Goal: Complete application form

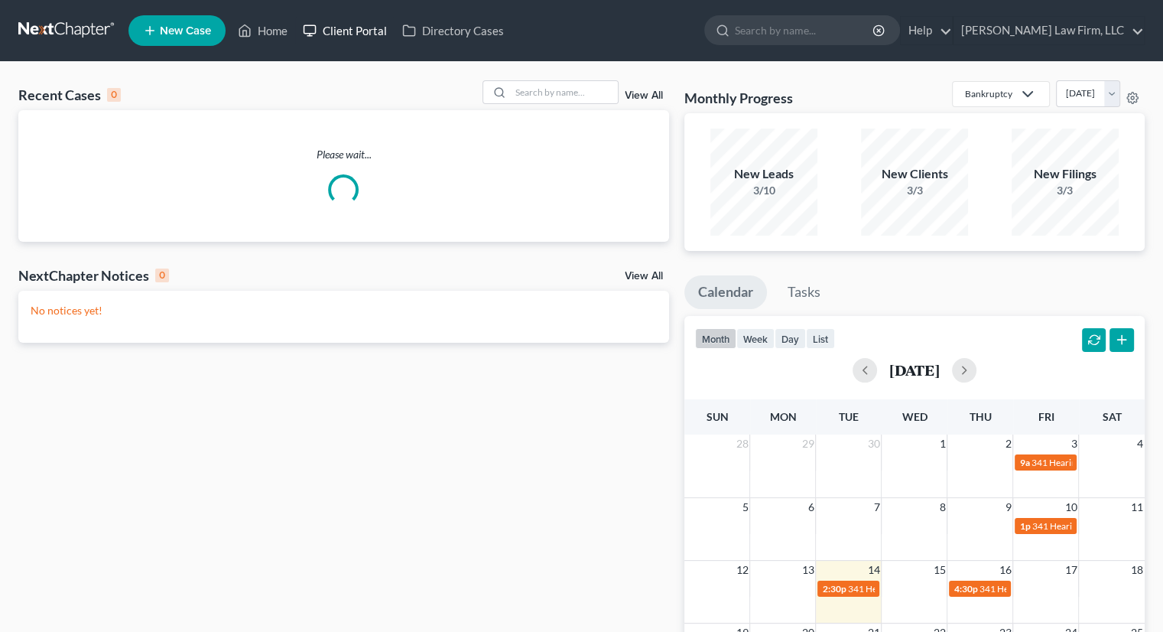
click at [364, 34] on link "Client Portal" at bounding box center [344, 31] width 99 height 28
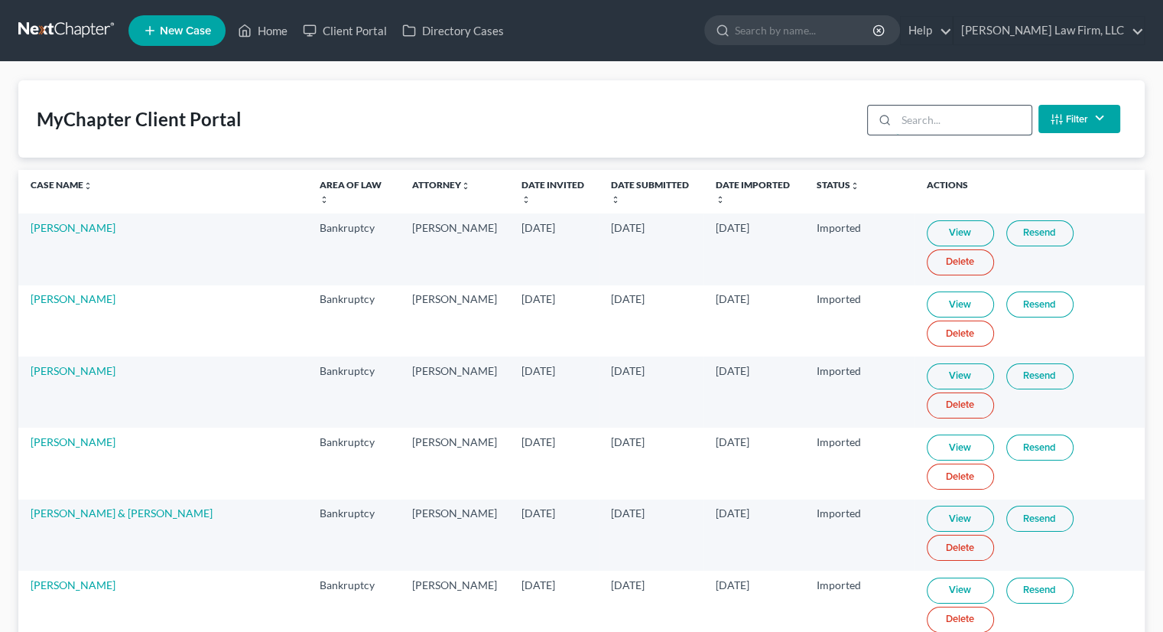
click at [952, 114] on input "search" at bounding box center [963, 120] width 135 height 29
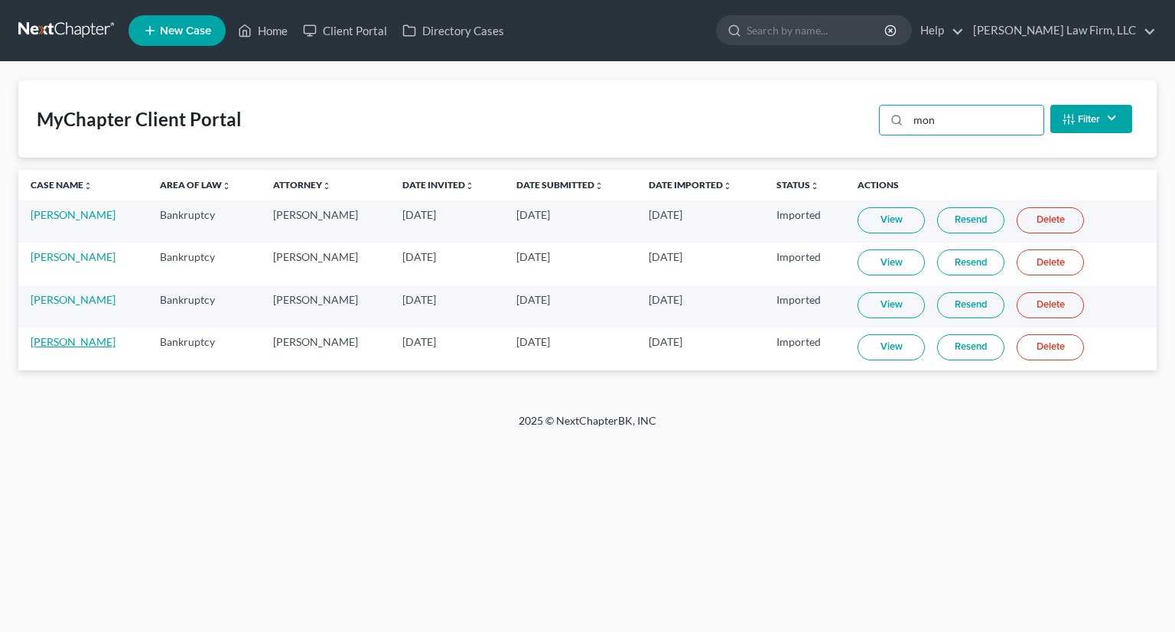
type input "mon"
click at [58, 345] on link "[PERSON_NAME]" at bounding box center [73, 341] width 85 height 13
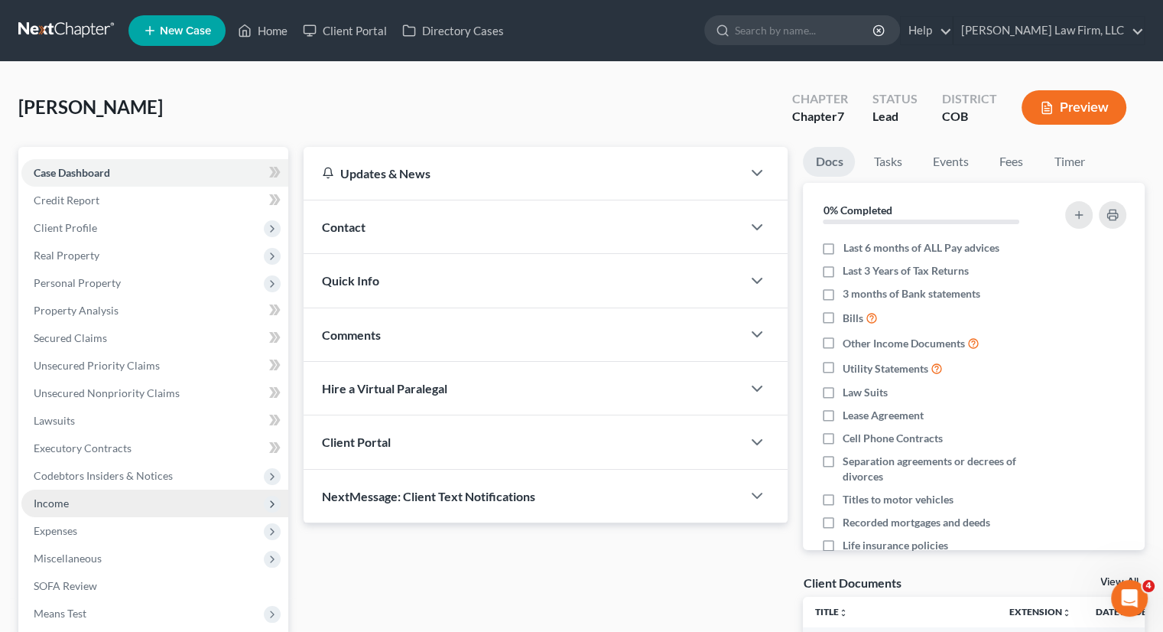
click at [66, 505] on span "Income" at bounding box center [51, 502] width 35 height 13
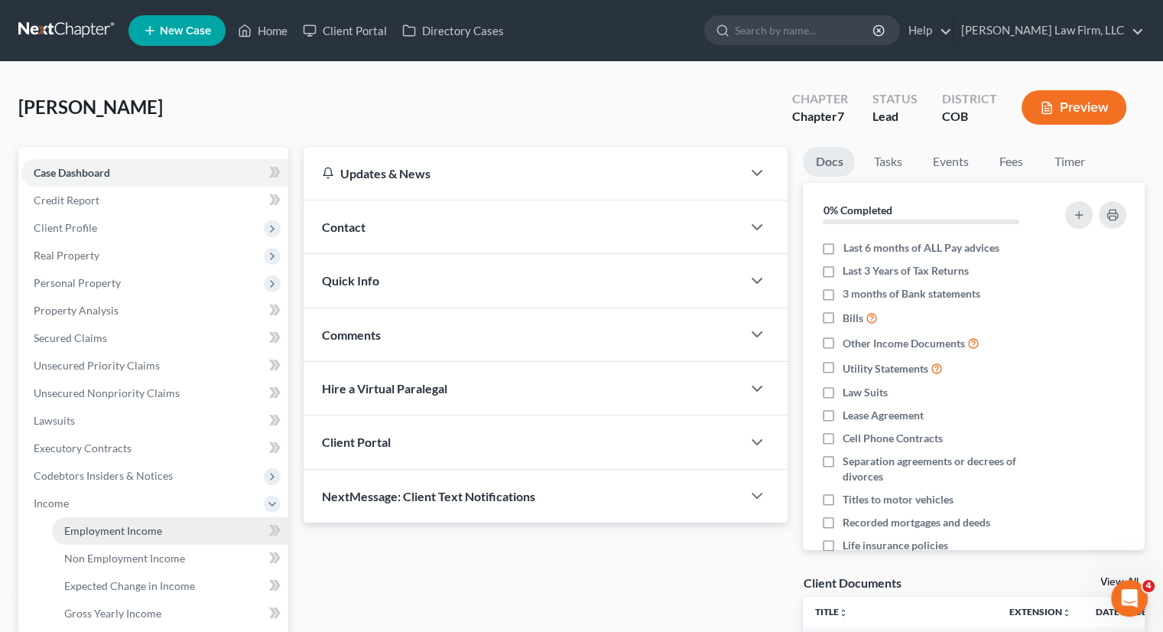
click at [129, 532] on span "Employment Income" at bounding box center [113, 530] width 98 height 13
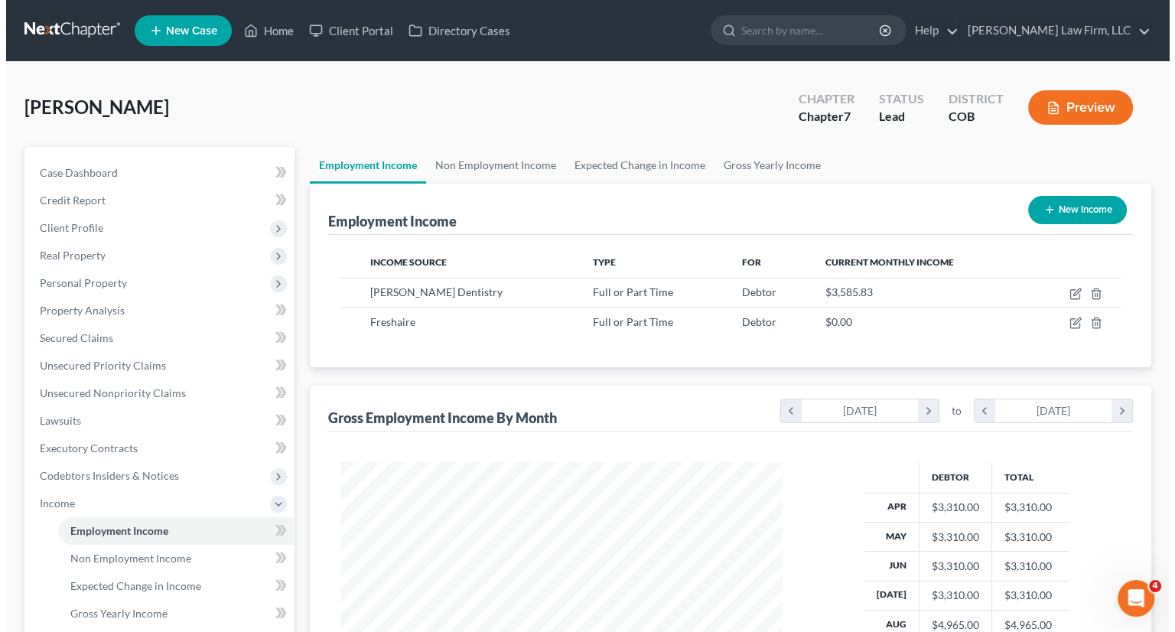
scroll to position [272, 472]
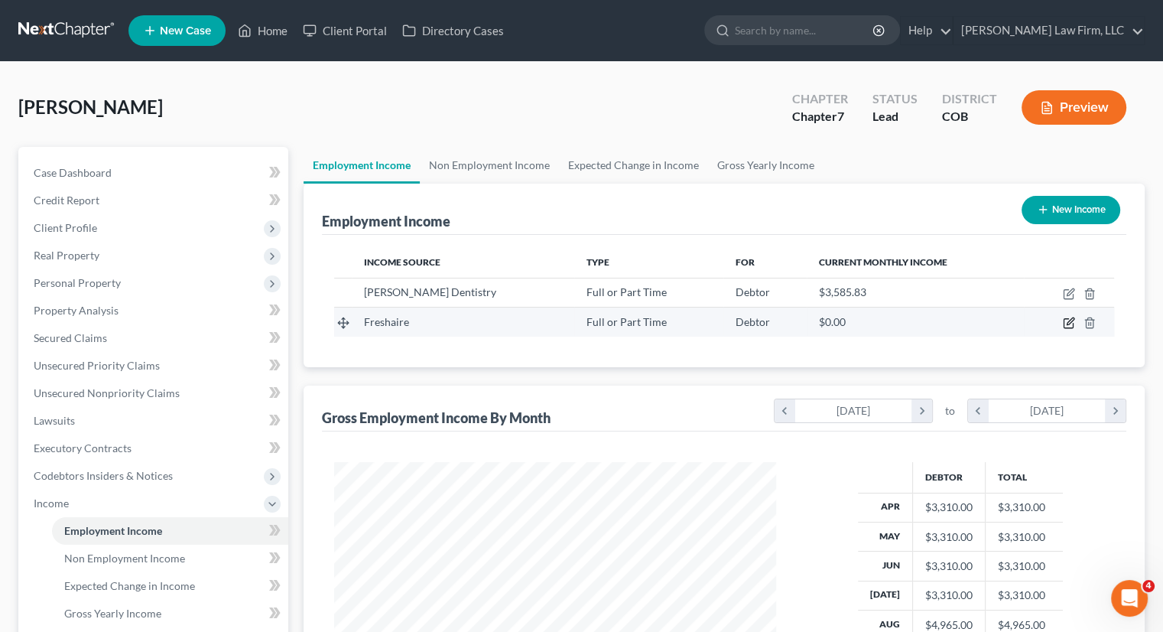
click at [1066, 320] on icon "button" at bounding box center [1069, 323] width 12 height 12
select select "0"
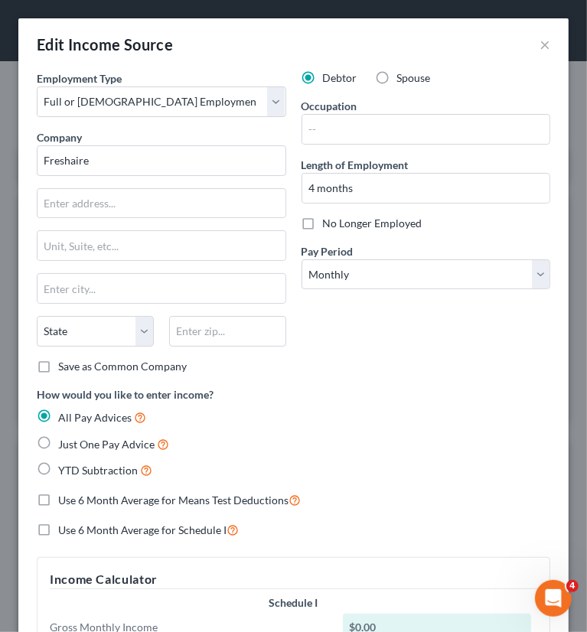
scroll to position [244, 519]
click at [95, 155] on input "Freshaire" at bounding box center [161, 160] width 249 height 31
click at [69, 161] on input "Freshaire" at bounding box center [161, 160] width 249 height 31
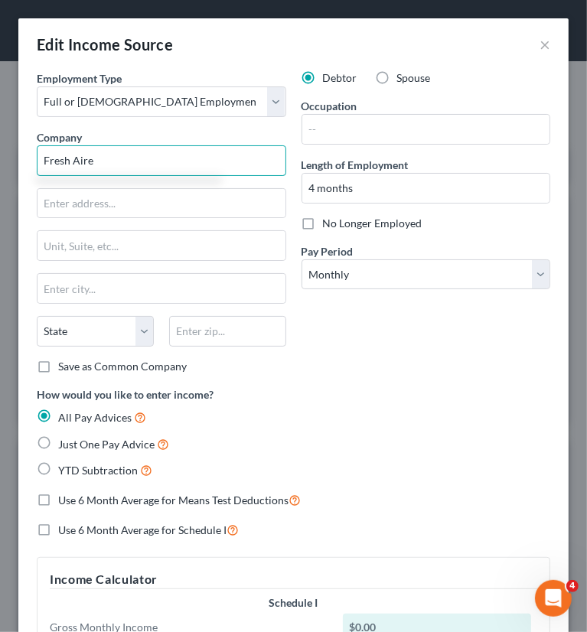
click at [120, 158] on input "Fresh Aire" at bounding box center [161, 160] width 249 height 31
click at [41, 157] on input "Fresh Aire" at bounding box center [161, 160] width 249 height 31
click at [184, 155] on input "K&R LLC DBA Fresh Aire" at bounding box center [161, 160] width 249 height 31
type input "K&R LLC DBA Fresh Aire of South Denver"
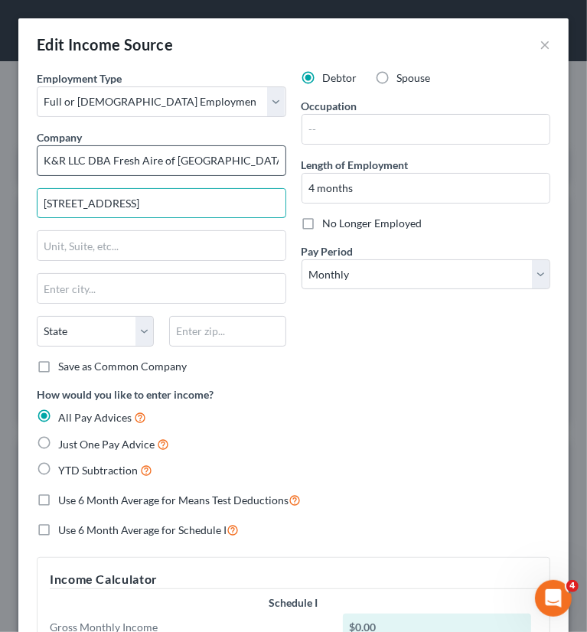
type input "4833 Front St Ste B PMB 102"
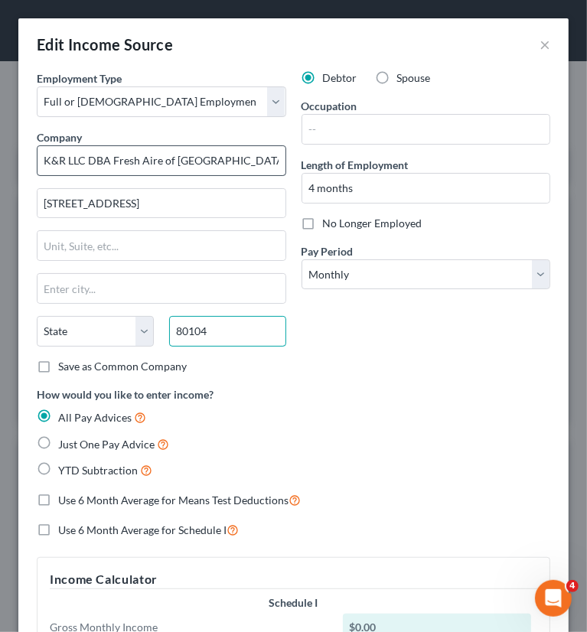
type input "80104"
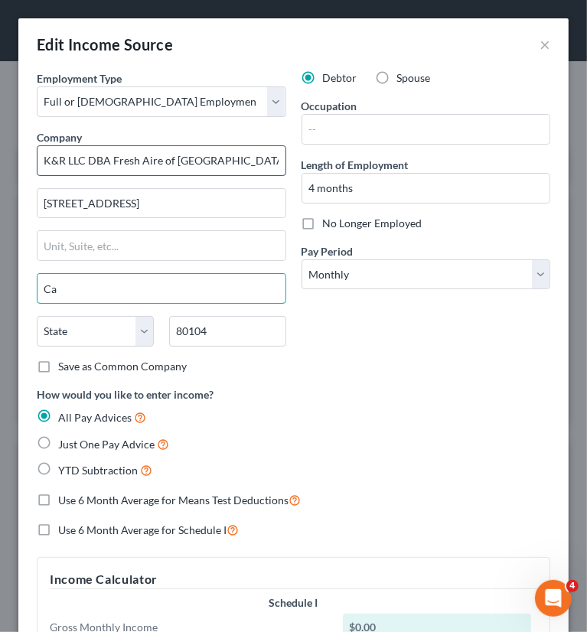
type input "Castle Rock"
select select "5"
type input "Castle Rock"
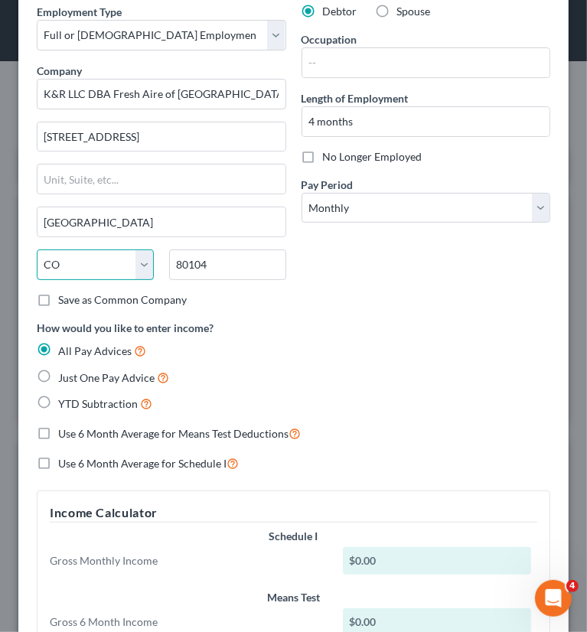
scroll to position [0, 0]
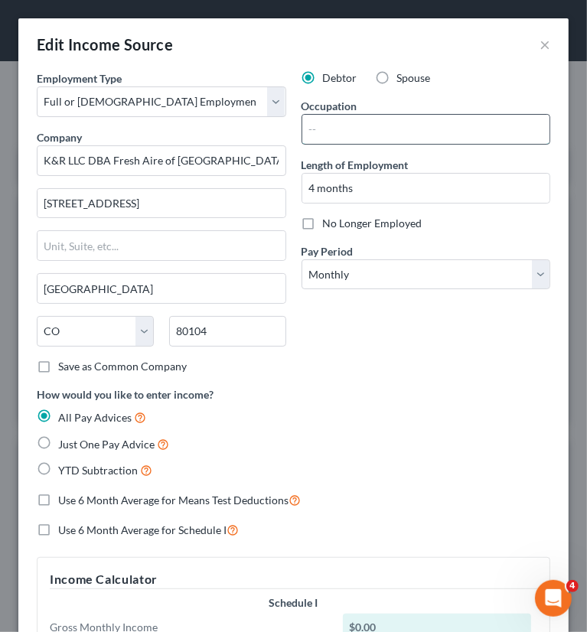
click at [330, 128] on input "text" at bounding box center [426, 129] width 248 height 29
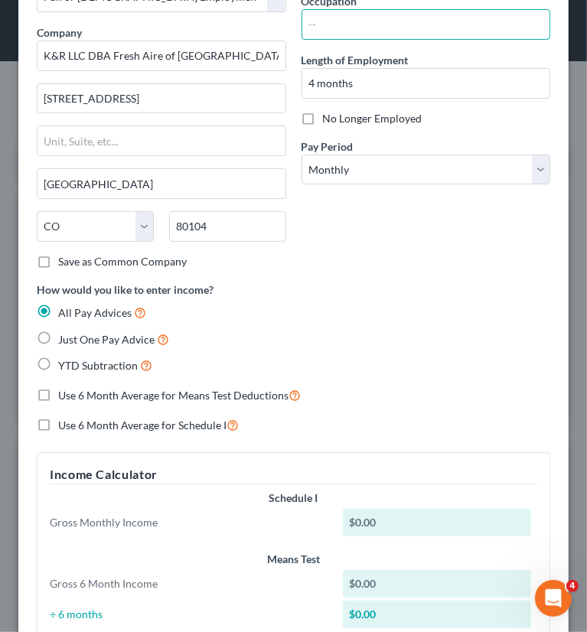
scroll to position [236, 0]
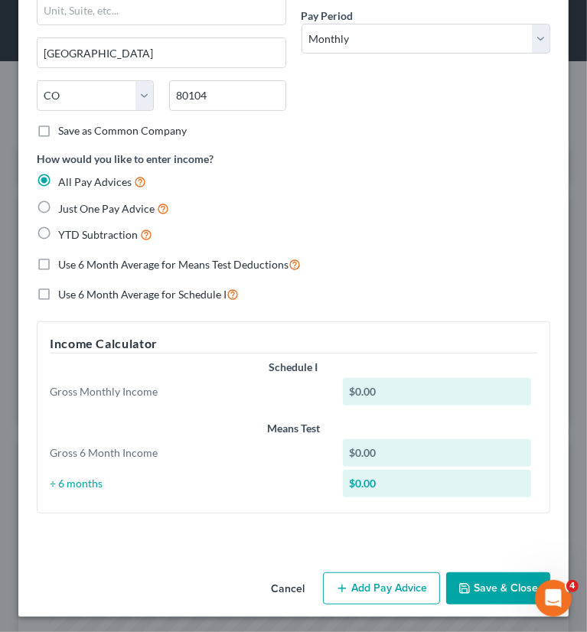
click at [369, 586] on button "Add Pay Advice" at bounding box center [381, 588] width 117 height 32
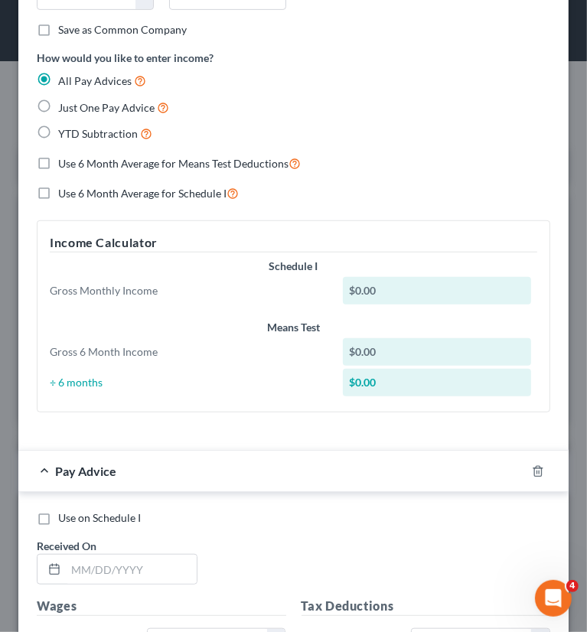
scroll to position [542, 0]
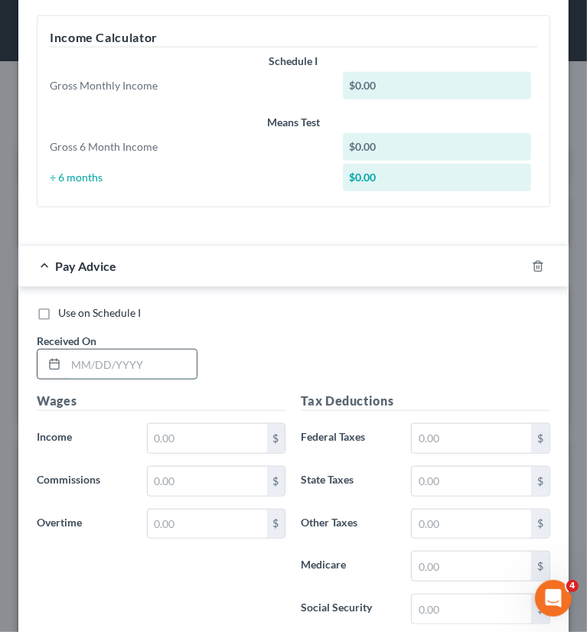
click at [121, 356] on input "text" at bounding box center [131, 364] width 131 height 29
type input "08/07/2025"
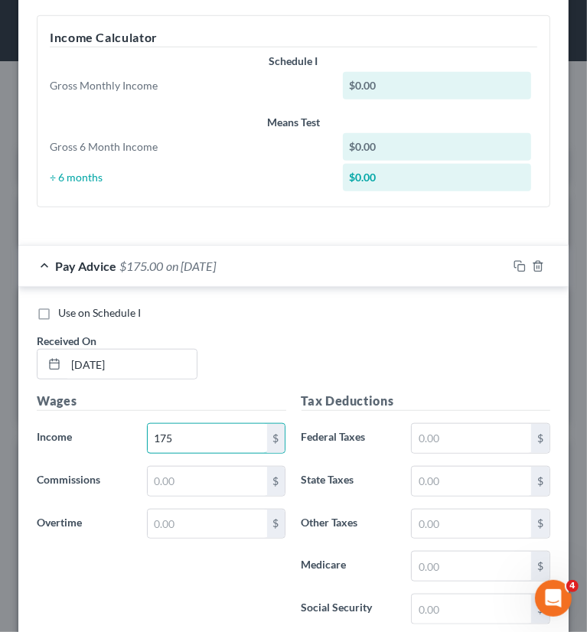
type input "175"
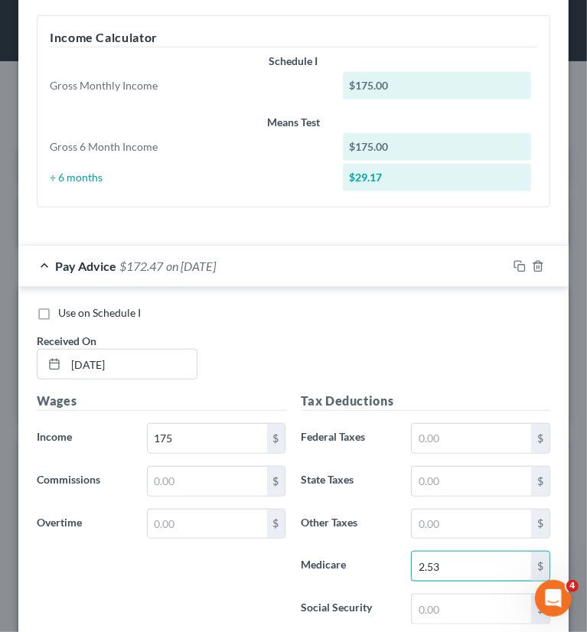
type input "2.53"
type input "10.85"
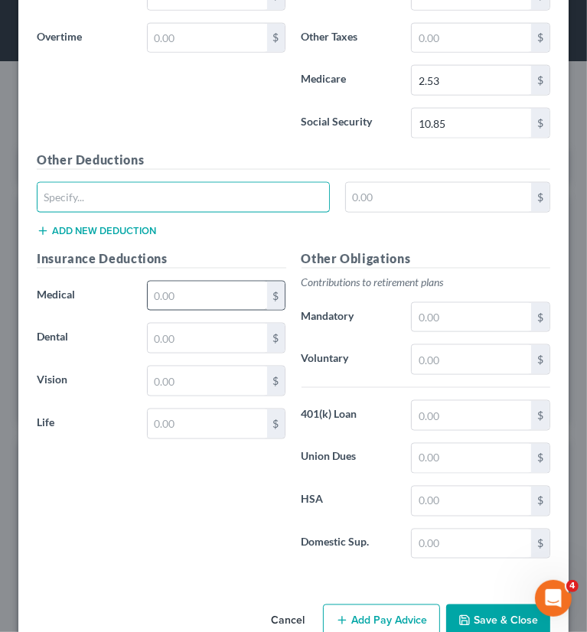
scroll to position [979, 0]
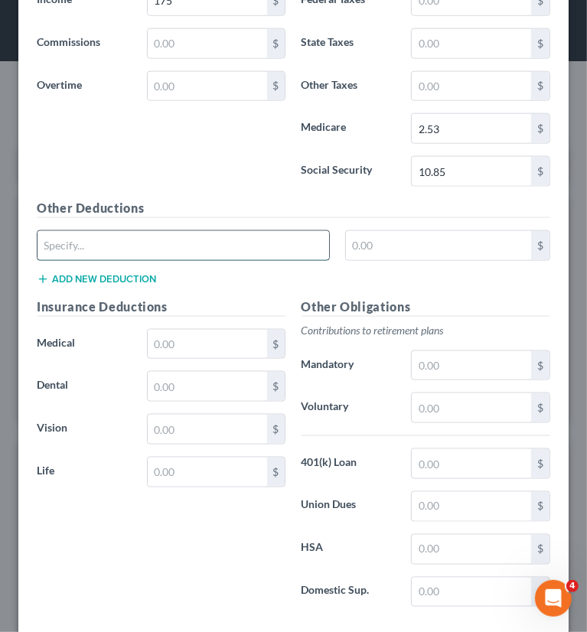
click at [94, 244] on input "text" at bounding box center [182, 245] width 291 height 29
type input "CO Paid Family Leave"
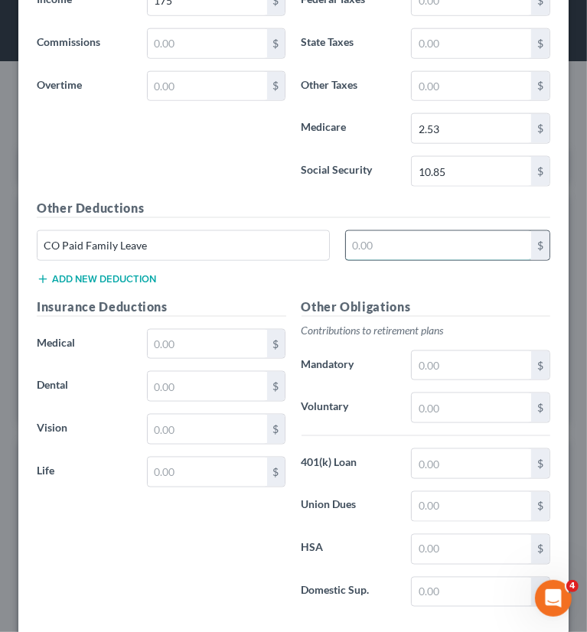
click at [394, 240] on input "text" at bounding box center [438, 245] width 185 height 29
type input "0.78"
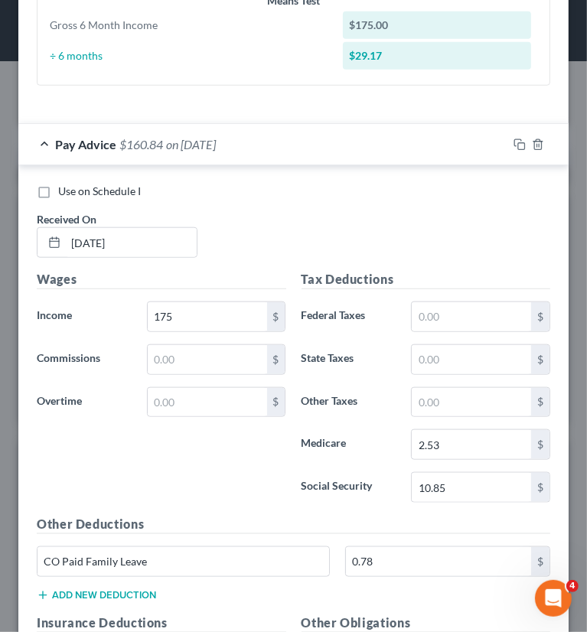
scroll to position [597, 0]
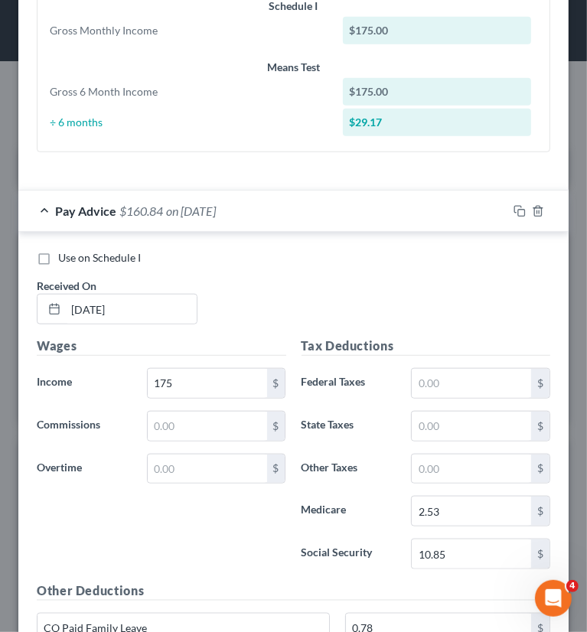
click at [216, 213] on span "on 08/07/2025" at bounding box center [191, 210] width 50 height 15
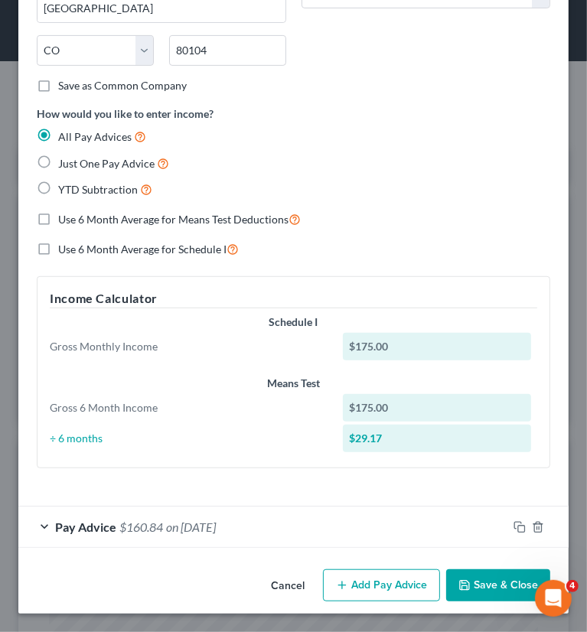
scroll to position [278, 0]
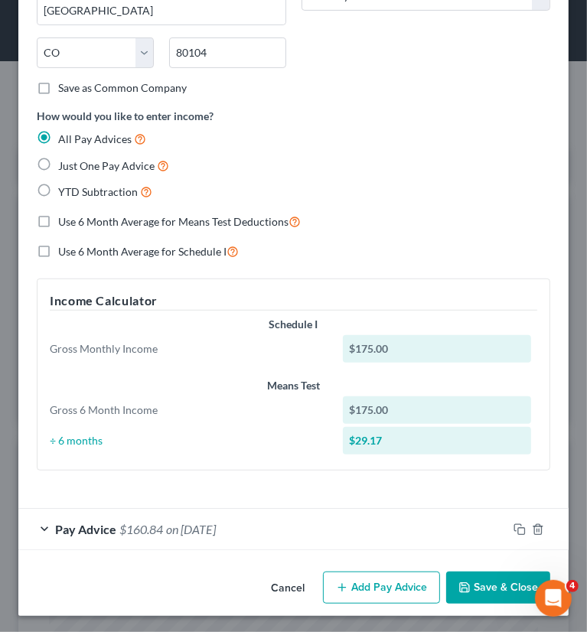
drag, startPoint x: 367, startPoint y: 587, endPoint x: 242, endPoint y: 486, distance: 161.0
click at [367, 587] on button "Add Pay Advice" at bounding box center [381, 587] width 117 height 32
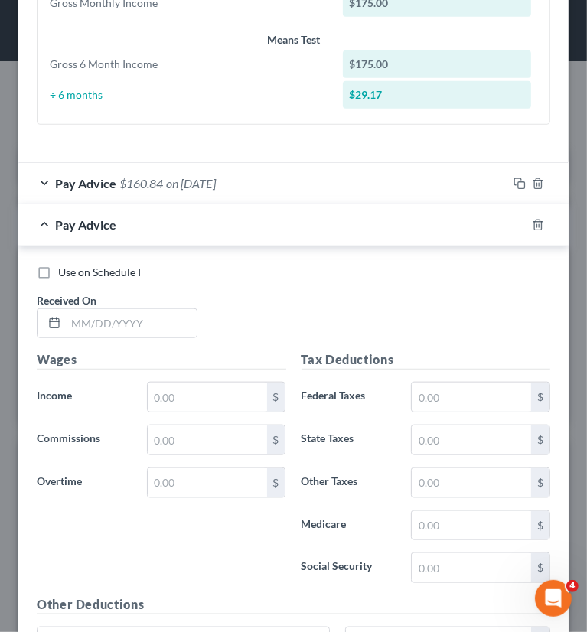
scroll to position [661, 0]
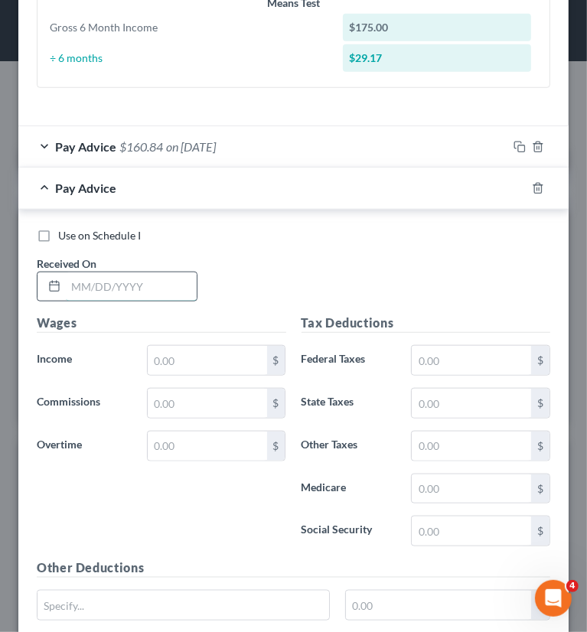
click at [122, 285] on input "text" at bounding box center [131, 286] width 131 height 29
type input "10/07/2025"
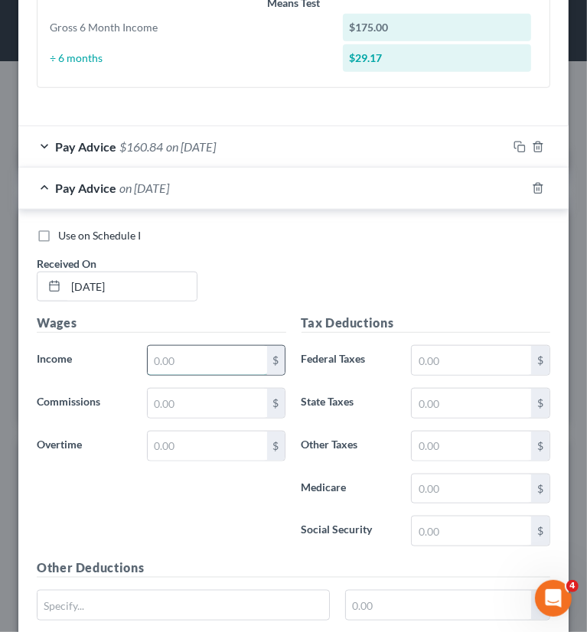
click at [162, 362] on input "text" at bounding box center [207, 360] width 119 height 29
type input "312.50"
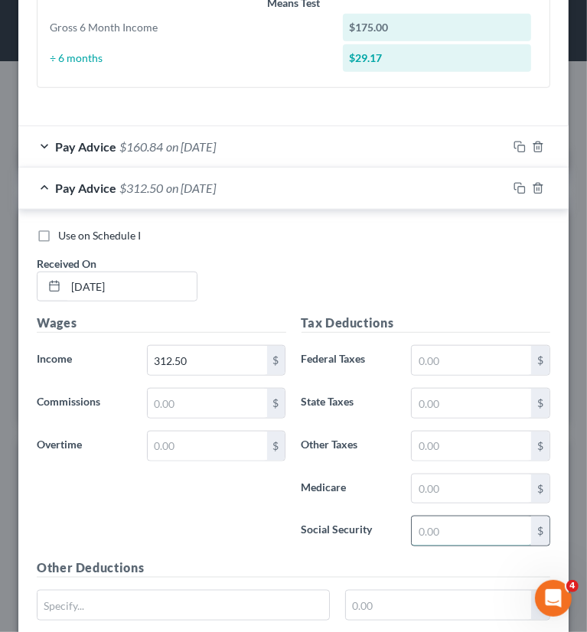
click at [435, 516] on input "text" at bounding box center [471, 530] width 119 height 29
type input "19.38"
type input "4.53"
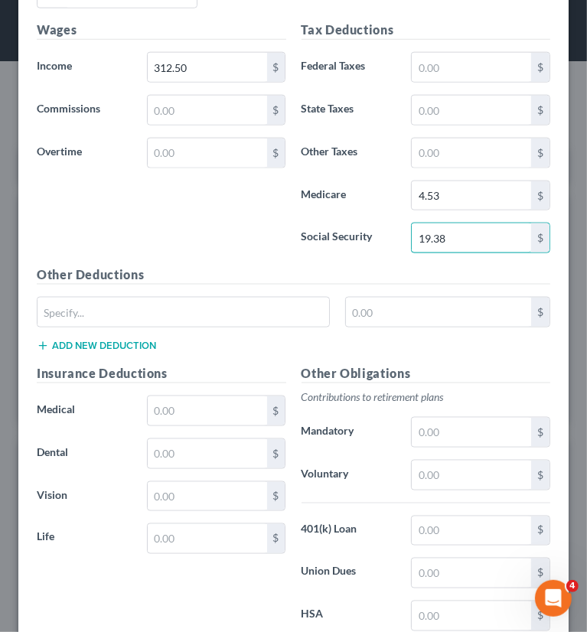
scroll to position [967, 0]
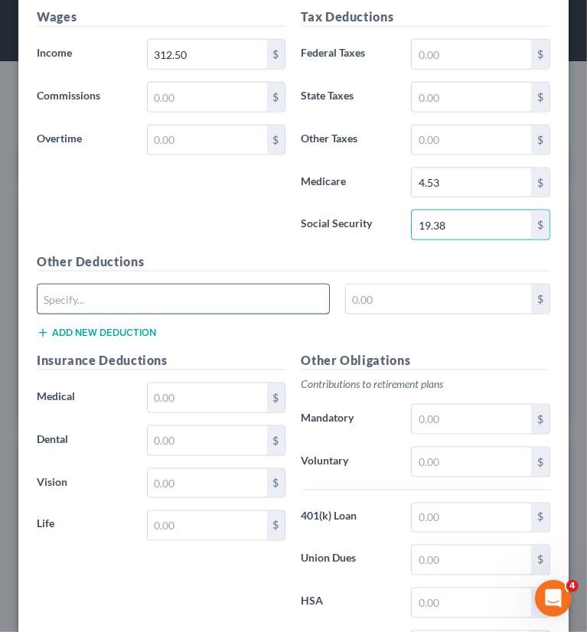
click at [168, 288] on input "text" at bounding box center [182, 299] width 291 height 29
type input "CO Paid Family Leave"
click at [364, 294] on input "text" at bounding box center [438, 299] width 185 height 29
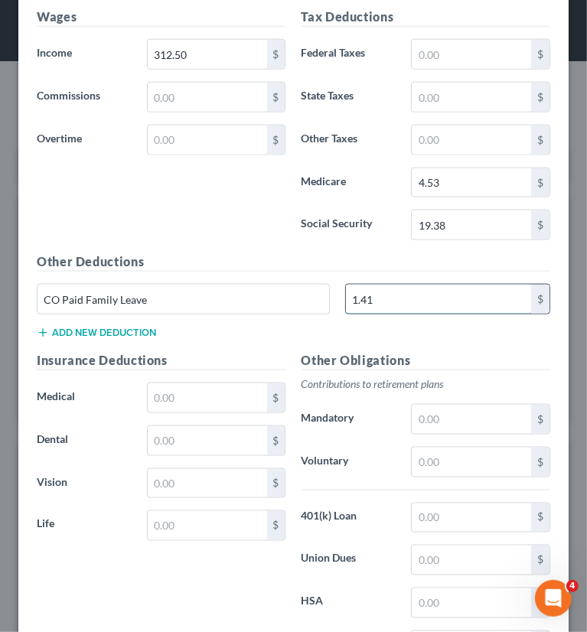
type input "1.41"
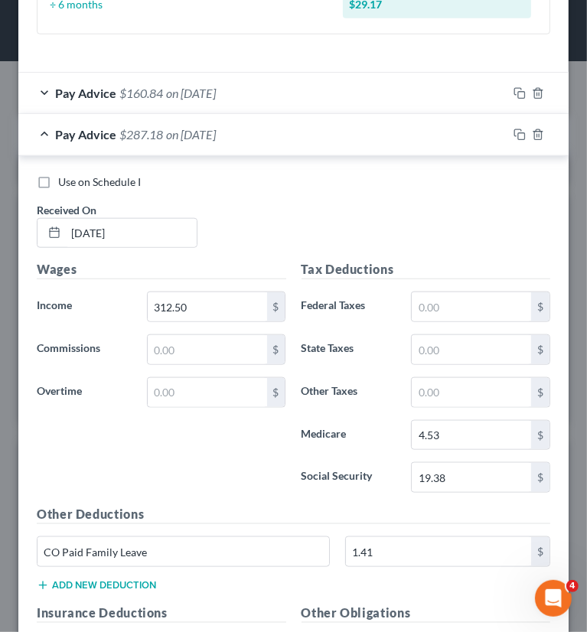
click at [184, 137] on span "on 10/07/2025" at bounding box center [191, 134] width 50 height 15
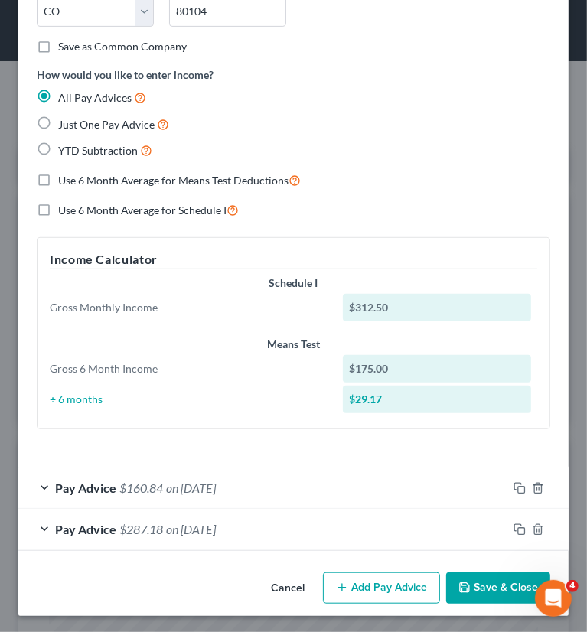
scroll to position [320, 0]
click at [343, 590] on button "Add Pay Advice" at bounding box center [381, 588] width 117 height 32
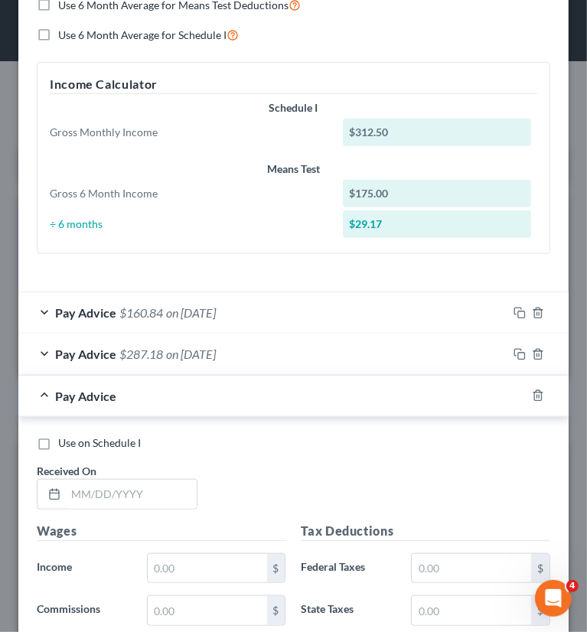
scroll to position [626, 0]
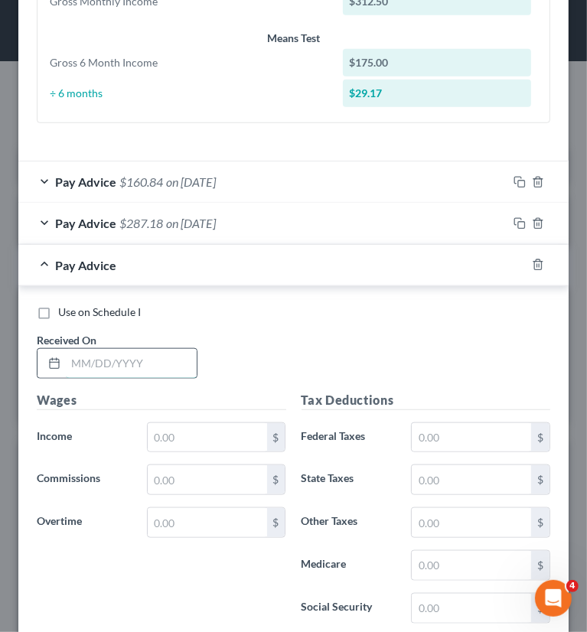
click at [150, 356] on input "text" at bounding box center [131, 363] width 131 height 29
type input "0"
type input "[DATE]"
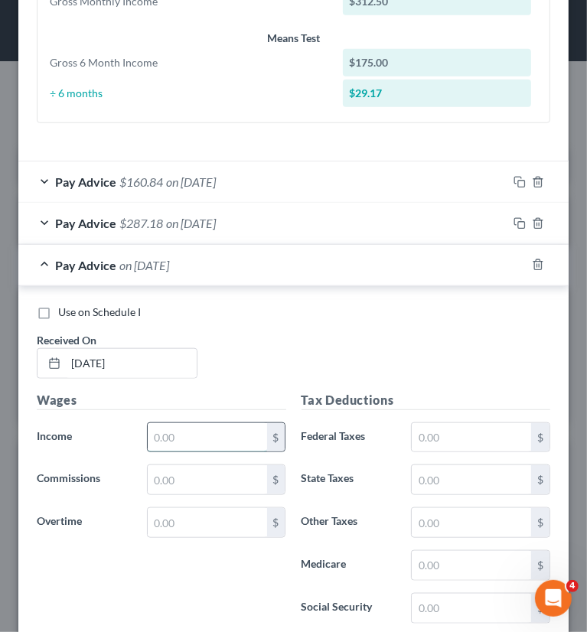
click at [174, 446] on input "text" at bounding box center [207, 437] width 119 height 29
type input "200"
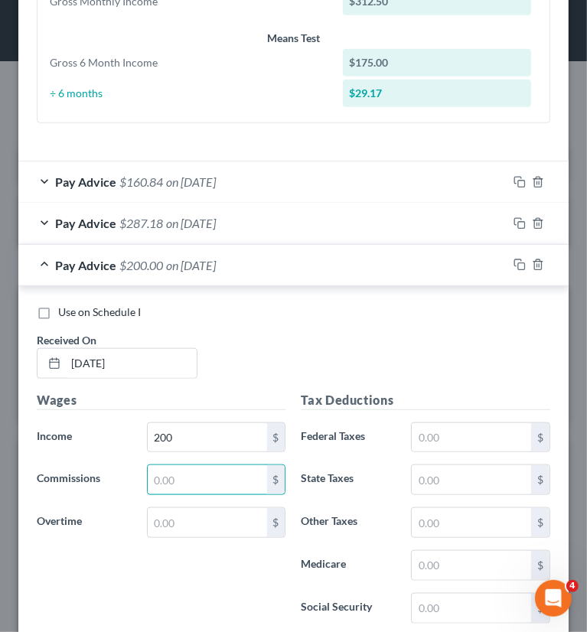
scroll to position [855, 0]
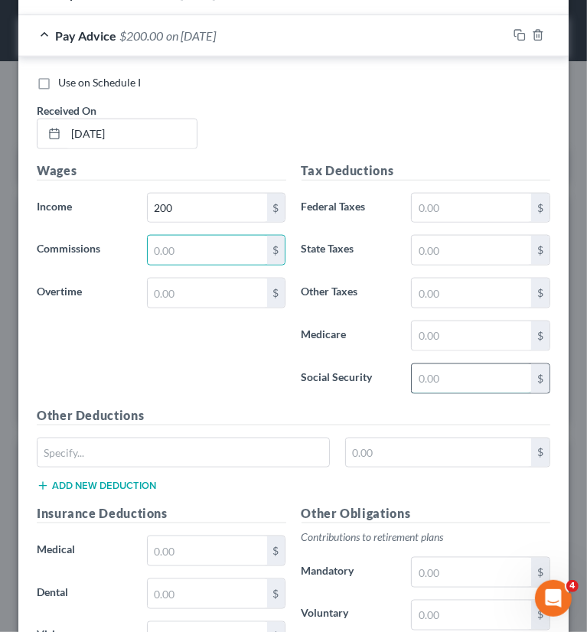
click at [432, 371] on input "text" at bounding box center [471, 378] width 119 height 29
type input "12.40"
type input "2.90"
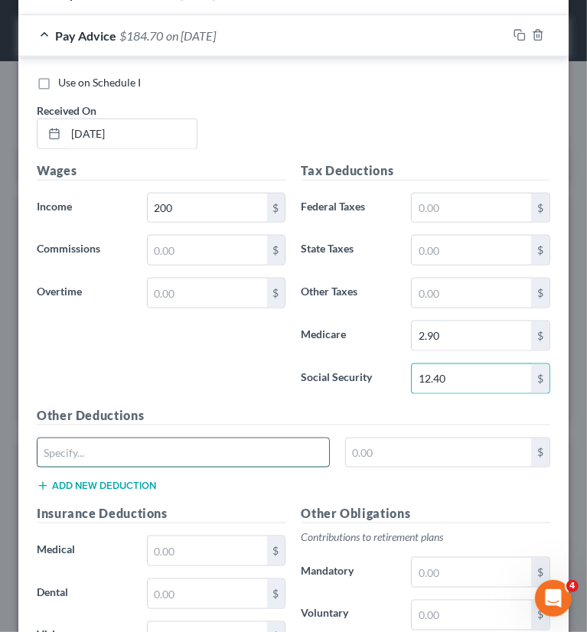
click at [165, 454] on input "text" at bounding box center [182, 452] width 291 height 29
type input "CO Paid Family Leave"
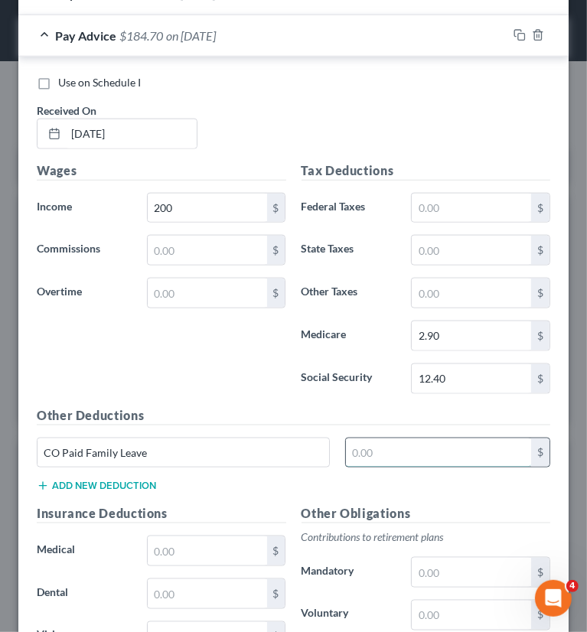
click at [382, 442] on input "text" at bounding box center [438, 452] width 185 height 29
type input "0.90"
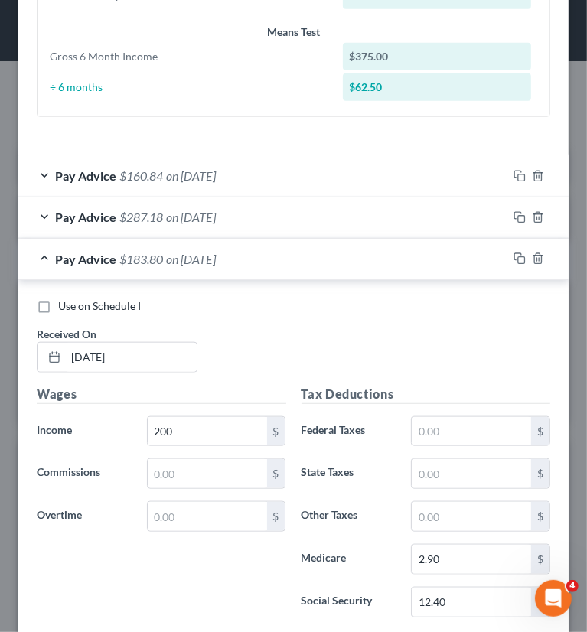
scroll to position [626, 0]
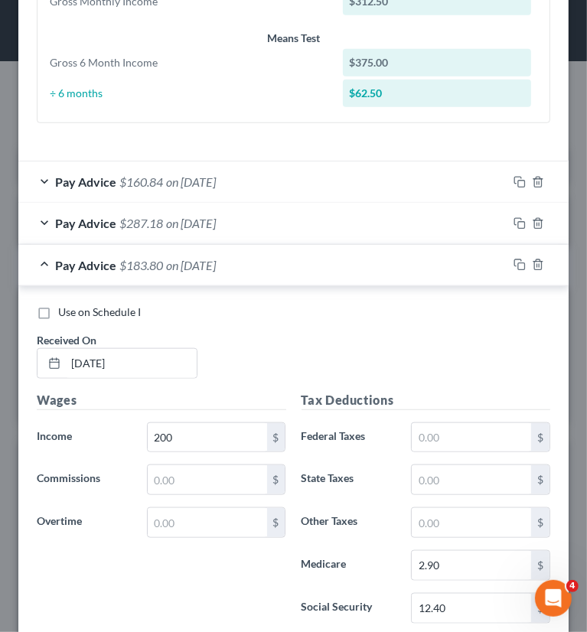
click at [150, 269] on div "Pay Advice $183.80 on 09/05/2025" at bounding box center [262, 265] width 489 height 41
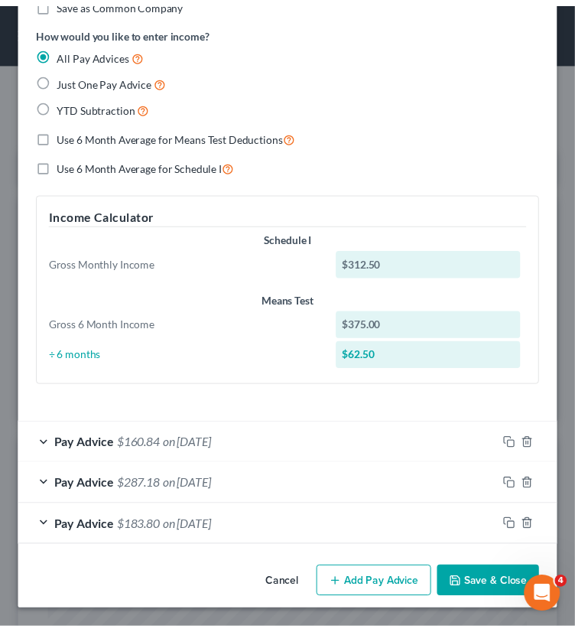
scroll to position [361, 0]
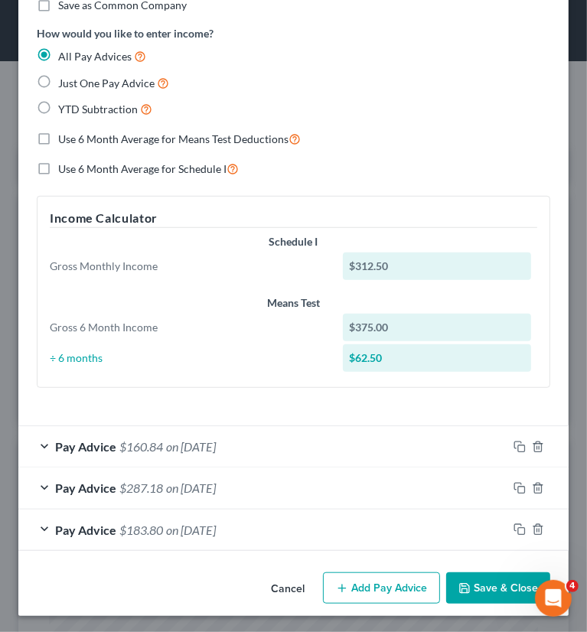
click at [459, 583] on icon "button" at bounding box center [464, 588] width 12 height 12
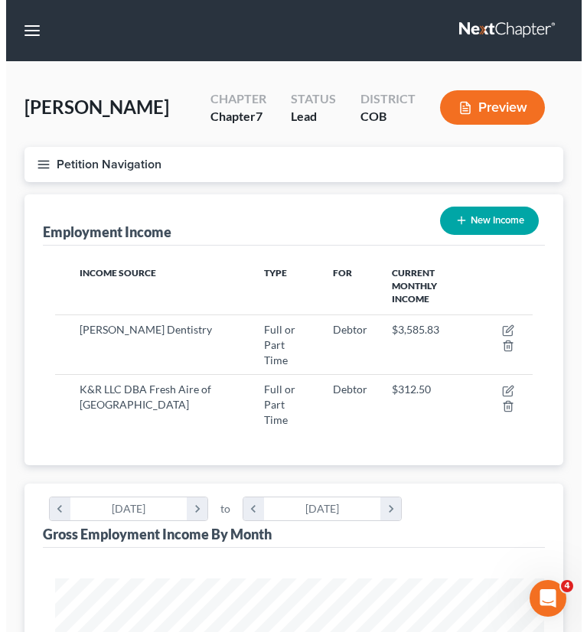
scroll to position [764652, 764383]
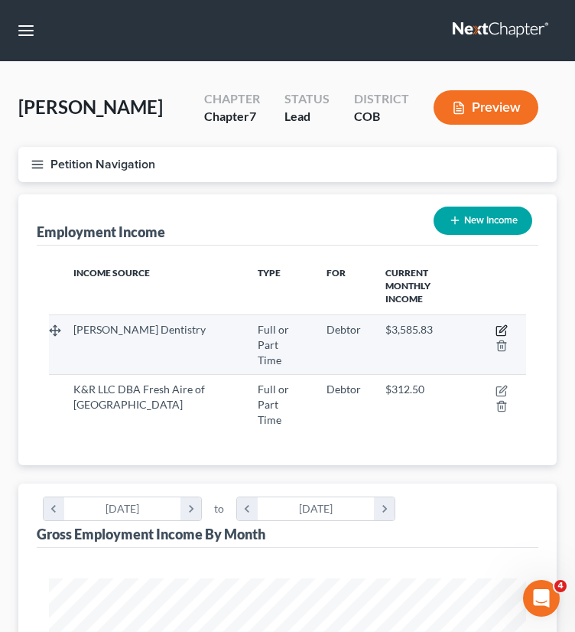
click at [499, 324] on icon "button" at bounding box center [502, 330] width 12 height 12
select select "0"
select select "5"
select select "2"
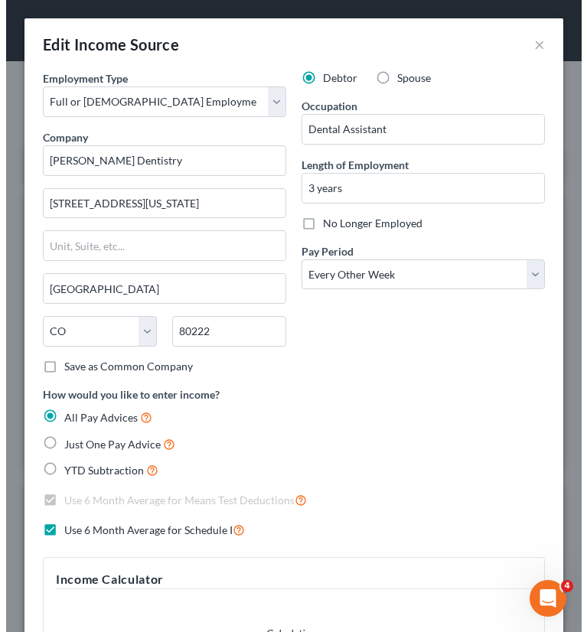
scroll to position [244, 519]
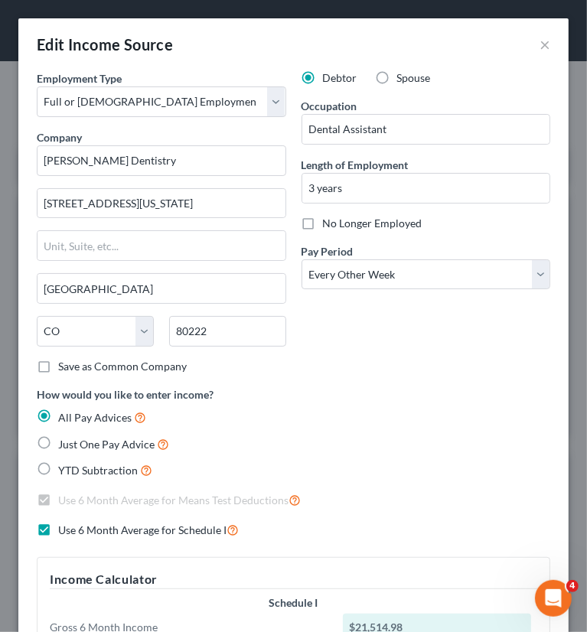
click at [407, 50] on div "Edit Income Source ×" at bounding box center [293, 44] width 550 height 52
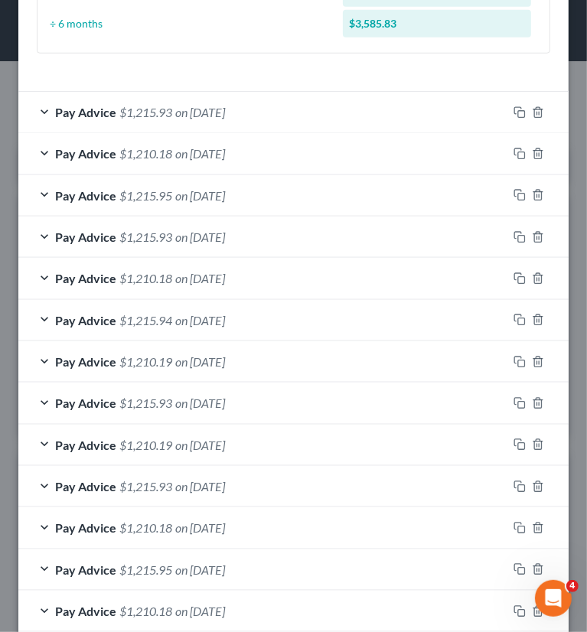
scroll to position [888, 0]
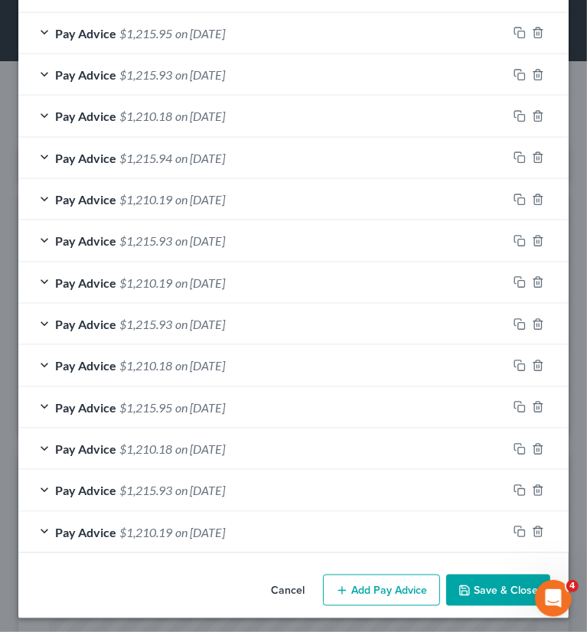
click at [350, 591] on button "Add Pay Advice" at bounding box center [381, 590] width 117 height 32
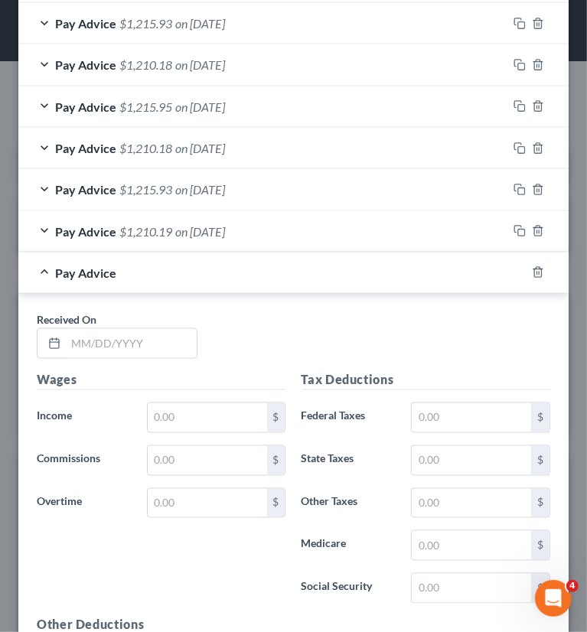
scroll to position [1270, 0]
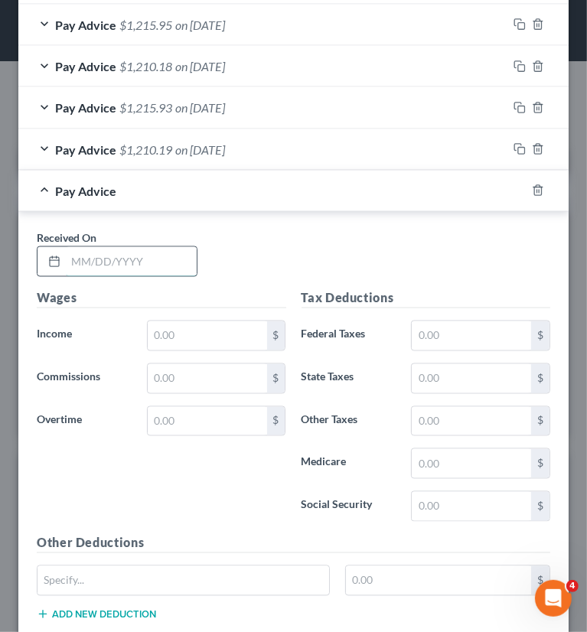
click at [116, 255] on input "text" at bounding box center [131, 261] width 131 height 29
type input "10/10/2025"
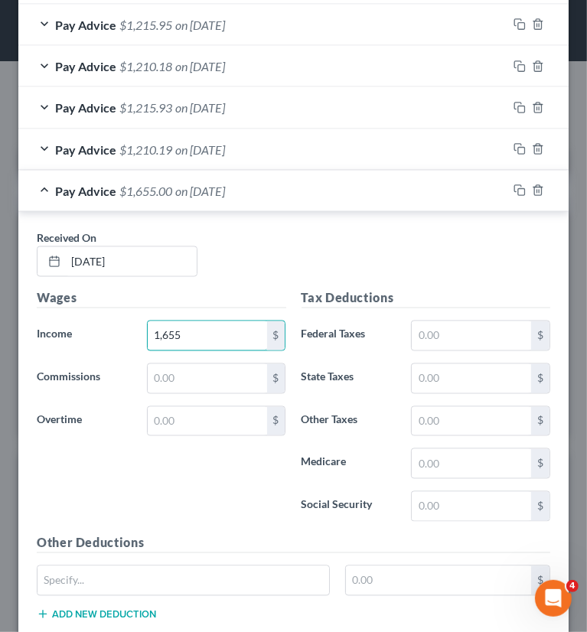
type input "1,655"
click at [191, 330] on input "1,655" at bounding box center [207, 335] width 119 height 29
click at [428, 331] on input "text" at bounding box center [471, 335] width 119 height 29
type input "111.41"
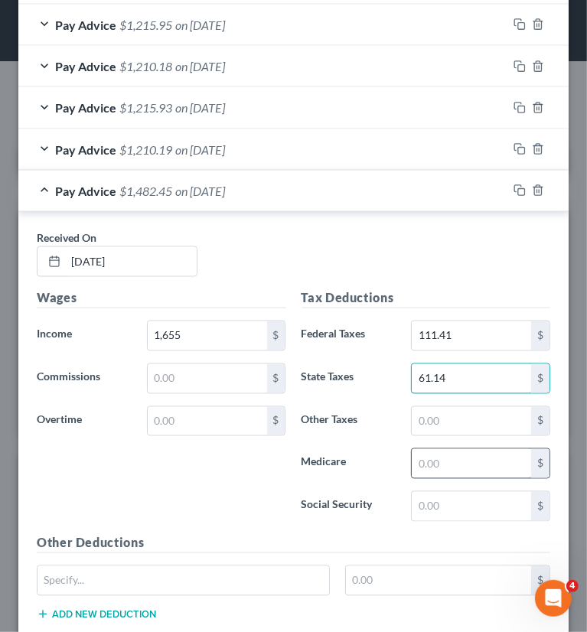
type input "61.14"
click at [422, 465] on input "text" at bounding box center [471, 463] width 119 height 29
type input "22.94"
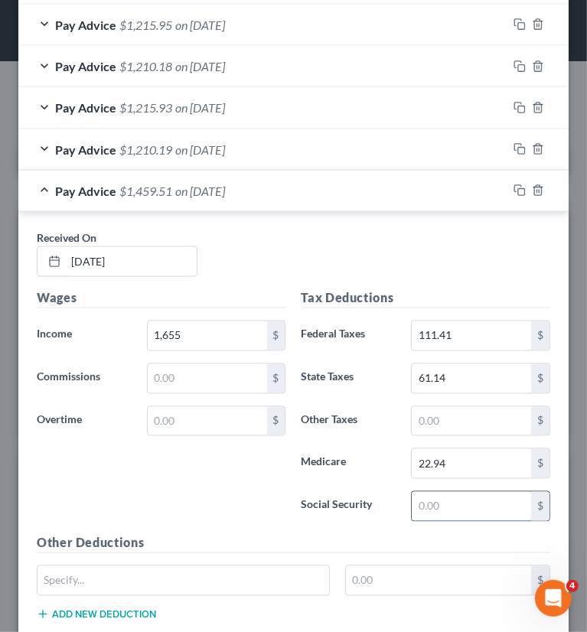
click at [415, 493] on input "text" at bounding box center [471, 506] width 119 height 29
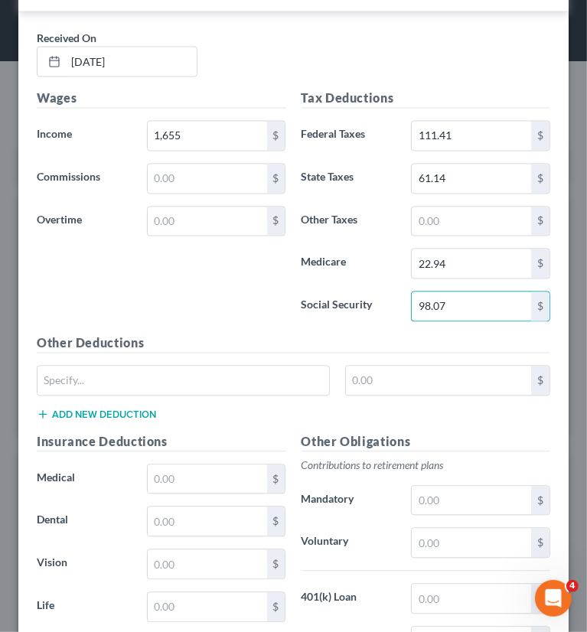
scroll to position [1500, 0]
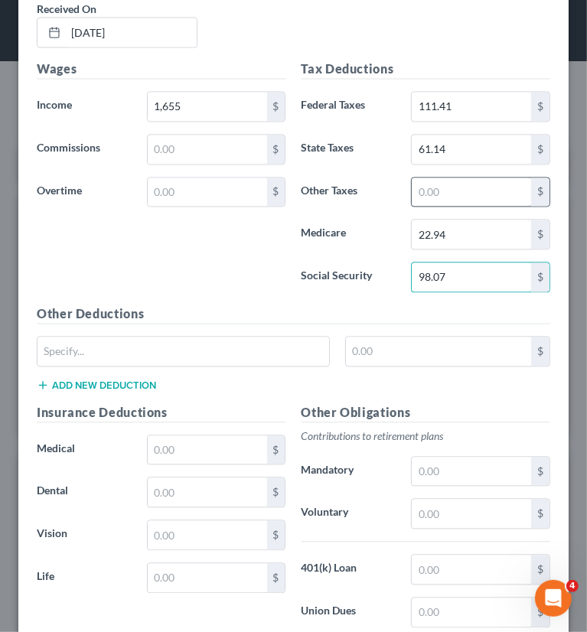
type input "98.07"
click at [418, 184] on input "text" at bounding box center [471, 191] width 119 height 29
type input "5.75"
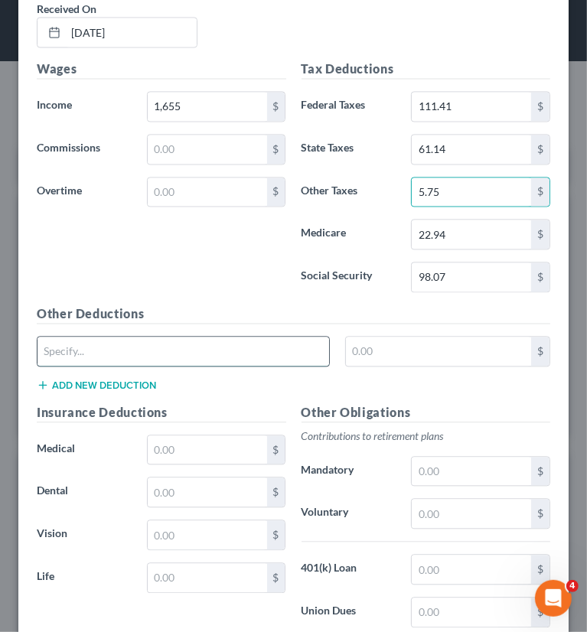
click at [175, 337] on input "text" at bounding box center [182, 351] width 291 height 29
type input "CO Paid Family Leave"
click at [454, 327] on div "Other Deductions CO Paid Family Leave $ Add new deduction" at bounding box center [293, 353] width 529 height 99
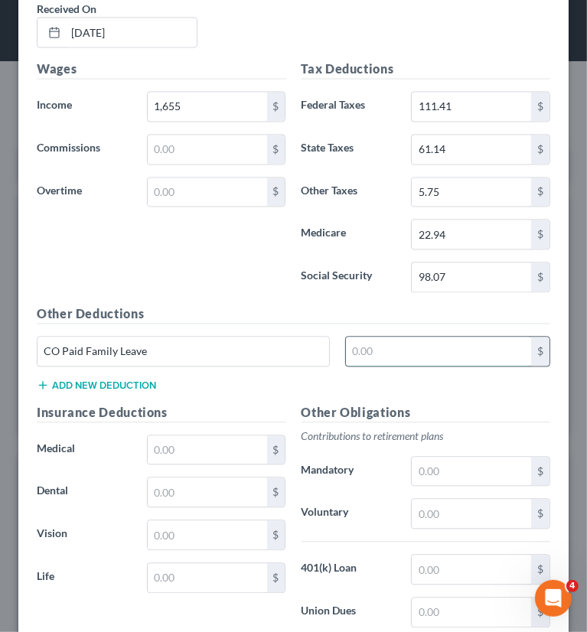
click at [457, 337] on input "text" at bounding box center [438, 351] width 185 height 29
type input "7.45"
click at [193, 435] on input "text" at bounding box center [207, 449] width 119 height 29
type input "73.26"
click at [200, 379] on div "Other Deductions CO Paid Family Leave 7.45 $ Add new deduction" at bounding box center [293, 353] width 529 height 99
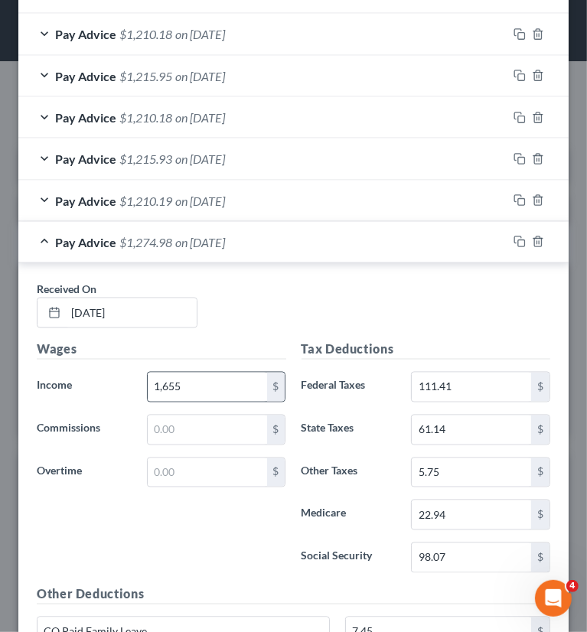
scroll to position [1194, 0]
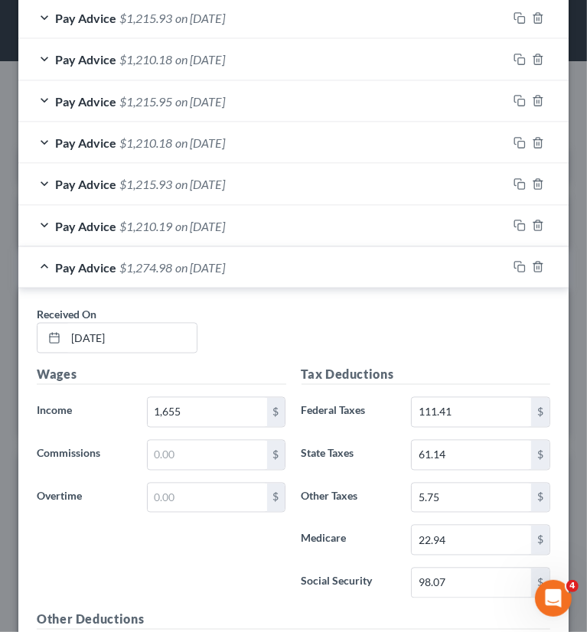
click at [186, 267] on span "on 10/10/2025" at bounding box center [200, 267] width 50 height 15
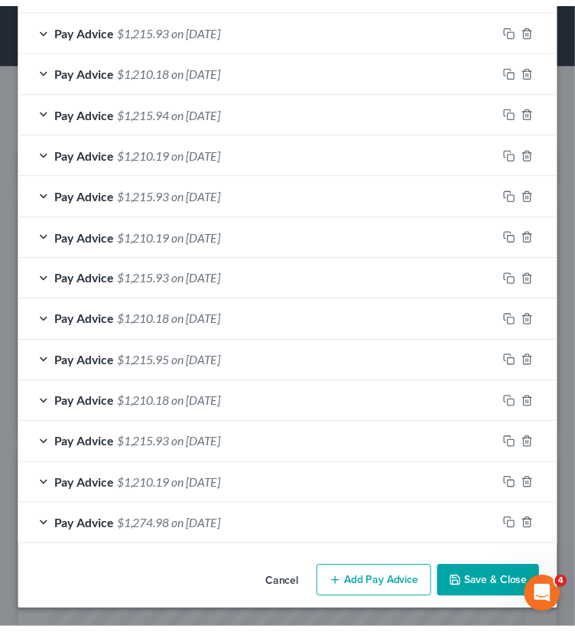
scroll to position [930, 0]
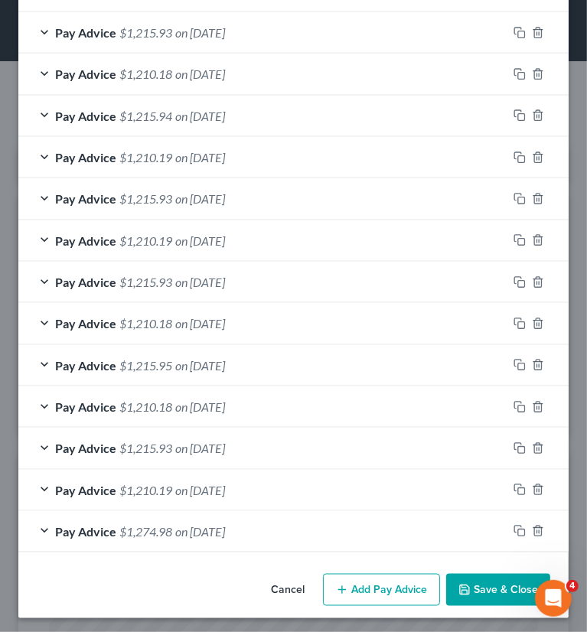
click at [486, 582] on button "Save & Close" at bounding box center [498, 590] width 104 height 32
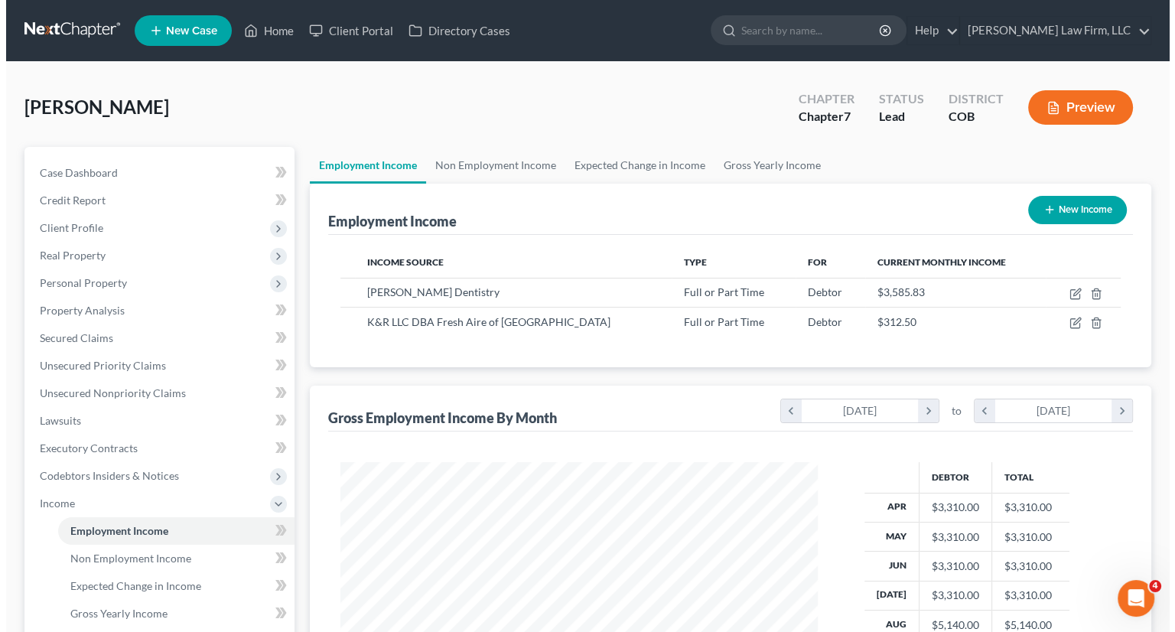
scroll to position [272, 472]
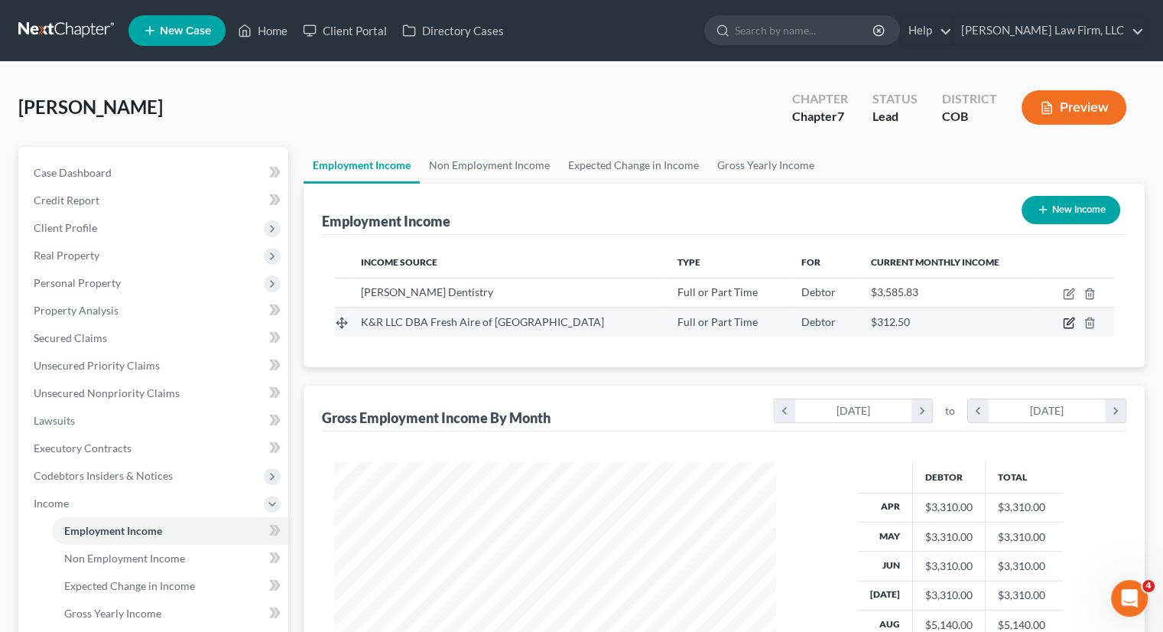
click at [1071, 323] on icon "button" at bounding box center [1069, 323] width 12 height 12
select select "0"
select select "5"
select select "0"
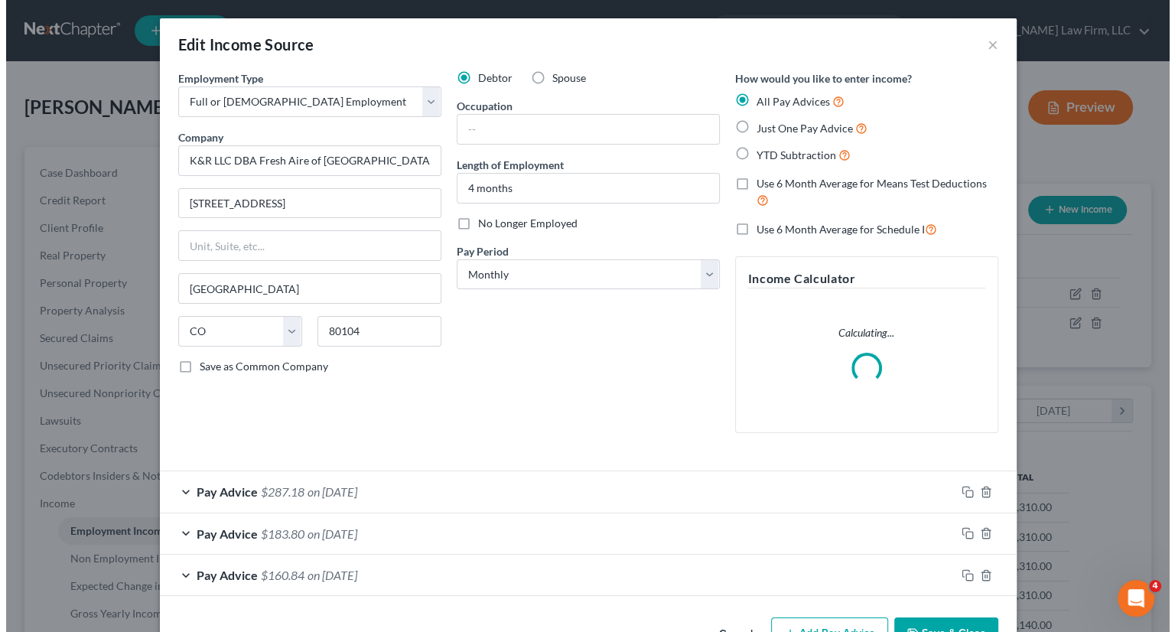
scroll to position [272, 477]
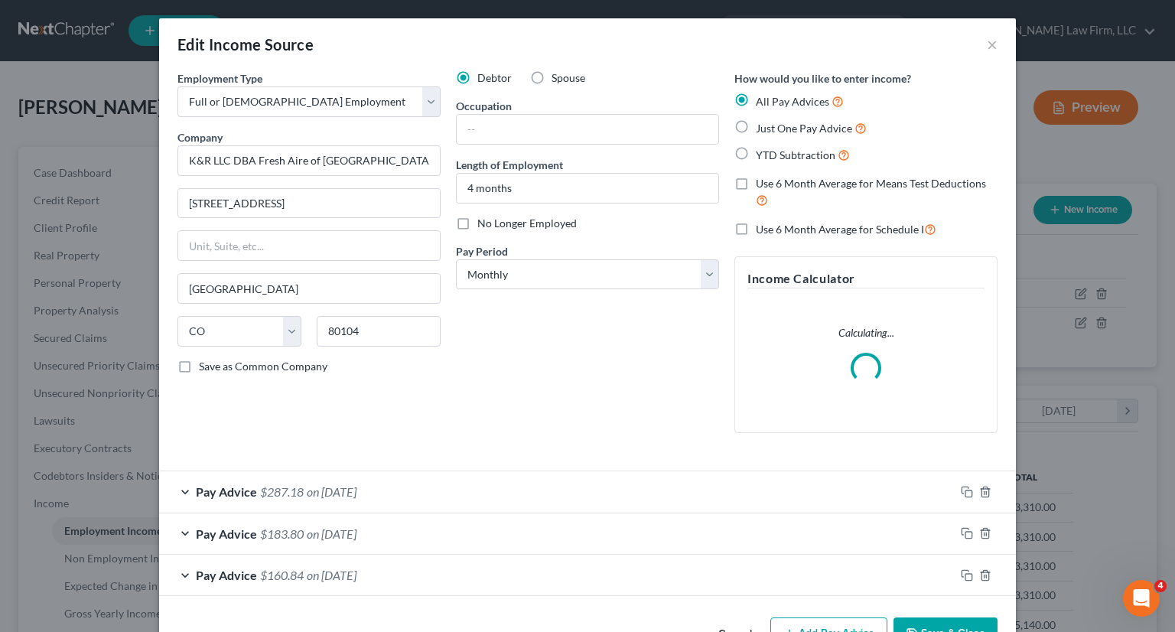
click at [756, 229] on label "Use 6 Month Average for Schedule I" at bounding box center [846, 229] width 181 height 18
click at [762, 229] on input "Use 6 Month Average for Schedule I" at bounding box center [767, 225] width 10 height 10
checkbox input "true"
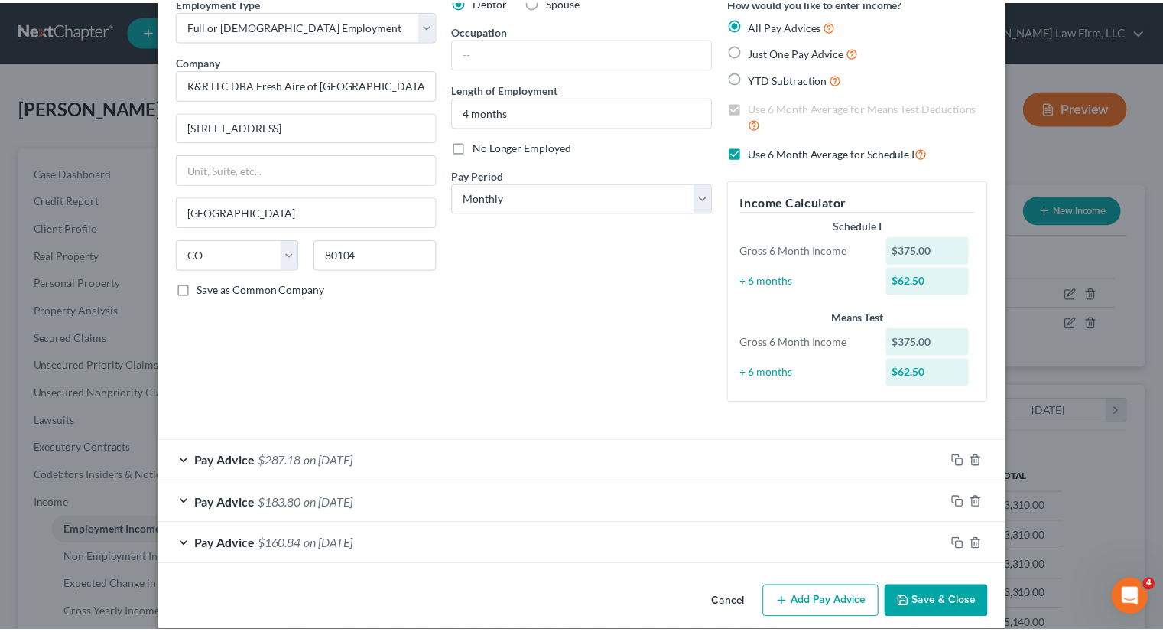
scroll to position [93, 0]
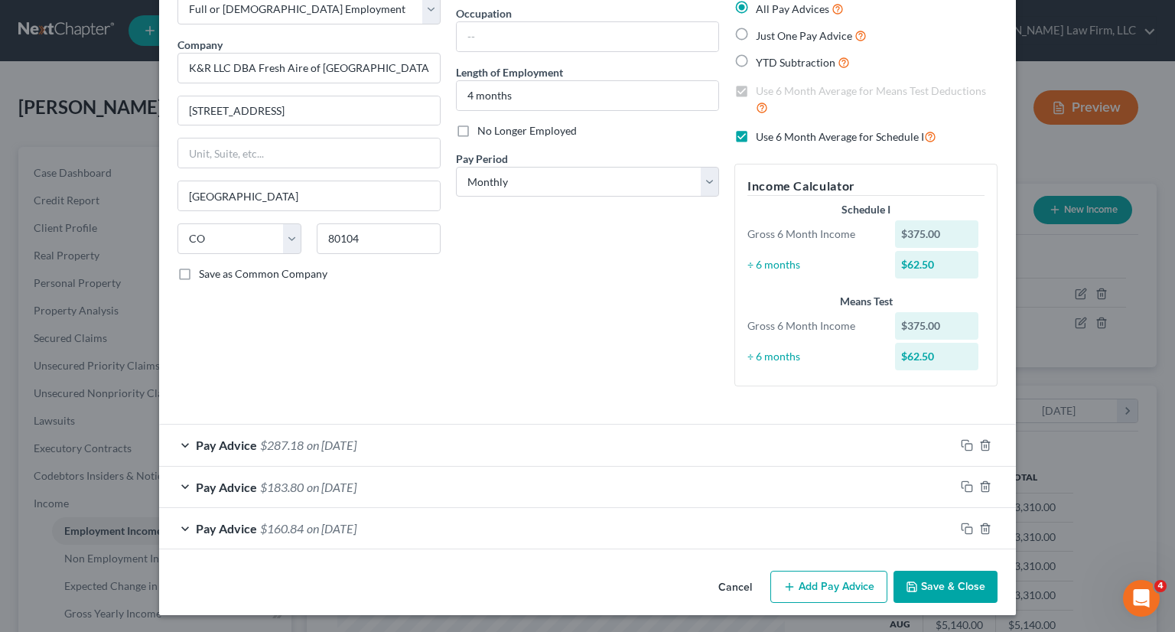
click at [933, 585] on button "Save & Close" at bounding box center [945, 587] width 104 height 32
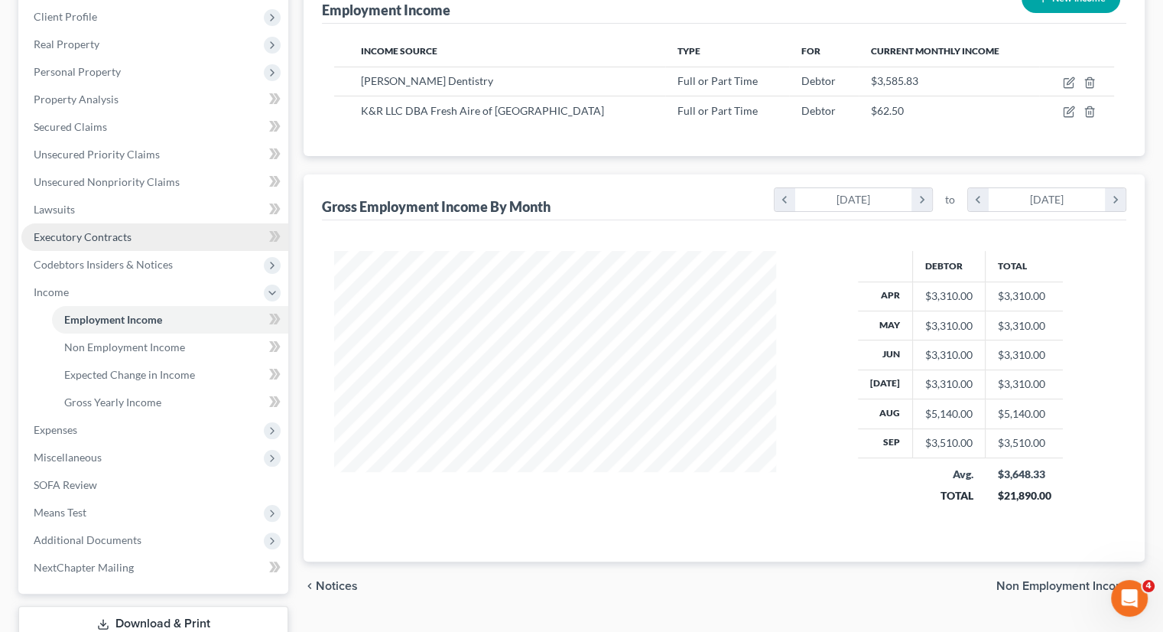
scroll to position [318, 0]
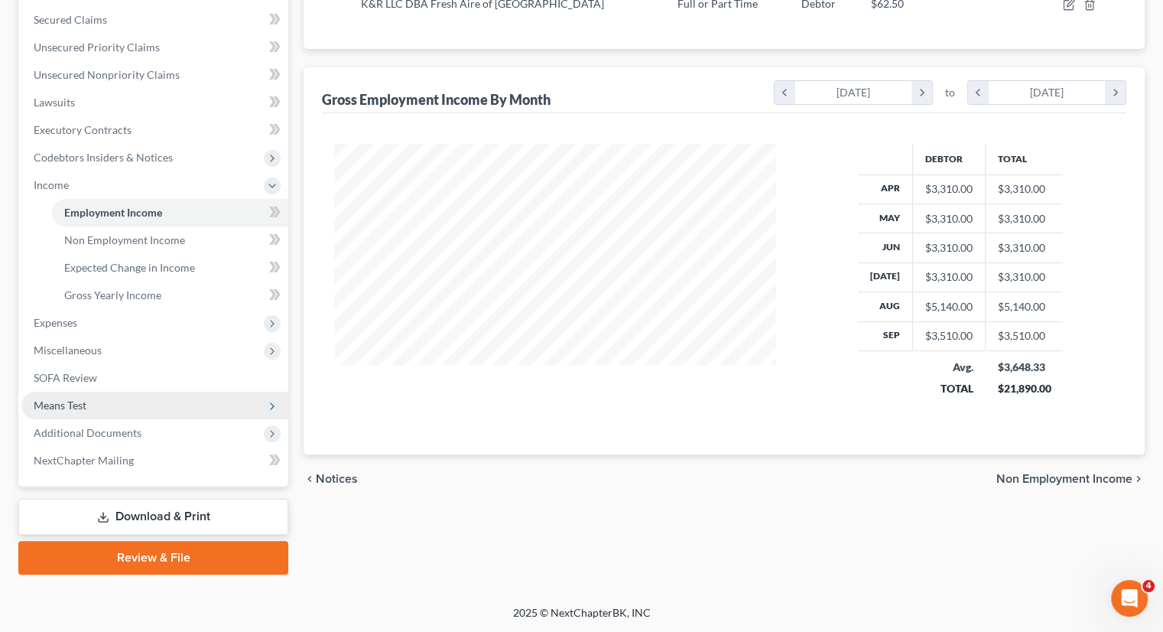
click at [76, 397] on span "Means Test" at bounding box center [154, 406] width 267 height 28
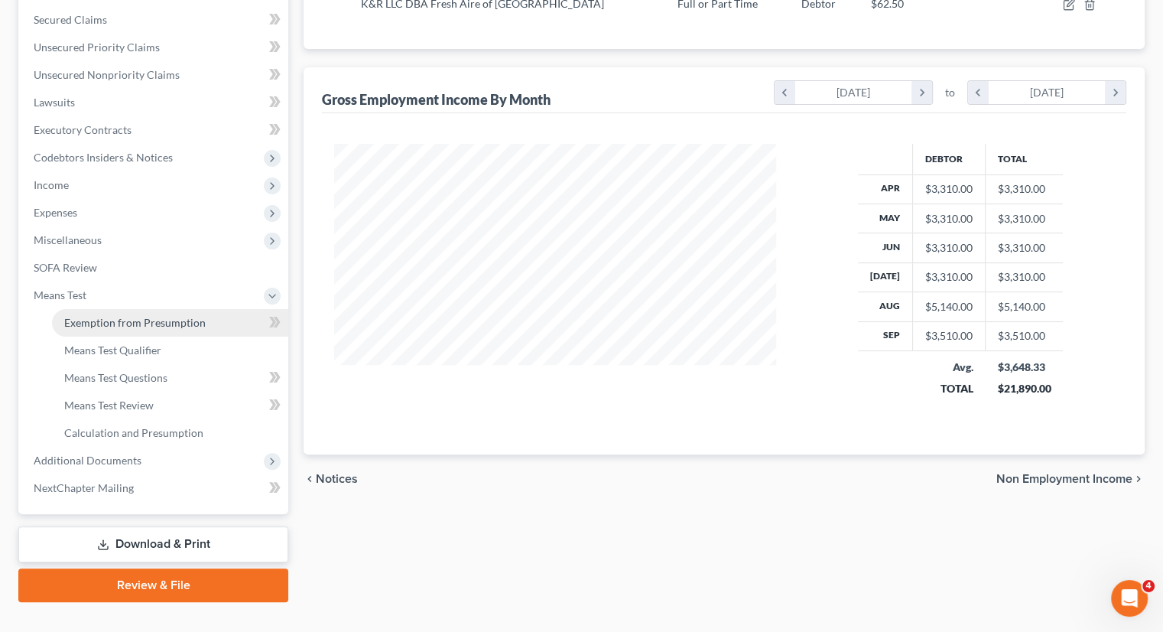
click at [103, 327] on span "Exemption from Presumption" at bounding box center [135, 322] width 142 height 13
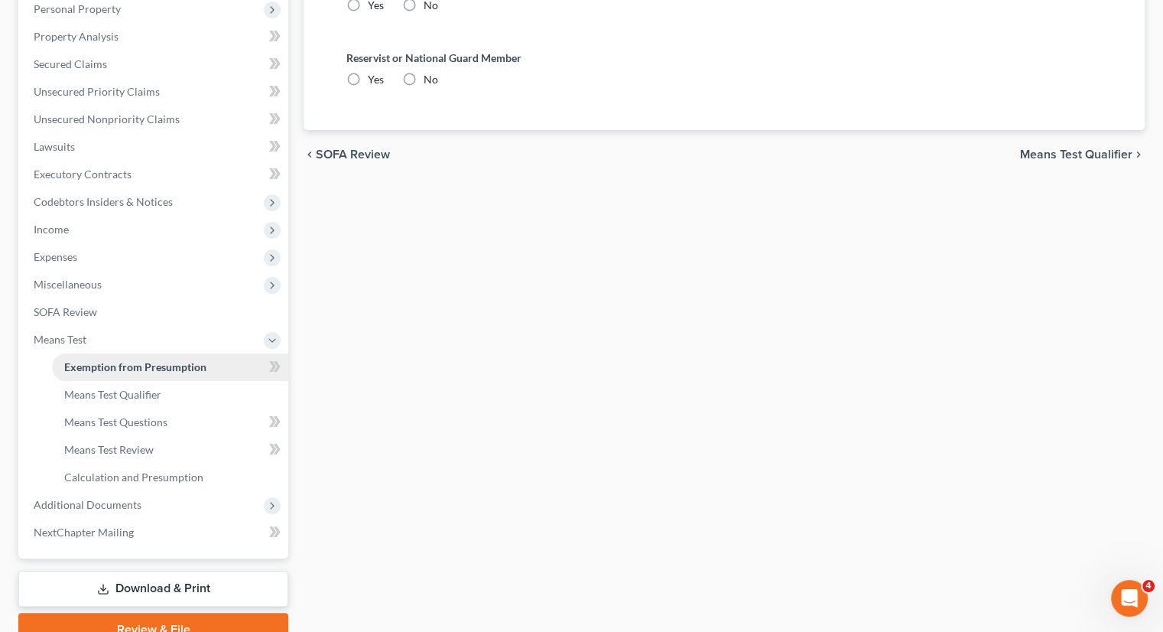
radio input "true"
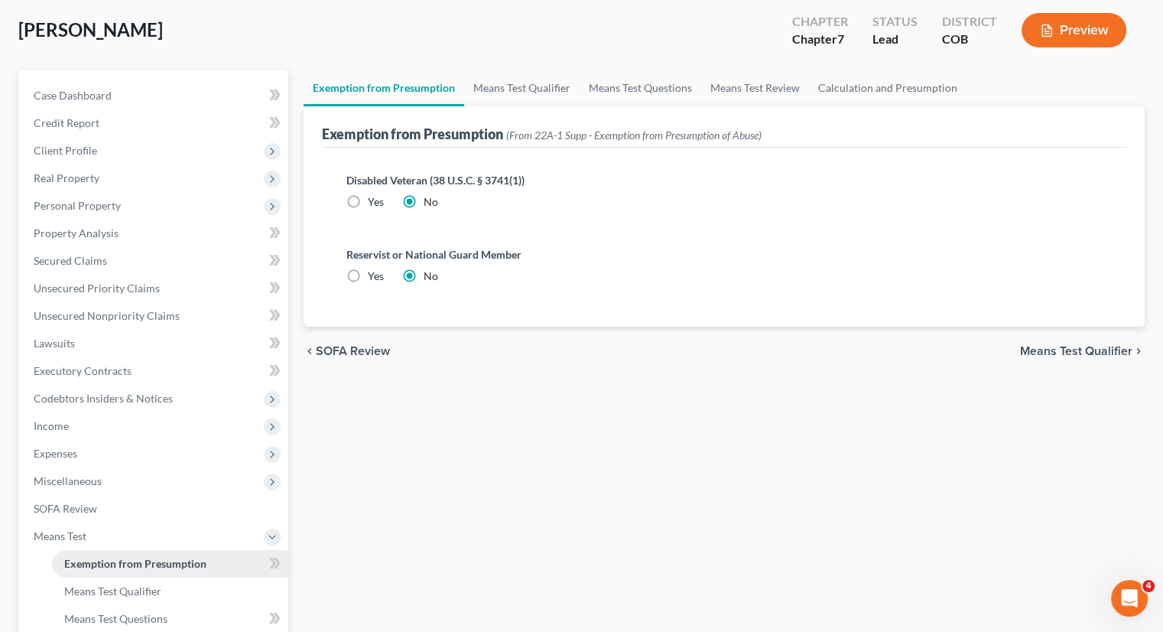
scroll to position [229, 0]
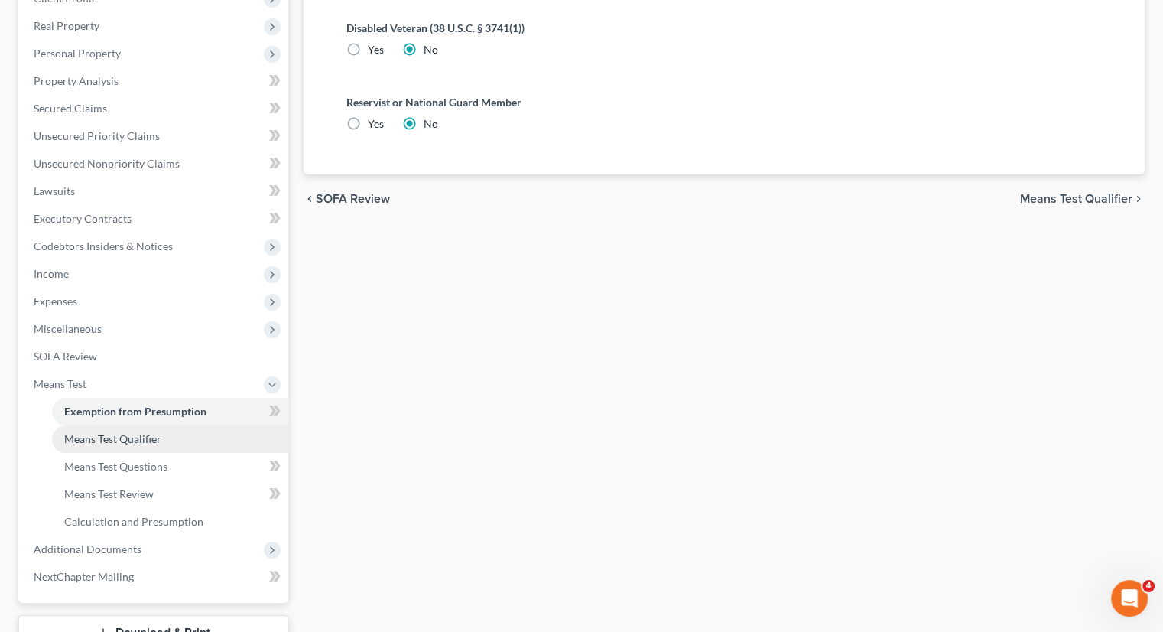
click at [109, 441] on span "Means Test Qualifier" at bounding box center [112, 438] width 97 height 13
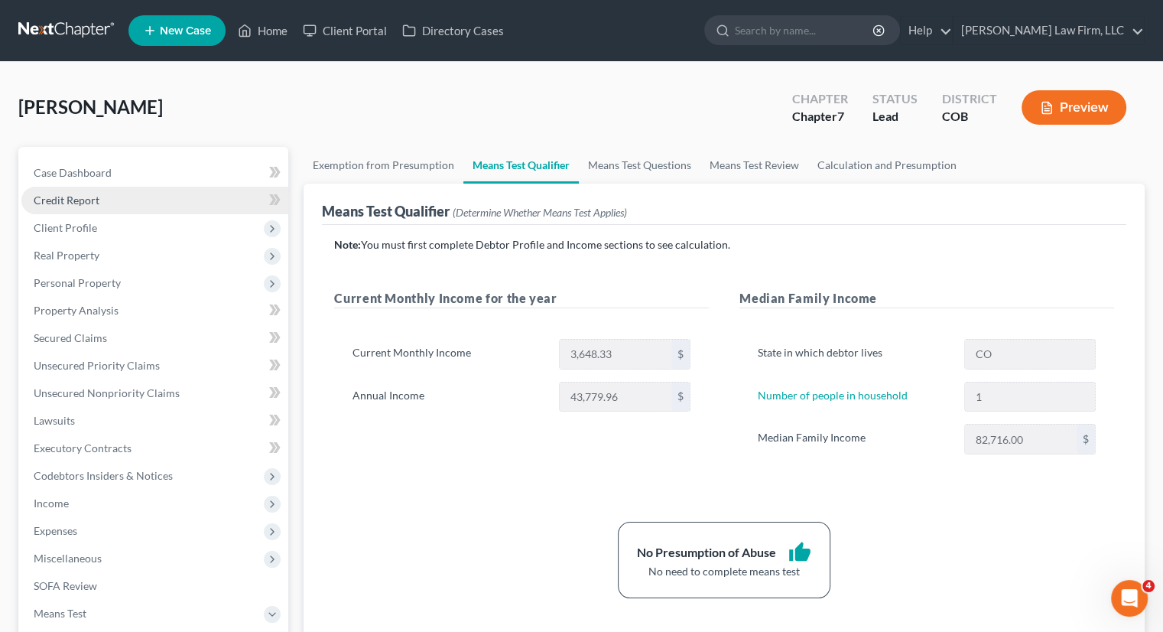
click at [117, 210] on link "Credit Report" at bounding box center [154, 201] width 267 height 28
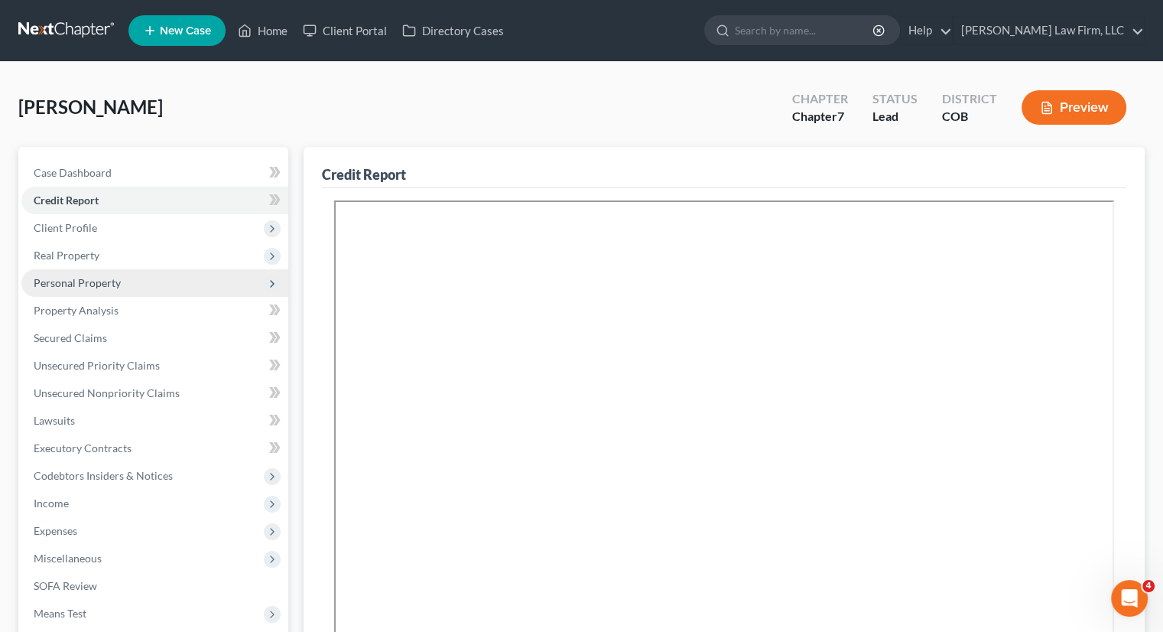
scroll to position [229, 0]
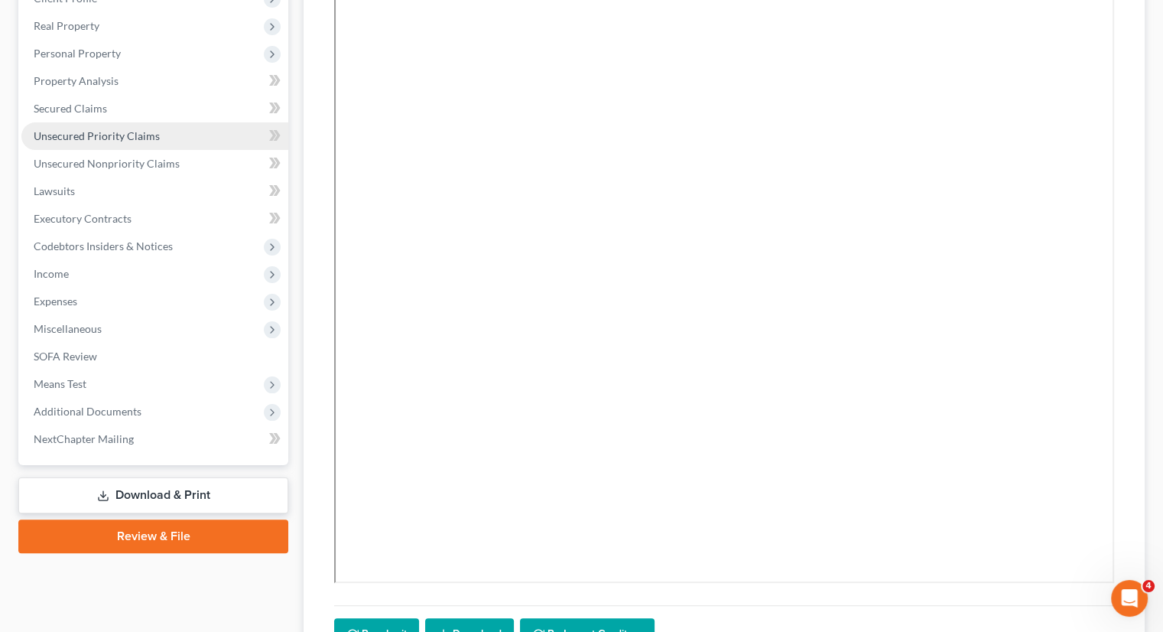
click at [92, 142] on link "Unsecured Priority Claims" at bounding box center [154, 136] width 267 height 28
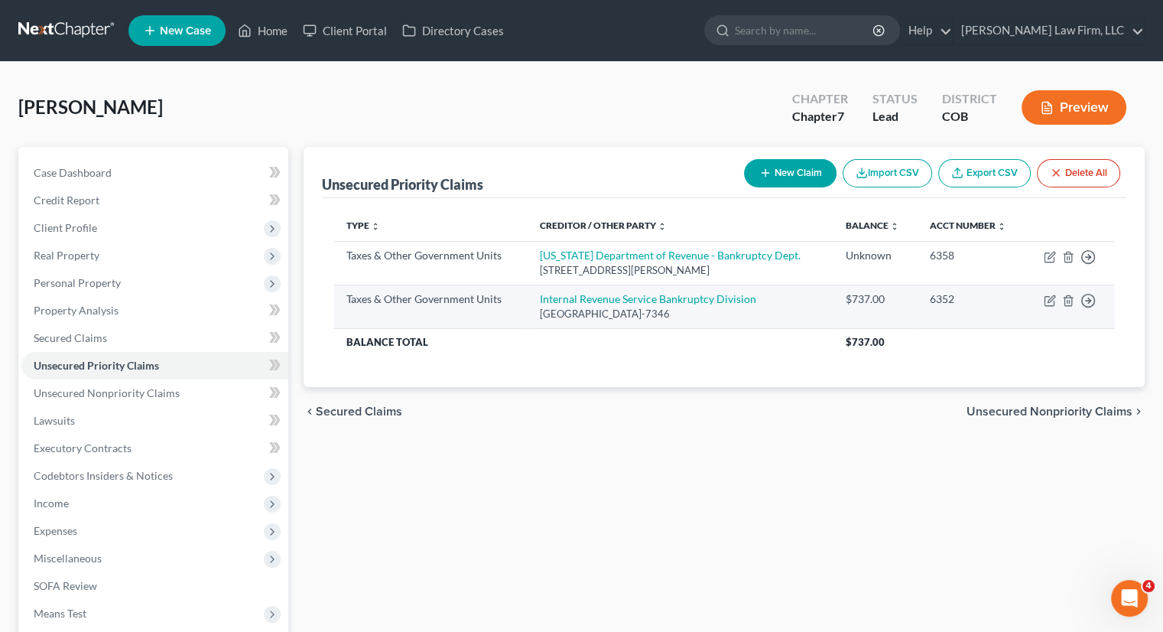
click at [795, 308] on div "PO BOX 7346, Philadelphia, PA 19101-7346" at bounding box center [680, 314] width 281 height 15
click at [740, 304] on link "Internal Revenue Service Bankruptcy Division" at bounding box center [648, 298] width 216 height 13
select select "0"
select select "39"
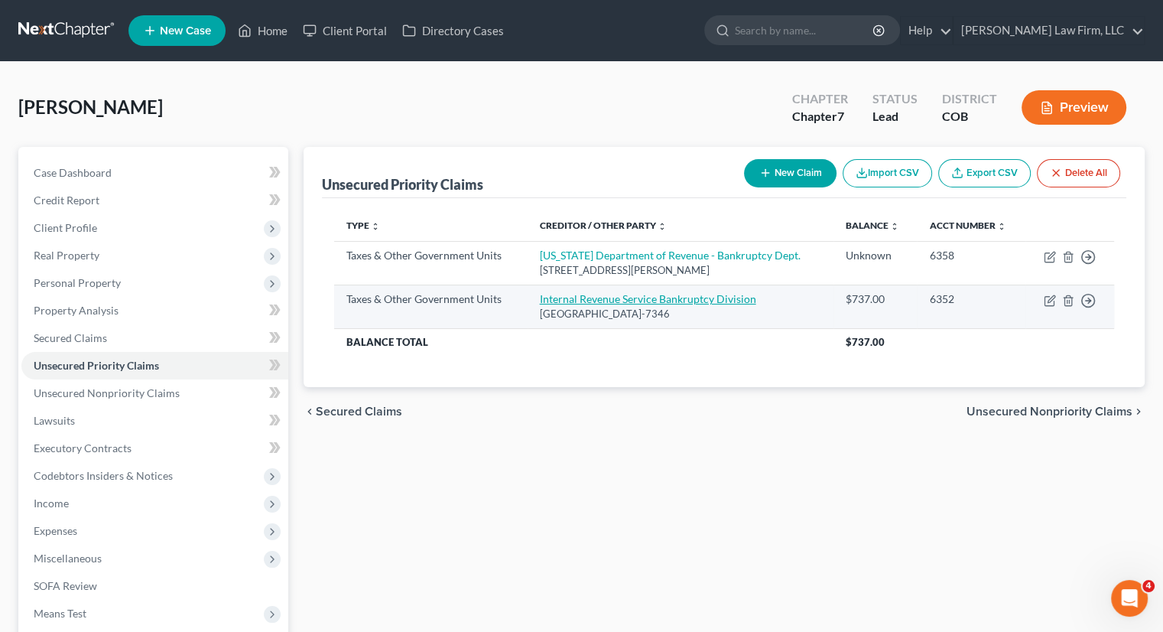
select select "0"
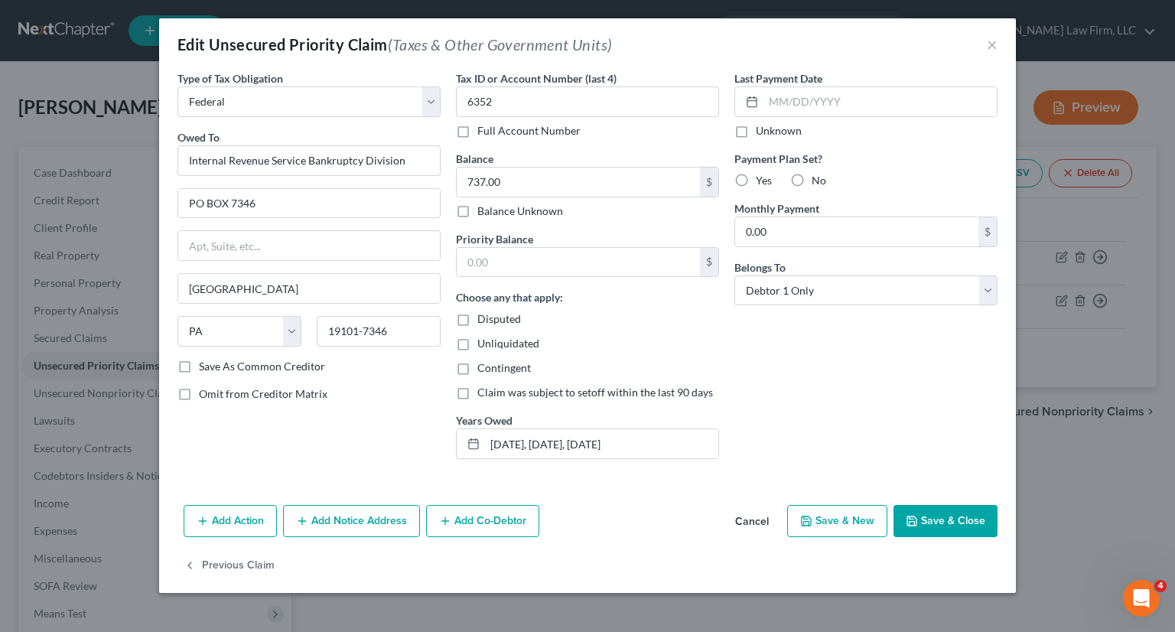
click at [964, 367] on div "Last Payment Date Unknown Payment Plan Set? Yes No Monthly Payment 0.00 $ Belon…" at bounding box center [866, 270] width 278 height 401
drag, startPoint x: 840, startPoint y: 399, endPoint x: 692, endPoint y: 279, distance: 189.8
click at [840, 397] on div "Last Payment Date Unknown Payment Plan Set? Yes No Monthly Payment 0.00 $ Belon…" at bounding box center [866, 270] width 278 height 401
type input "2,578"
drag, startPoint x: 523, startPoint y: 442, endPoint x: 475, endPoint y: 443, distance: 48.2
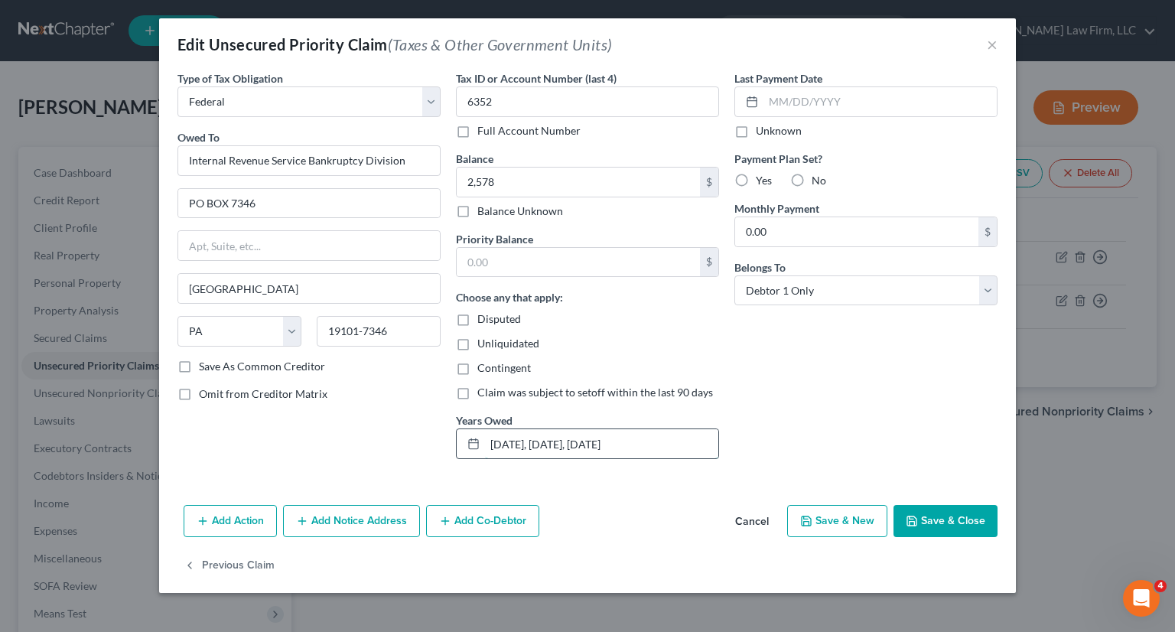
click at [475, 443] on div "12/31/2022, 12/31/2023, 12/31/2024" at bounding box center [587, 443] width 263 height 31
drag, startPoint x: 552, startPoint y: 441, endPoint x: 519, endPoint y: 441, distance: 32.9
click at [519, 441] on input "2022, 12/31/2023, 12/31/2024" at bounding box center [601, 443] width 233 height 29
drag, startPoint x: 583, startPoint y: 441, endPoint x: 547, endPoint y: 443, distance: 36.0
click at [547, 443] on input "2022, 2023, 12/31/2024" at bounding box center [601, 443] width 233 height 29
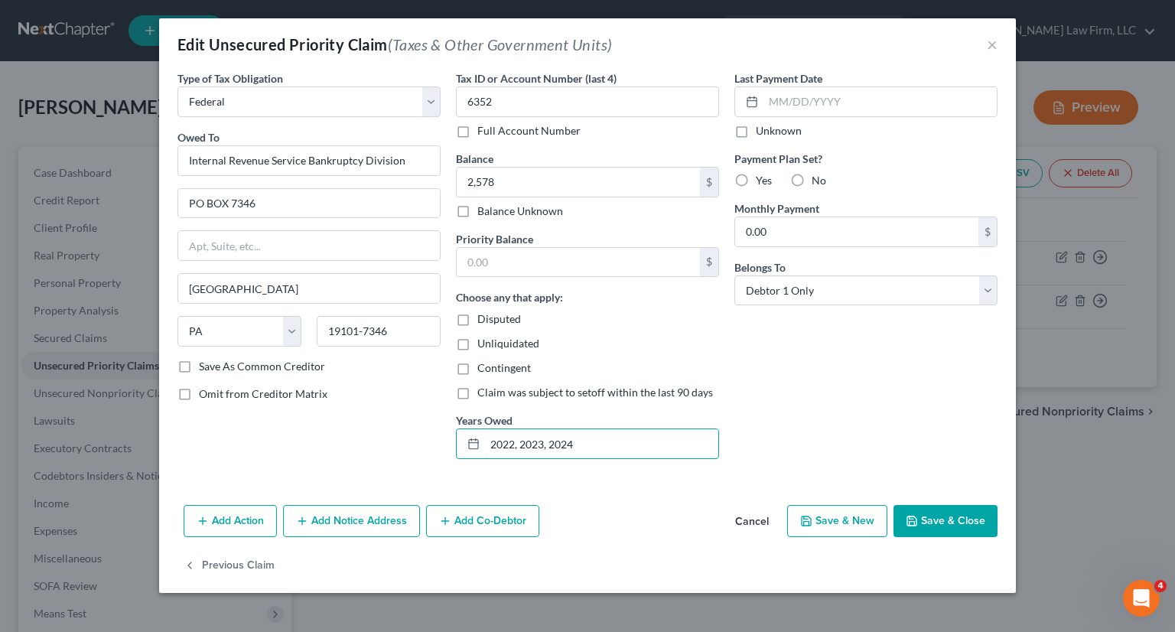
type input "2022, 2023, 2024"
click at [939, 530] on button "Save & Close" at bounding box center [945, 521] width 104 height 32
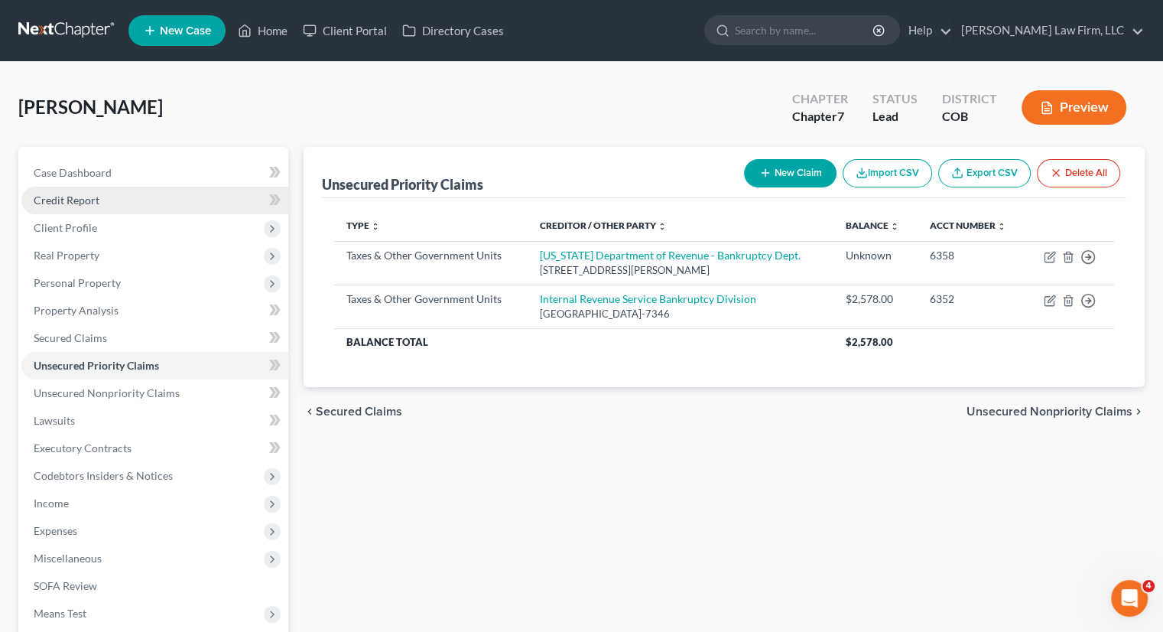
click at [81, 206] on span "Credit Report" at bounding box center [67, 200] width 66 height 13
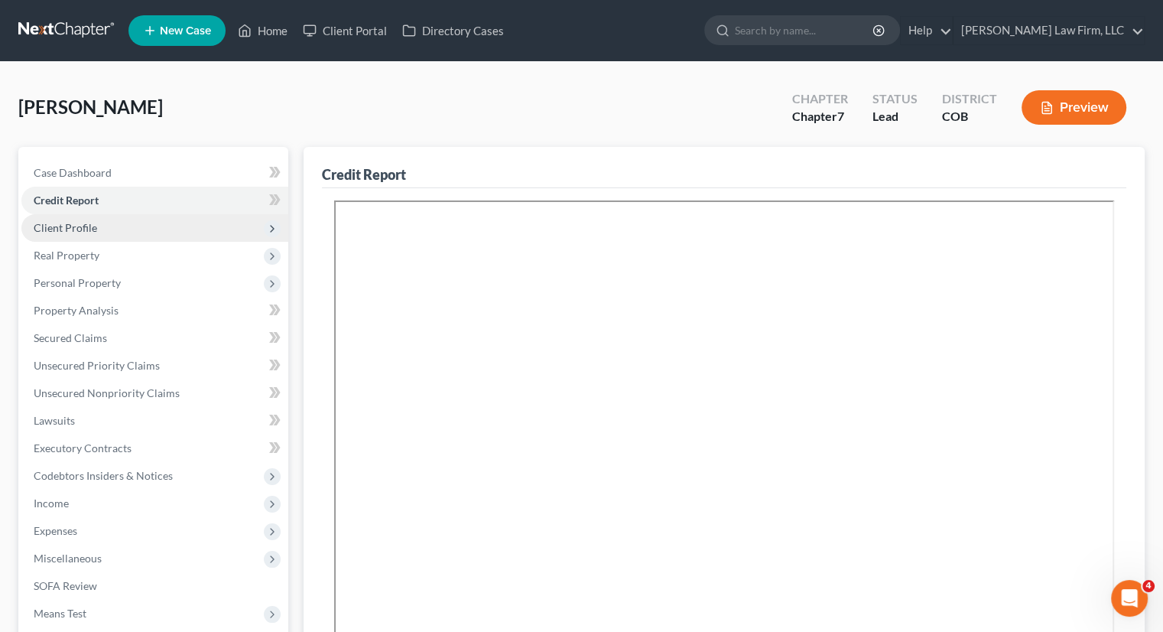
click at [96, 232] on span "Client Profile" at bounding box center [154, 228] width 267 height 28
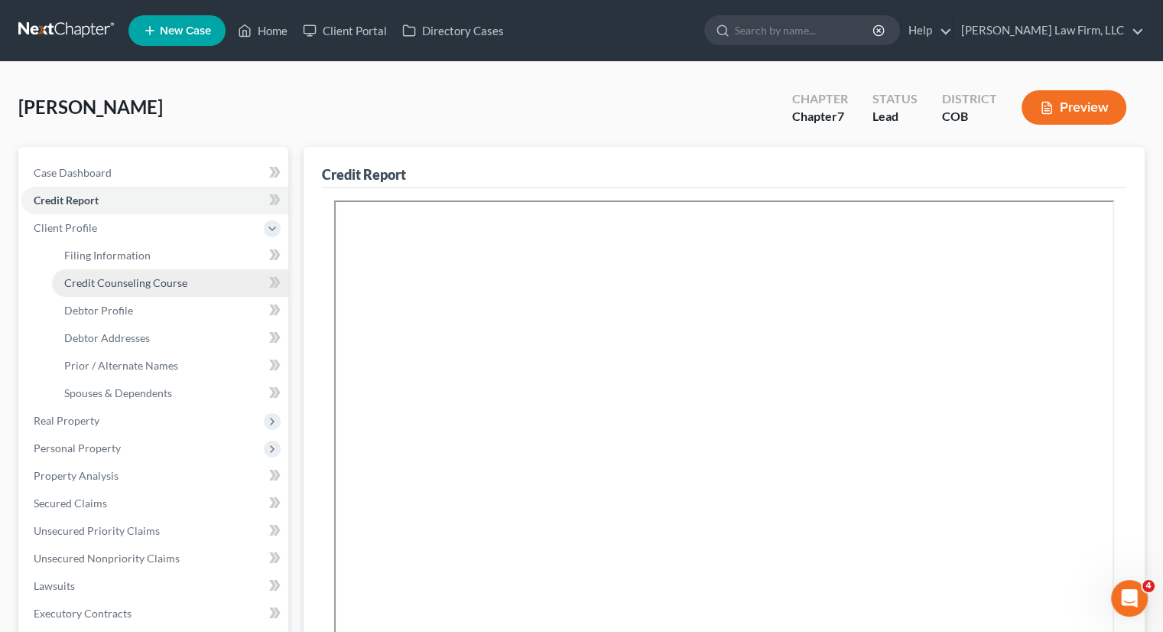
click at [120, 277] on span "Credit Counseling Course" at bounding box center [125, 282] width 123 height 13
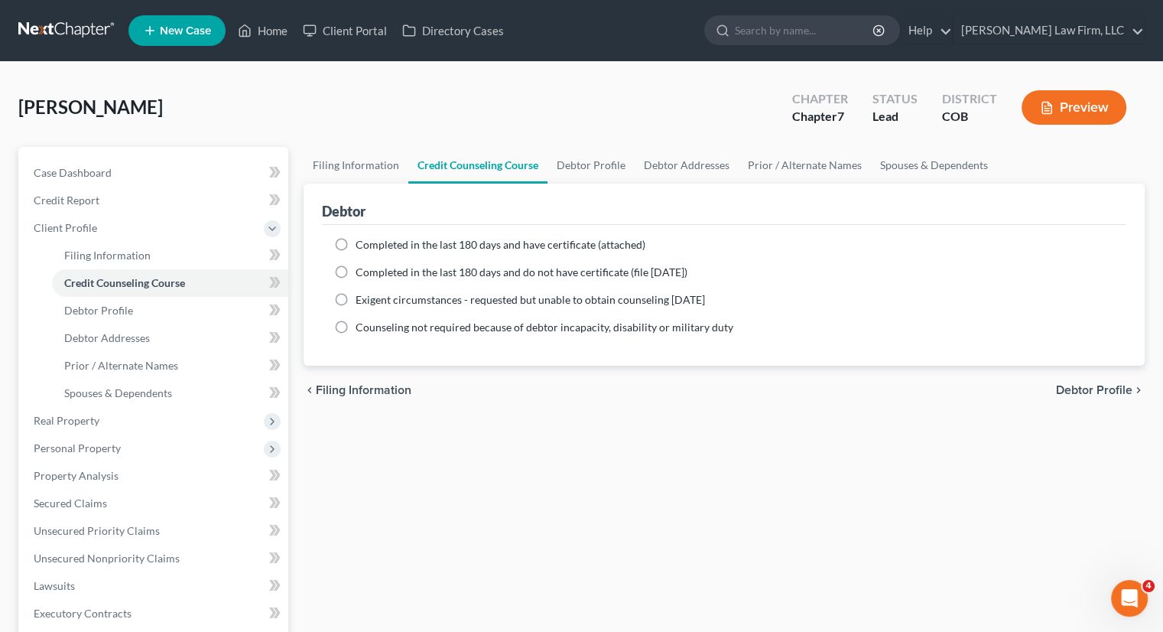
click at [402, 246] on span "Completed in the last 180 days and have certificate (attached)" at bounding box center [501, 244] width 290 height 13
click at [372, 246] on input "Completed in the last 180 days and have certificate (attached)" at bounding box center [367, 242] width 10 height 10
radio input "true"
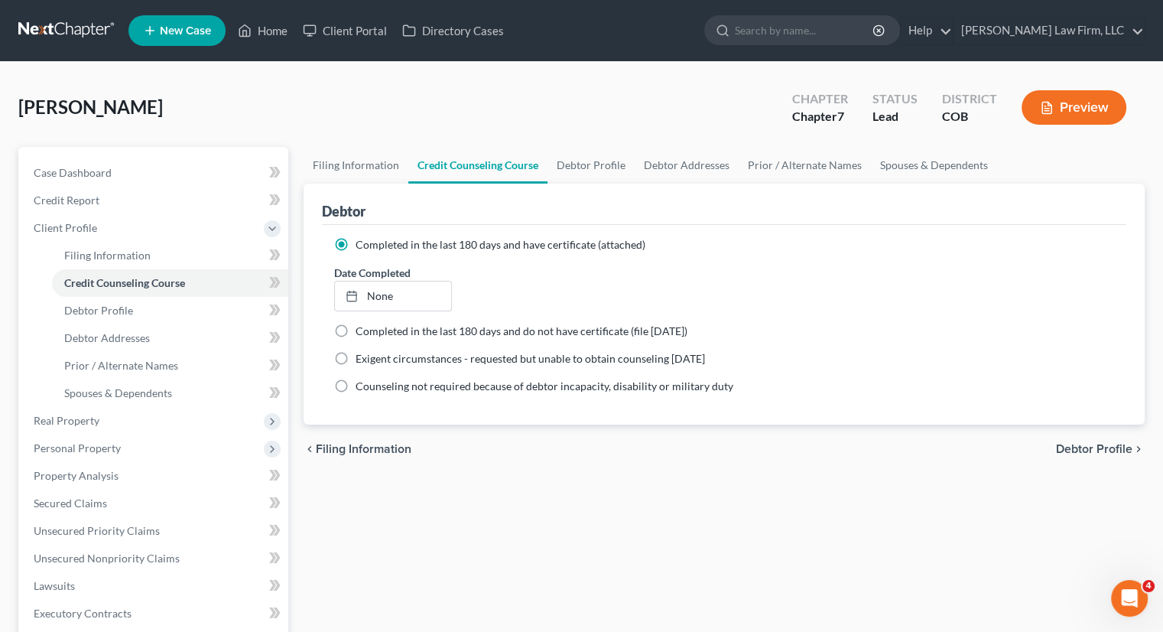
click at [1056, 212] on div "Debtor" at bounding box center [724, 204] width 805 height 41
click at [431, 290] on link "None" at bounding box center [392, 295] width 115 height 29
type input "10/14/2025"
click at [1085, 454] on span "Debtor Profile" at bounding box center [1094, 449] width 76 height 12
select select "3"
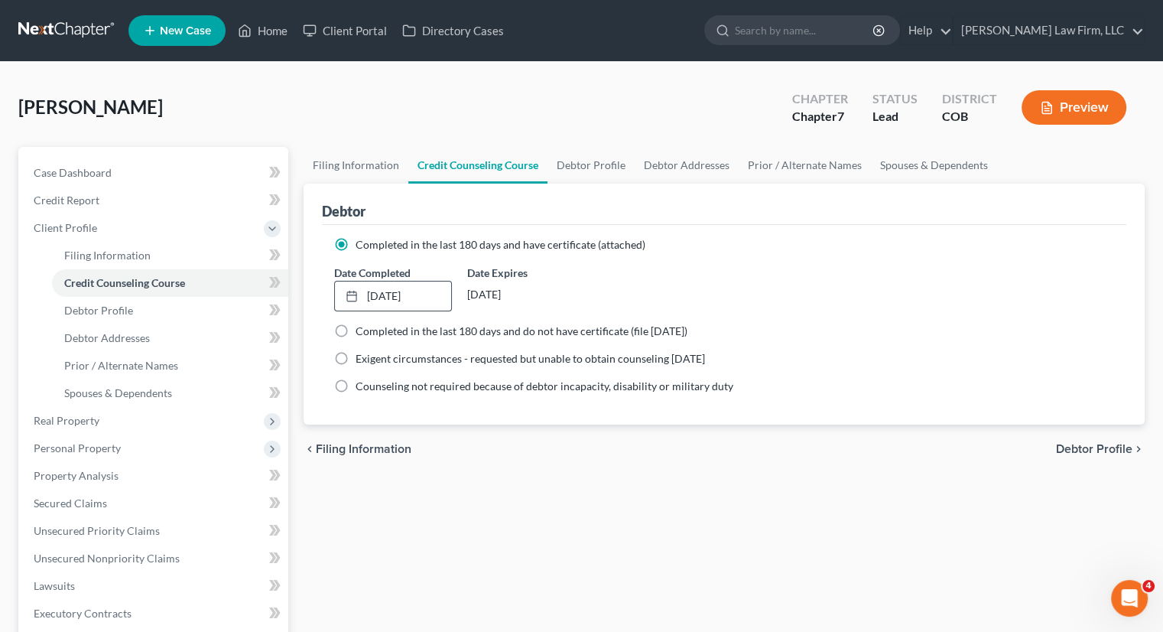
select select "0"
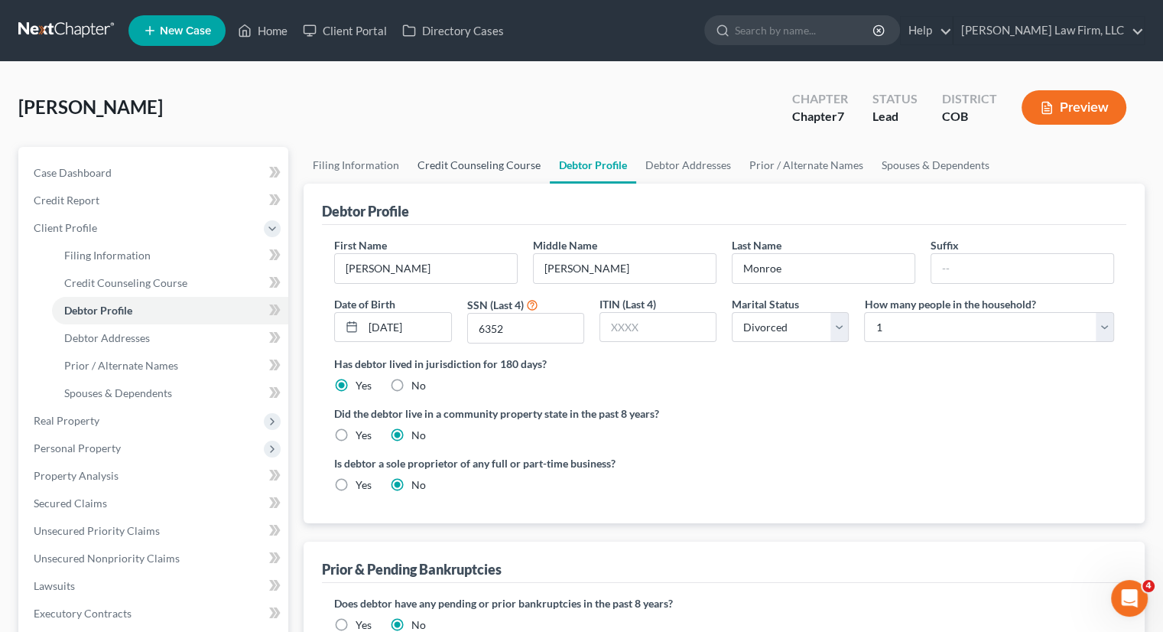
click at [496, 153] on link "Credit Counseling Course" at bounding box center [479, 165] width 142 height 37
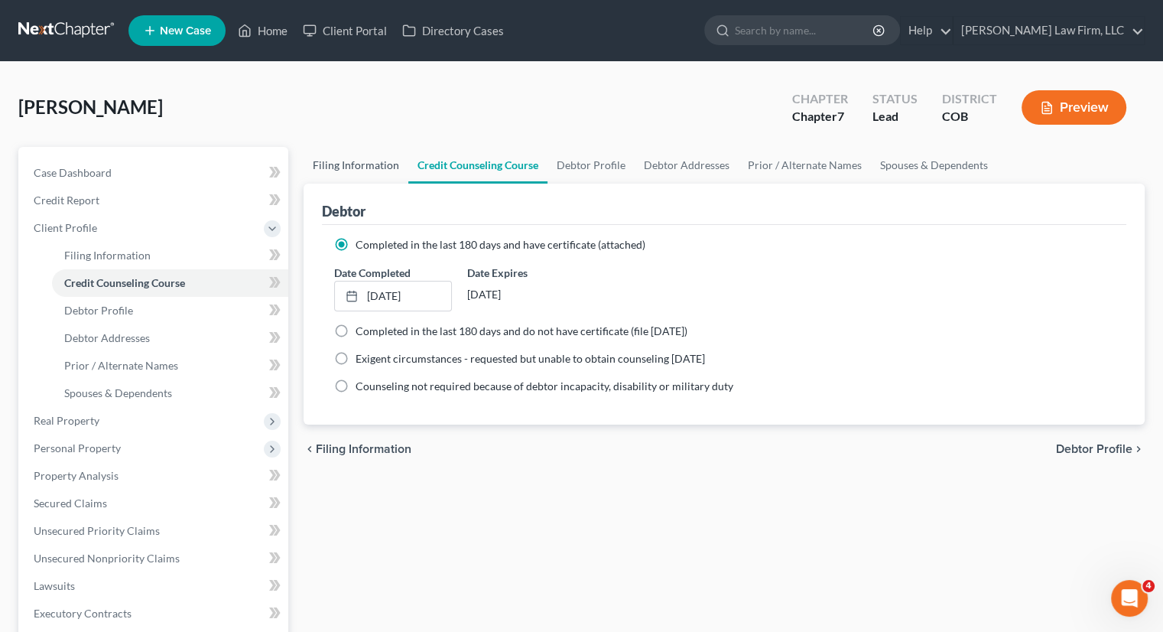
click at [359, 157] on link "Filing Information" at bounding box center [356, 165] width 105 height 37
select select "1"
select select "0"
select select "5"
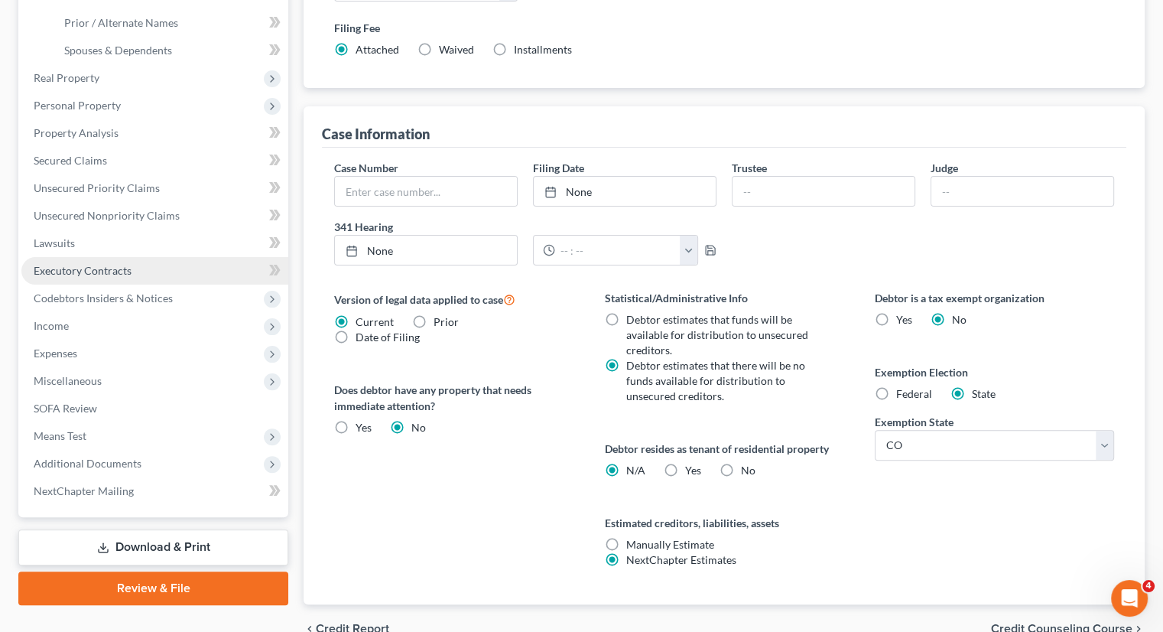
scroll to position [343, 0]
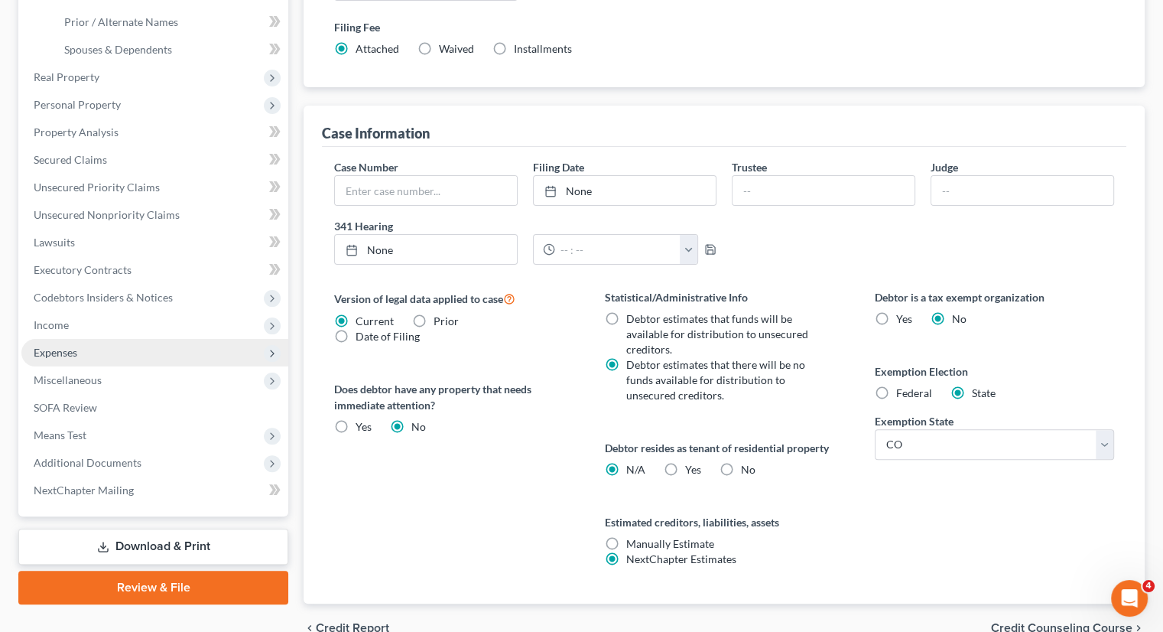
click at [77, 359] on span "Expenses" at bounding box center [154, 353] width 267 height 28
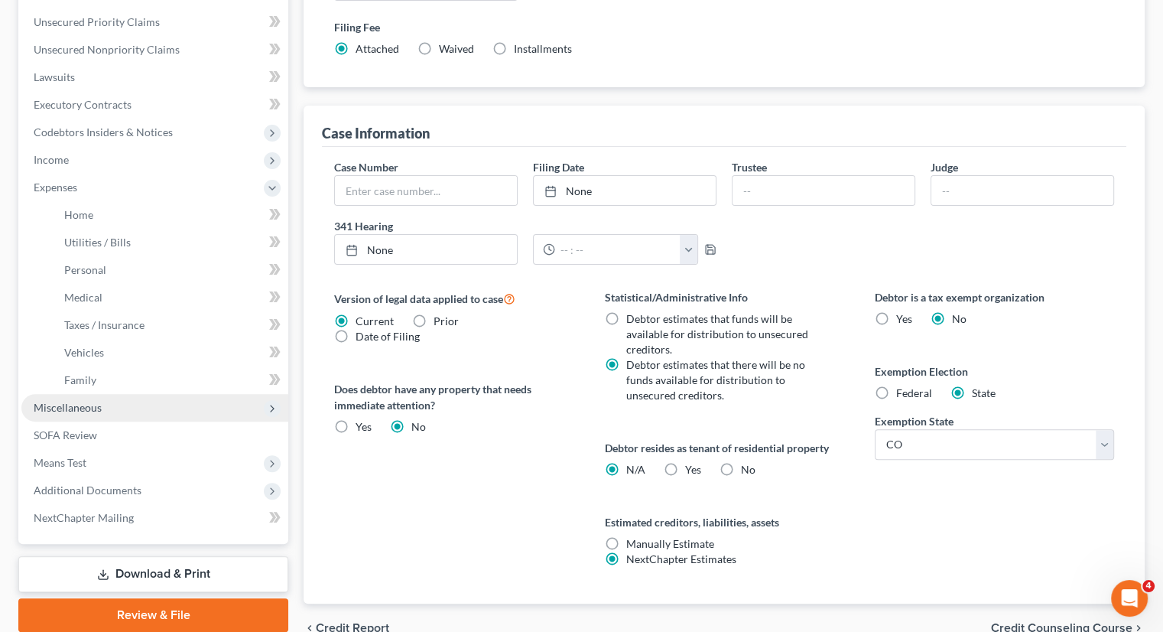
click at [73, 405] on span "Miscellaneous" at bounding box center [68, 407] width 68 height 13
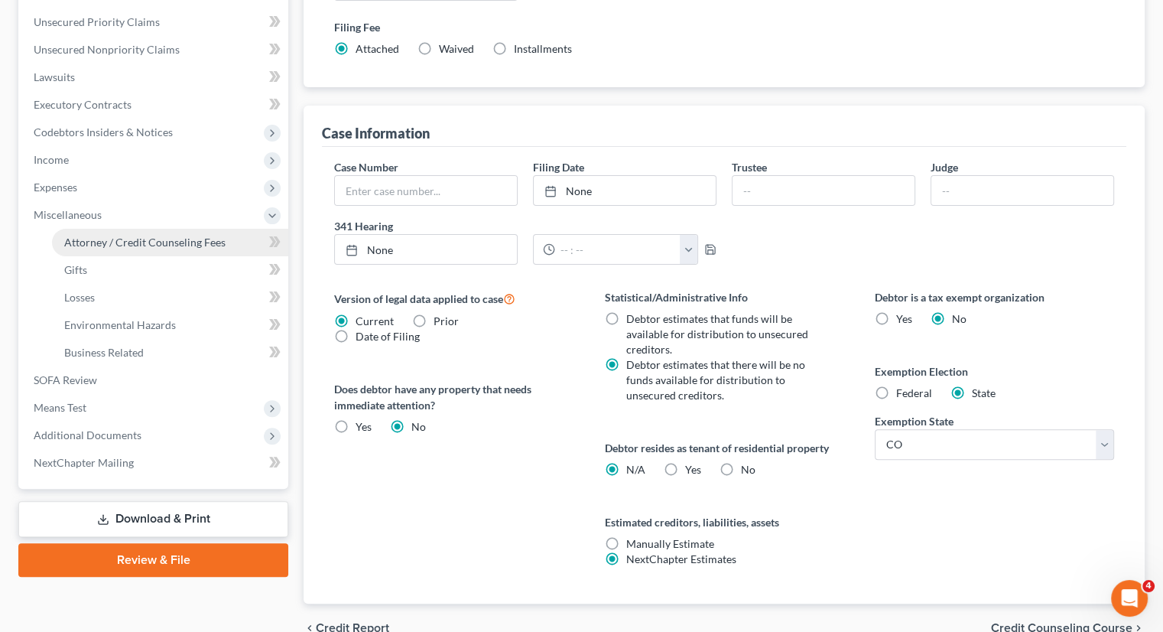
click at [109, 244] on span "Attorney / Credit Counseling Fees" at bounding box center [144, 242] width 161 height 13
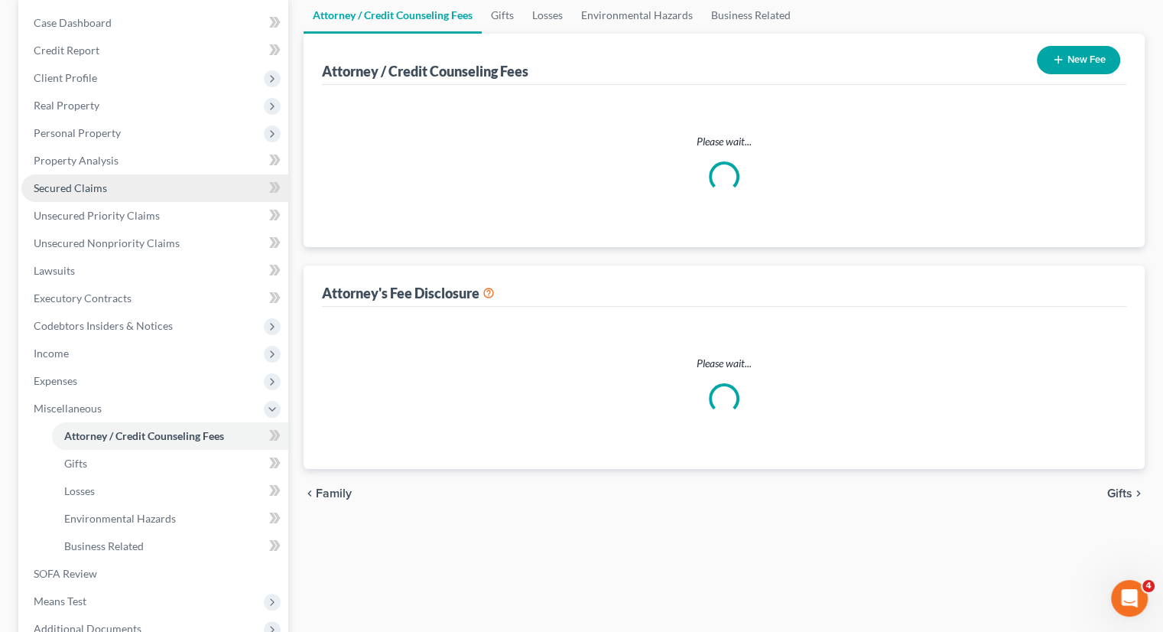
select select "0"
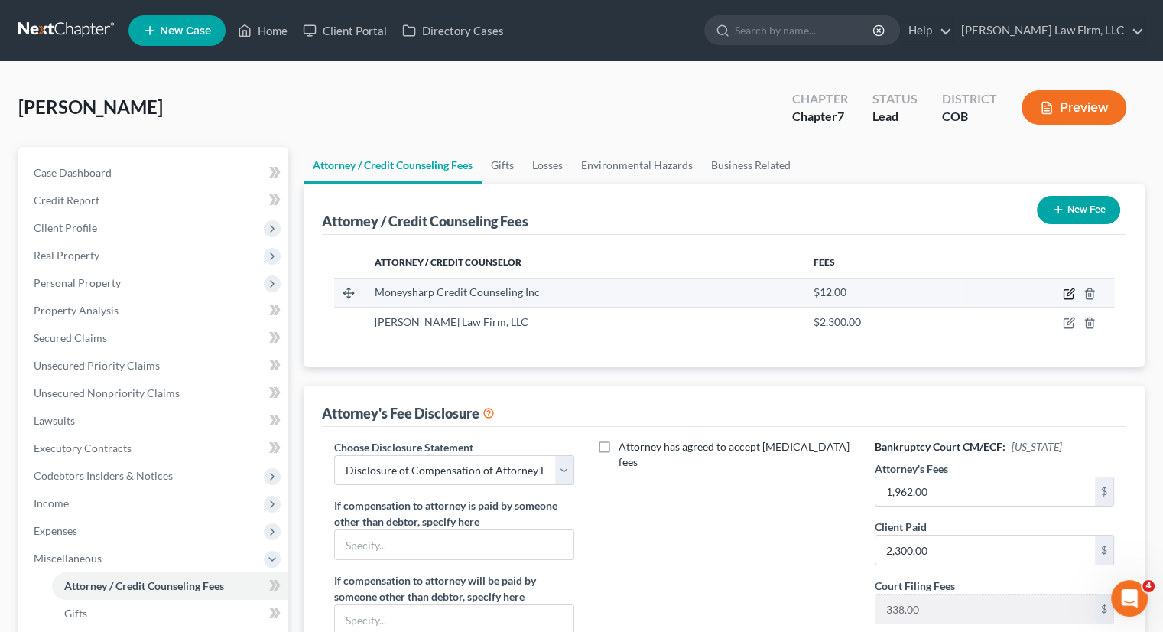
click at [1069, 291] on icon "button" at bounding box center [1070, 291] width 7 height 7
select select "14"
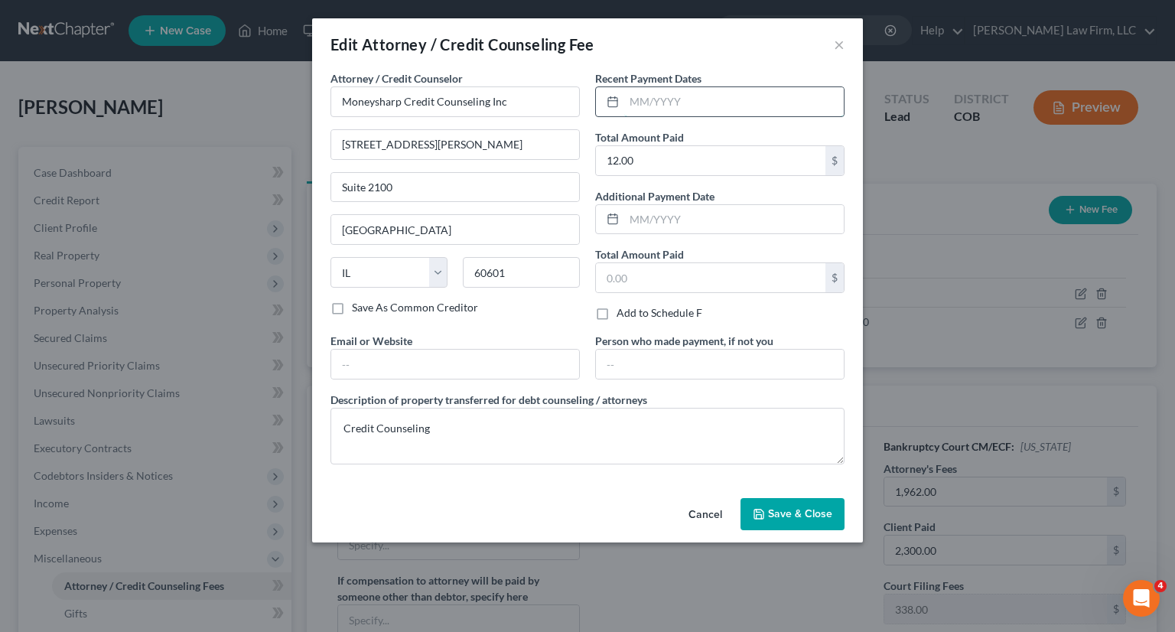
click at [662, 101] on input "text" at bounding box center [734, 101] width 220 height 29
click at [613, 102] on icon at bounding box center [613, 102] width 12 height 12
click at [618, 100] on icon at bounding box center [613, 102] width 12 height 12
click at [647, 101] on input "text" at bounding box center [734, 101] width 220 height 29
type input "10/13/2025"
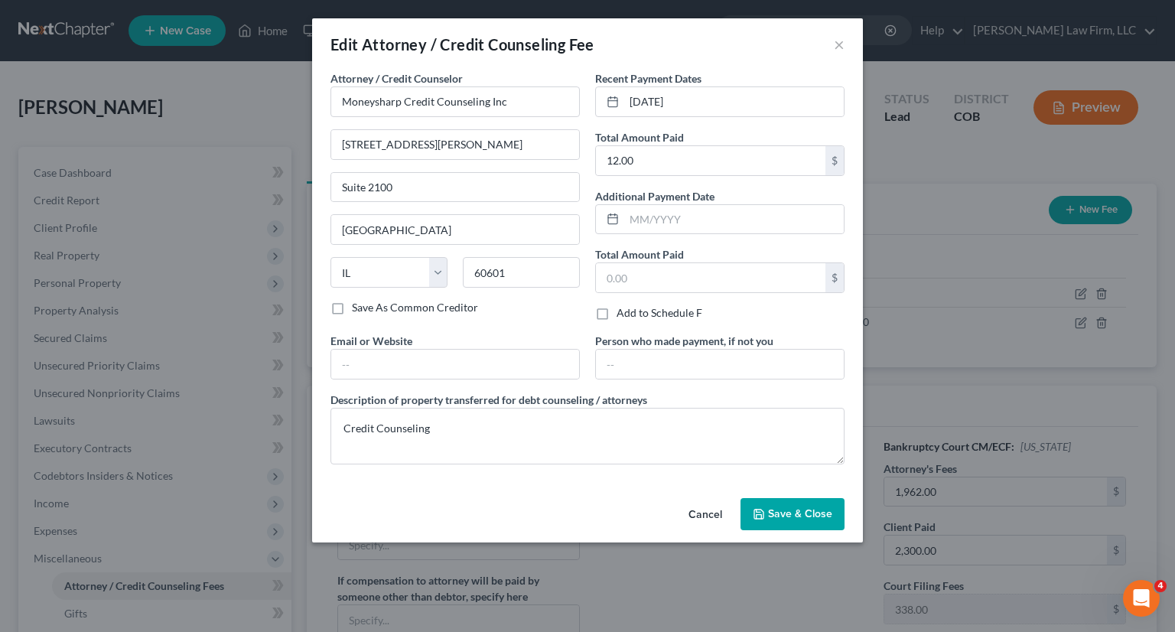
click at [771, 509] on span "Save & Close" at bounding box center [800, 513] width 64 height 13
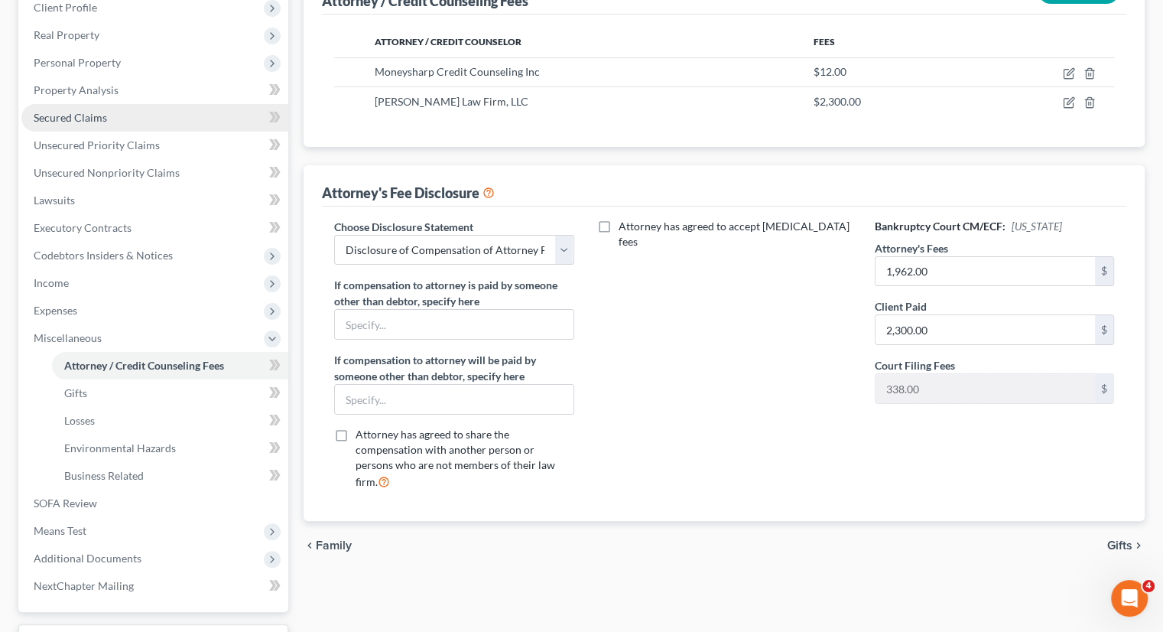
scroll to position [229, 0]
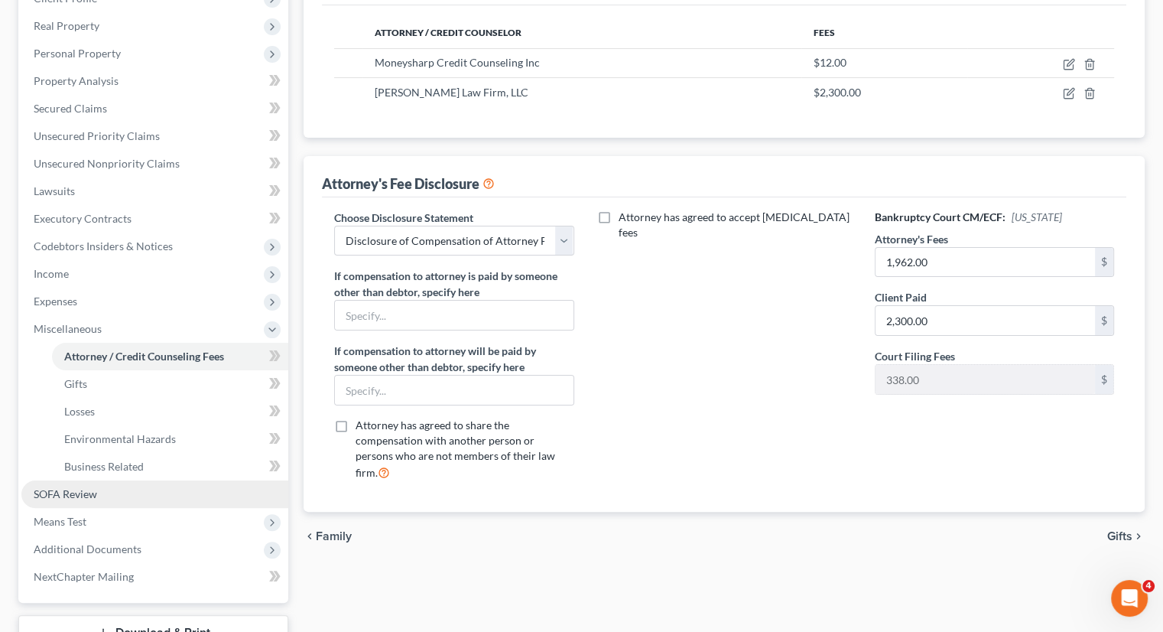
click at [94, 495] on span "SOFA Review" at bounding box center [65, 493] width 63 height 13
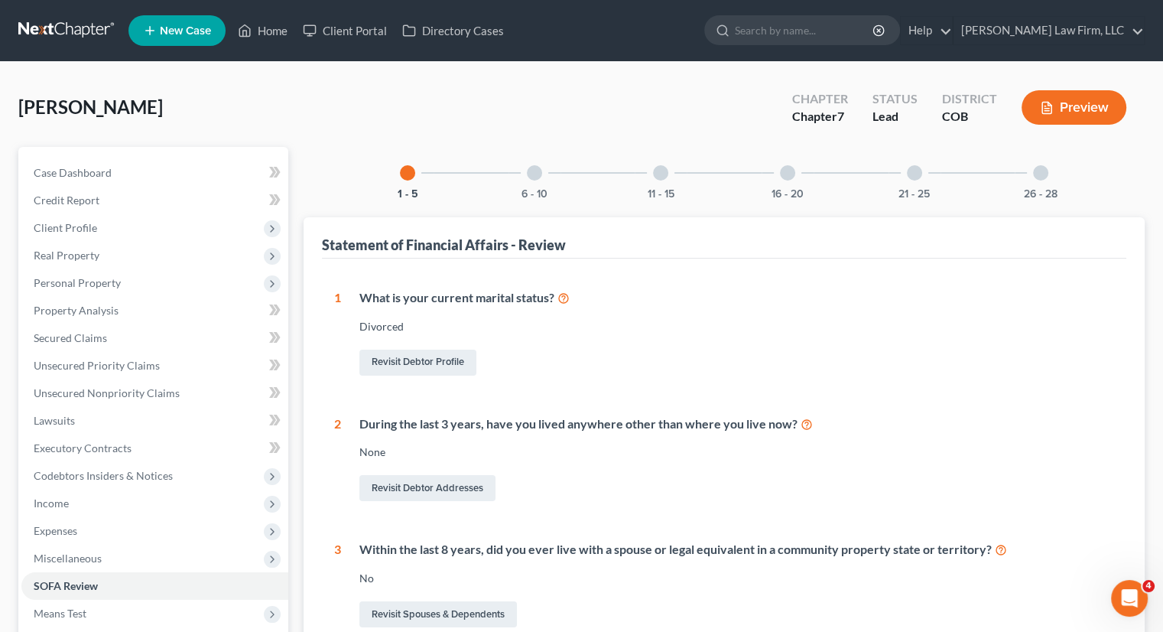
click at [536, 168] on div at bounding box center [534, 172] width 15 height 15
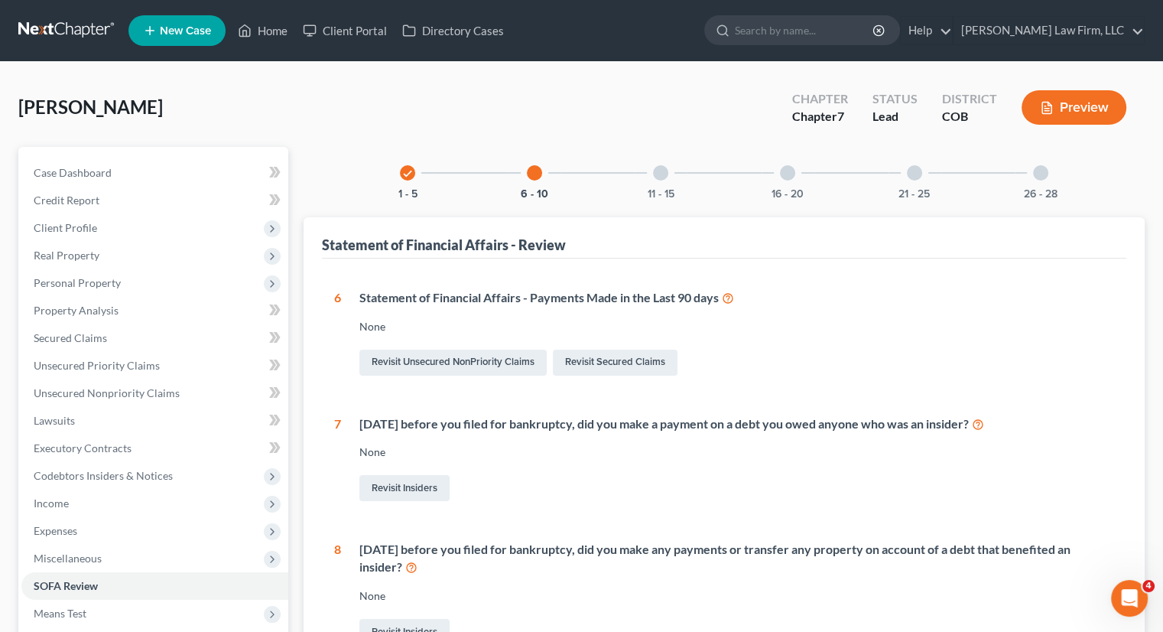
click at [661, 168] on div at bounding box center [660, 172] width 15 height 15
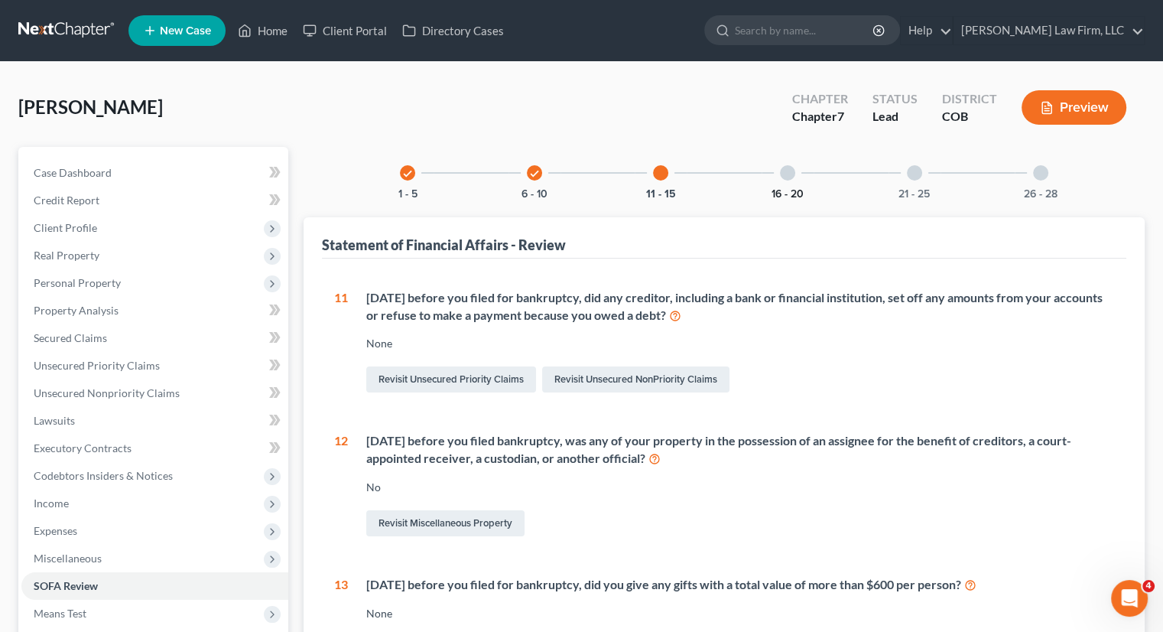
click at [789, 189] on button "16 - 20" at bounding box center [788, 194] width 32 height 11
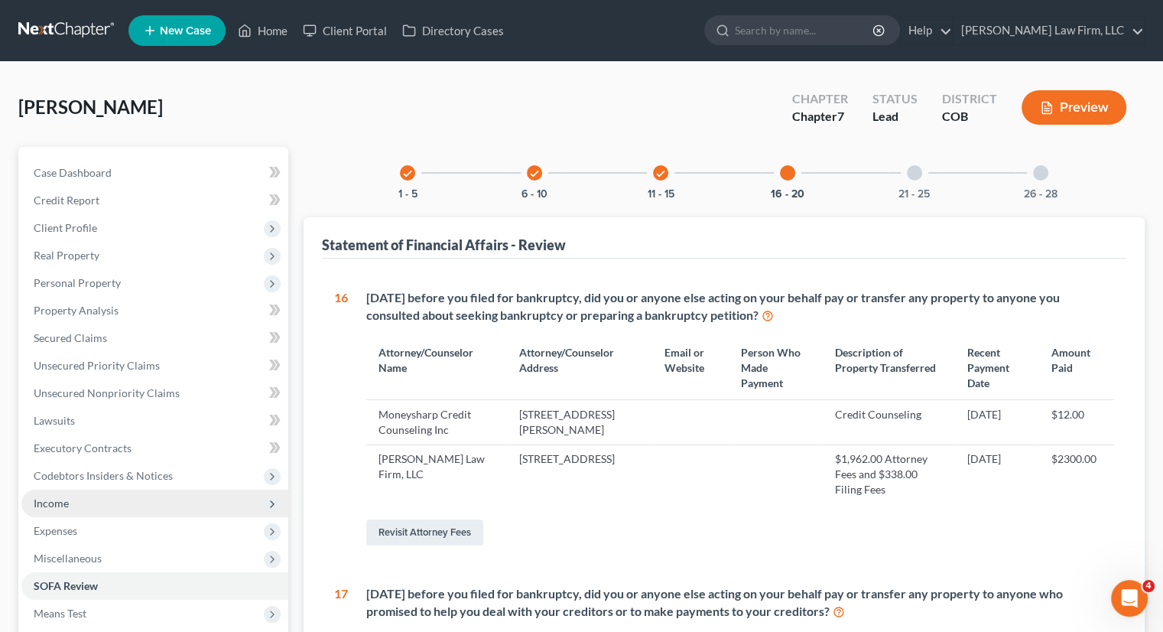
click at [54, 494] on span "Income" at bounding box center [154, 504] width 267 height 28
drag, startPoint x: 98, startPoint y: 524, endPoint x: 88, endPoint y: 514, distance: 14.1
click at [98, 525] on span "Employment Income" at bounding box center [113, 530] width 98 height 13
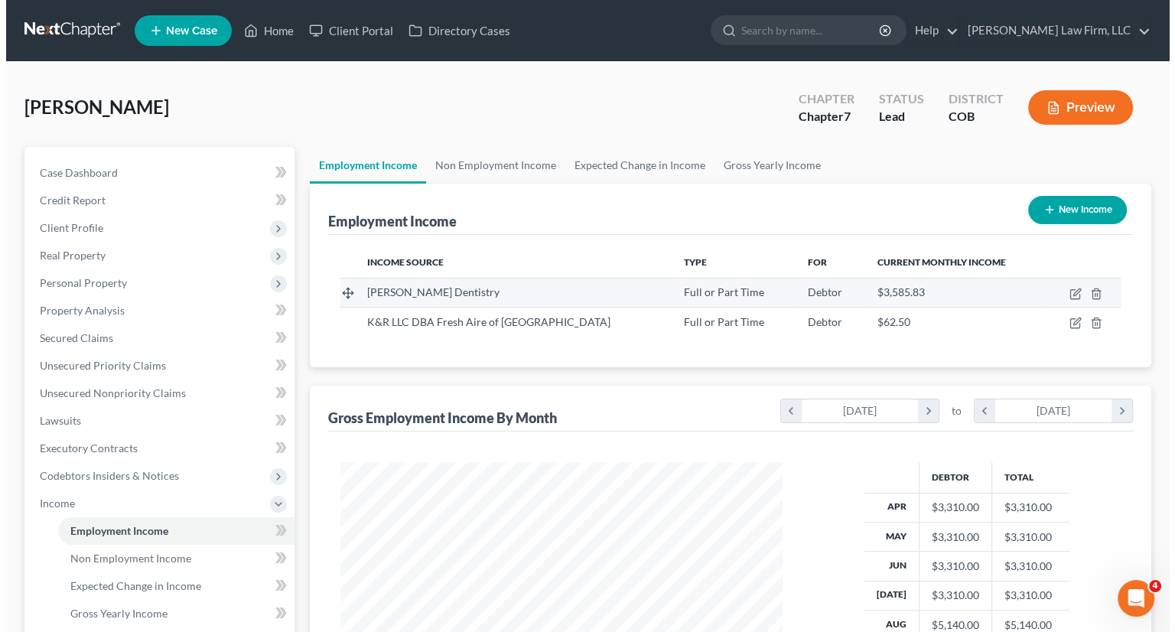
scroll to position [272, 472]
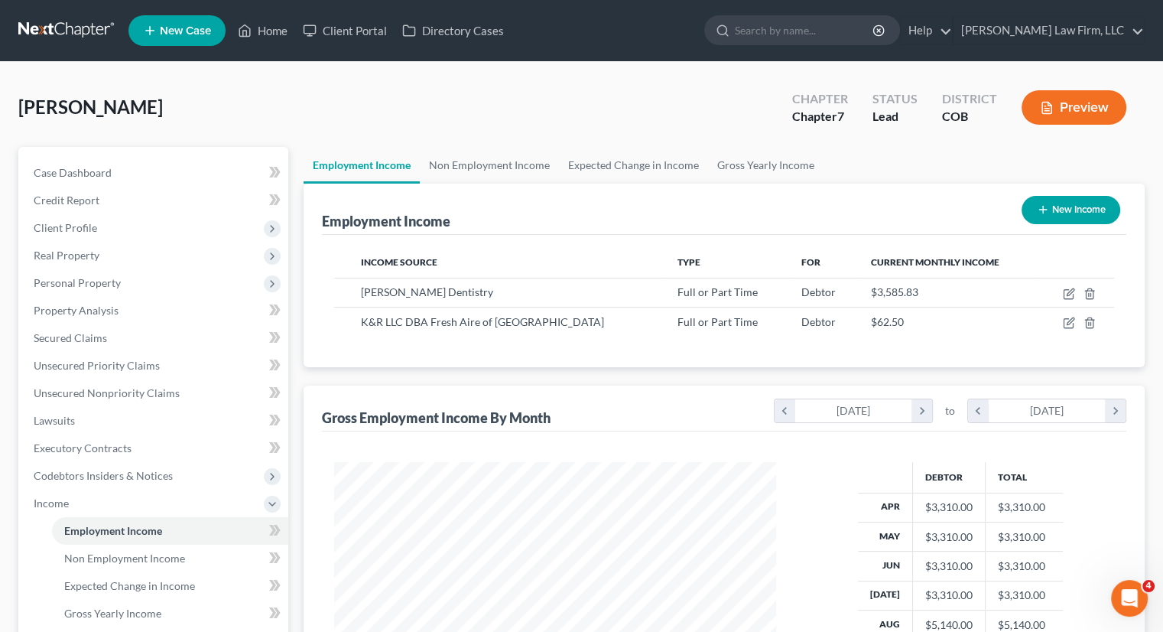
click at [1092, 205] on button "New Income" at bounding box center [1071, 210] width 99 height 28
select select "0"
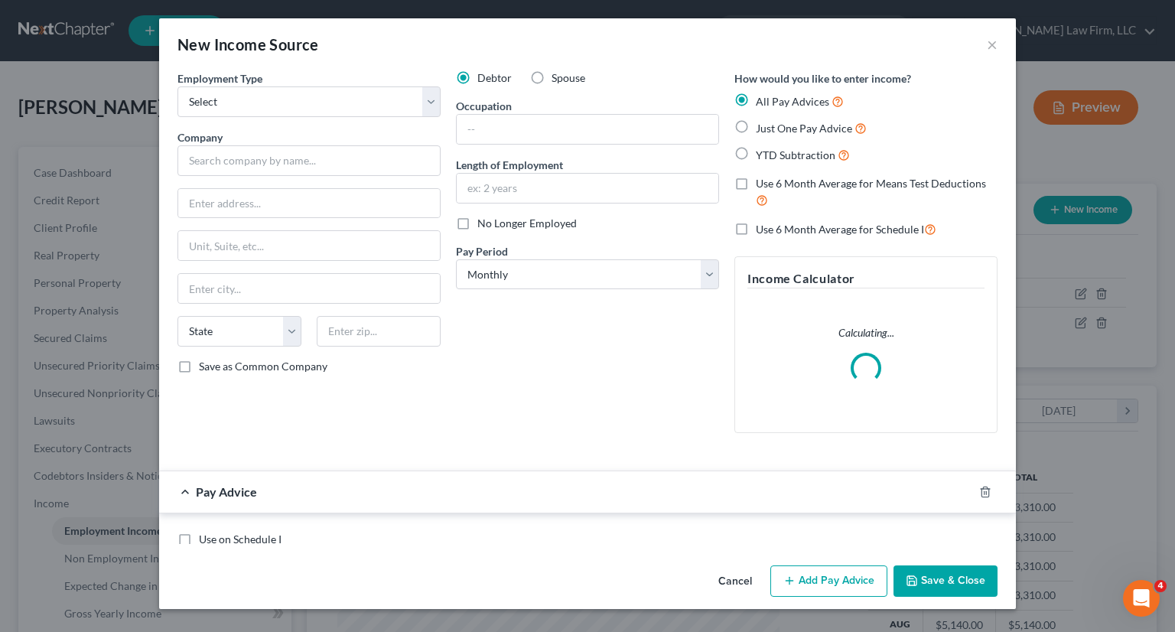
scroll to position [272, 477]
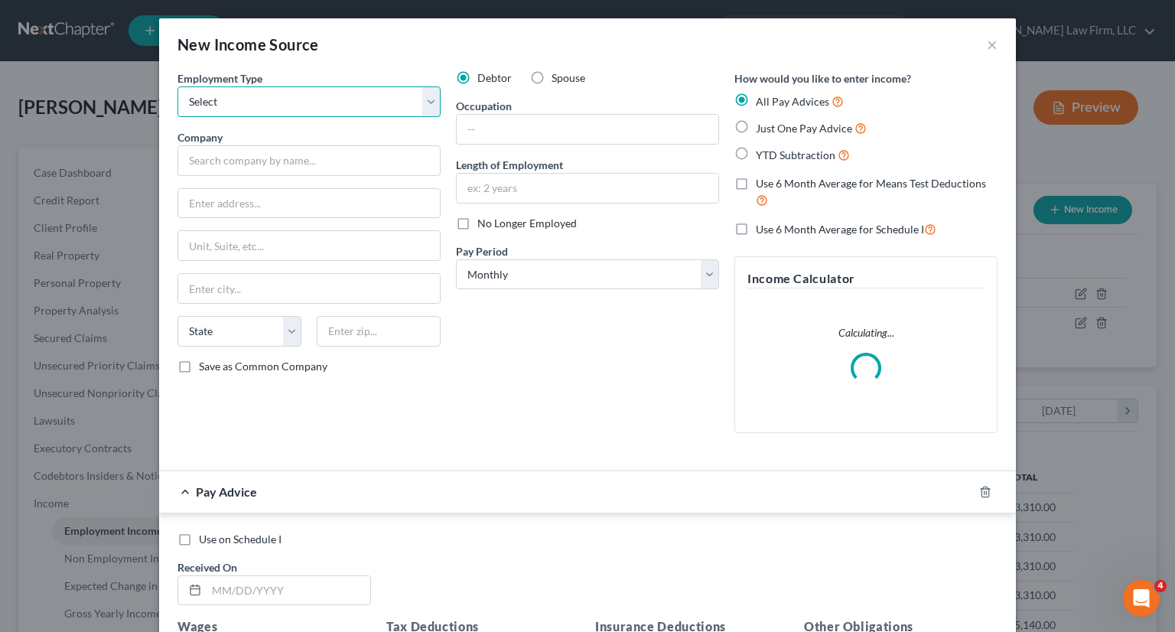
click at [252, 100] on select "Select Full or Part Time Employment Self Employment" at bounding box center [308, 101] width 263 height 31
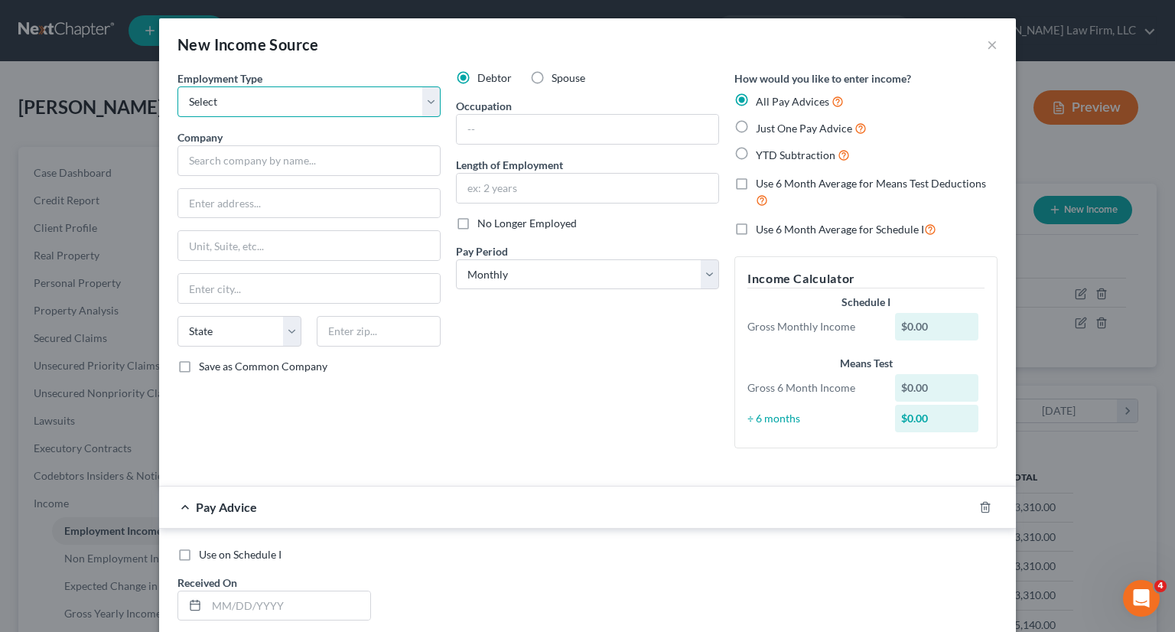
select select "1"
click at [177, 86] on select "Select Full or Part Time Employment Self Employment" at bounding box center [308, 101] width 263 height 31
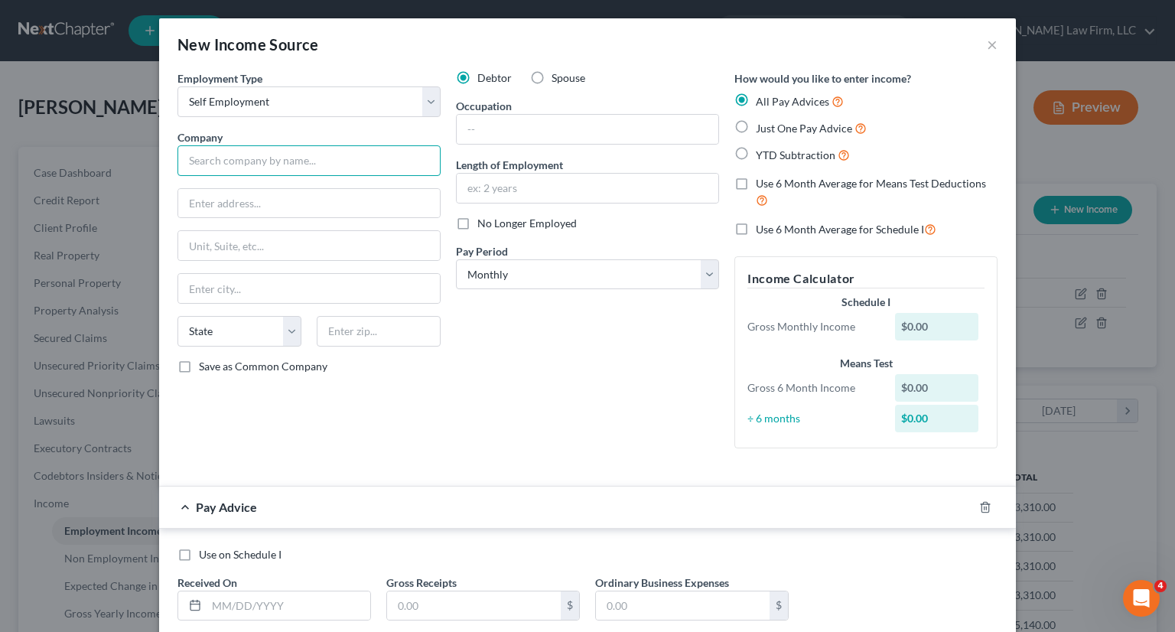
click at [259, 161] on input "text" at bounding box center [308, 160] width 263 height 31
click at [549, 137] on input "text" at bounding box center [588, 129] width 262 height 29
type input "Dentists"
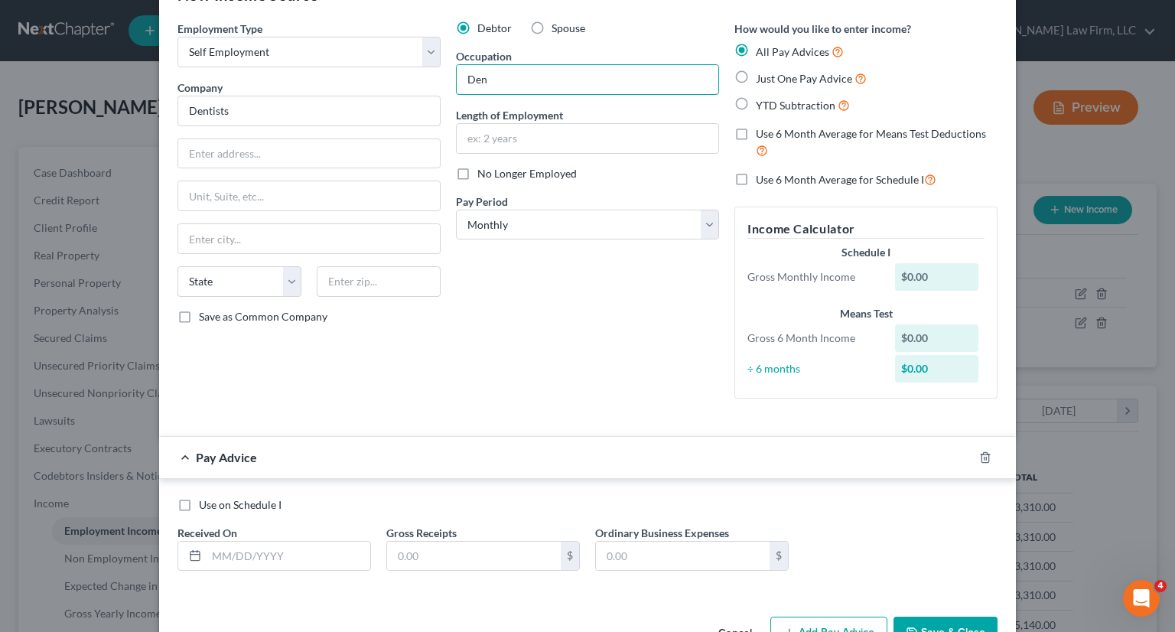
scroll to position [96, 0]
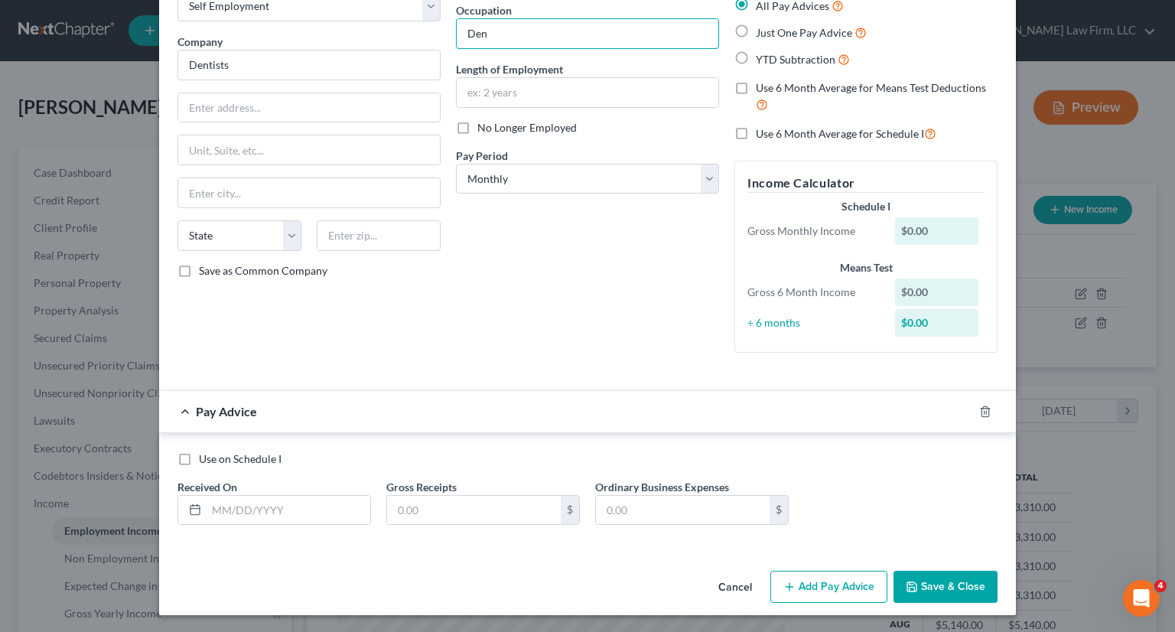
type input "Den"
drag, startPoint x: 943, startPoint y: 582, endPoint x: 964, endPoint y: 598, distance: 26.2
click at [943, 582] on button "Save & Close" at bounding box center [945, 587] width 104 height 32
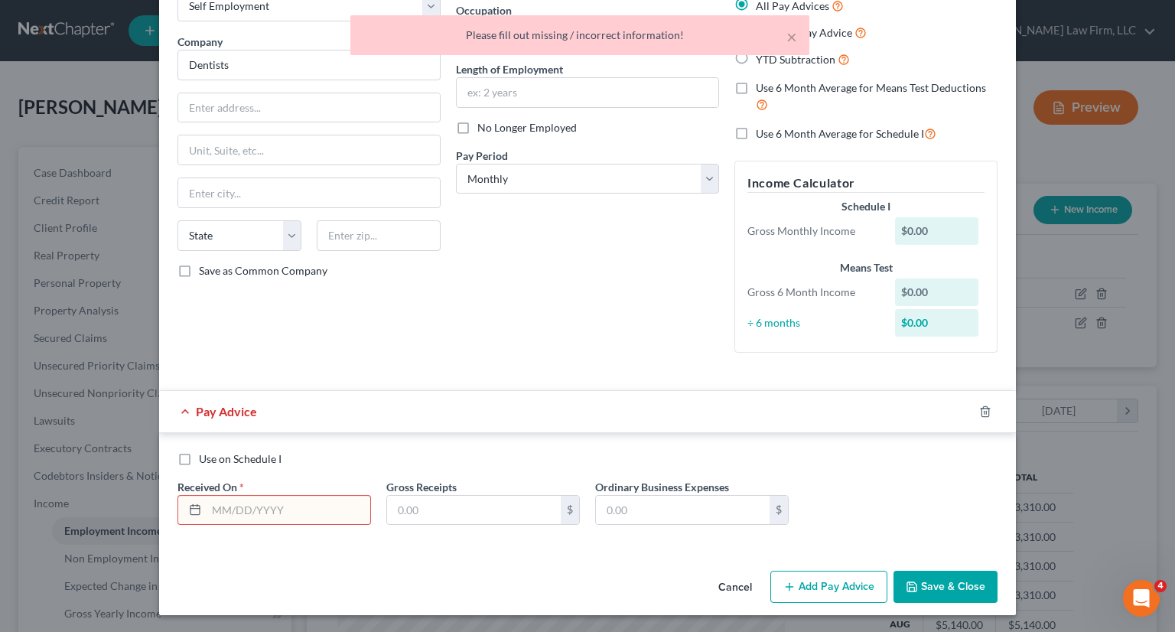
click at [620, 249] on div "Debtor Spouse Occupation Den Length of Employment No Longer Employed Pay Period…" at bounding box center [587, 170] width 278 height 390
click at [981, 409] on icon "button" at bounding box center [985, 411] width 12 height 12
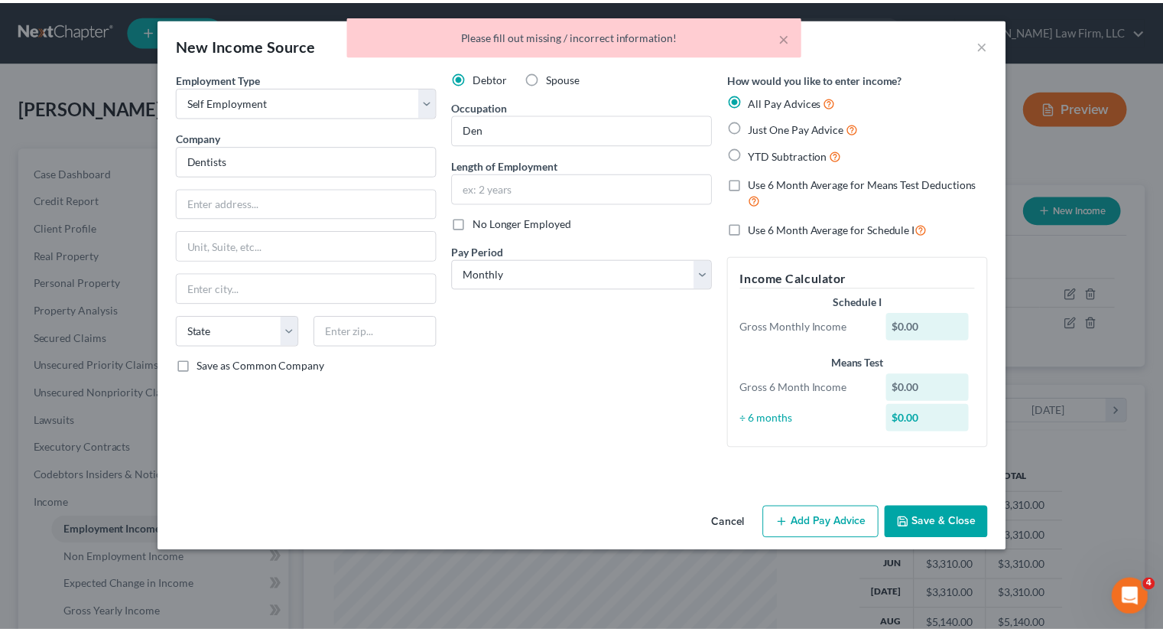
scroll to position [0, 0]
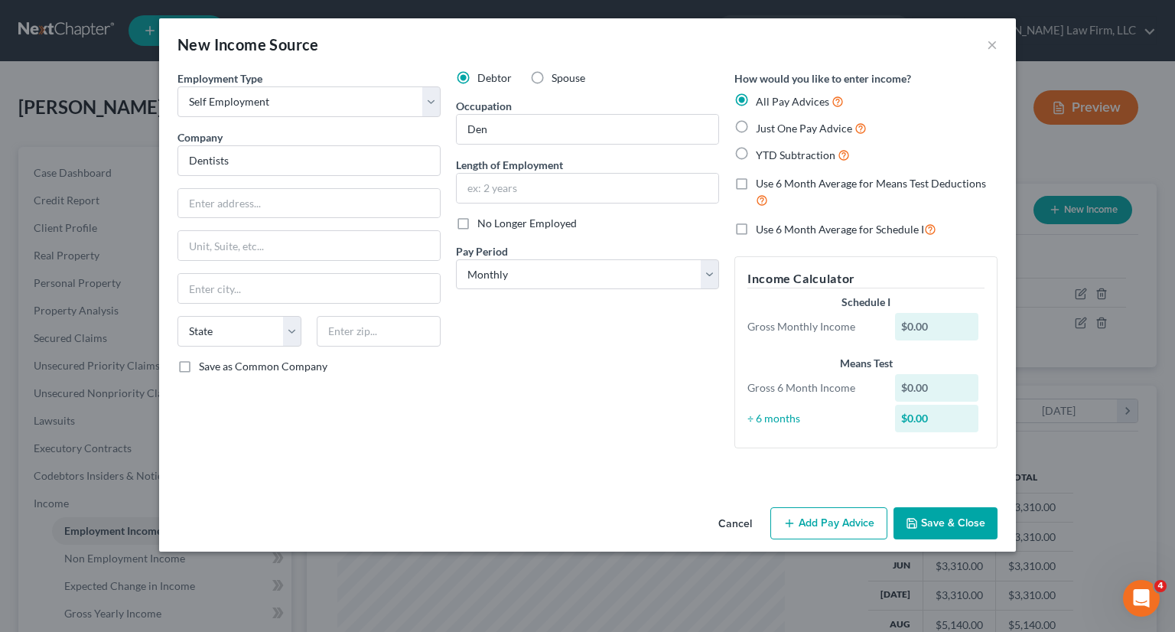
click at [922, 518] on button "Save & Close" at bounding box center [945, 523] width 104 height 32
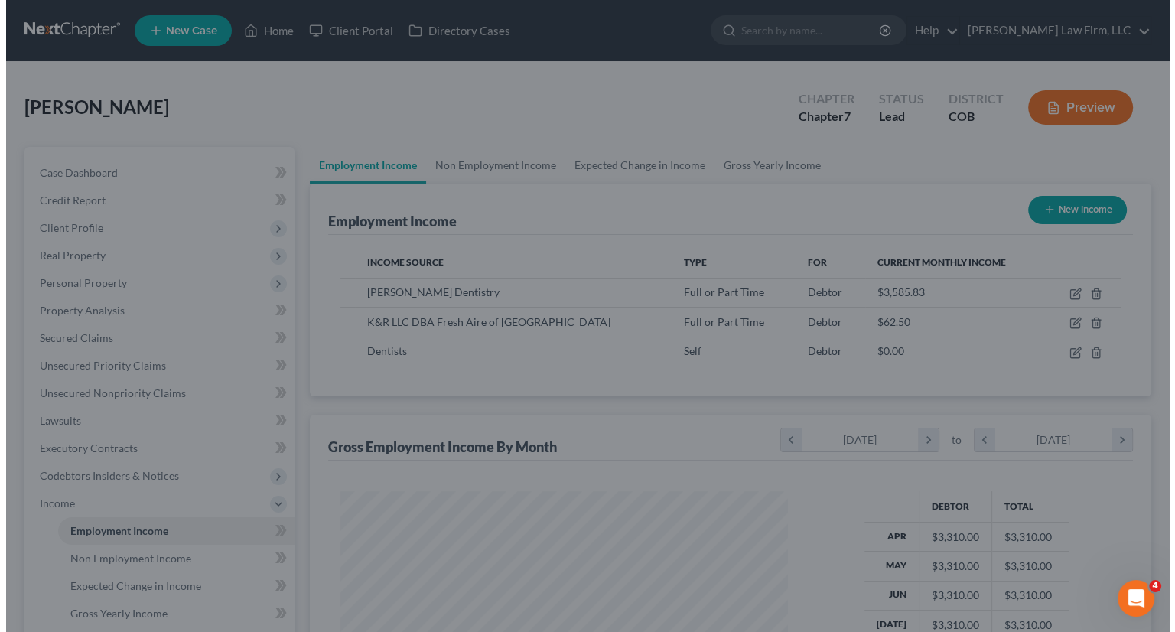
scroll to position [764617, 764417]
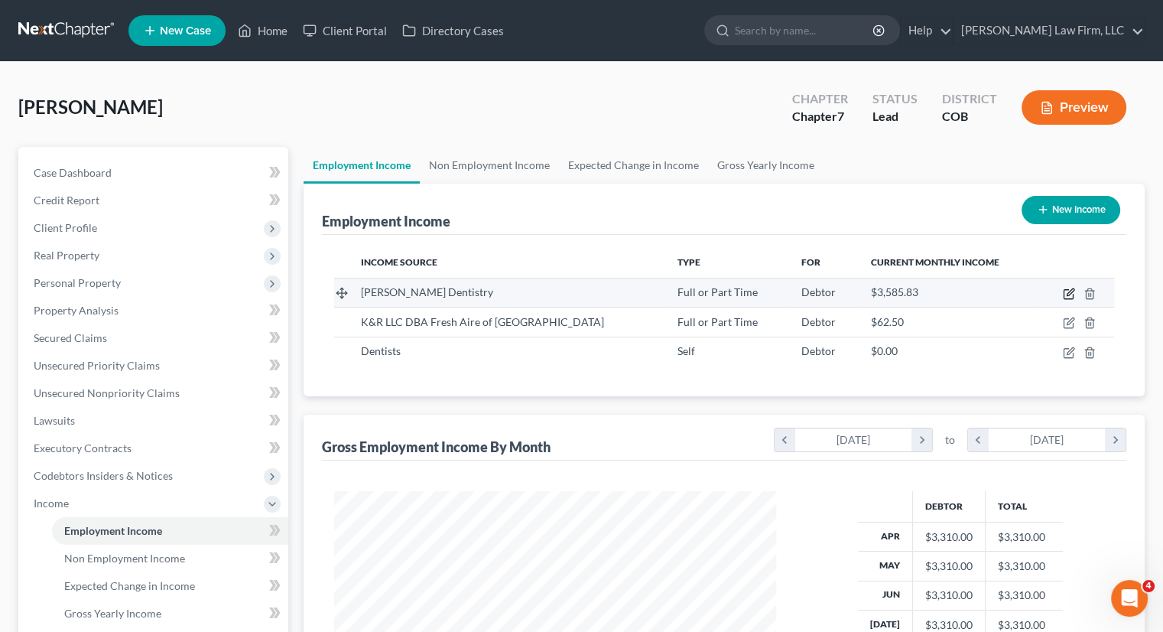
click at [1065, 292] on icon "button" at bounding box center [1068, 294] width 9 height 9
select select "0"
select select "5"
select select "2"
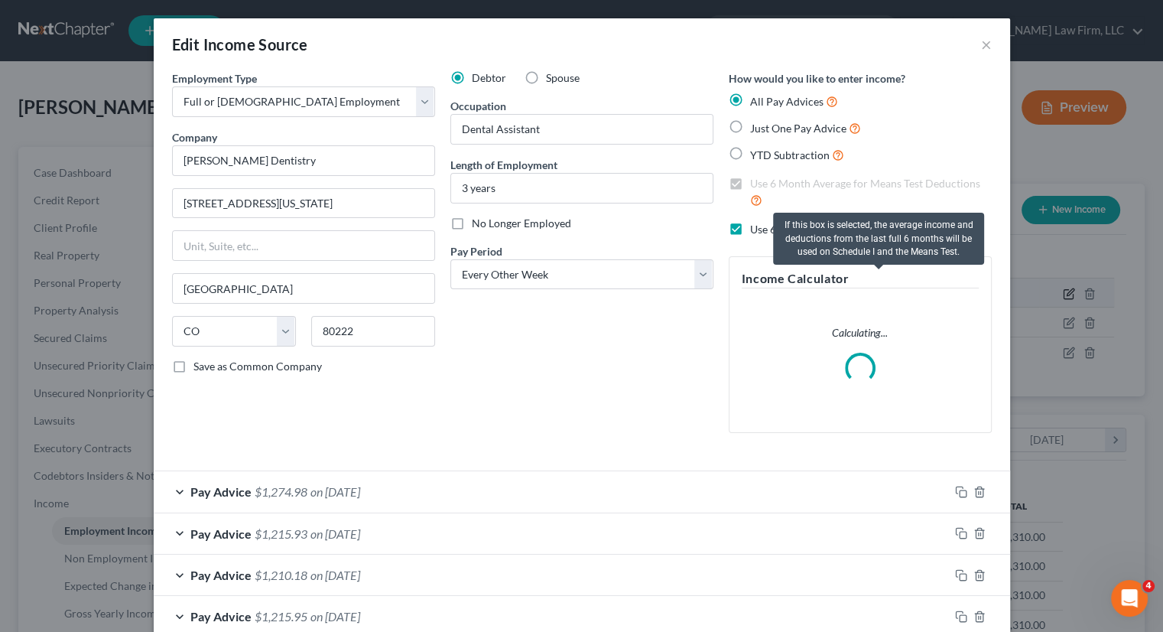
scroll to position [272, 477]
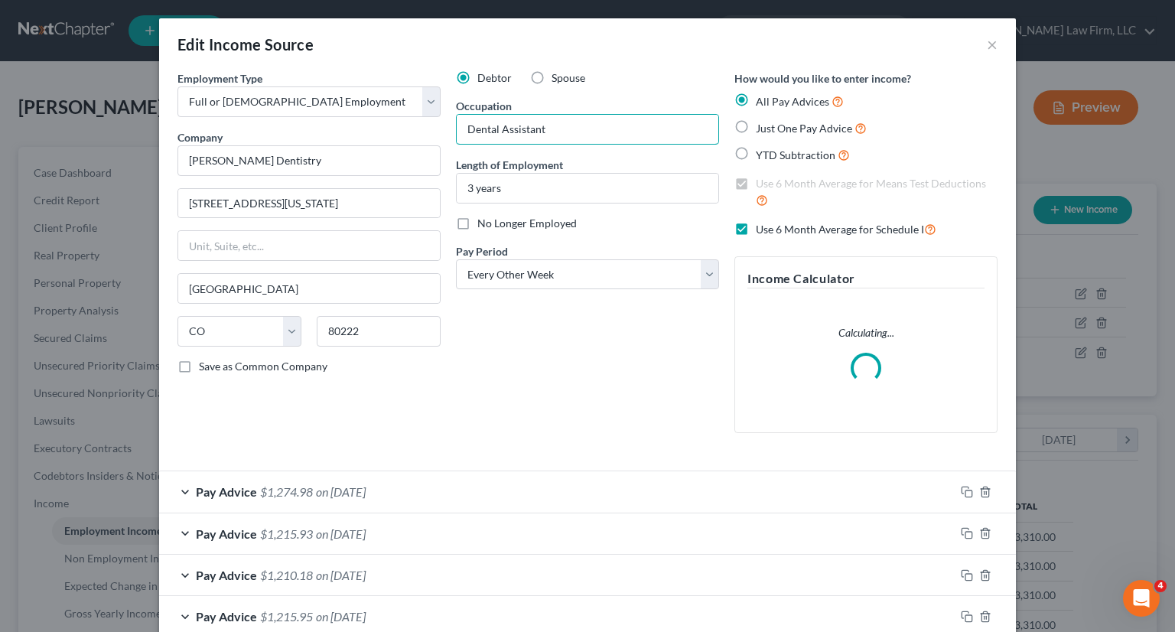
drag, startPoint x: 569, startPoint y: 126, endPoint x: 403, endPoint y: 125, distance: 166.0
click at [403, 125] on div "Employment Type * Select Full or Part Time Employment Self Employment Company *…" at bounding box center [587, 264] width 835 height 388
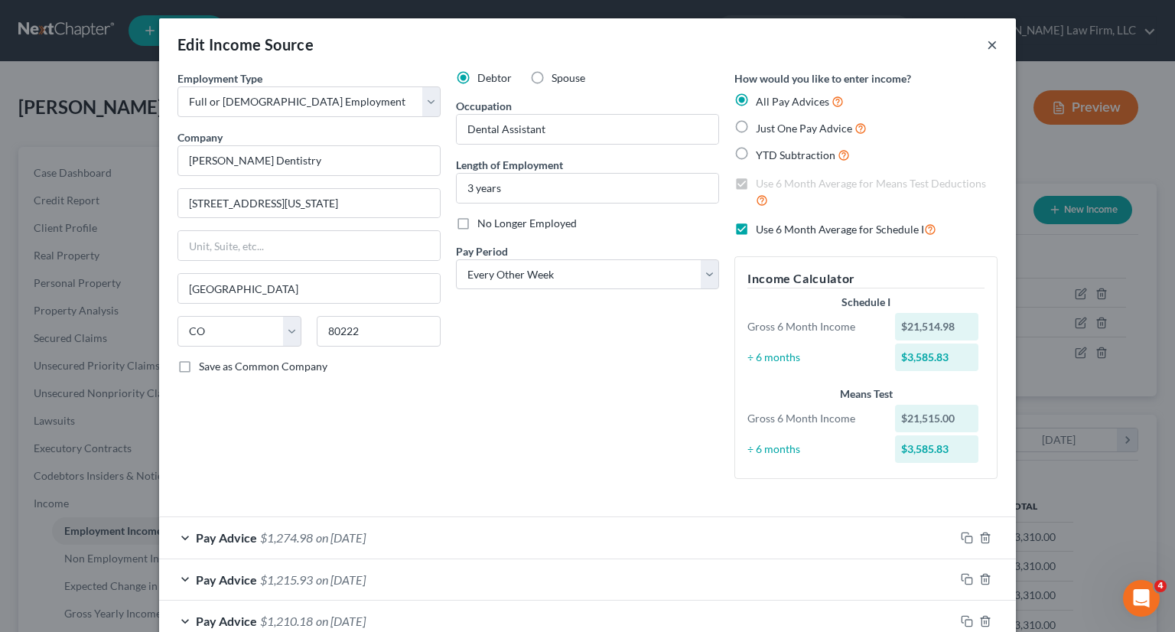
click at [987, 52] on button "×" at bounding box center [992, 44] width 11 height 18
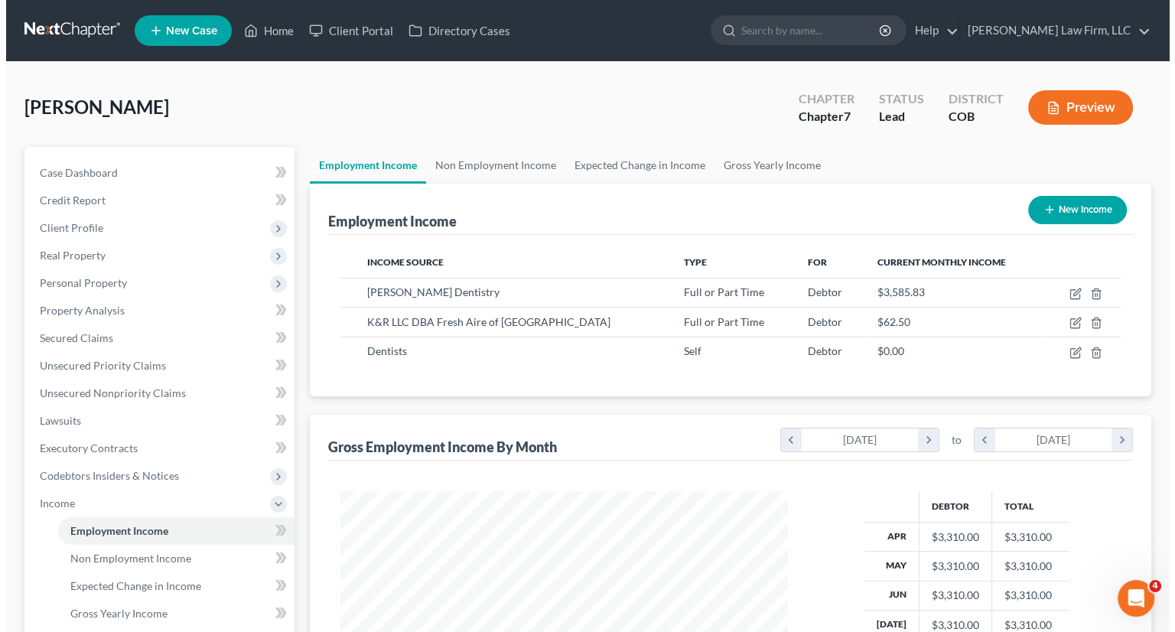
scroll to position [764617, 764417]
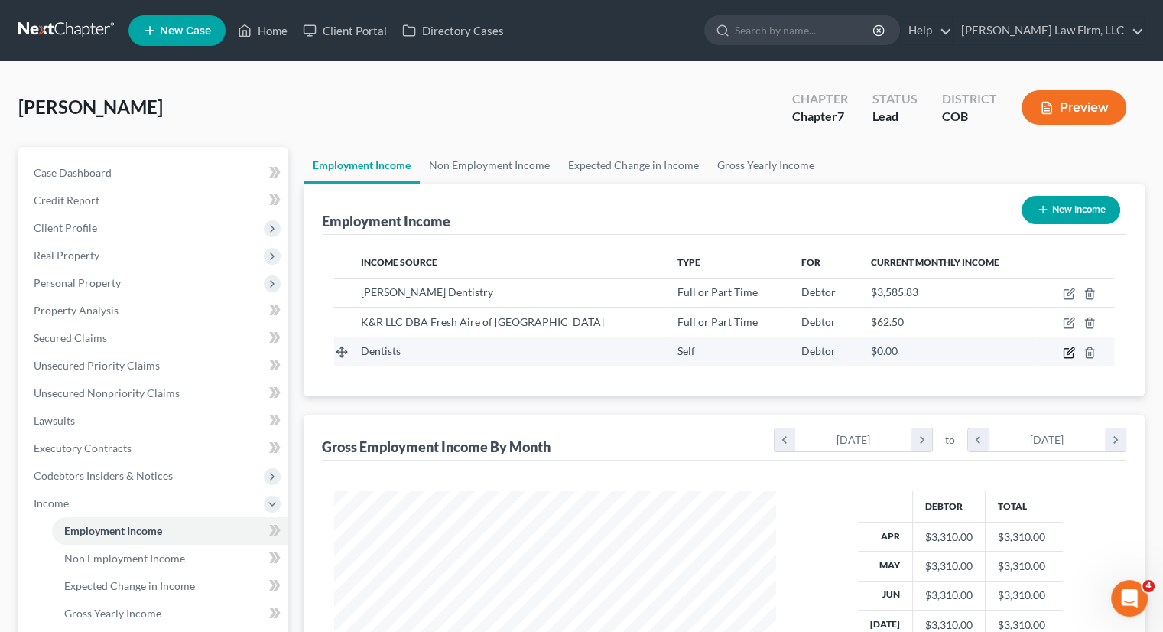
click at [1069, 353] on icon "button" at bounding box center [1070, 350] width 7 height 7
select select "1"
select select "0"
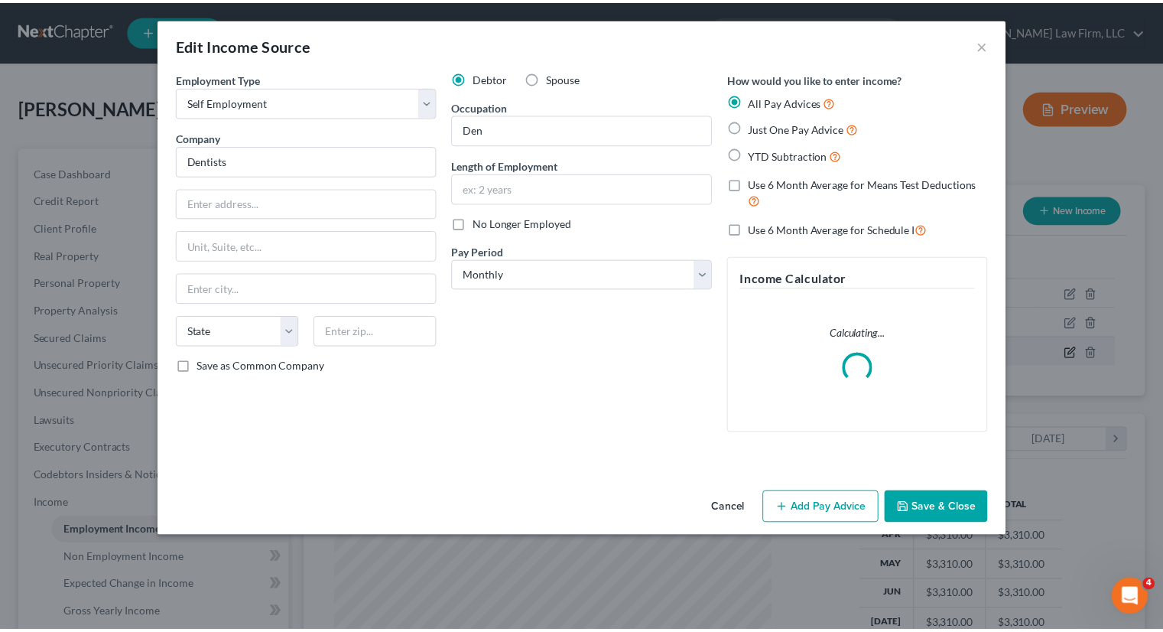
scroll to position [272, 477]
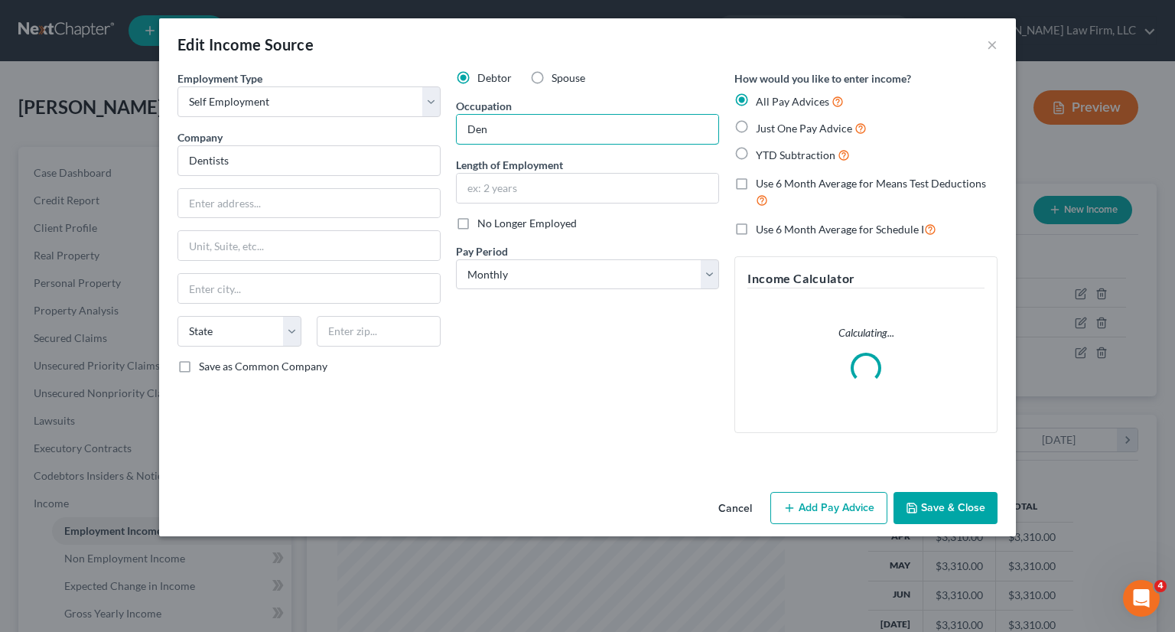
drag, startPoint x: 584, startPoint y: 129, endPoint x: 431, endPoint y: 129, distance: 153.7
click at [431, 129] on div "Employment Type * Select Full or Part Time Employment Self Employment Company *…" at bounding box center [587, 264] width 835 height 388
paste input "tal Assistant"
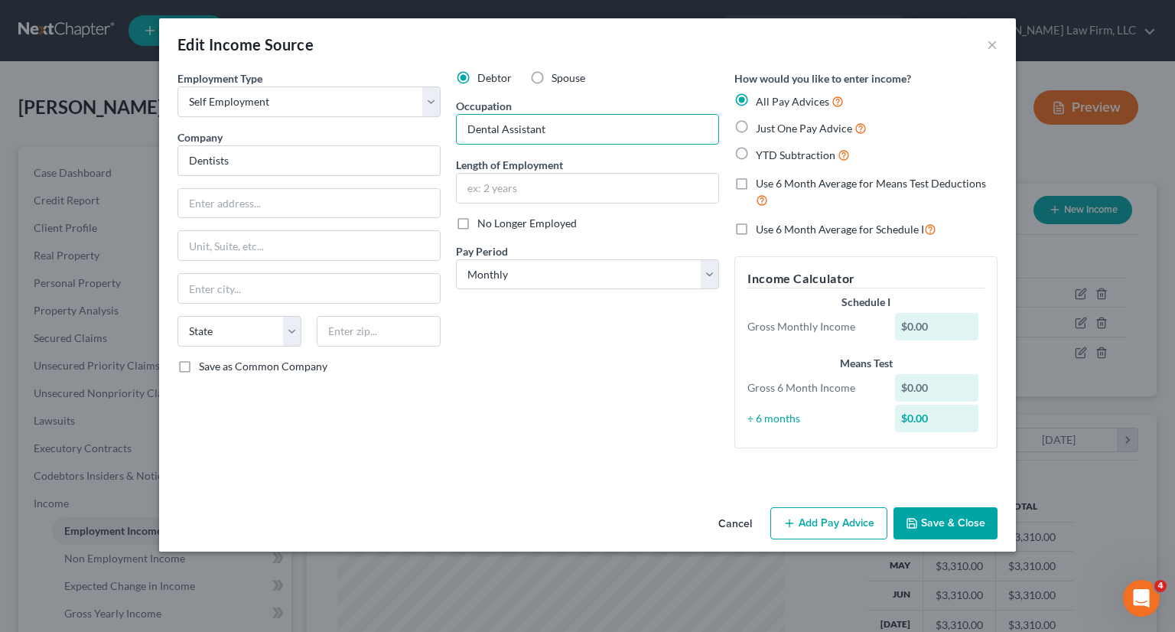
type input "Dental Assistant"
click at [944, 76] on div "How would you like to enter income? All Pay Advices Just One Pay Advice YTD Sub…" at bounding box center [865, 116] width 263 height 93
click at [756, 226] on label "Use 6 Month Average for Schedule I" at bounding box center [846, 229] width 181 height 18
click at [762, 226] on input "Use 6 Month Average for Schedule I" at bounding box center [767, 225] width 10 height 10
checkbox input "true"
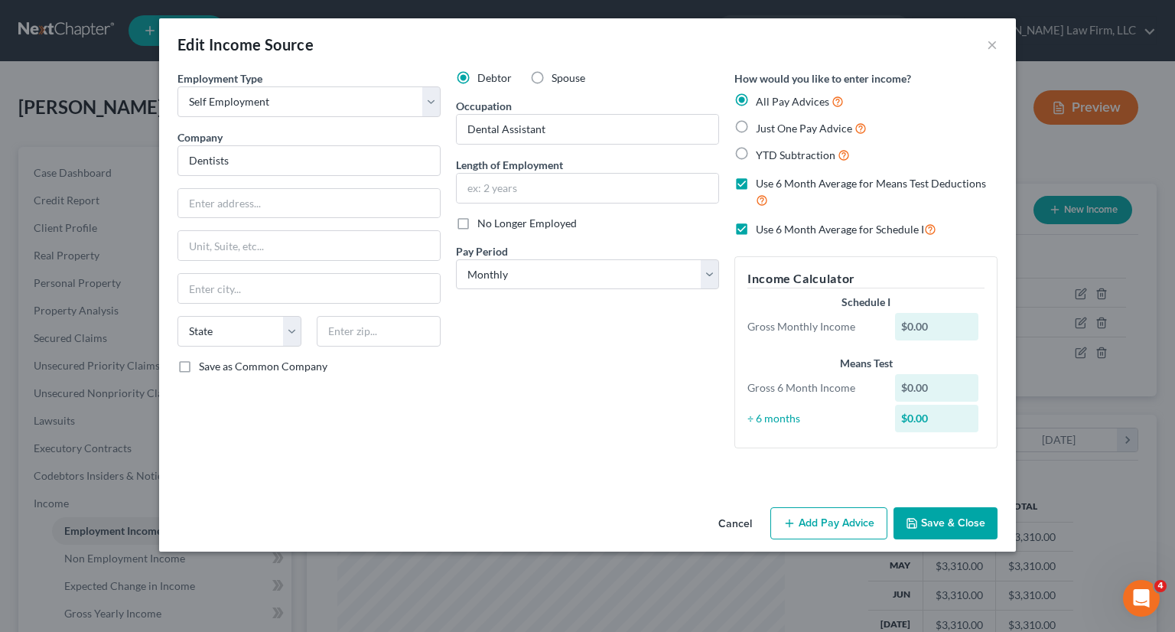
checkbox input "true"
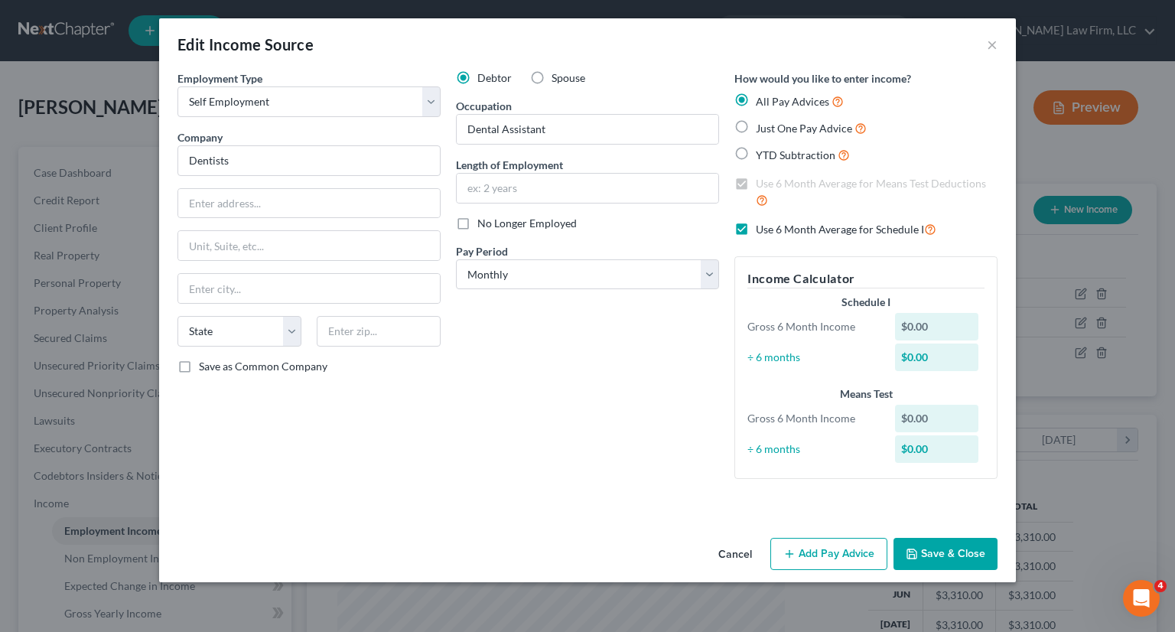
click at [929, 519] on div "Edit Income Source × Employment Type * Select Full or Part Time Employment Self…" at bounding box center [587, 300] width 857 height 564
click at [931, 545] on button "Save & Close" at bounding box center [945, 554] width 104 height 32
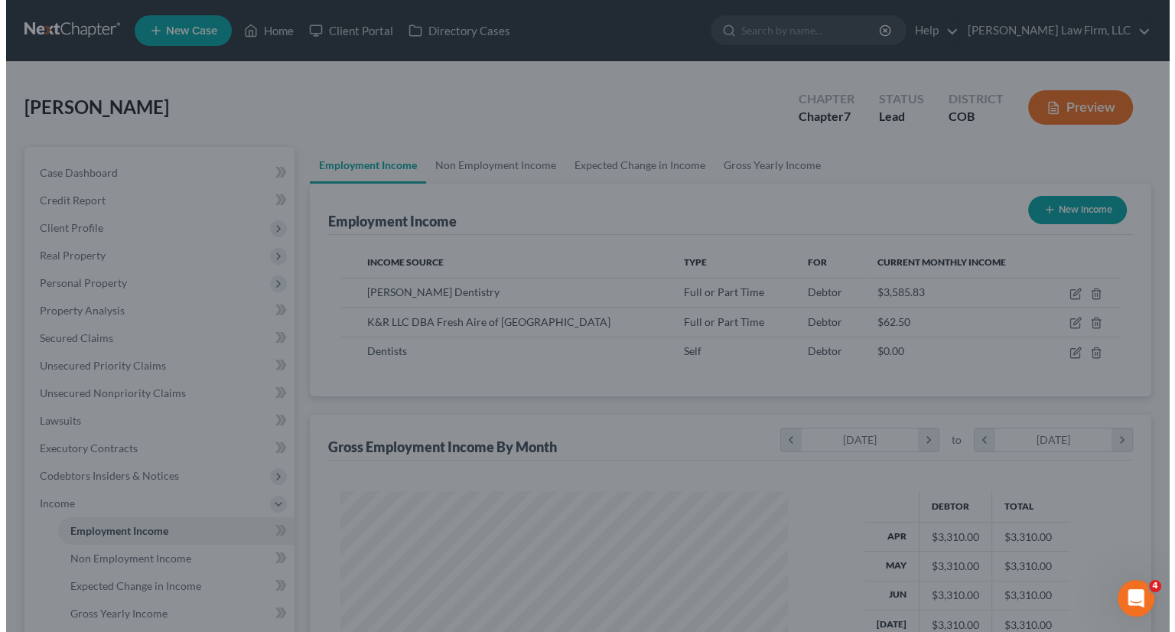
scroll to position [764617, 764417]
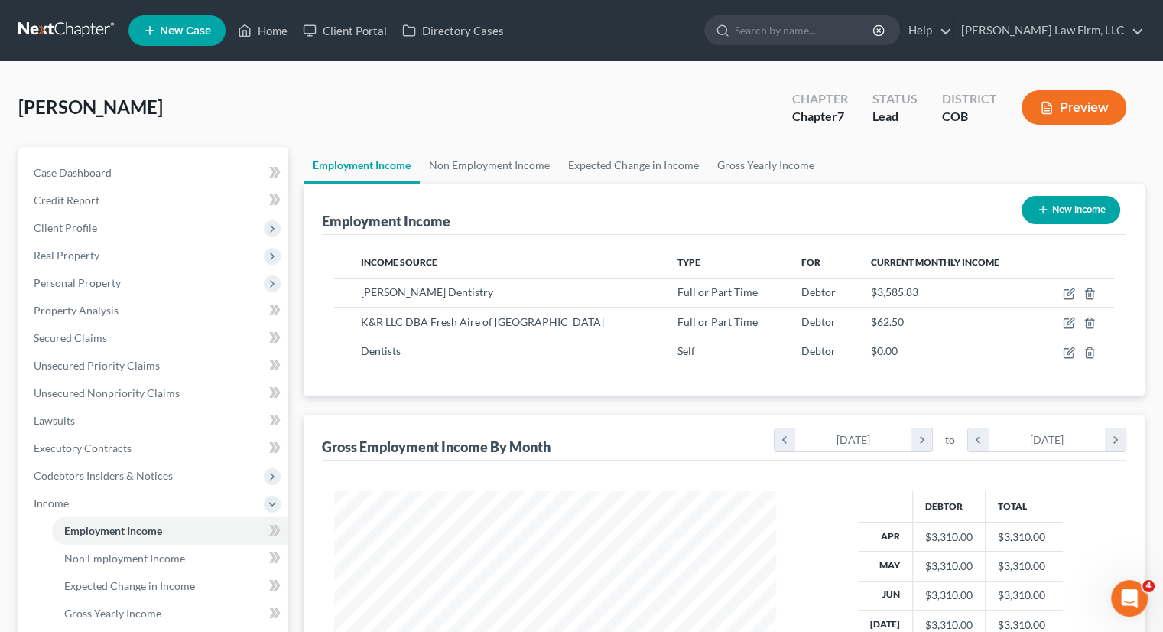
click at [699, 259] on th "Type" at bounding box center [727, 262] width 124 height 31
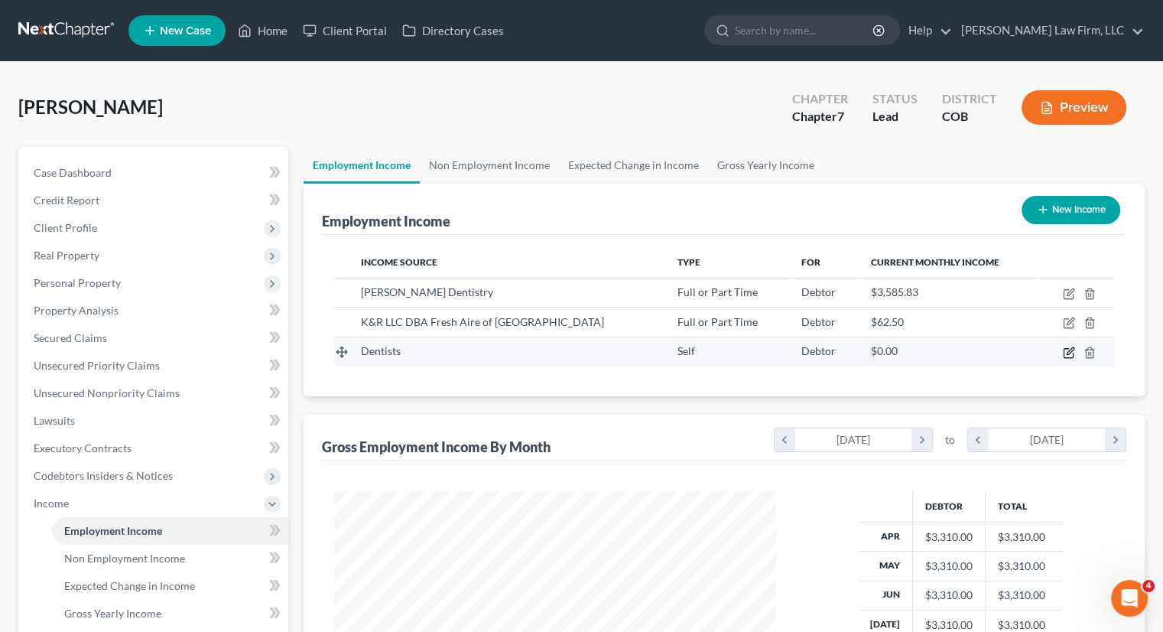
click at [1066, 348] on icon "button" at bounding box center [1068, 352] width 9 height 9
select select "1"
select select "0"
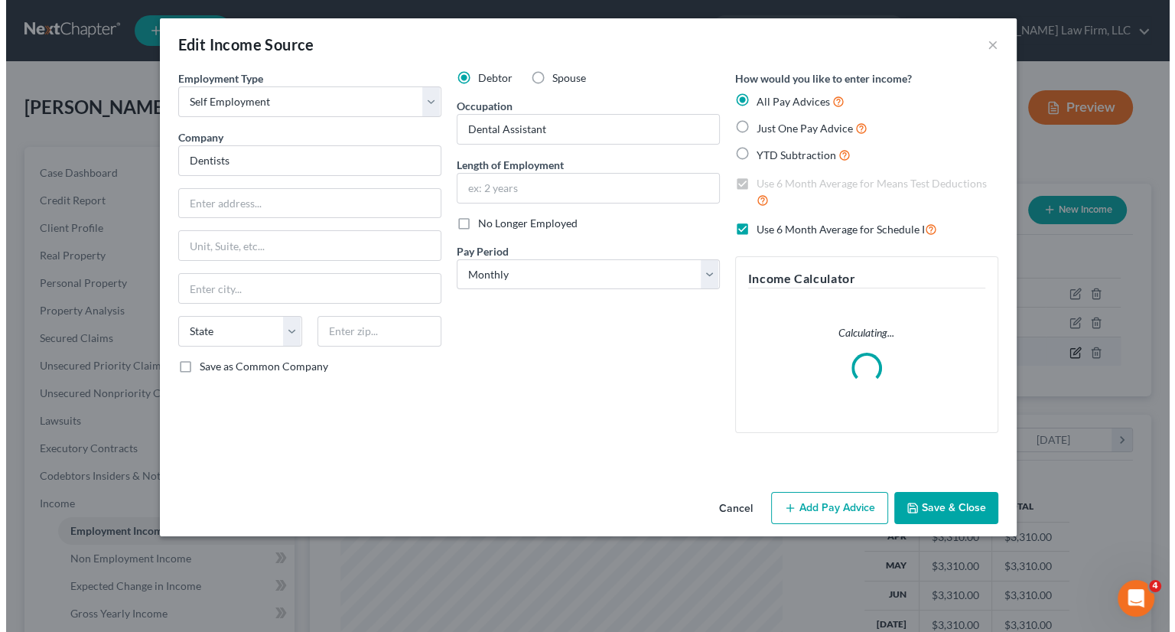
scroll to position [272, 477]
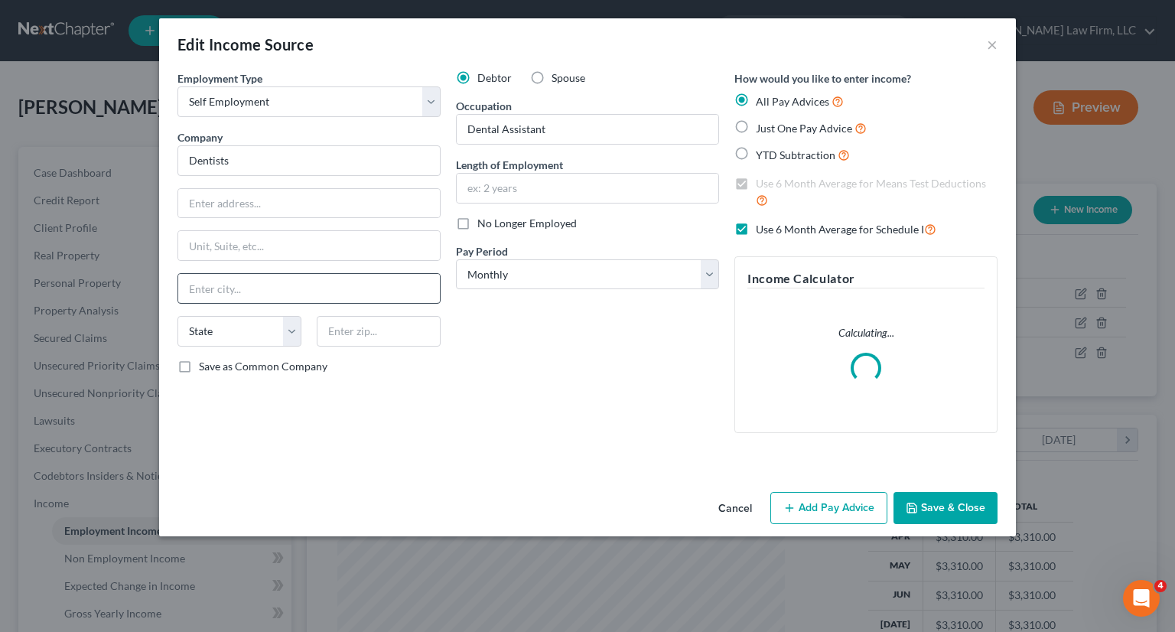
drag, startPoint x: 815, startPoint y: 508, endPoint x: 432, endPoint y: 276, distance: 447.8
click at [816, 508] on button "Add Pay Advice" at bounding box center [828, 508] width 117 height 32
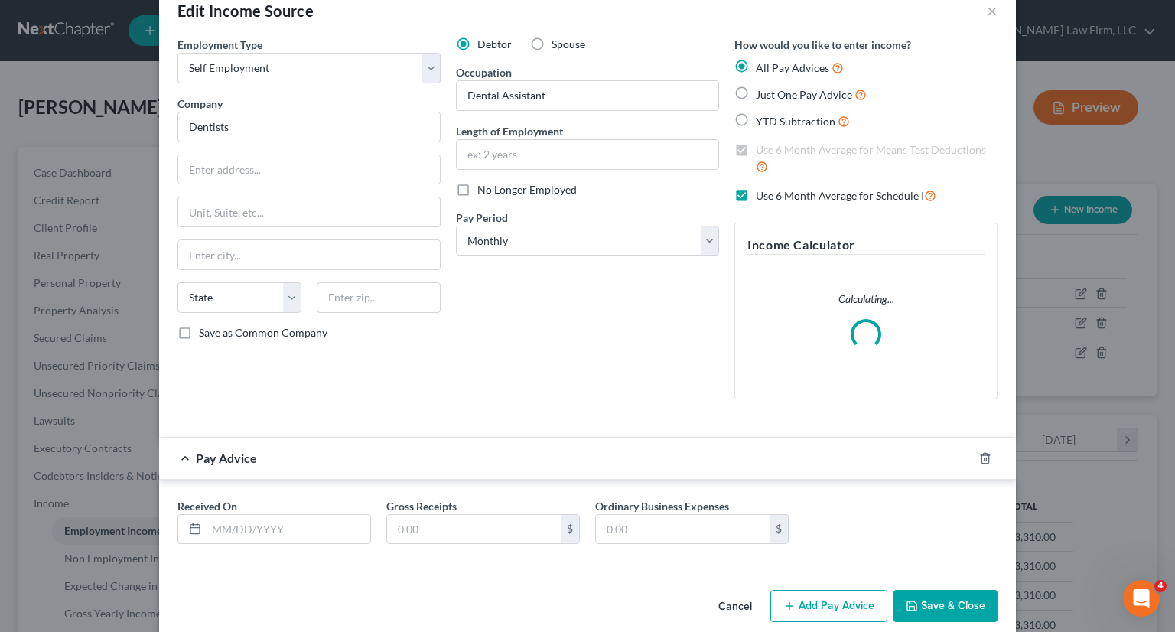
scroll to position [53, 0]
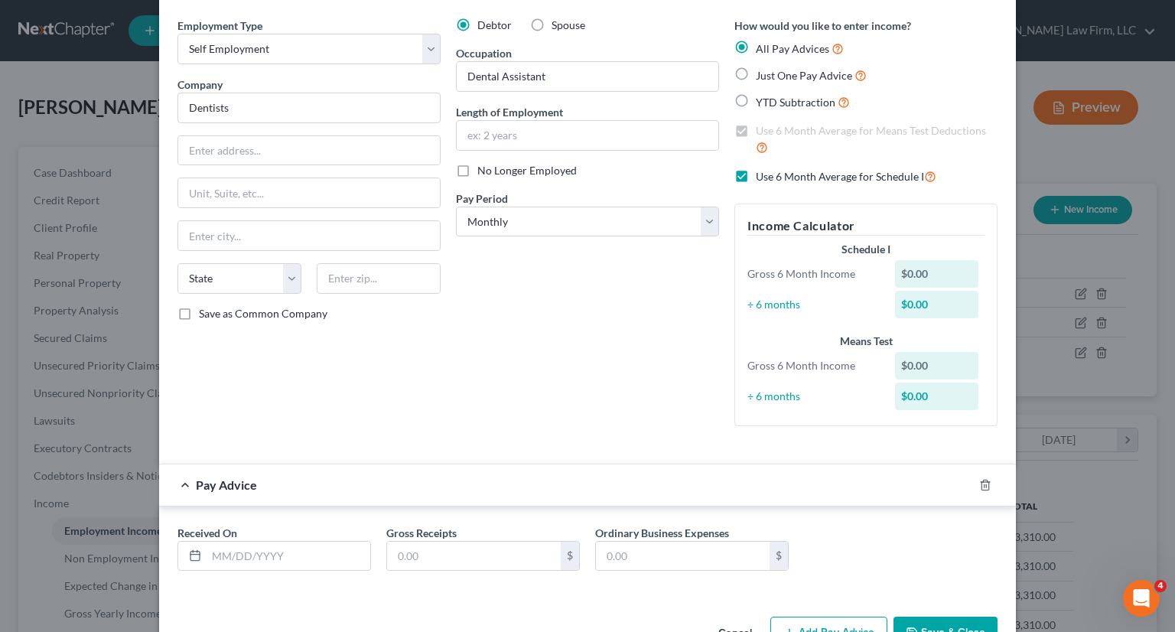
drag, startPoint x: 923, startPoint y: 415, endPoint x: 804, endPoint y: 412, distance: 119.3
click at [923, 415] on div "Income Calculator Schedule I Gross 6 Month Income $0.00 ÷ 6 months $0.00 Means …" at bounding box center [865, 314] width 263 height 223
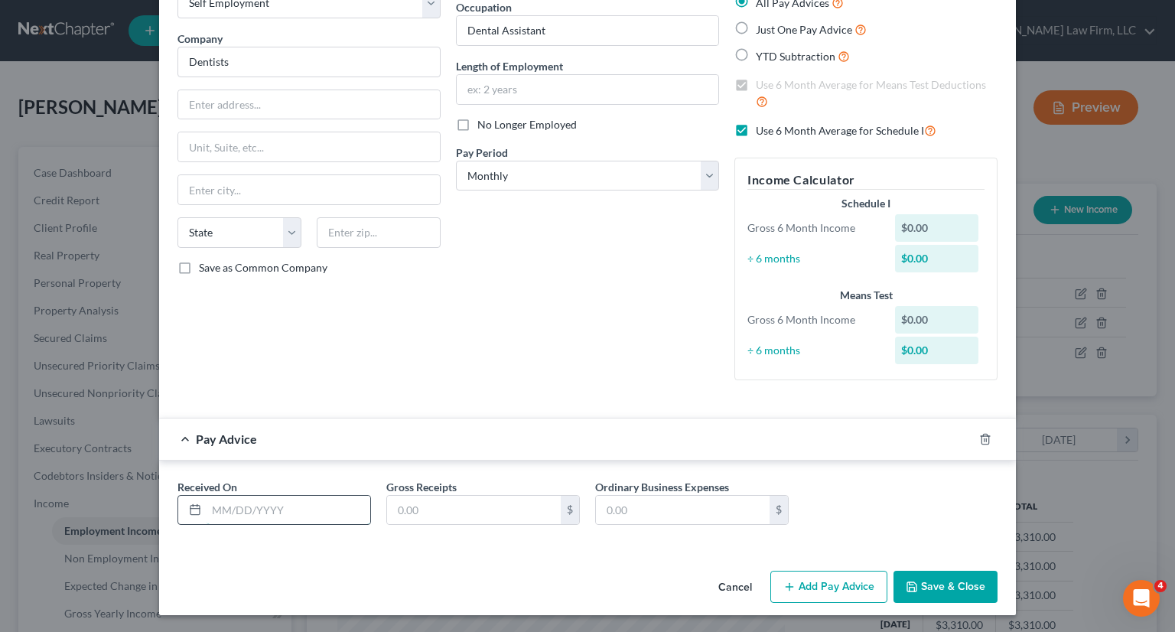
click at [266, 502] on input "text" at bounding box center [289, 510] width 164 height 29
drag, startPoint x: 263, startPoint y: 503, endPoint x: 256, endPoint y: 497, distance: 8.7
click at [263, 503] on input "06/" at bounding box center [289, 510] width 164 height 29
type input "06/30/2025"
click at [429, 513] on input "text" at bounding box center [474, 510] width 174 height 29
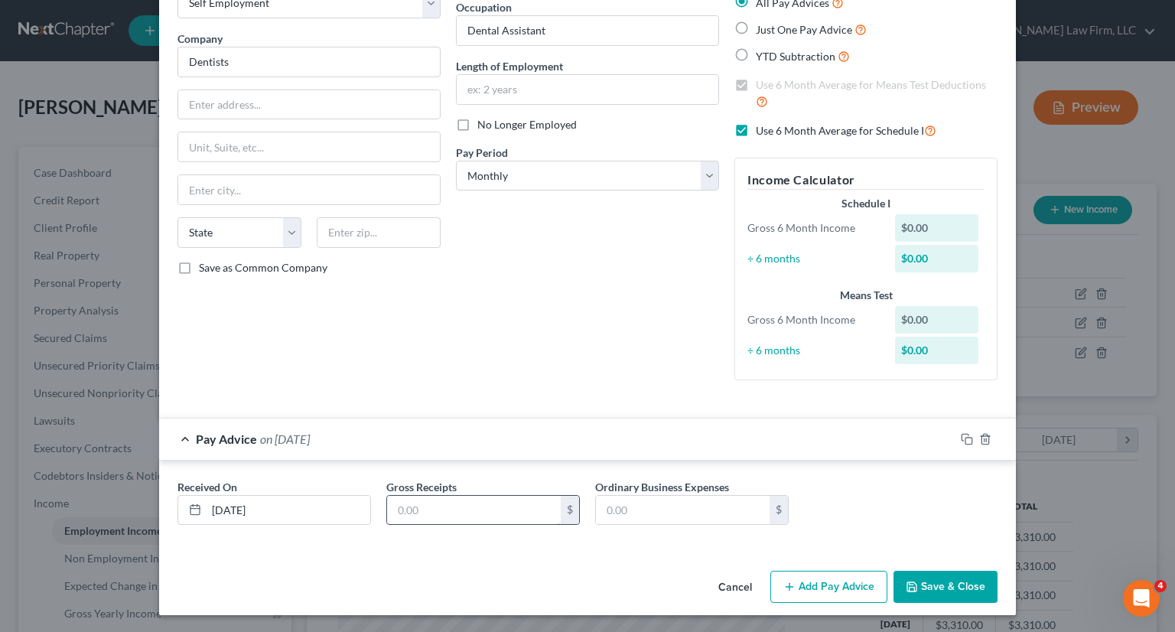
paste input "557.33"
type input "557.33"
click at [837, 578] on button "Add Pay Advice" at bounding box center [828, 587] width 117 height 32
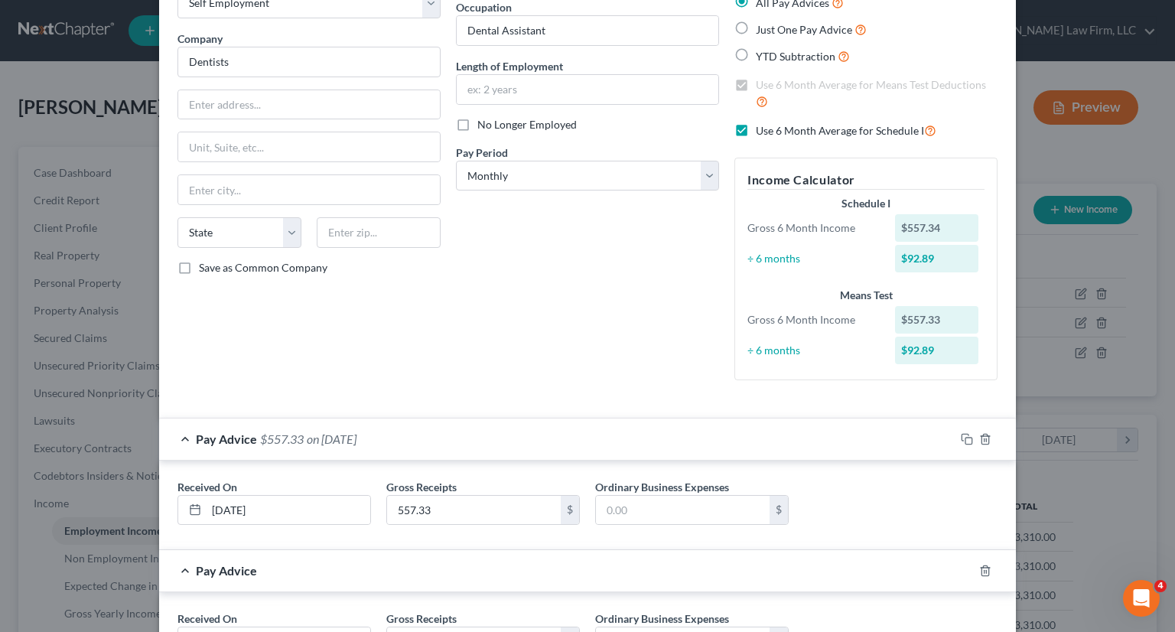
drag, startPoint x: 334, startPoint y: 564, endPoint x: 327, endPoint y: 526, distance: 38.9
click at [334, 565] on div "Pay Advice" at bounding box center [566, 570] width 814 height 41
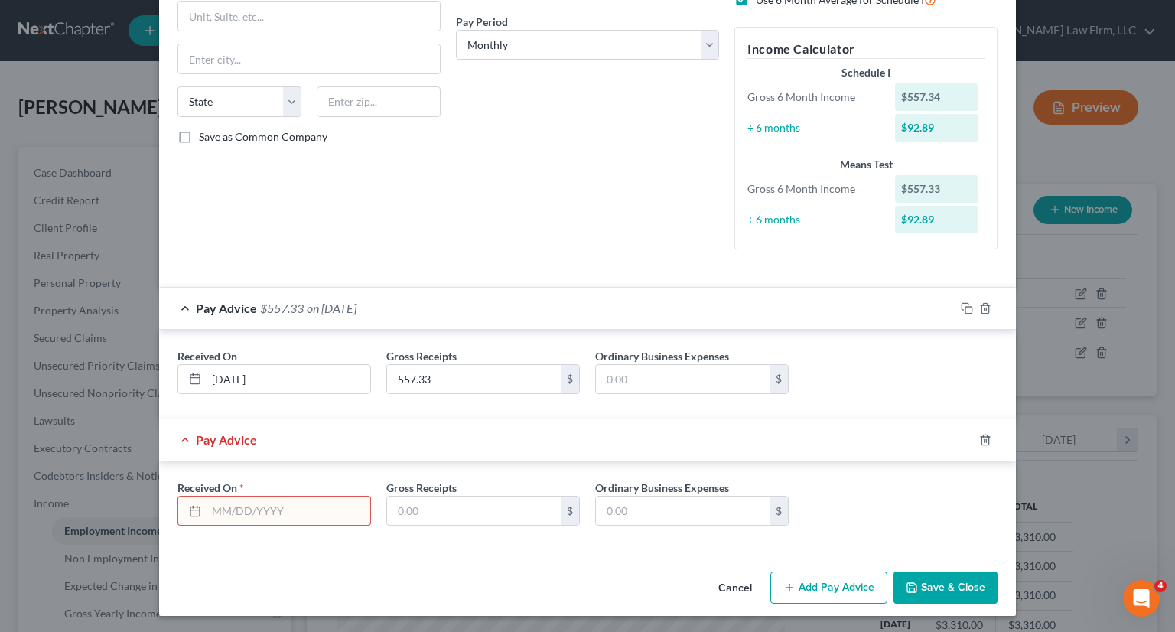
scroll to position [230, 0]
click at [291, 506] on input "text" at bounding box center [289, 510] width 164 height 29
type input "07/31/2025"
paste input "542.40"
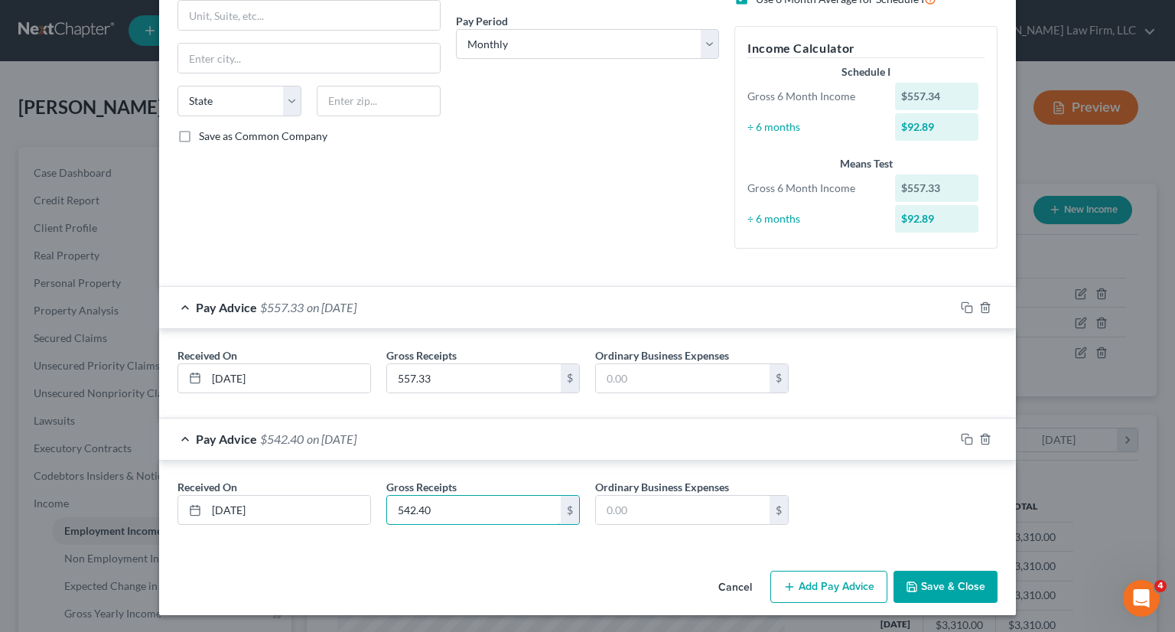
type input "542.40"
drag, startPoint x: 823, startPoint y: 581, endPoint x: 618, endPoint y: 533, distance: 210.4
click at [823, 581] on button "Add Pay Advice" at bounding box center [828, 587] width 117 height 32
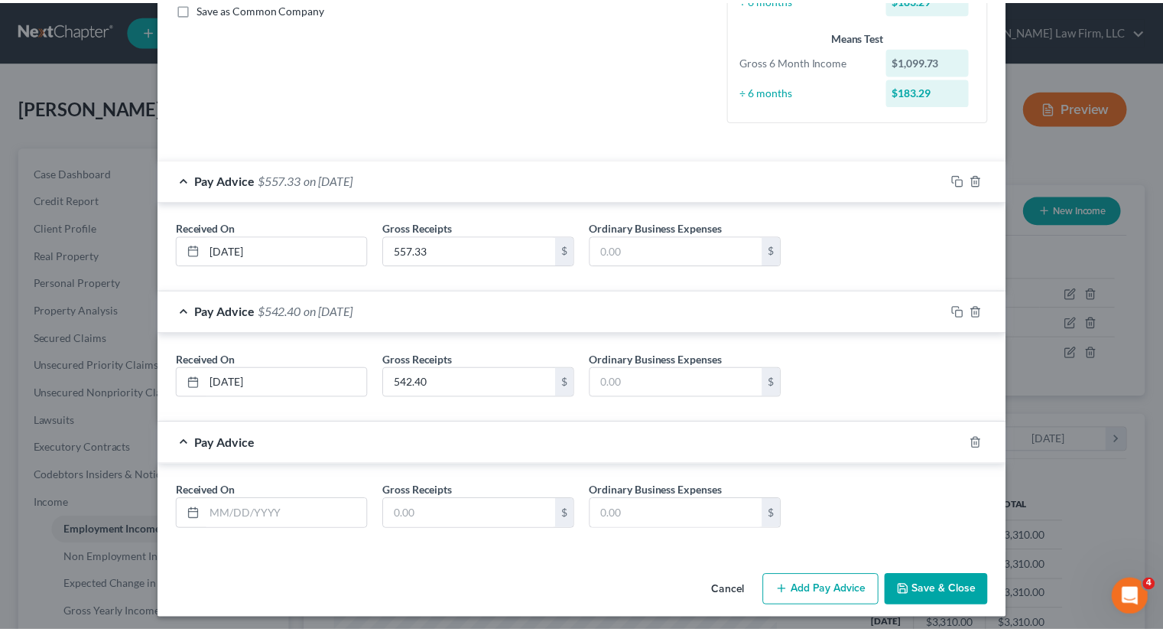
scroll to position [361, 0]
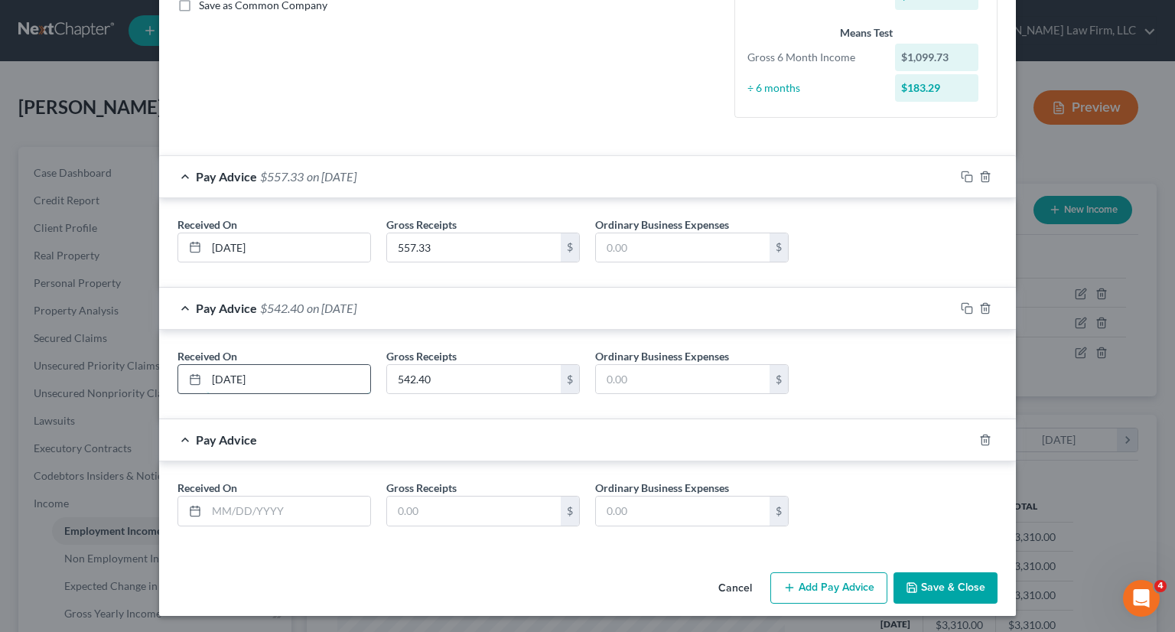
click at [229, 379] on input "07/31/2025" at bounding box center [289, 379] width 164 height 29
drag, startPoint x: 336, startPoint y: 573, endPoint x: 283, endPoint y: 481, distance: 105.9
click at [336, 573] on div "Cancel Add Pay Advice Save & Close" at bounding box center [587, 591] width 857 height 50
drag, startPoint x: 233, startPoint y: 368, endPoint x: 233, endPoint y: 377, distance: 9.2
click at [233, 371] on input "07/30/2025" at bounding box center [289, 379] width 164 height 29
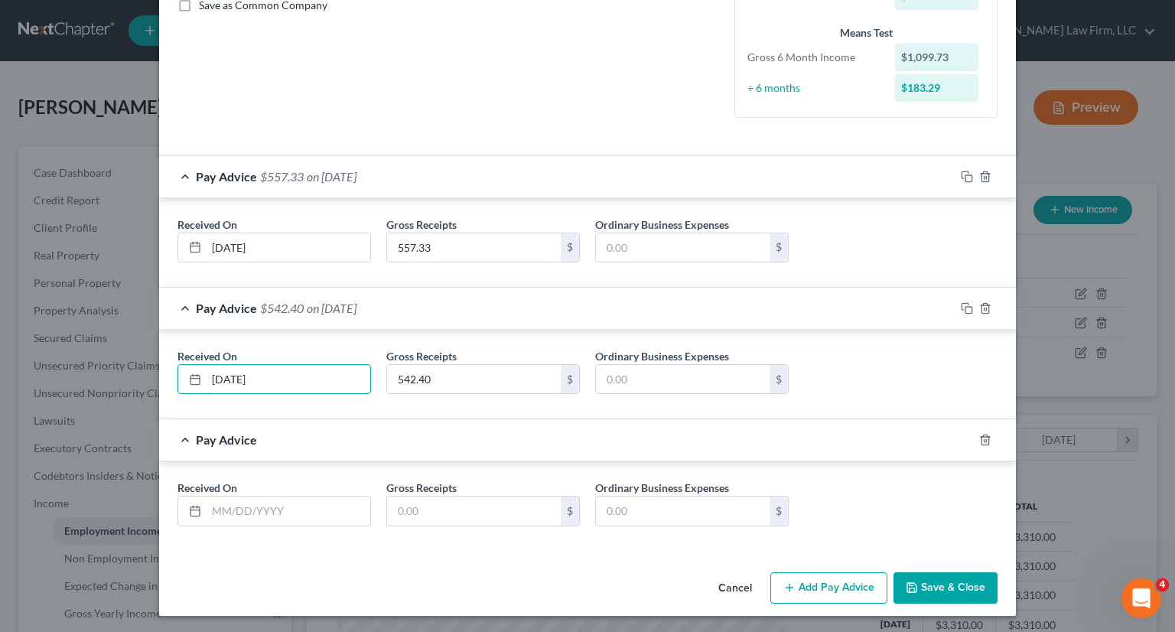
type input "07/31/2025"
click at [229, 515] on input "text" at bounding box center [289, 510] width 164 height 29
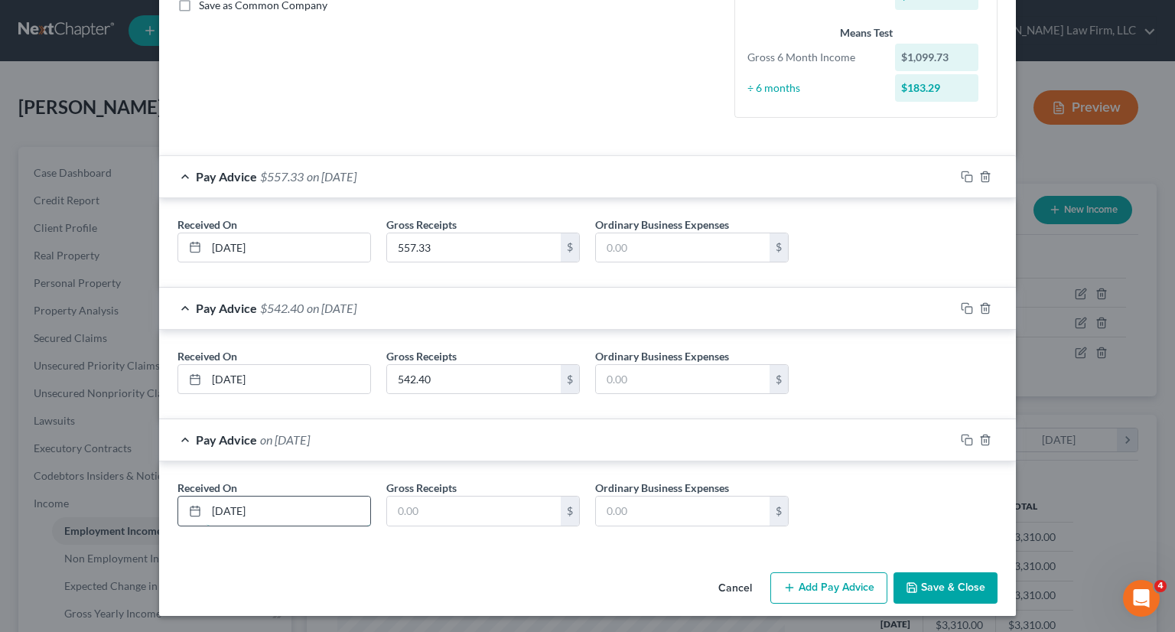
type input "08/31/2025"
paste input "280.00"
type input "280.00"
click at [834, 529] on div "Received On * 08/31/2025 Gross Receipts 280.00 $ Ordinary Business Expenses $" at bounding box center [587, 509] width 835 height 59
click at [930, 583] on button "Save & Close" at bounding box center [945, 588] width 104 height 32
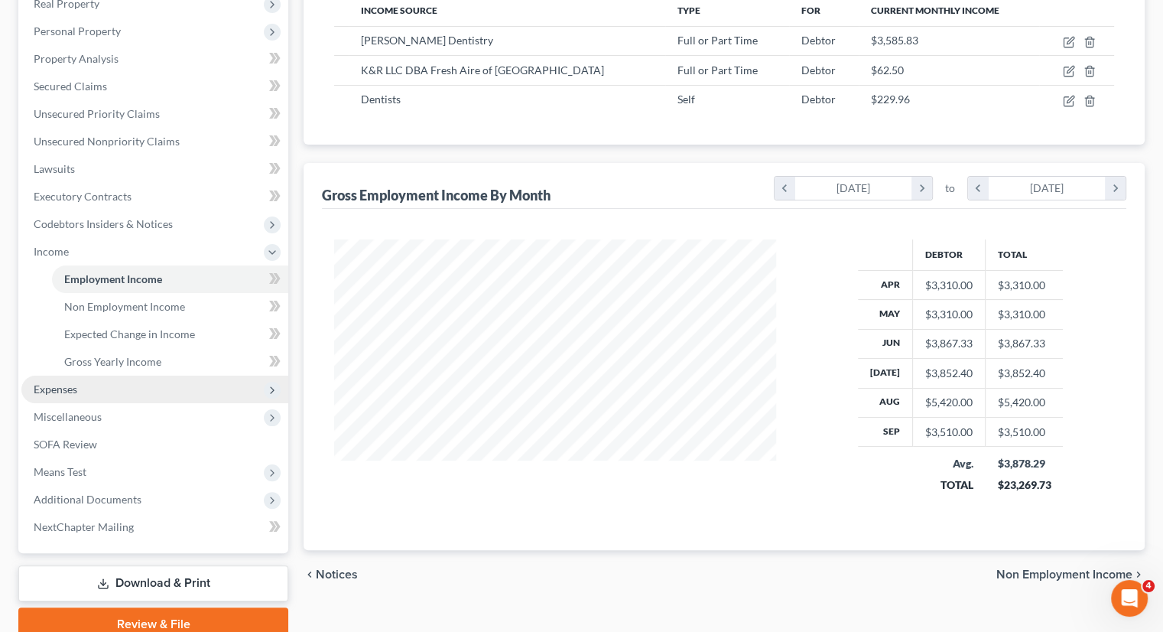
scroll to position [318, 0]
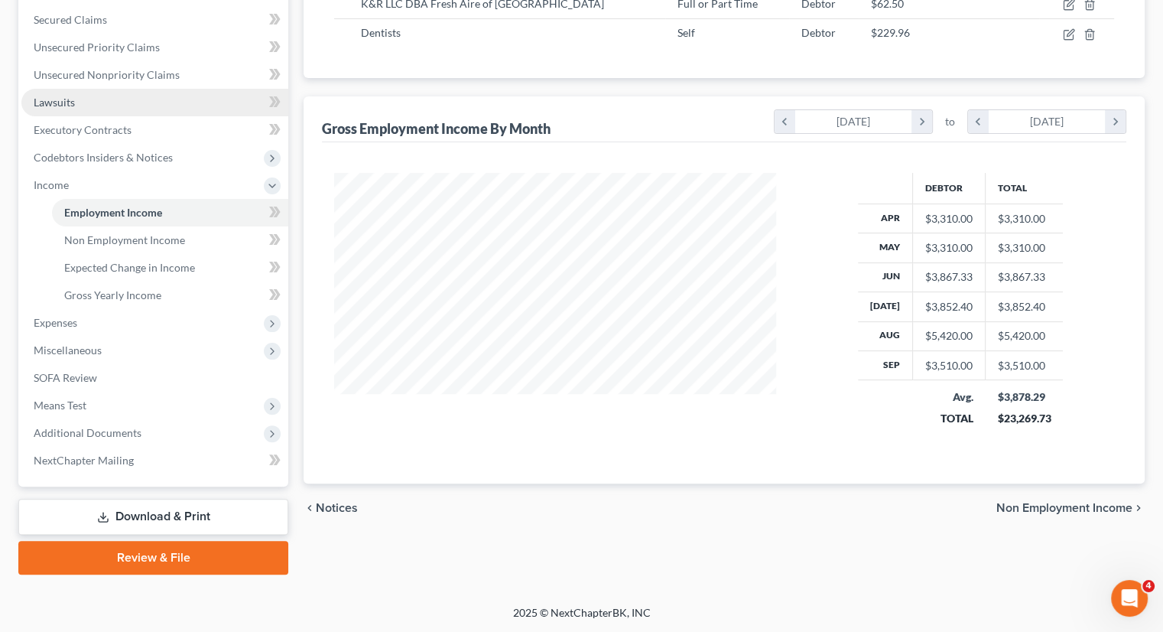
click at [73, 99] on span "Lawsuits" at bounding box center [54, 102] width 41 height 13
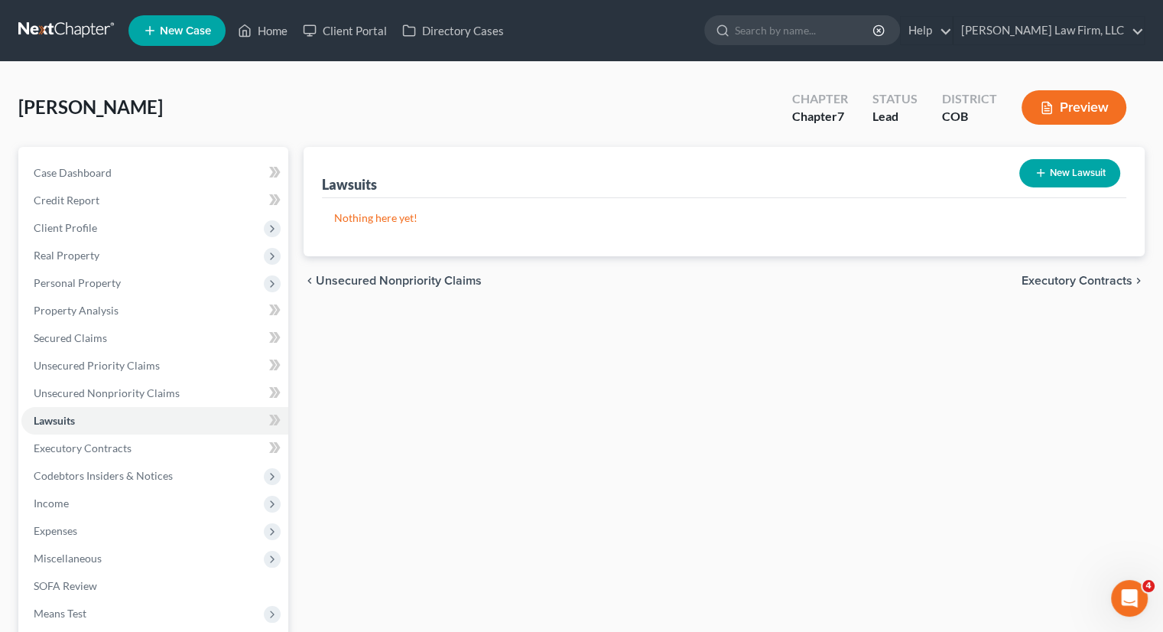
click at [1090, 172] on button "New Lawsuit" at bounding box center [1070, 173] width 101 height 28
select select "0"
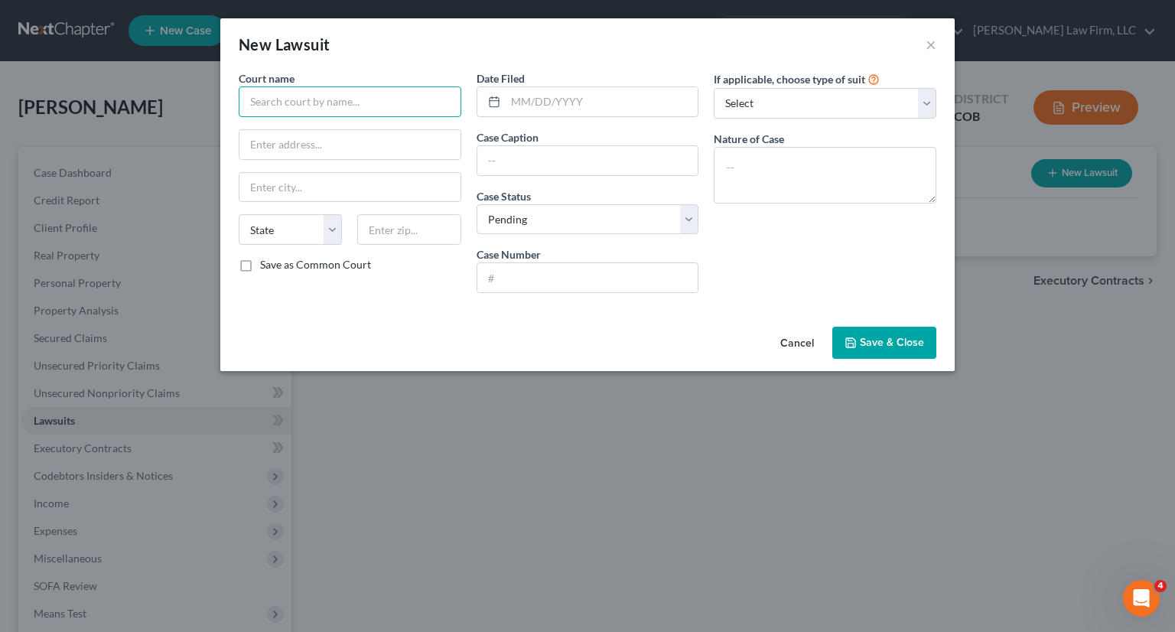
click at [329, 105] on input "text" at bounding box center [350, 101] width 223 height 31
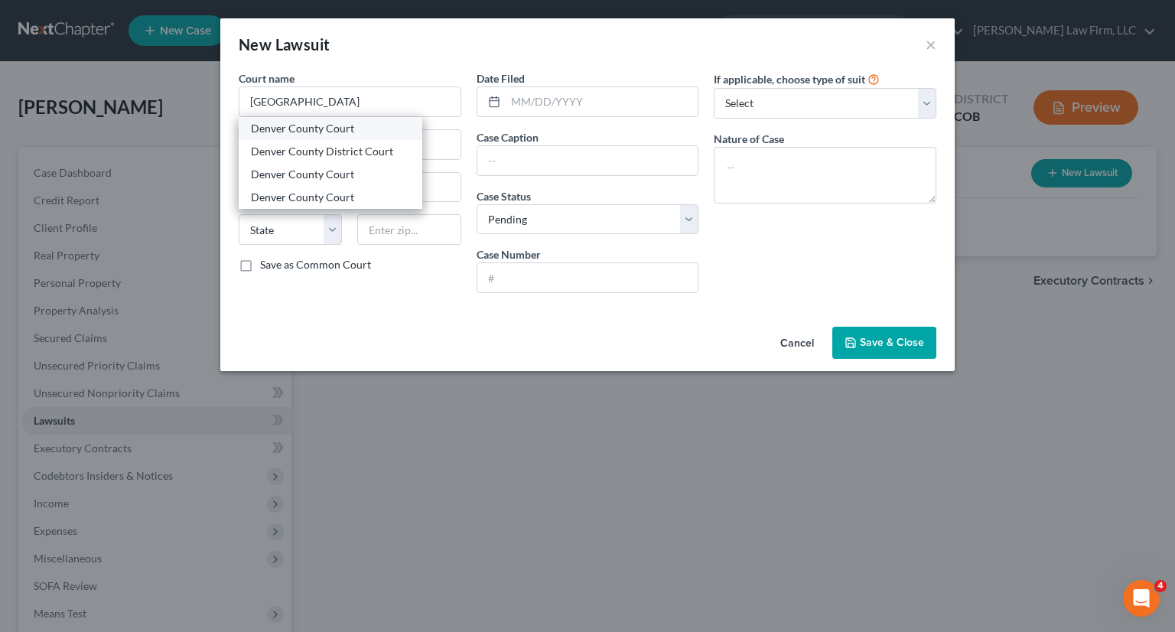
click at [326, 126] on div "Denver County Court" at bounding box center [330, 128] width 159 height 15
type input "Denver County Court"
type input "1437 Bannock St"
type input "Denver"
select select "5"
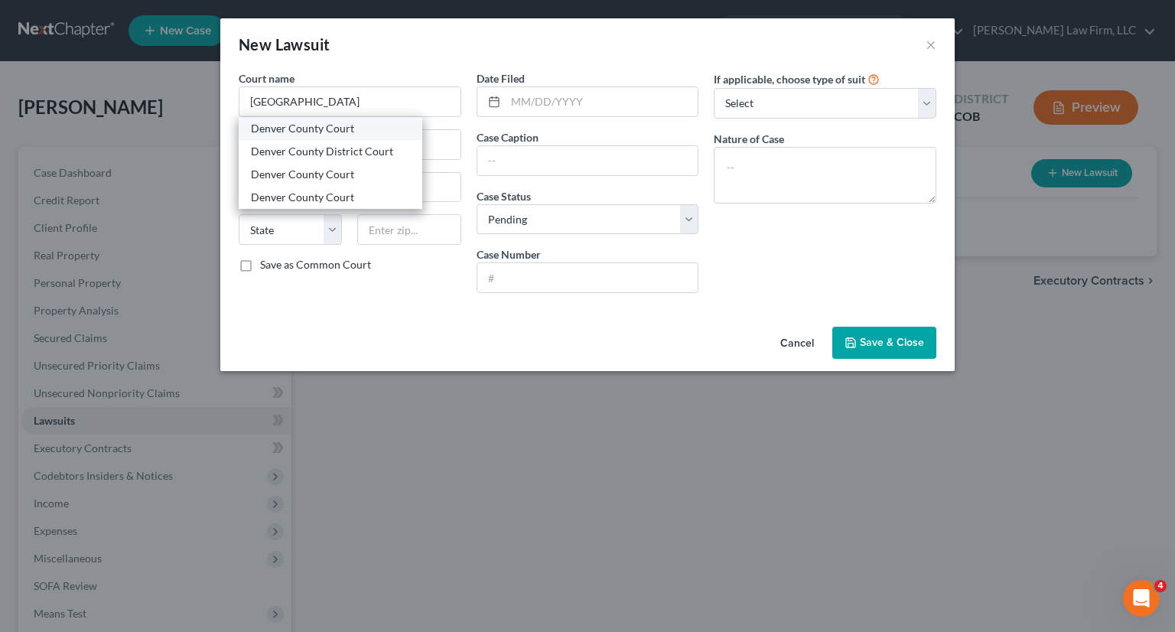
type input "80202-5337"
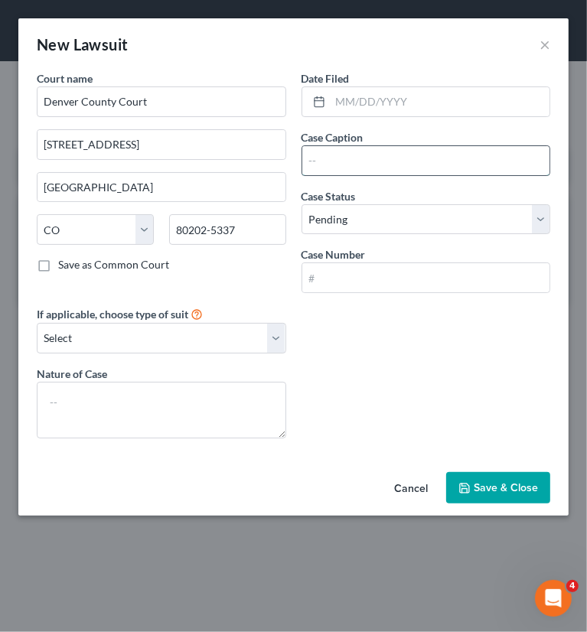
click at [369, 169] on input "text" at bounding box center [426, 160] width 248 height 29
type input "Portfolio Recovery Associates, LLC v. Trisha Monroe"
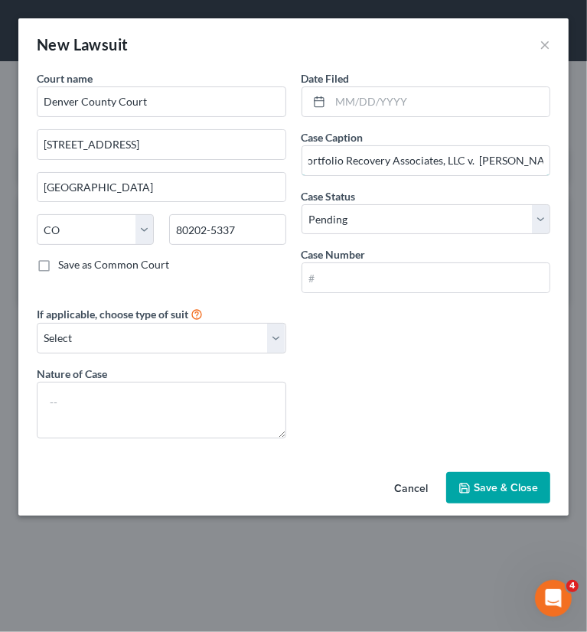
scroll to position [0, 0]
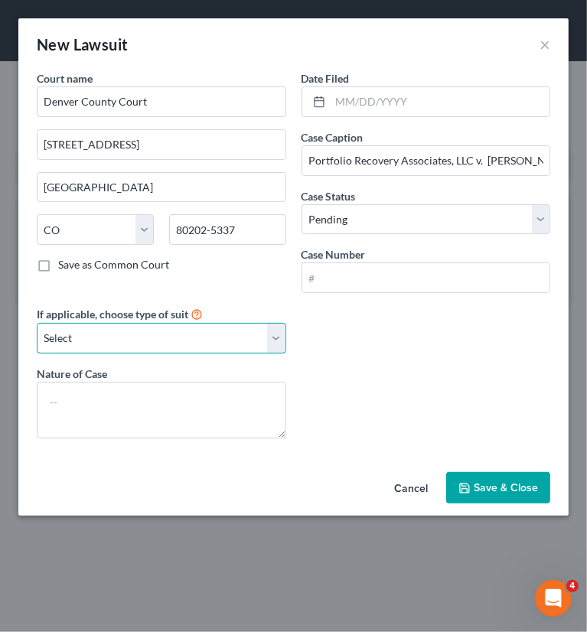
click at [281, 333] on select "Select Repossession Garnishment Foreclosure Attached, Seized, Or Levied Other" at bounding box center [161, 338] width 249 height 31
select select "4"
click at [37, 323] on select "Select Repossession Garnishment Foreclosure Attached, Seized, Or Levied Other" at bounding box center [161, 338] width 249 height 31
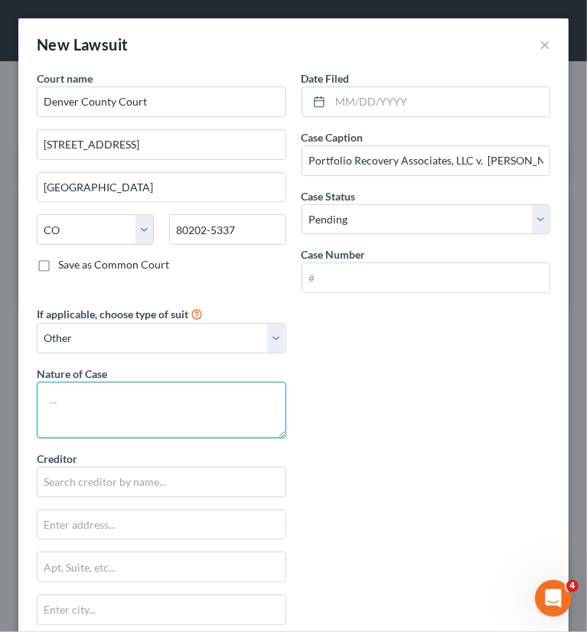
click at [128, 395] on textarea at bounding box center [161, 410] width 249 height 57
type textarea "Collection"
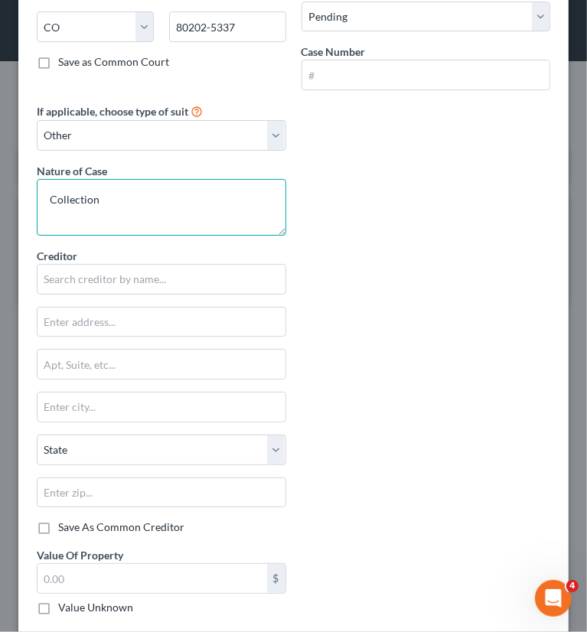
scroll to position [278, 0]
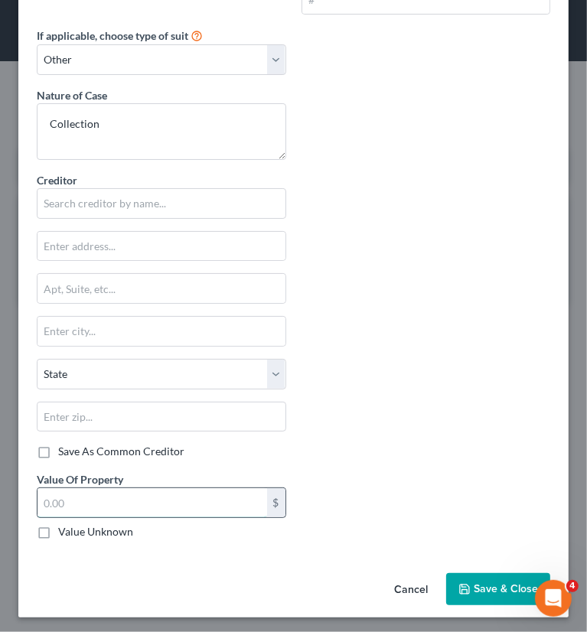
click at [138, 502] on input "text" at bounding box center [151, 502] width 229 height 29
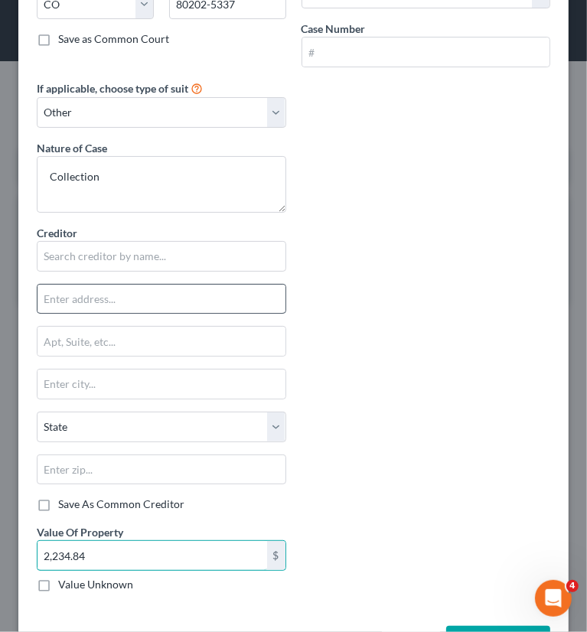
scroll to position [202, 0]
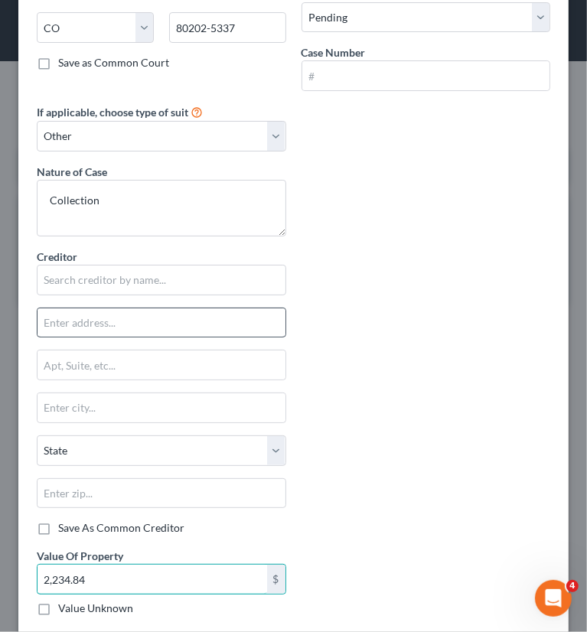
type input "2,234.84"
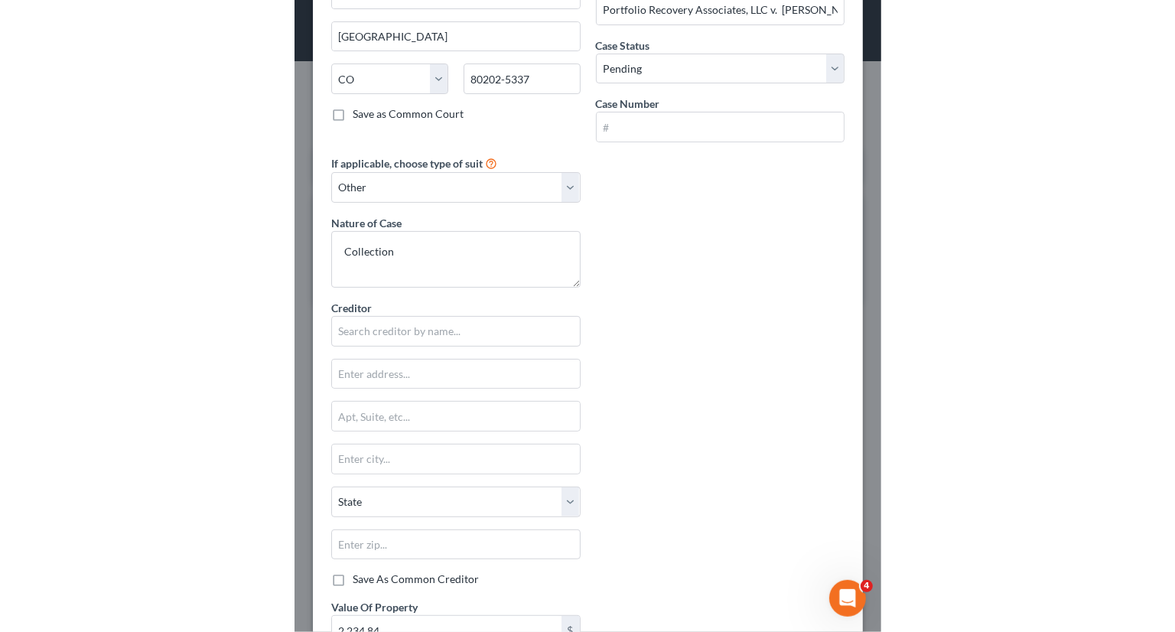
scroll to position [125, 0]
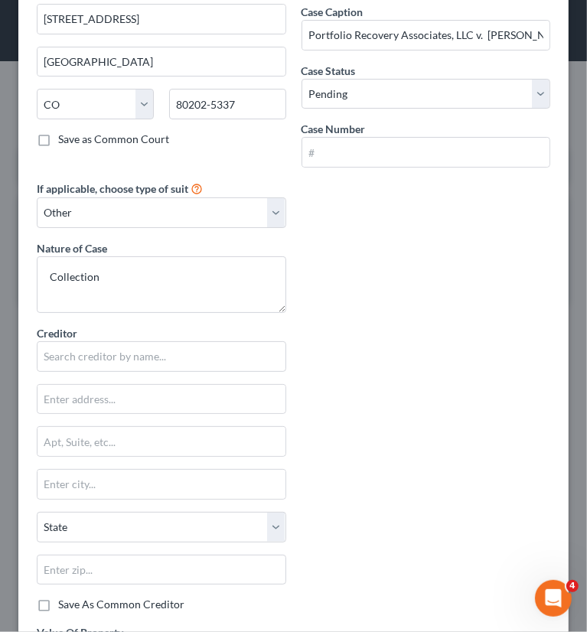
click at [495, 265] on div "Court name * Denver County Court 1437 Bannock St Denver State AL AK AR AZ CA CO…" at bounding box center [293, 325] width 529 height 760
click at [161, 360] on input "text" at bounding box center [161, 356] width 249 height 31
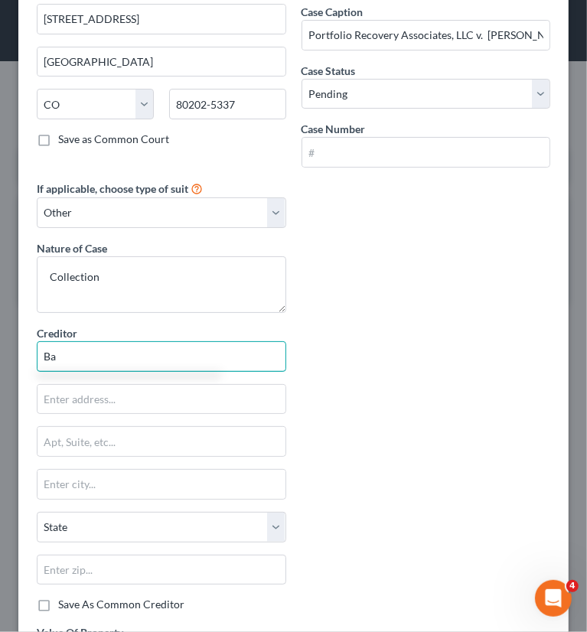
type input "B"
type input "Barcl"
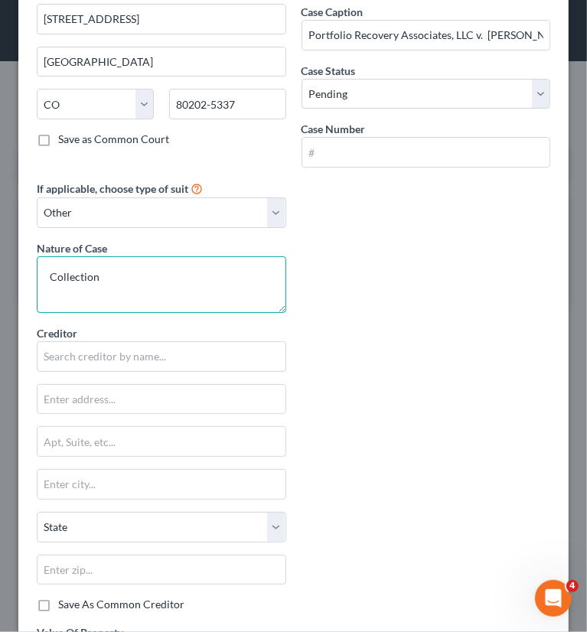
type textarea "Collection"
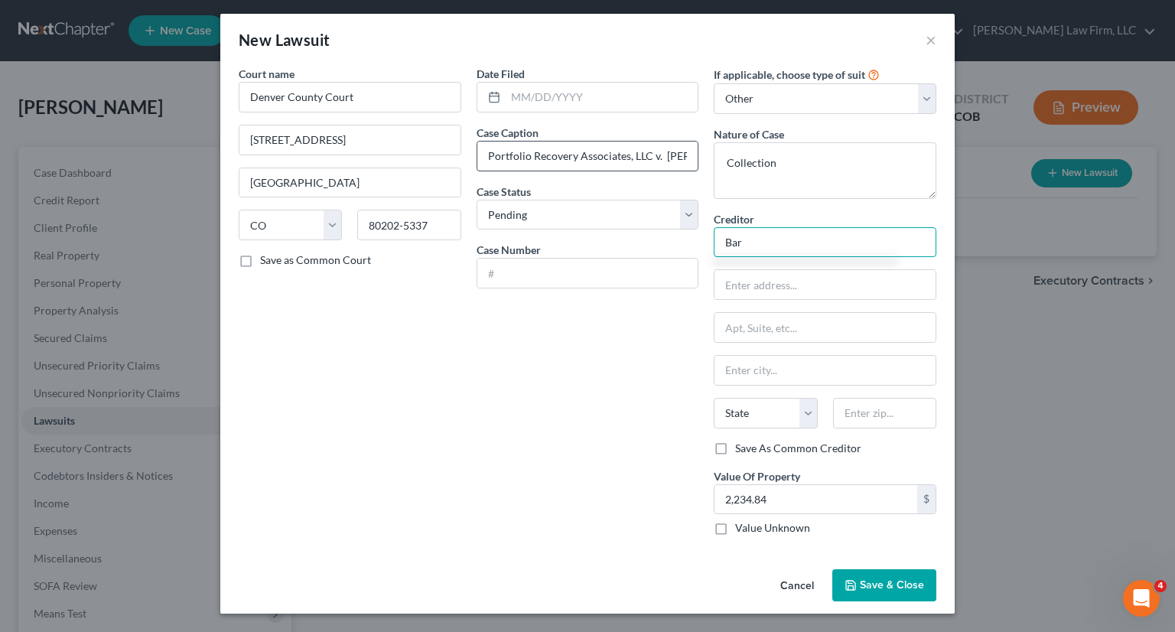
scroll to position [3, 0]
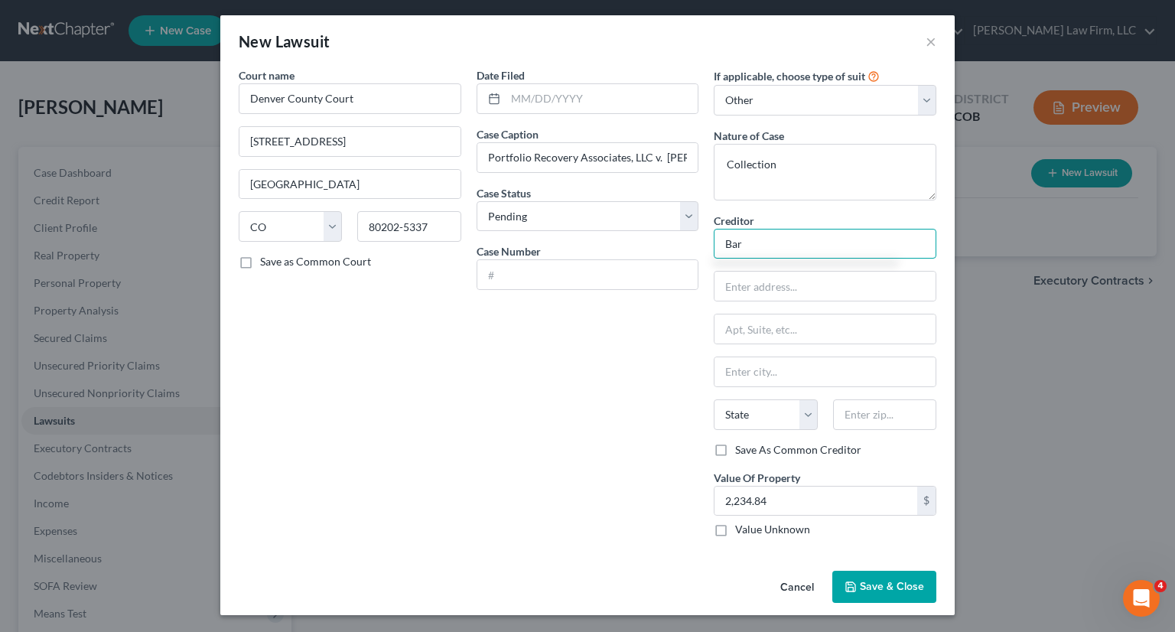
type input "Bar"
click at [911, 591] on button "Save & Close" at bounding box center [884, 587] width 104 height 32
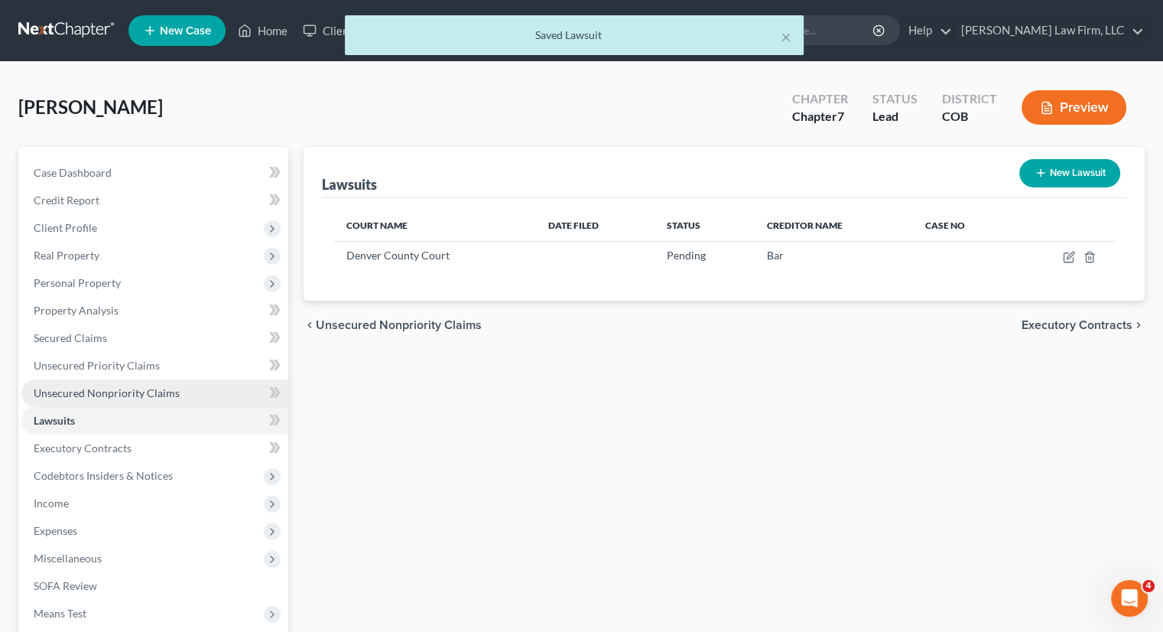
click at [95, 395] on span "Unsecured Nonpriority Claims" at bounding box center [107, 392] width 146 height 13
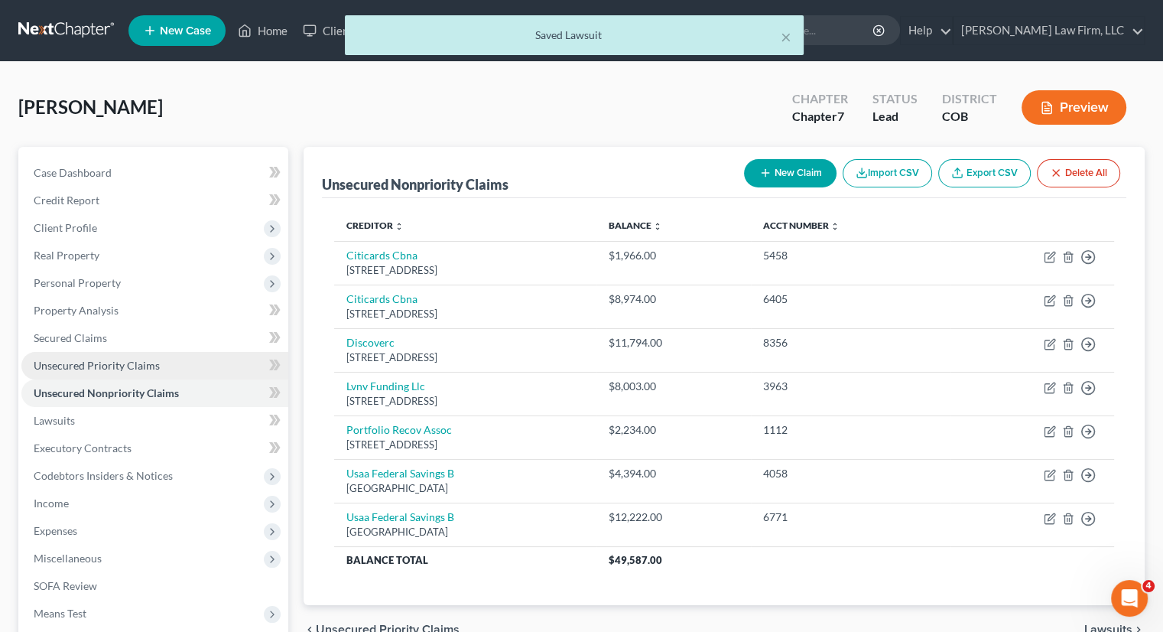
click at [104, 365] on span "Unsecured Priority Claims" at bounding box center [97, 365] width 126 height 13
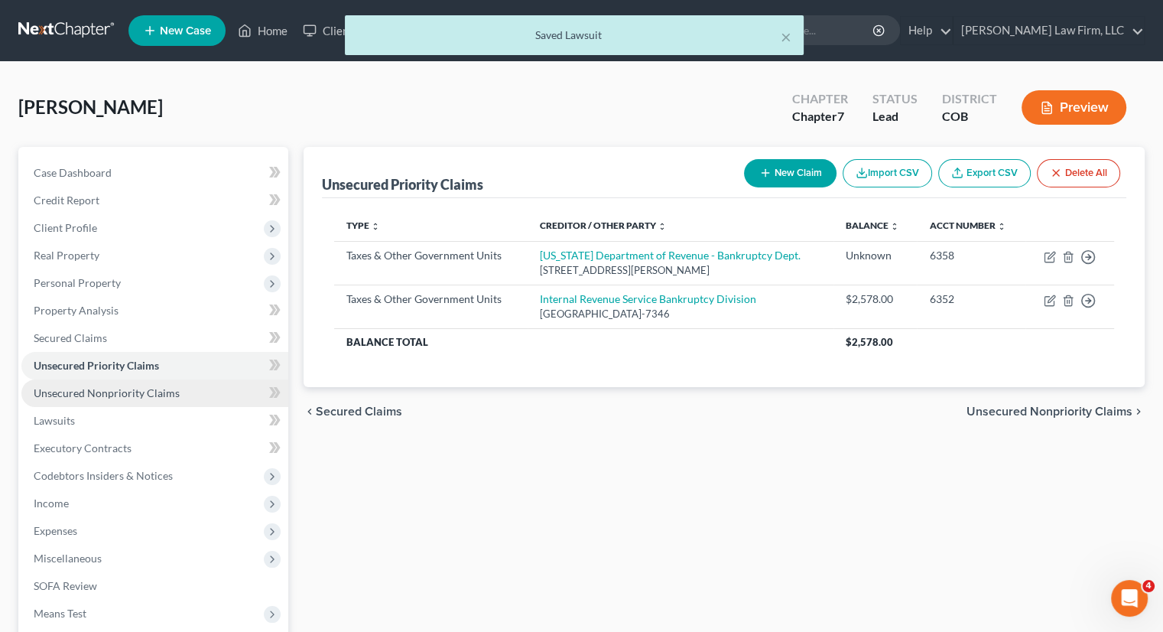
click at [94, 383] on link "Unsecured Nonpriority Claims" at bounding box center [154, 393] width 267 height 28
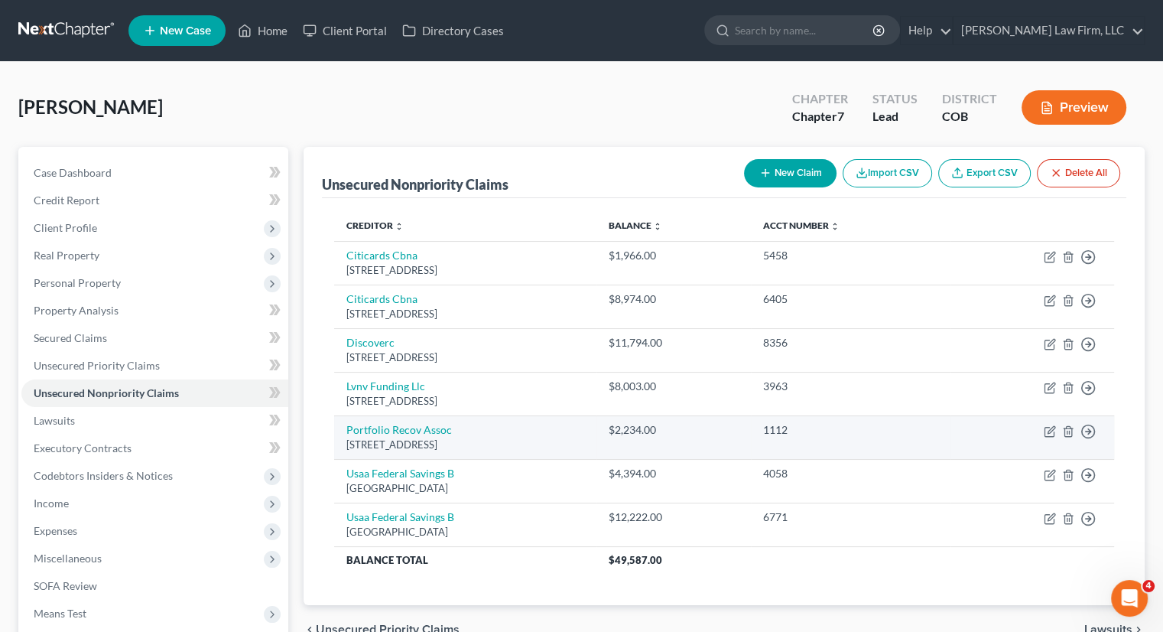
click at [564, 429] on td "Portfolio Recov Assoc 120 Corporate Drive, Norfolk, VA 23513" at bounding box center [465, 437] width 262 height 44
click at [441, 428] on link "Portfolio Recov Assoc" at bounding box center [399, 429] width 106 height 13
select select "48"
select select "0"
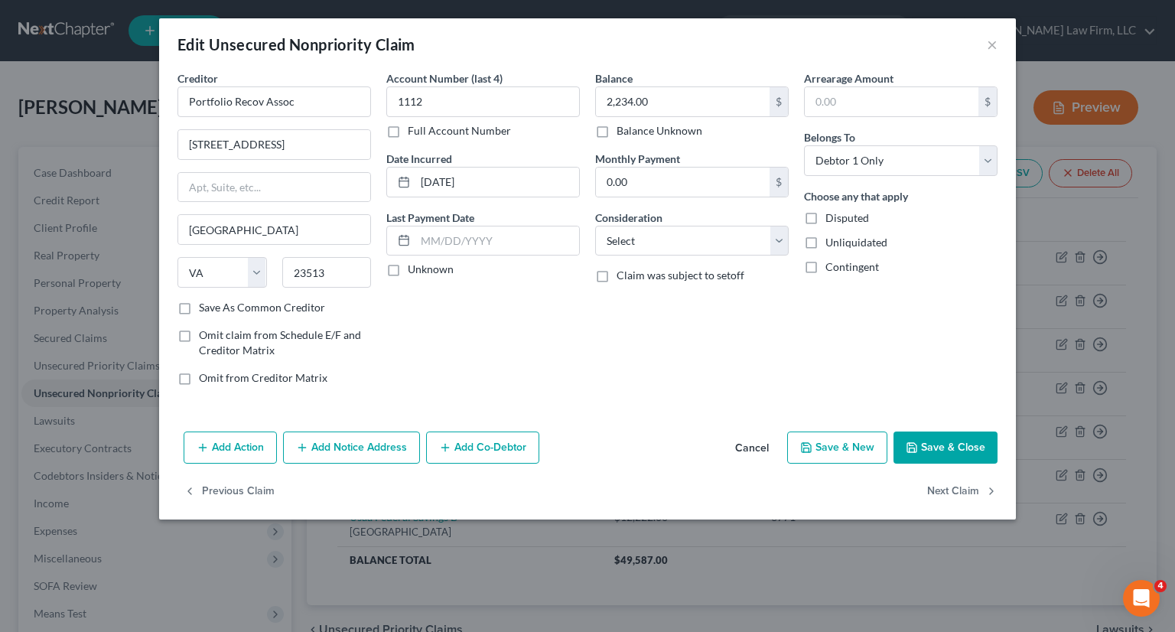
click at [391, 454] on button "Add Notice Address" at bounding box center [351, 447] width 137 height 32
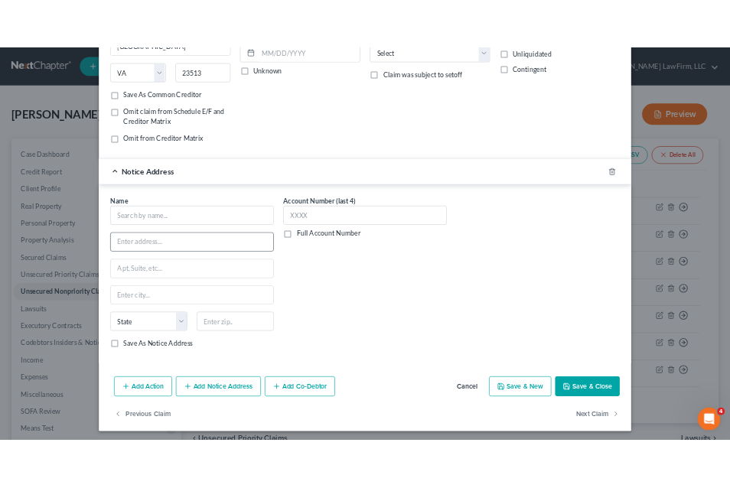
scroll to position [233, 0]
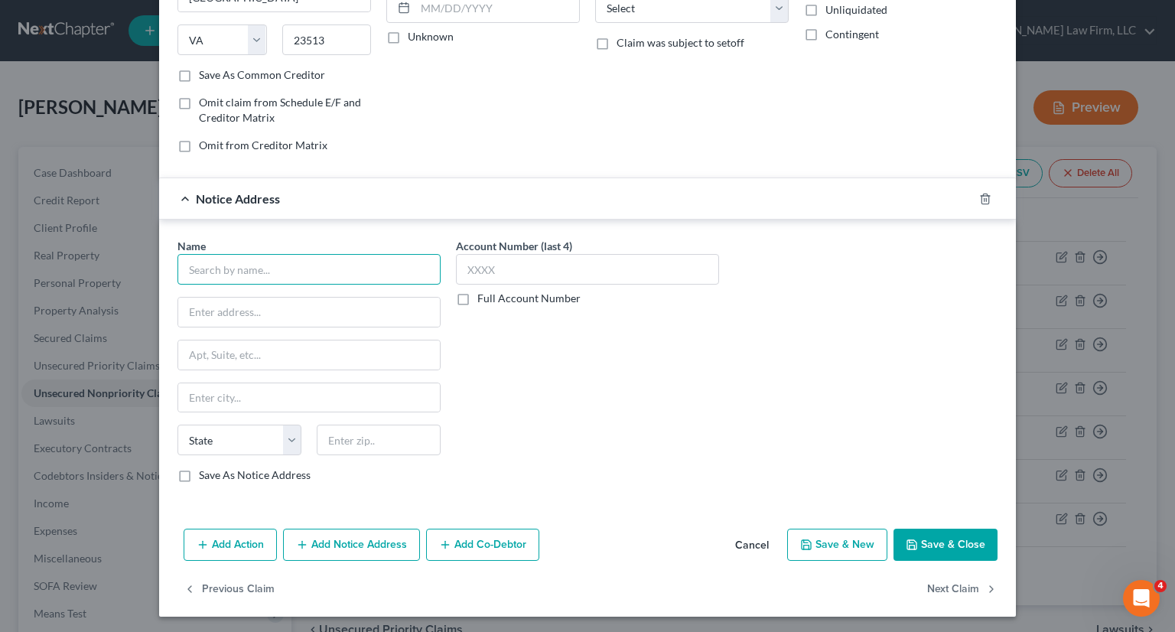
click at [303, 257] on input "text" at bounding box center [308, 269] width 263 height 31
drag, startPoint x: 936, startPoint y: 256, endPoint x: 545, endPoint y: 255, distance: 390.9
click at [936, 256] on div "Name * Barclays Bank Del State AL AK AR AZ CA CO CT DE DC FL GA GU HI ID IL IN …" at bounding box center [587, 366] width 835 height 257
click at [315, 277] on input "Barclays Bank Del" at bounding box center [308, 269] width 263 height 31
drag, startPoint x: 906, startPoint y: 302, endPoint x: 851, endPoint y: 277, distance: 61.3
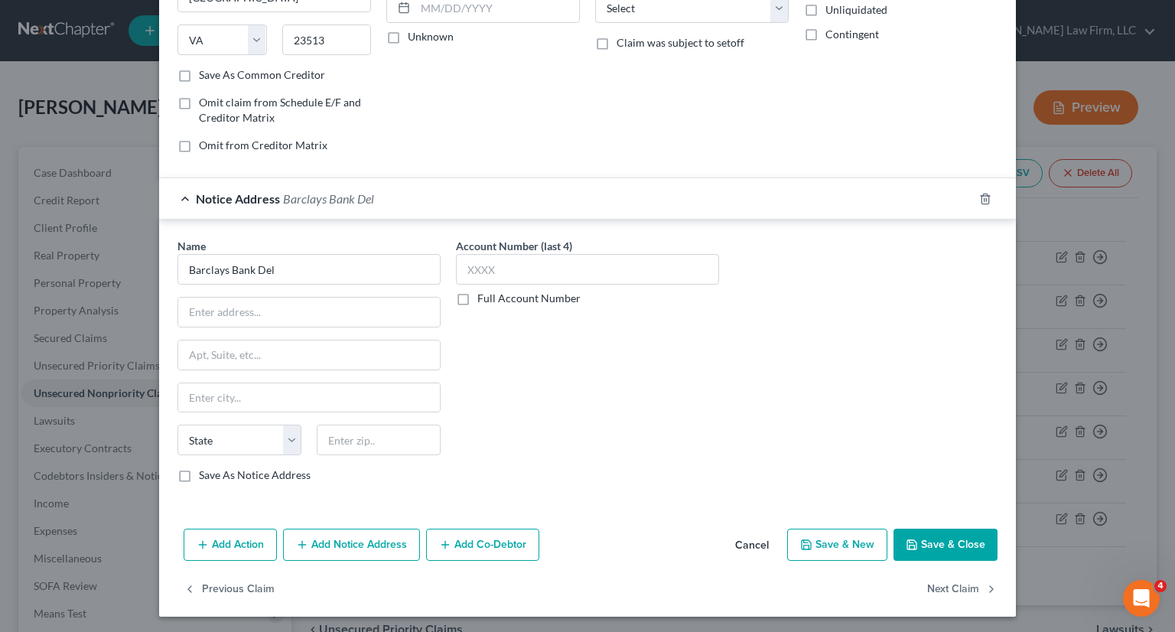
click at [906, 303] on div "Name * Barclays Bank Del State AL AK AR AZ CA CO CT DE DC FL GA GU HI ID IL IN …" at bounding box center [587, 366] width 835 height 257
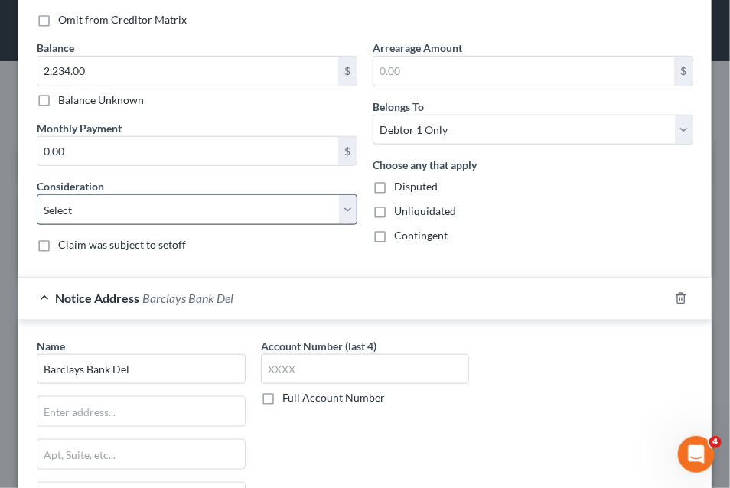
scroll to position [585, 0]
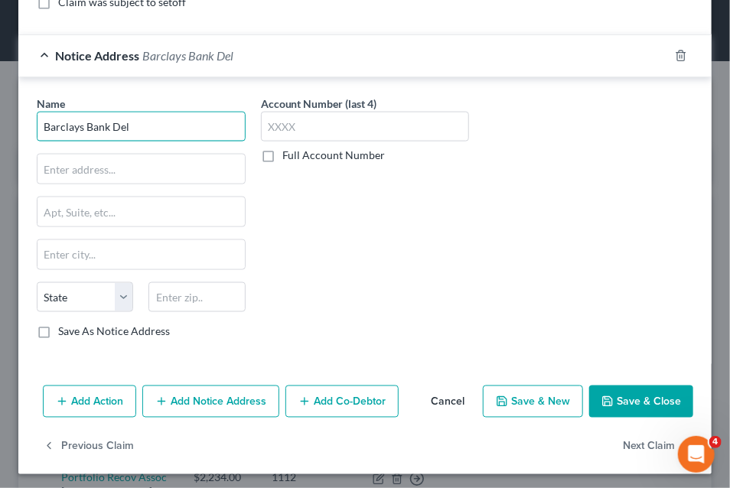
click at [196, 120] on input "Barclays Bank Del" at bounding box center [141, 127] width 209 height 31
type input "Barclays Bank Delaware"
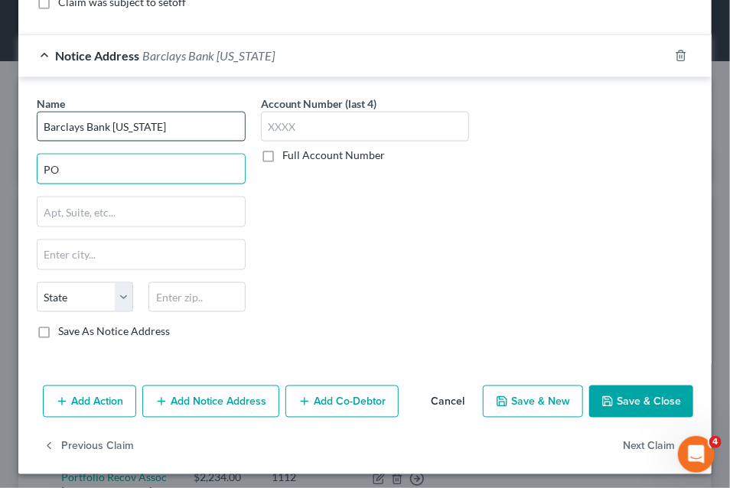
type input "P"
paste input "PO Box 8803 - Wilmington, DE 19899 - 888-232-0780"
type input "PO Box 8803"
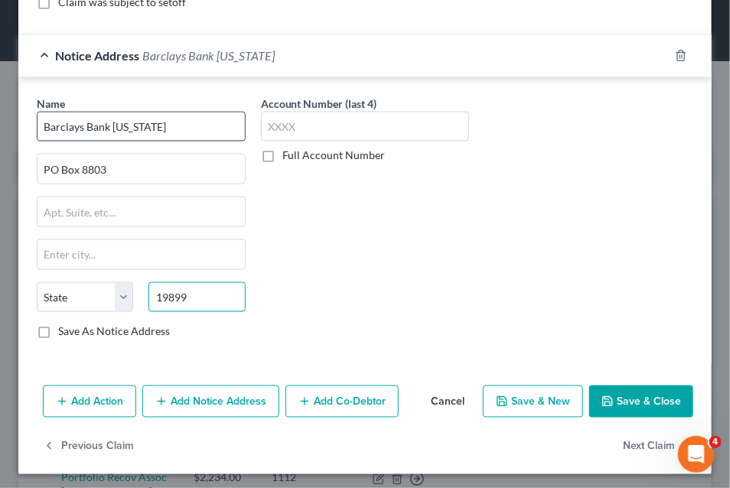
type input "19899"
type input "Wilmington"
select select "7"
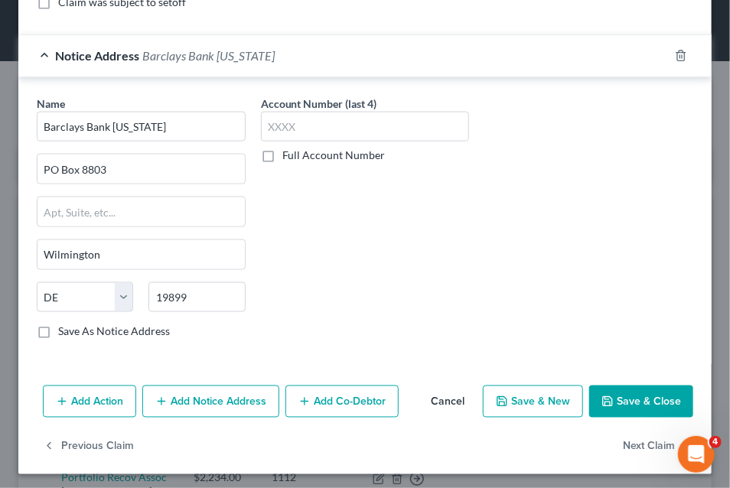
click at [58, 328] on label "Save As Notice Address" at bounding box center [114, 331] width 112 height 15
click at [64, 328] on input "Save As Notice Address" at bounding box center [69, 329] width 10 height 10
checkbox input "true"
click at [332, 127] on input "text" at bounding box center [365, 127] width 209 height 31
type input "1112"
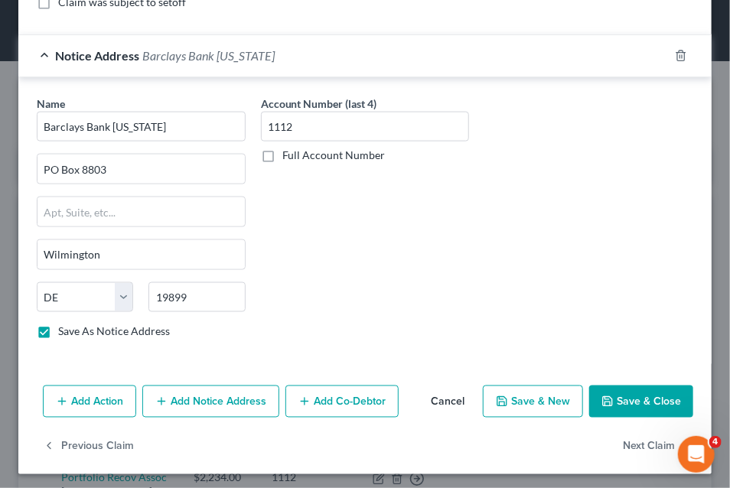
click at [204, 405] on button "Add Notice Address" at bounding box center [210, 402] width 137 height 32
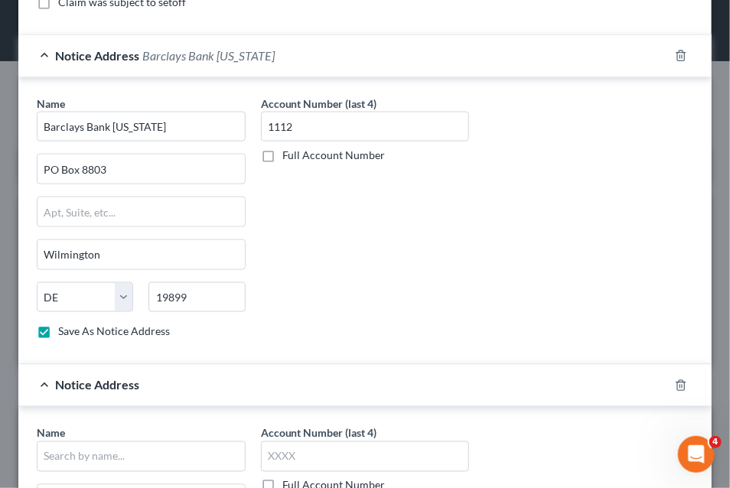
click at [581, 108] on div "Name * Barclays Bank Delaware PO Box 8803 Wilmington State AL AK AR AZ CA CO CT…" at bounding box center [365, 224] width 672 height 257
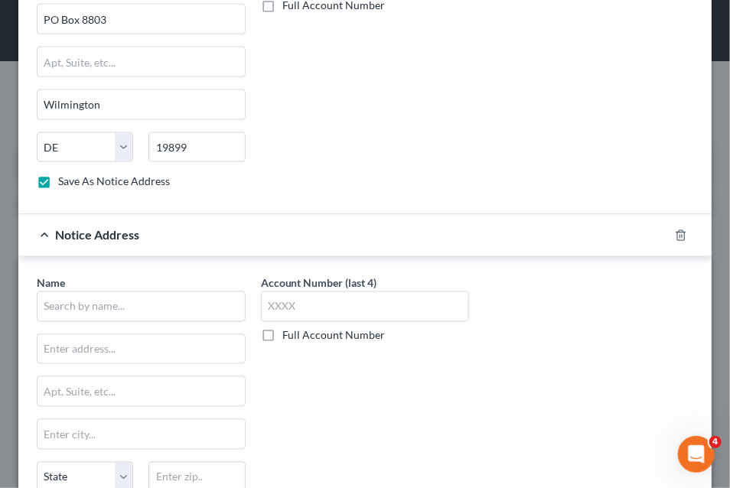
scroll to position [913, 0]
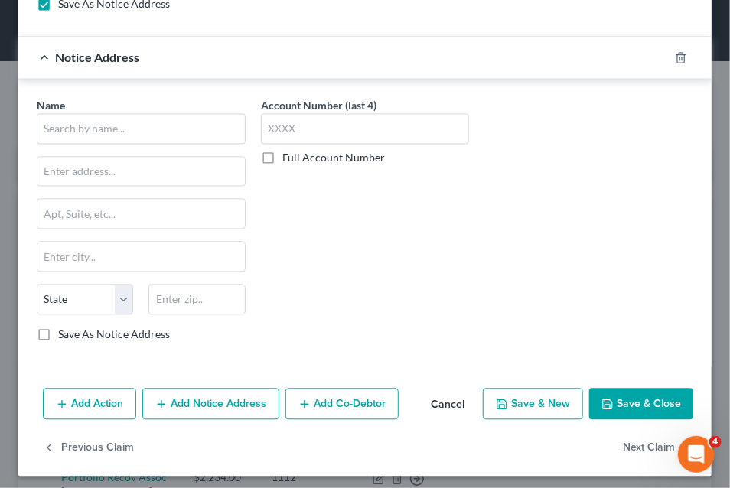
click at [434, 289] on div "Account Number (last 4) Full Account Number" at bounding box center [365, 225] width 224 height 257
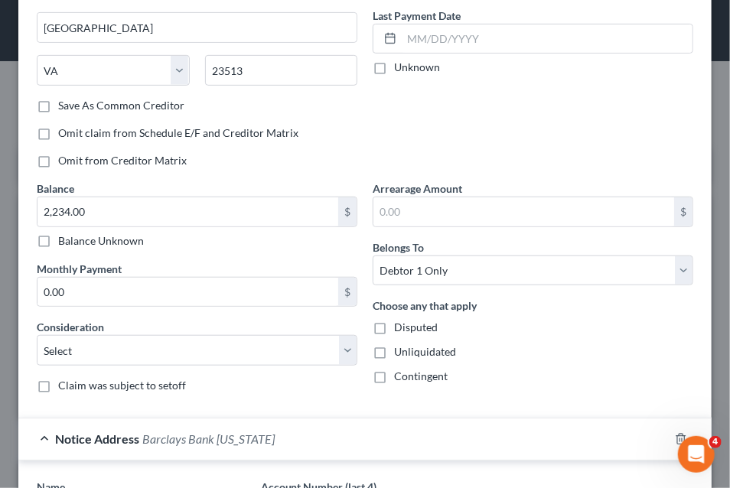
scroll to position [382, 0]
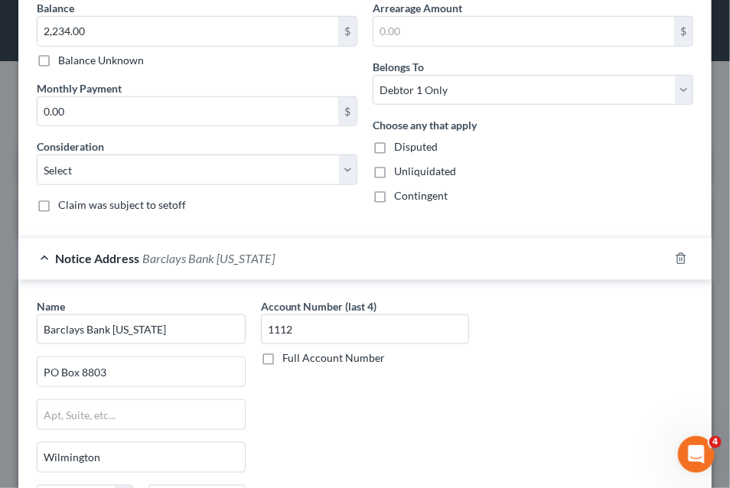
drag, startPoint x: 493, startPoint y: 386, endPoint x: 480, endPoint y: 375, distance: 16.8
click at [493, 386] on div "Name * Barclays Bank Delaware PO Box 8803 Wilmington State AL AK AR AZ CA CO CT…" at bounding box center [365, 426] width 672 height 257
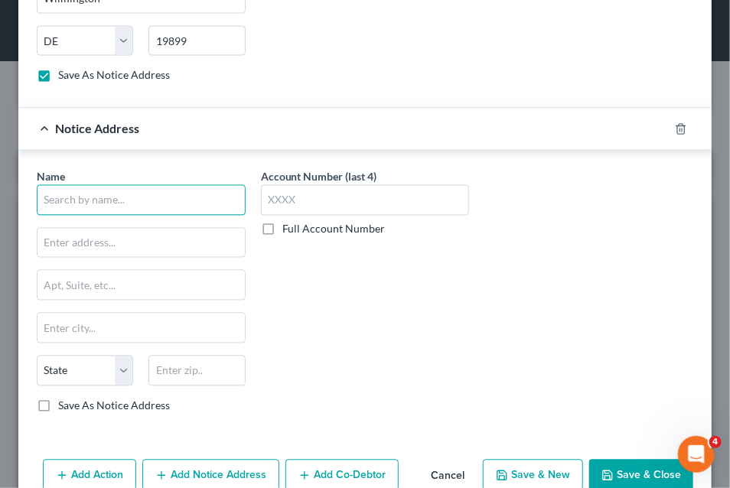
click at [102, 203] on input "text" at bounding box center [141, 200] width 209 height 31
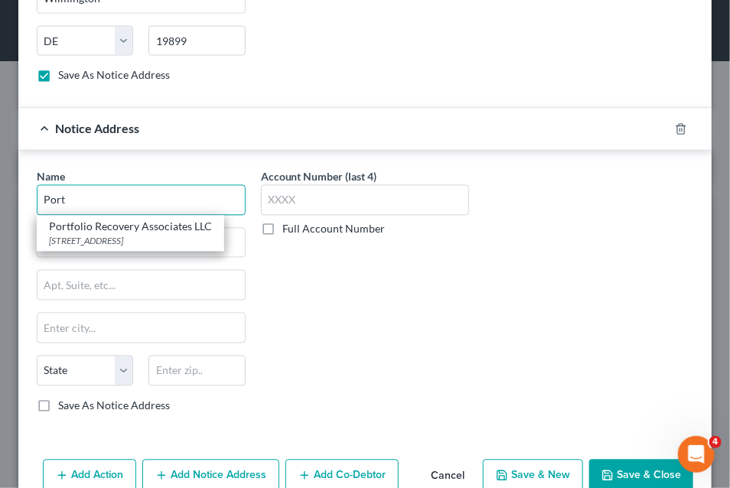
click at [126, 194] on input "Port" at bounding box center [141, 200] width 209 height 31
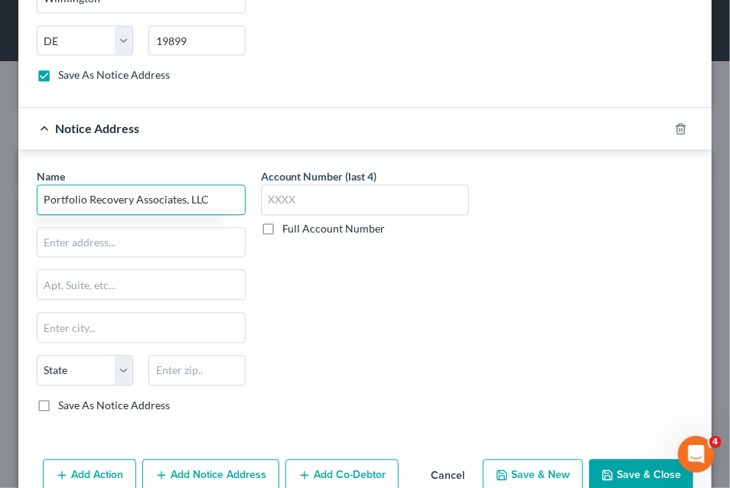
type input "Portfolio Recovery Associates, LLC"
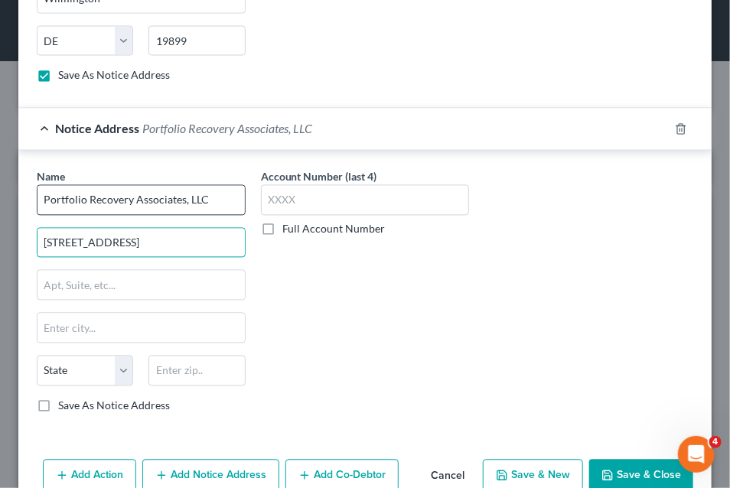
type input "4600 South Syracuse St Ste. 900"
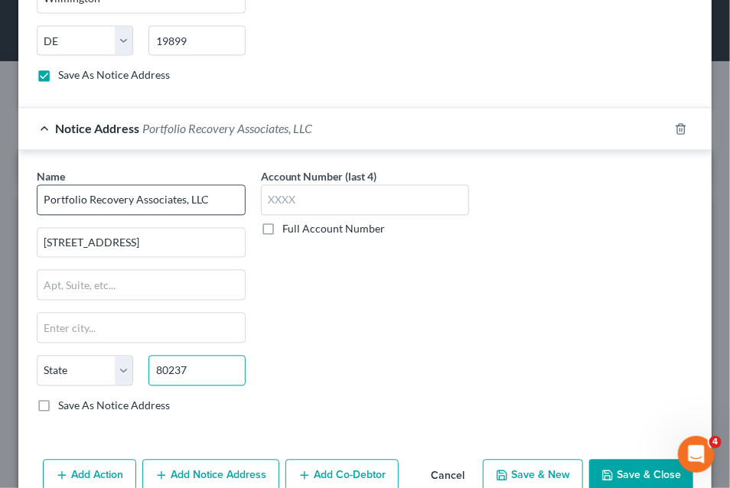
type input "80237"
type input "Denver"
select select "5"
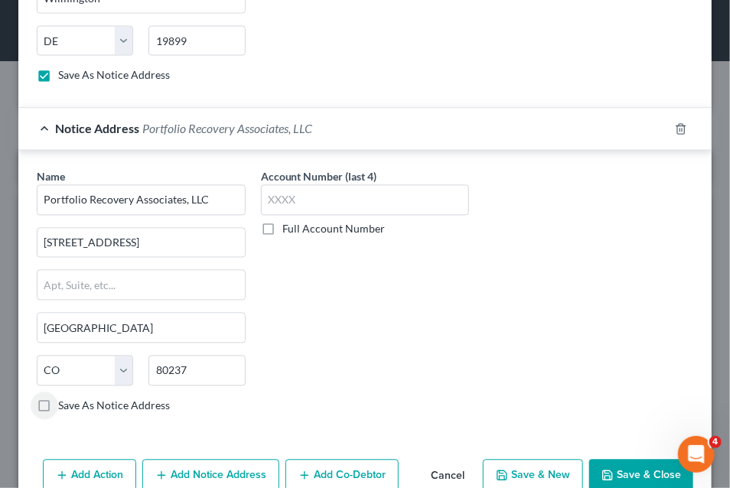
drag, startPoint x: 49, startPoint y: 398, endPoint x: 607, endPoint y: 454, distance: 560.4
click at [58, 399] on label "Save As Notice Address" at bounding box center [114, 406] width 112 height 15
click at [64, 399] on input "Save As Notice Address" at bounding box center [69, 404] width 10 height 10
checkbox input "true"
click at [613, 464] on button "Save & Close" at bounding box center [641, 476] width 104 height 32
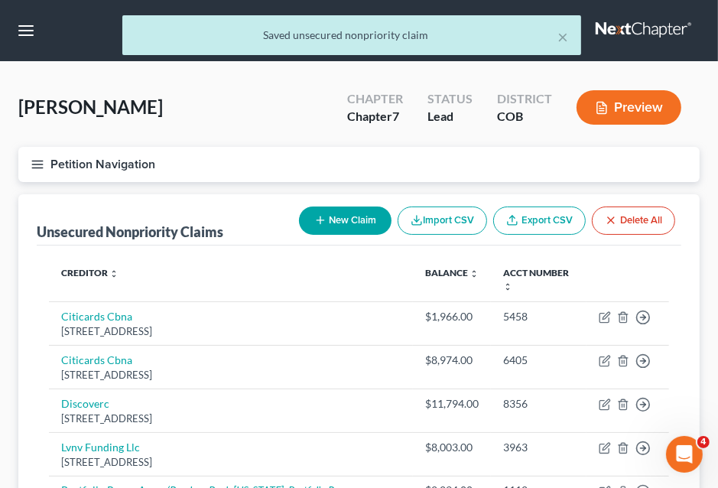
click at [120, 166] on button "Petition Navigation" at bounding box center [359, 164] width 682 height 35
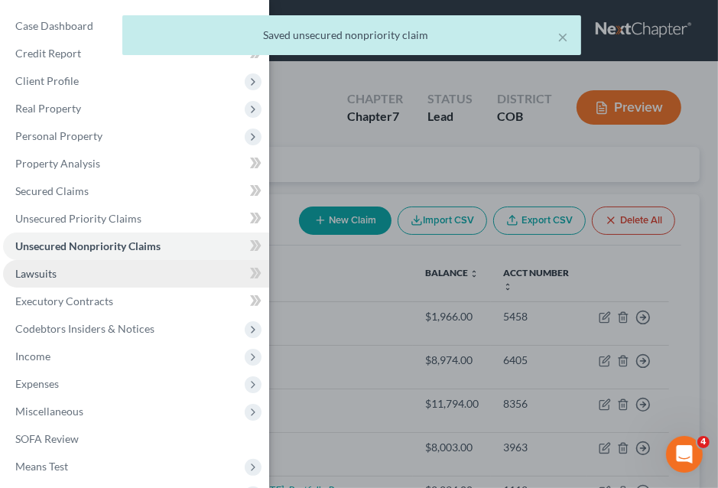
click at [47, 272] on span "Lawsuits" at bounding box center [35, 273] width 41 height 13
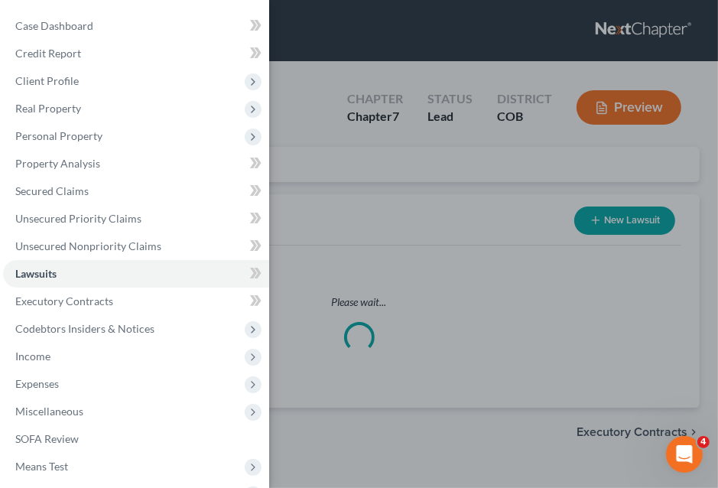
click at [339, 169] on div "Case Dashboard Payments Invoices Payments Payments Credit Report Client Profile" at bounding box center [359, 244] width 718 height 488
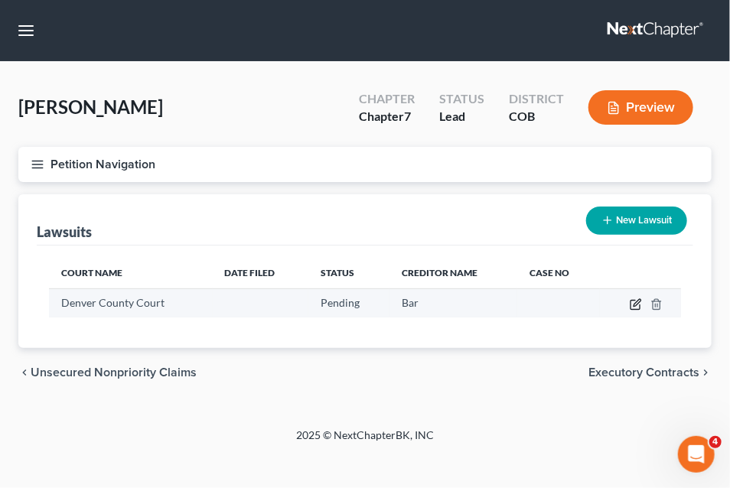
click at [634, 303] on icon "button" at bounding box center [636, 302] width 7 height 7
select select "5"
select select "0"
select select "4"
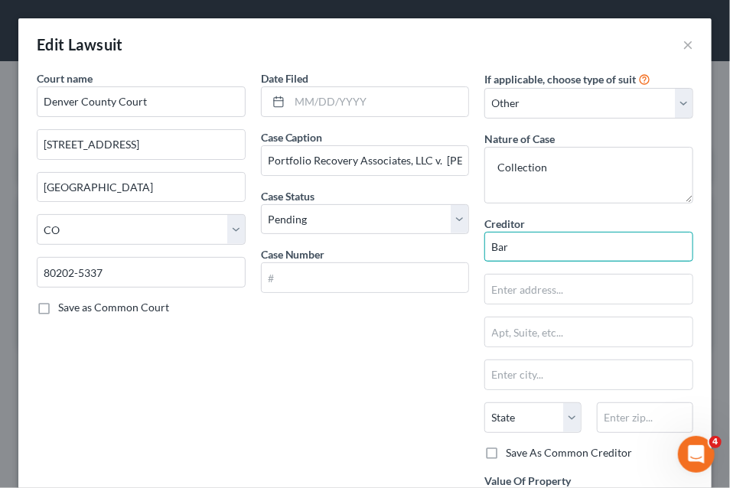
drag, startPoint x: 493, startPoint y: 242, endPoint x: 459, endPoint y: 246, distance: 34.6
click at [459, 246] on div "Court name * Denver County Court 1437 Bannock St Denver State AL AK AR AZ CA CO…" at bounding box center [365, 311] width 672 height 482
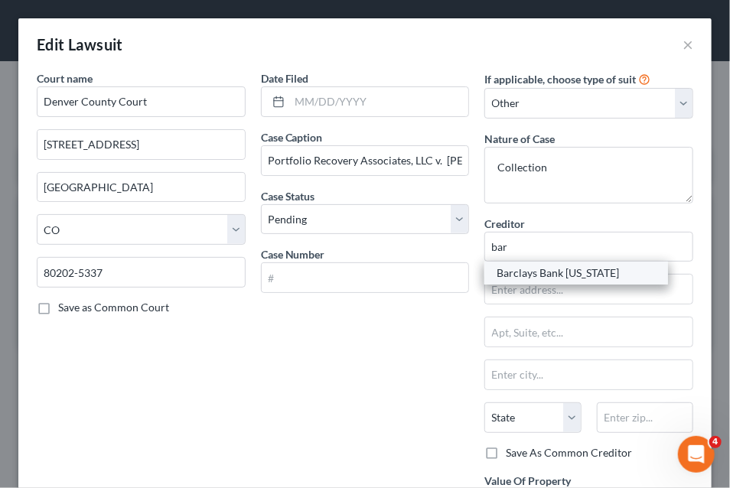
click at [512, 279] on div "Barclays Bank Delaware" at bounding box center [575, 272] width 159 height 15
type input "Barclays Bank Delaware"
type input "PO Box 8803"
type input "Wilmington"
select select "7"
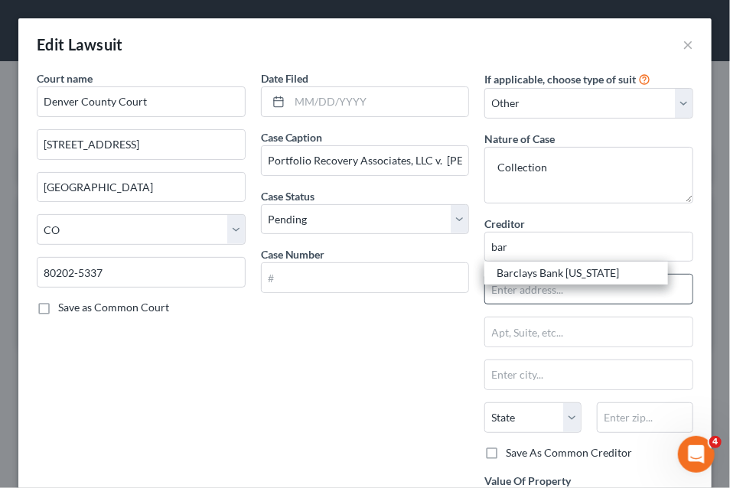
type input "19899"
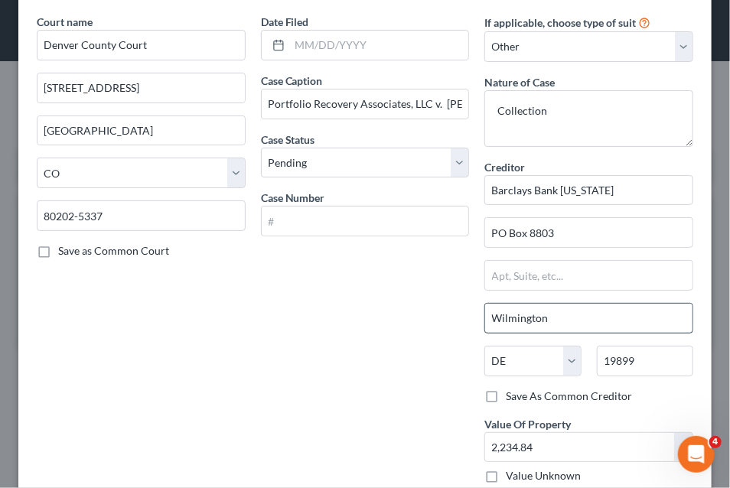
scroll to position [147, 0]
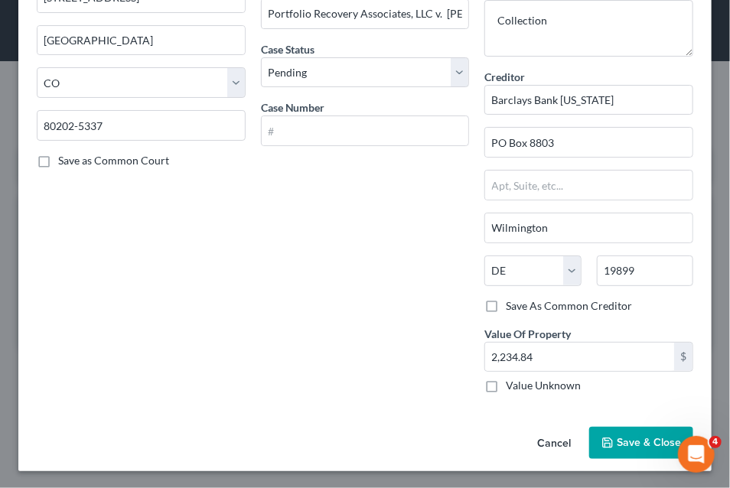
click at [506, 308] on label "Save As Common Creditor" at bounding box center [569, 305] width 126 height 15
click at [512, 308] on input "Save As Common Creditor" at bounding box center [517, 303] width 10 height 10
checkbox input "true"
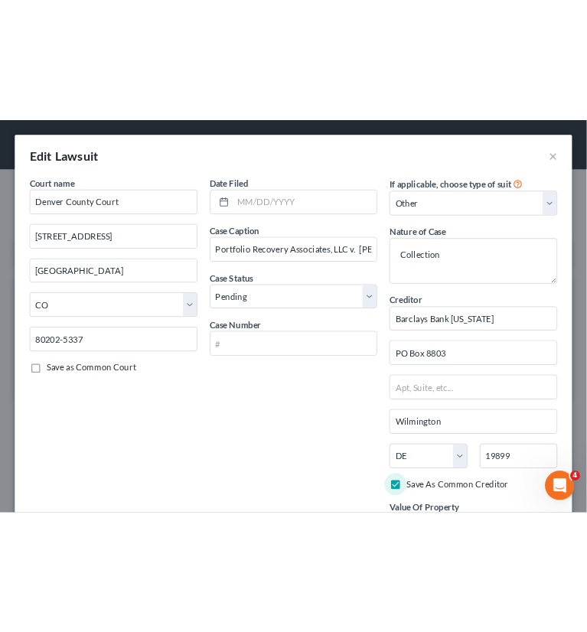
scroll to position [0, 0]
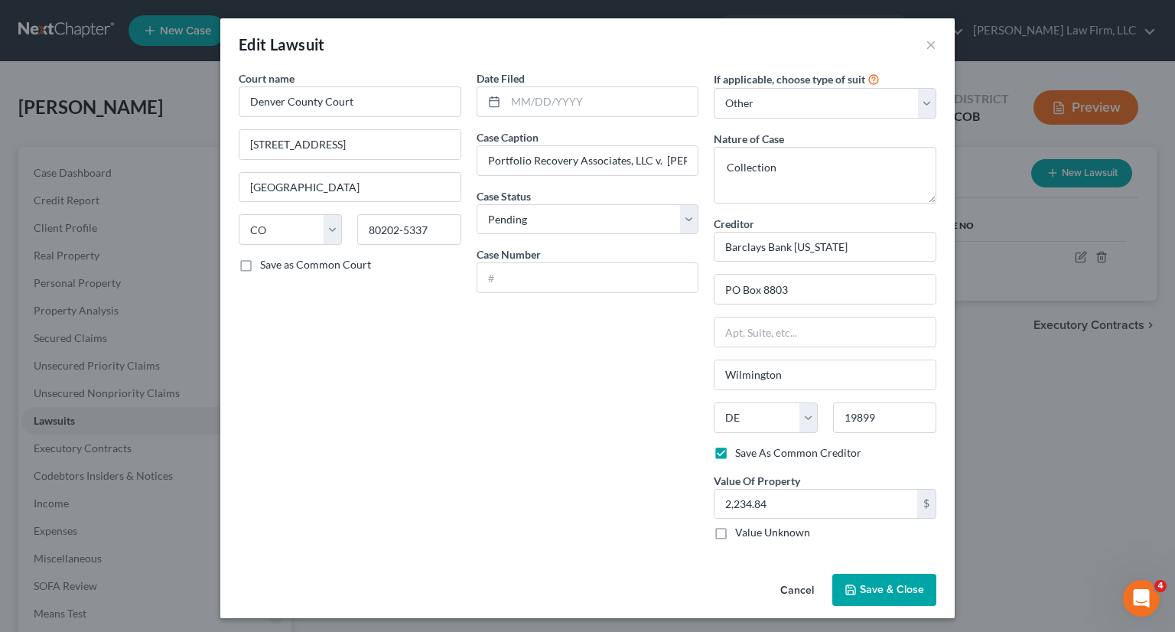
click at [873, 590] on span "Save & Close" at bounding box center [892, 589] width 64 height 13
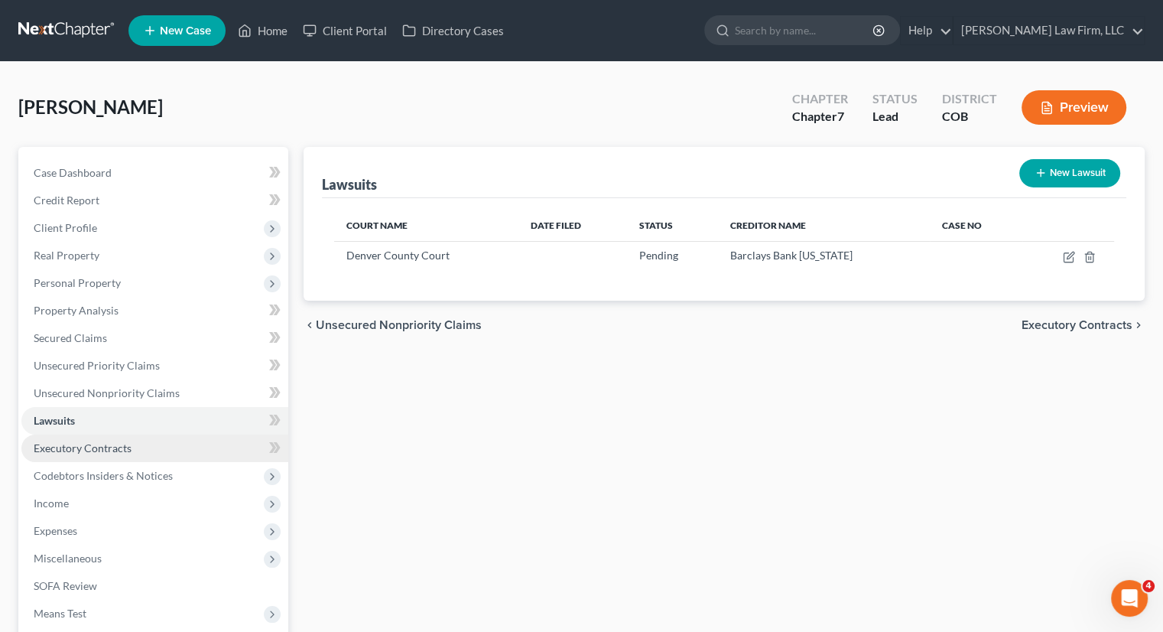
click at [93, 454] on link "Executory Contracts" at bounding box center [154, 448] width 267 height 28
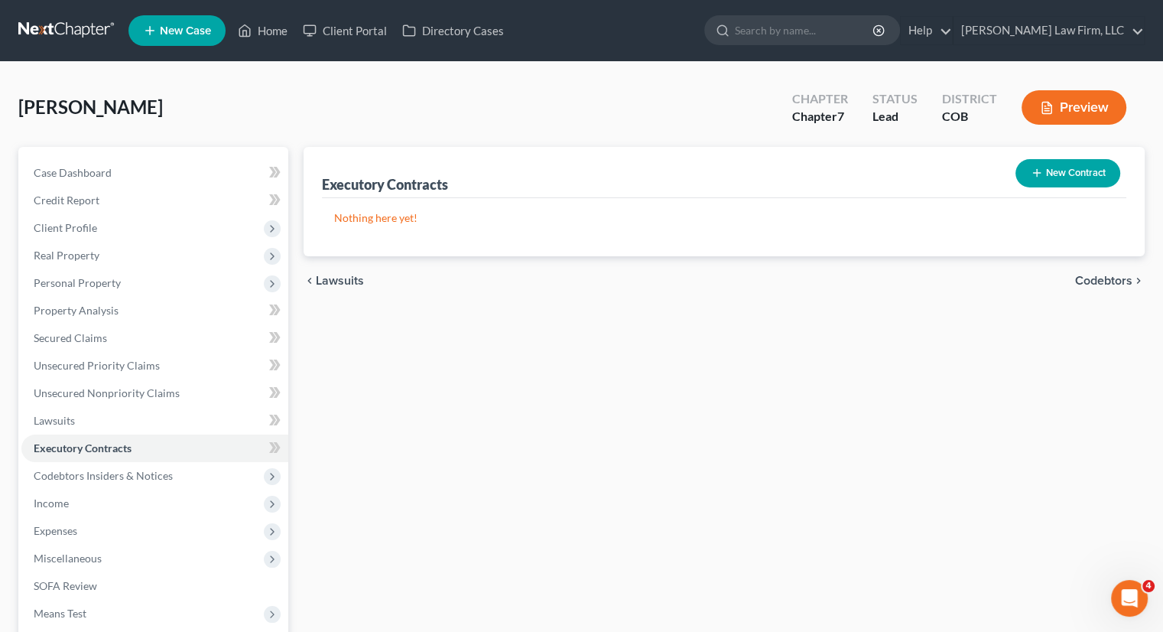
click at [1062, 163] on button "New Contract" at bounding box center [1068, 173] width 105 height 28
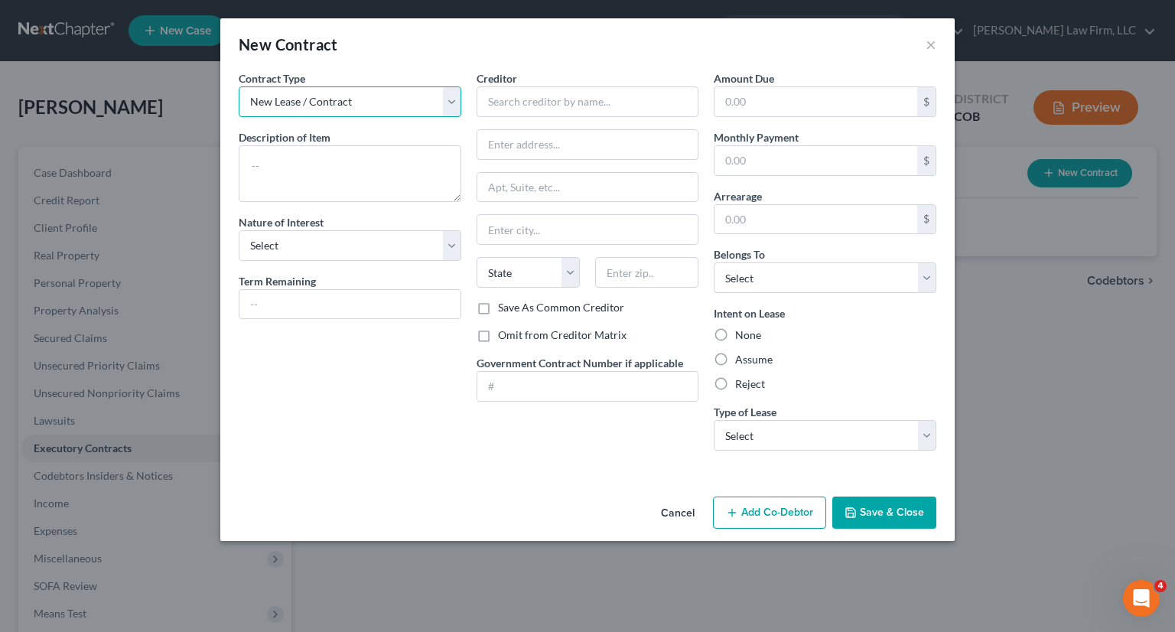
click at [438, 99] on select "New Lease / Contract New Timeshare" at bounding box center [350, 101] width 223 height 31
click at [239, 86] on select "New Lease / Contract New Timeshare" at bounding box center [350, 101] width 223 height 31
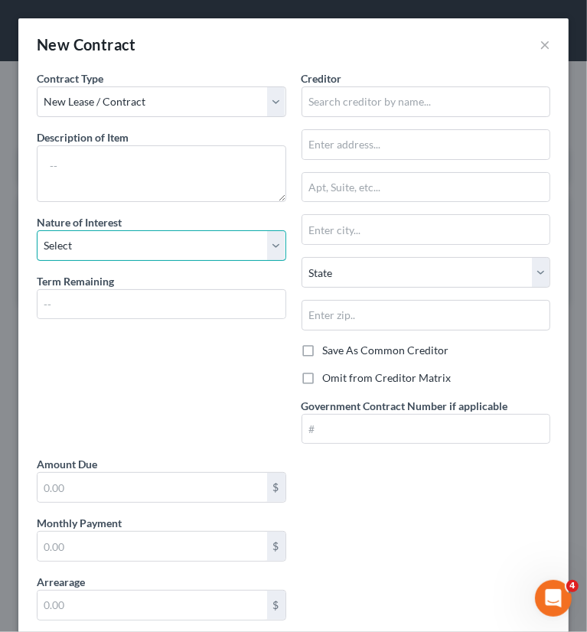
click at [184, 232] on select "Select Purchaser Agent Lessor Lessee" at bounding box center [161, 245] width 249 height 31
click at [98, 237] on select "Select Purchaser Agent Lessor Lessee" at bounding box center [161, 245] width 249 height 31
click at [37, 230] on select "Select Purchaser Agent Lessor Lessee" at bounding box center [161, 245] width 249 height 31
click at [139, 236] on select "Select Purchaser Agent Lessor Lessee" at bounding box center [161, 245] width 249 height 31
select select "3"
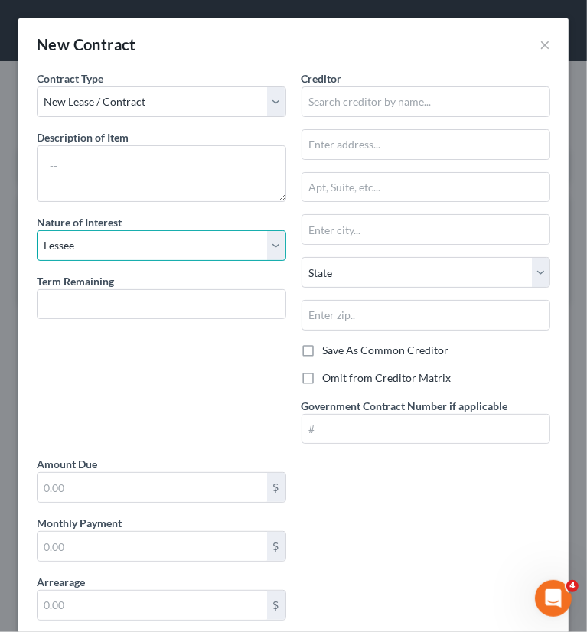
click at [37, 230] on select "Select Purchaser Agent Lessor Lessee" at bounding box center [161, 245] width 249 height 31
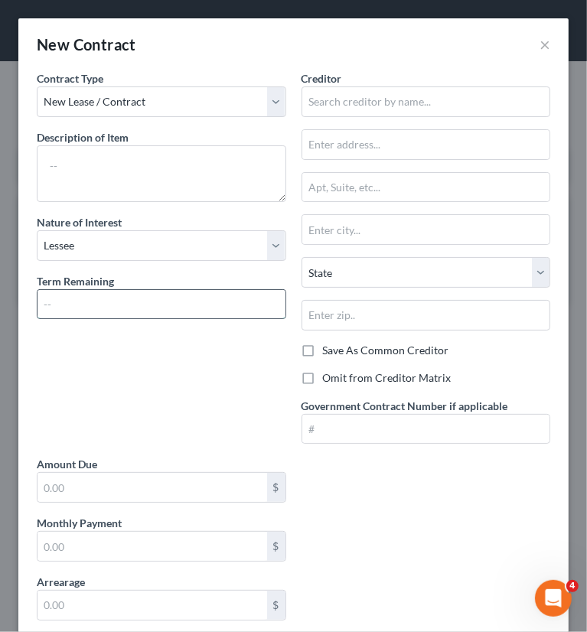
click at [113, 311] on input "text" at bounding box center [161, 304] width 248 height 29
type input "4 months"
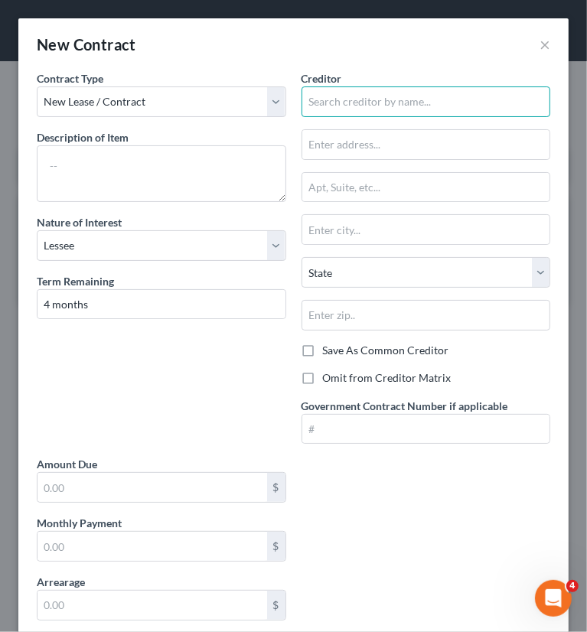
click at [311, 104] on input "text" at bounding box center [425, 101] width 249 height 31
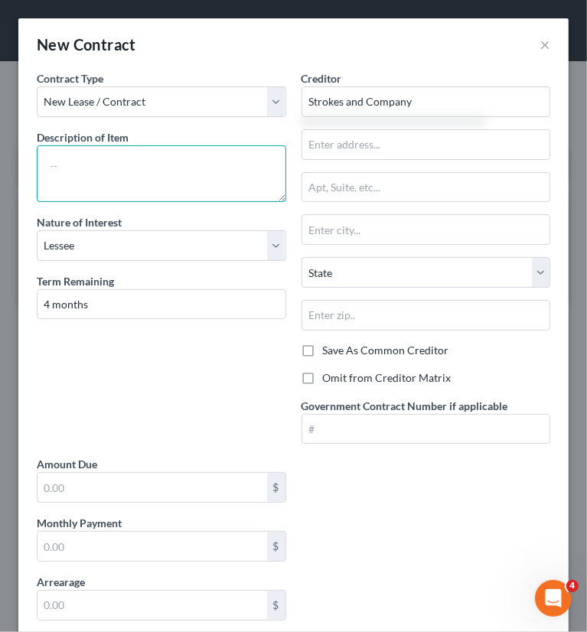
click at [95, 180] on textarea at bounding box center [161, 173] width 249 height 57
type input "Strokes and Company"
type textarea "Renewal Lease for Rental"
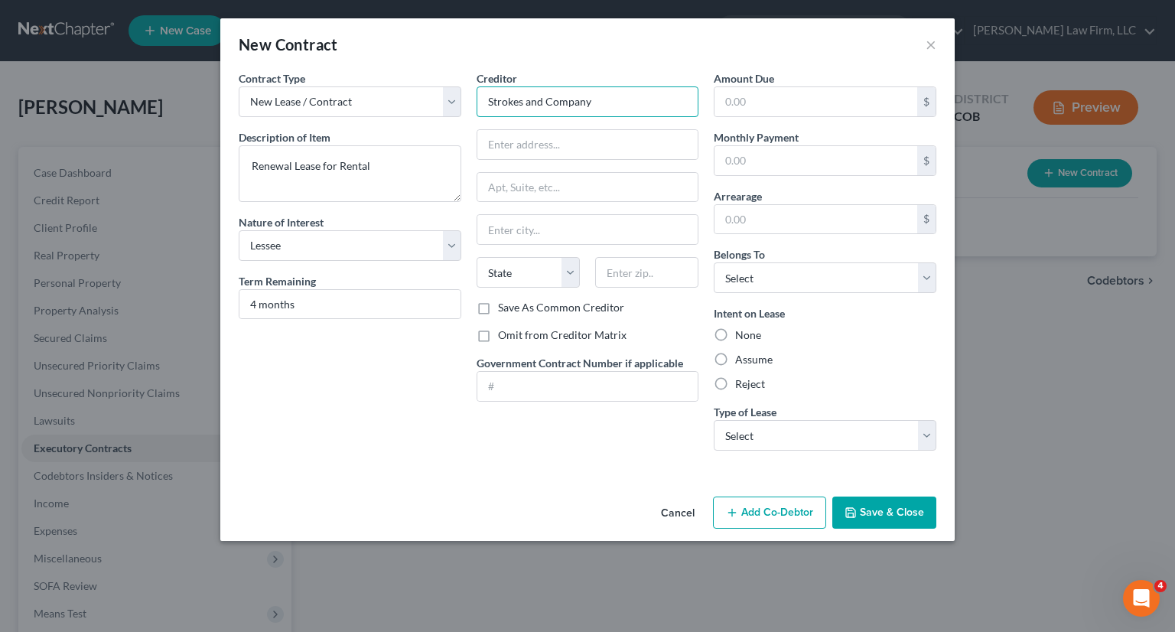
click at [623, 106] on input "Strokes and Company" at bounding box center [588, 101] width 223 height 31
paste input "Liongate"
type input "Strokes and Company Liongate"
drag, startPoint x: 633, startPoint y: 108, endPoint x: 462, endPoint y: 109, distance: 171.3
click at [462, 109] on div "Contract Type New Lease / Contract New Timeshare Description of non-residential…" at bounding box center [587, 266] width 713 height 392
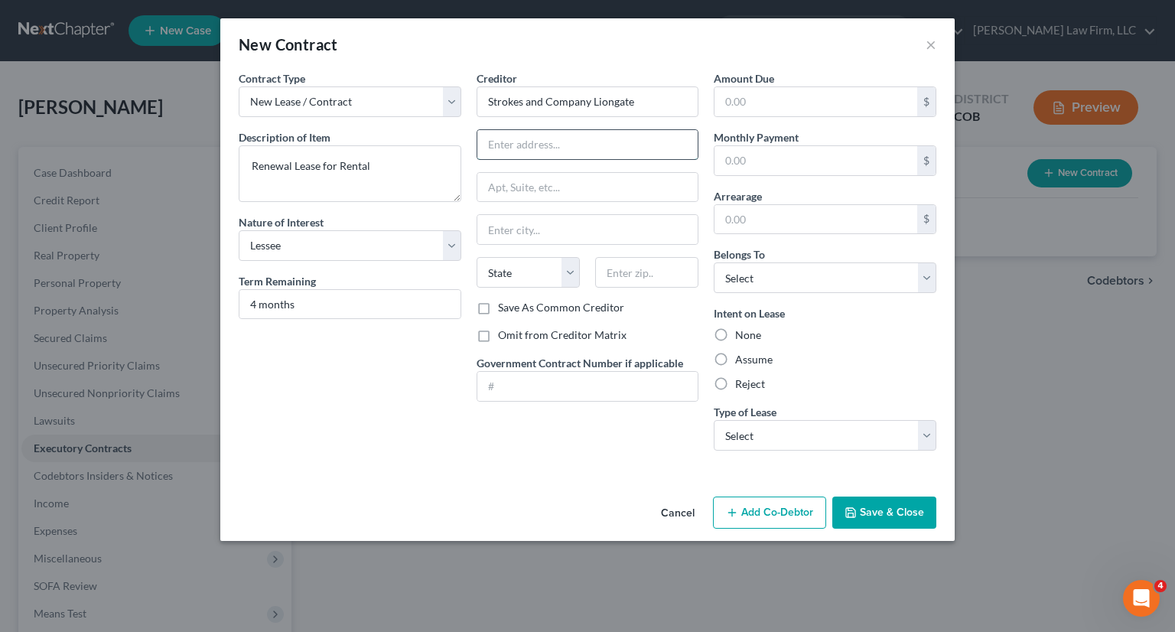
click at [590, 142] on input "text" at bounding box center [587, 144] width 221 height 29
paste input "90 Corona Street"
type input "90 Corona Street"
click at [614, 275] on input "text" at bounding box center [646, 272] width 103 height 31
type input "80218"
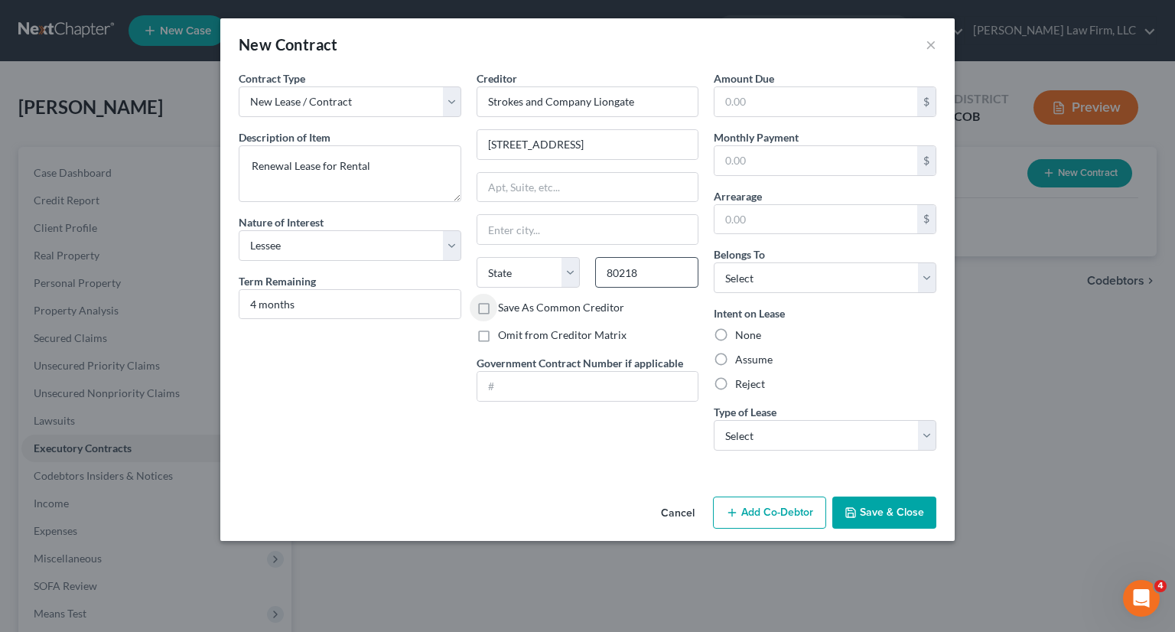
type input "Denver"
select select "5"
click at [615, 334] on label "Omit from Creditor Matrix" at bounding box center [562, 334] width 129 height 15
click at [514, 334] on input "Omit from Creditor Matrix" at bounding box center [509, 332] width 10 height 10
click at [615, 334] on label "Omit from Creditor Matrix" at bounding box center [562, 334] width 129 height 15
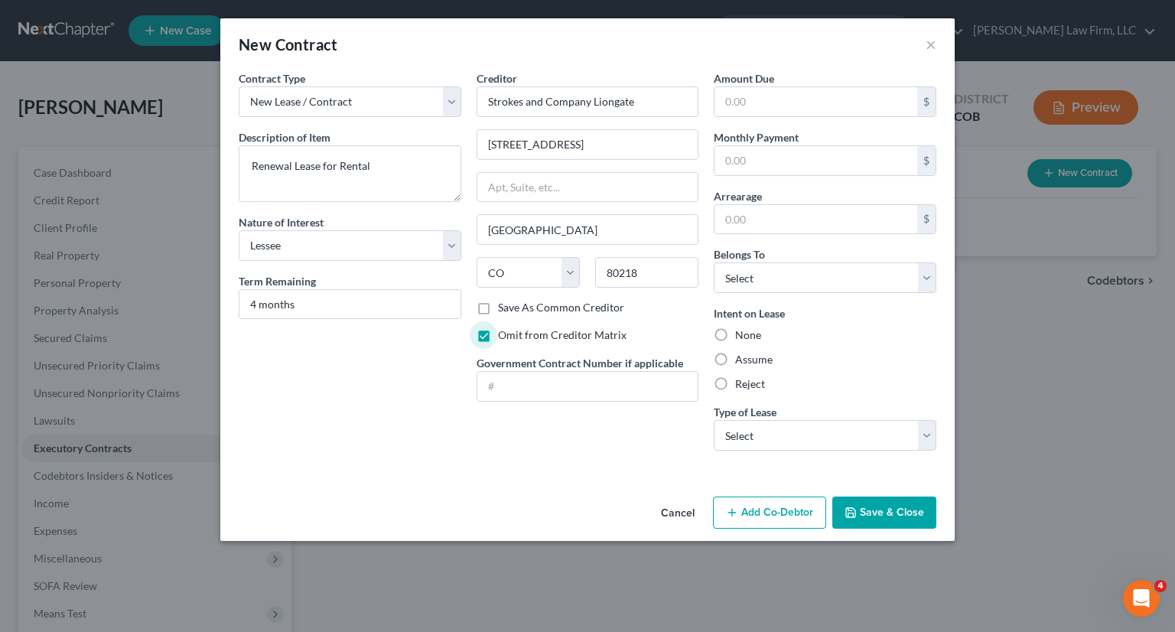
click at [514, 334] on input "Omit from Creditor Matrix" at bounding box center [509, 332] width 10 height 10
checkbox input "false"
click at [766, 357] on label "Assume" at bounding box center [753, 359] width 37 height 15
click at [751, 357] on input "Assume" at bounding box center [746, 357] width 10 height 10
radio input "true"
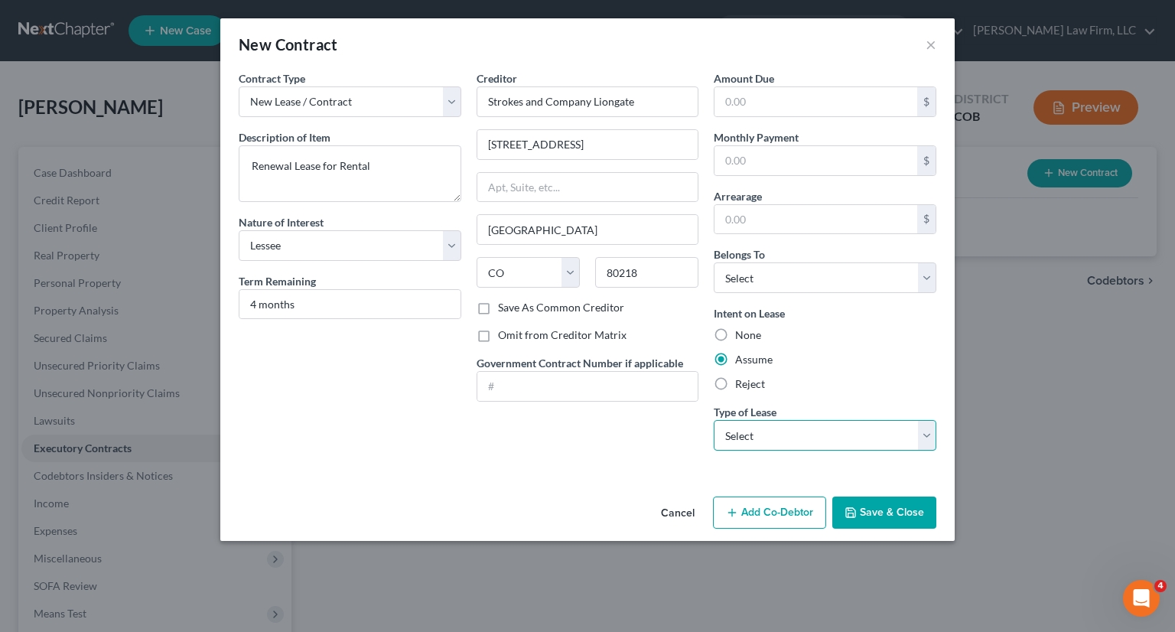
click at [764, 434] on select "Select Real Estate Car Other" at bounding box center [825, 435] width 223 height 31
select select "2"
click at [714, 420] on select "Select Real Estate Car Other" at bounding box center [825, 435] width 223 height 31
click at [838, 271] on select "Select Debtor 1 Only Debtor 2 Only Debtor 1 And Debtor 2 Only At Least One Of T…" at bounding box center [825, 277] width 223 height 31
select select "0"
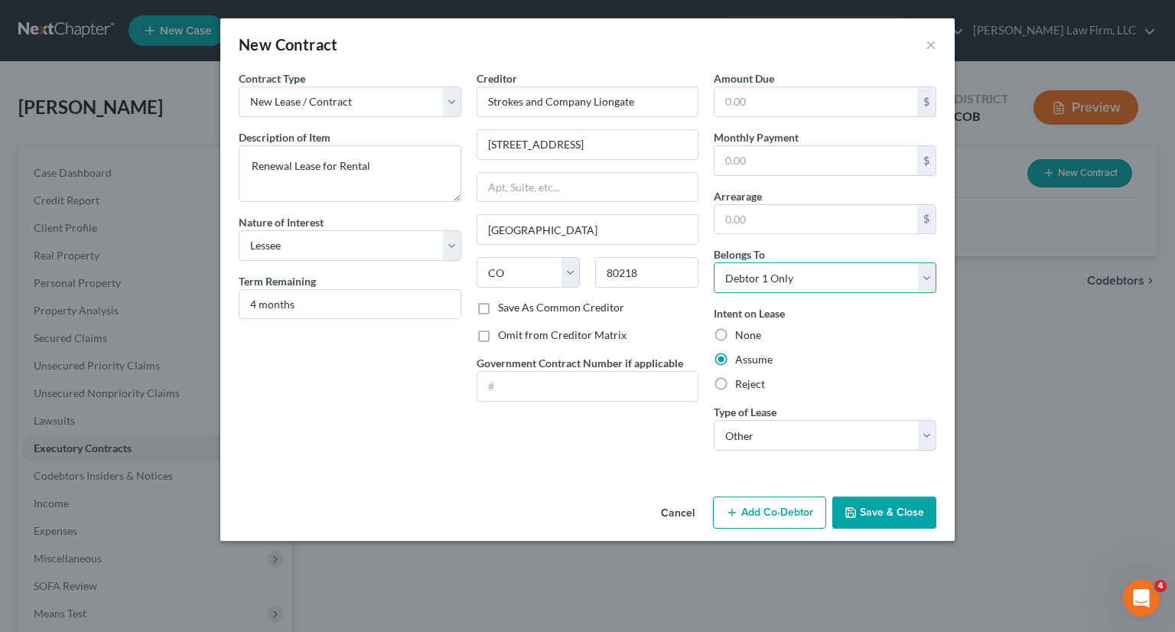
click at [714, 262] on select "Select Debtor 1 Only Debtor 2 Only Debtor 1 And Debtor 2 Only At Least One Of T…" at bounding box center [825, 277] width 223 height 31
click at [806, 160] on input "text" at bounding box center [815, 160] width 203 height 29
type input "1,910"
click at [880, 512] on button "Save & Close" at bounding box center [884, 512] width 104 height 32
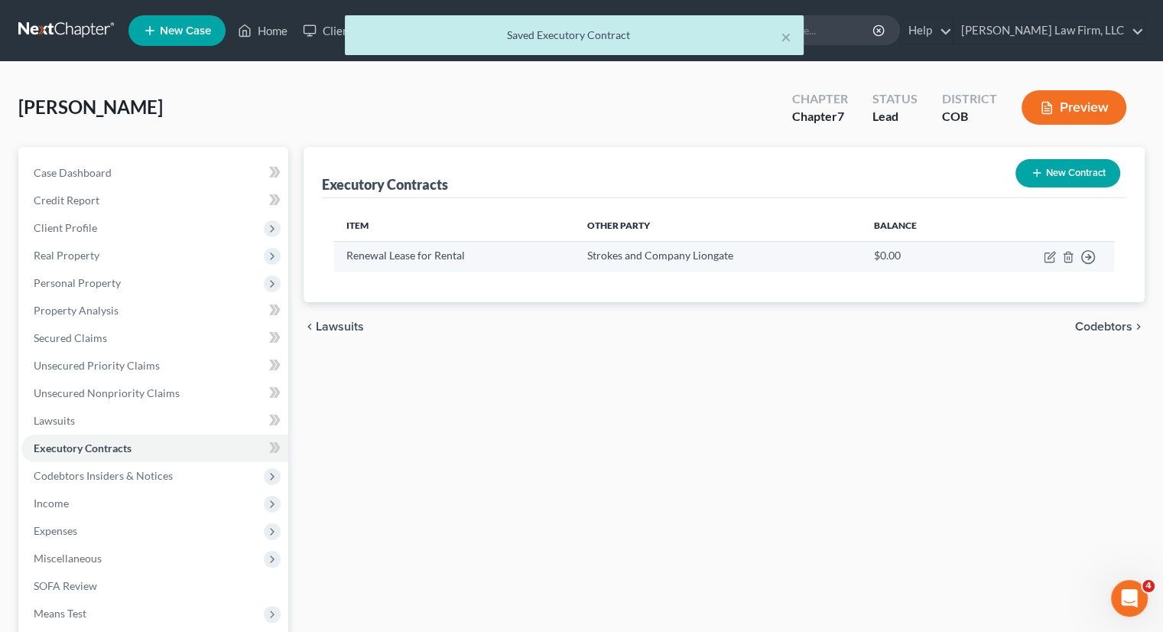
click at [1047, 249] on td "Move to D Move to E Move to F Move to Notice Only" at bounding box center [1044, 256] width 139 height 30
click at [1047, 255] on icon "button" at bounding box center [1050, 257] width 12 height 12
select select "3"
select select "5"
select select "0"
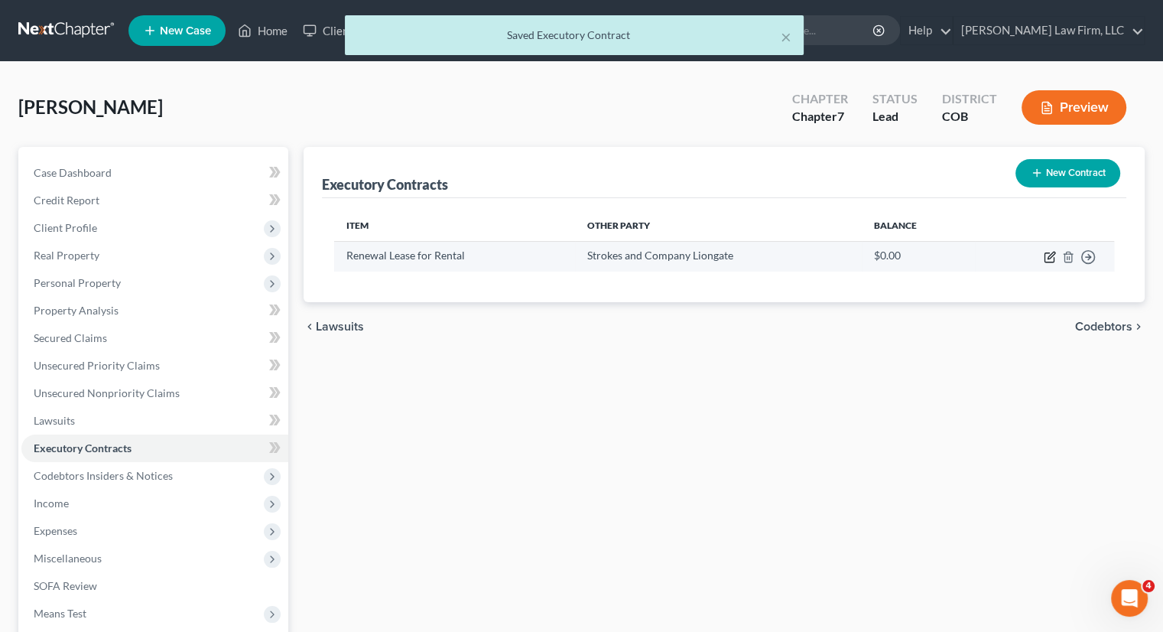
select select "2"
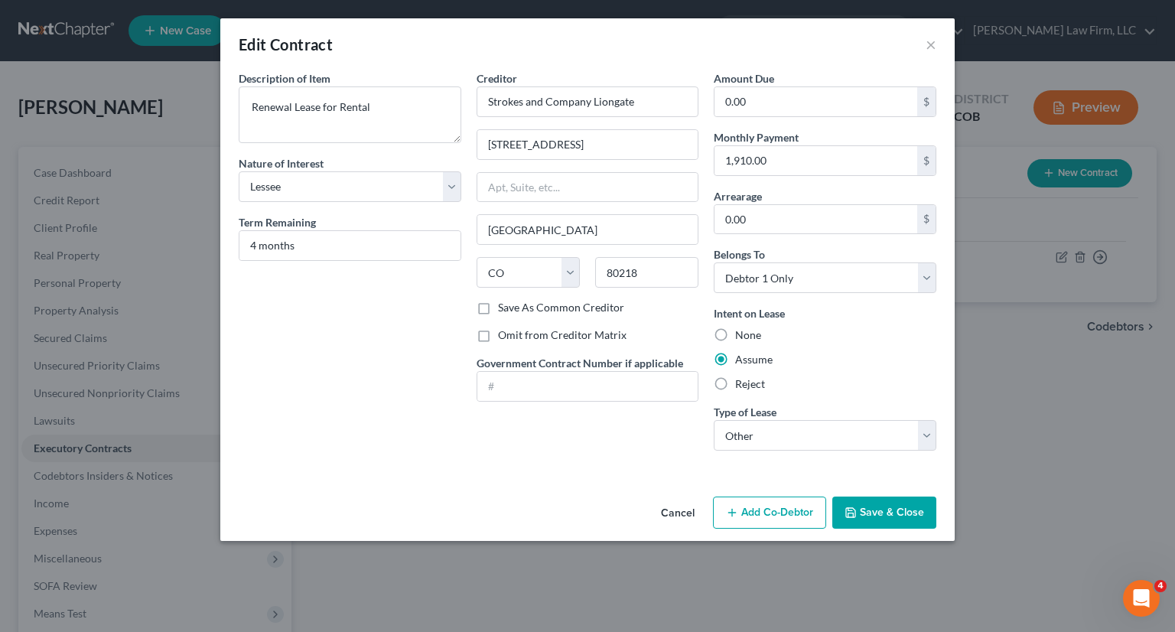
click at [890, 506] on button "Save & Close" at bounding box center [884, 512] width 104 height 32
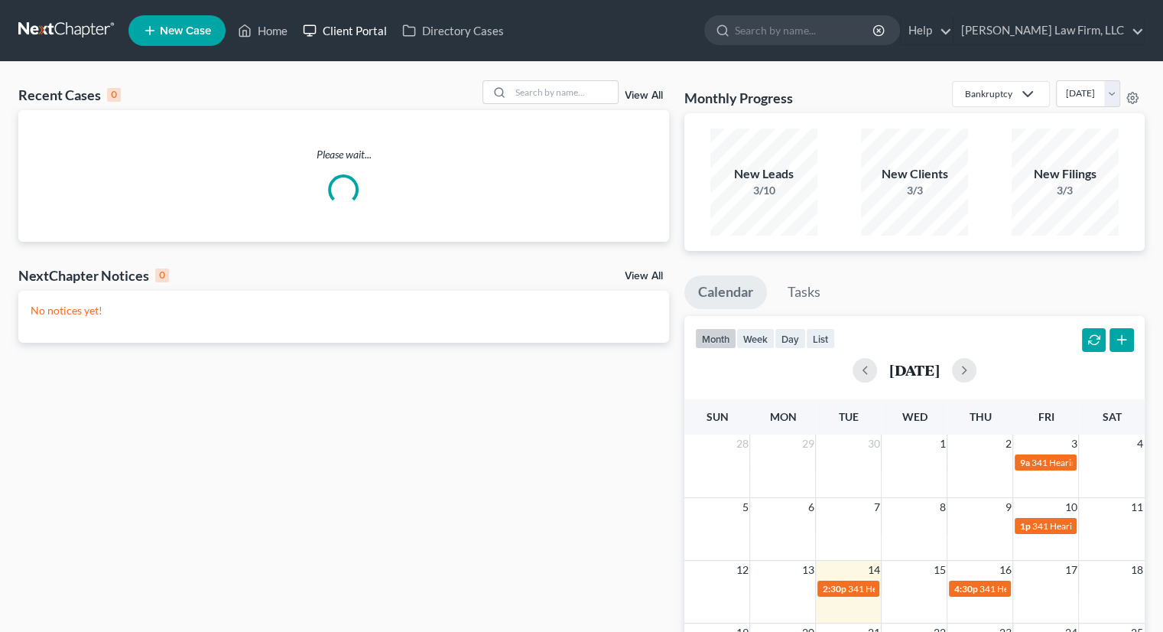
click at [336, 34] on link "Client Portal" at bounding box center [344, 31] width 99 height 28
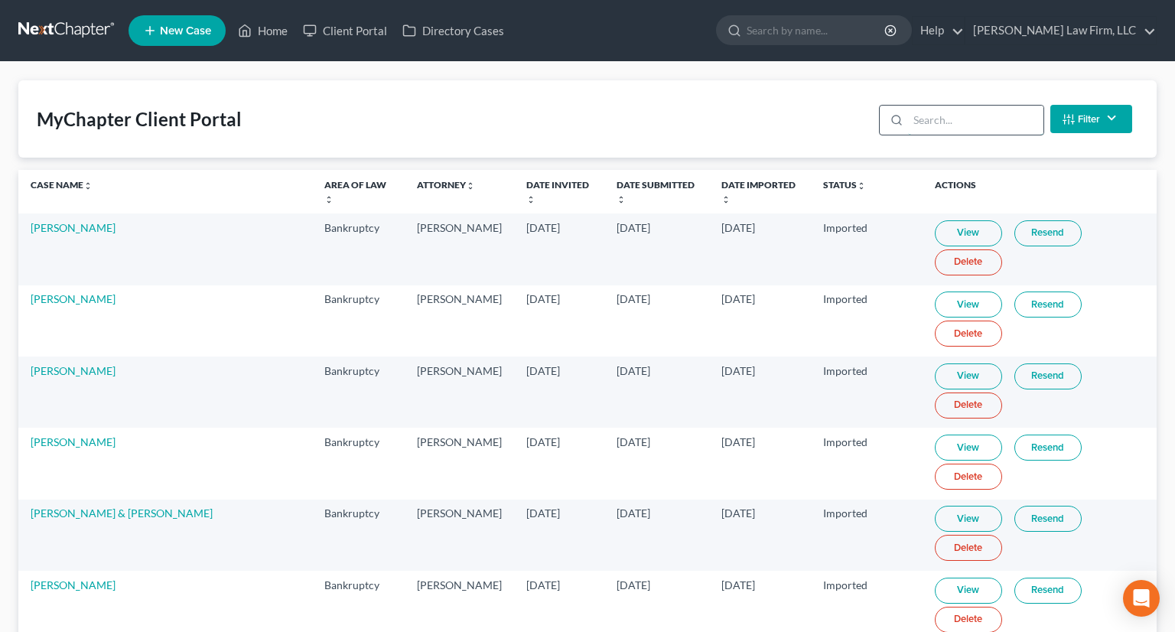
click at [933, 112] on input "search" at bounding box center [975, 120] width 135 height 29
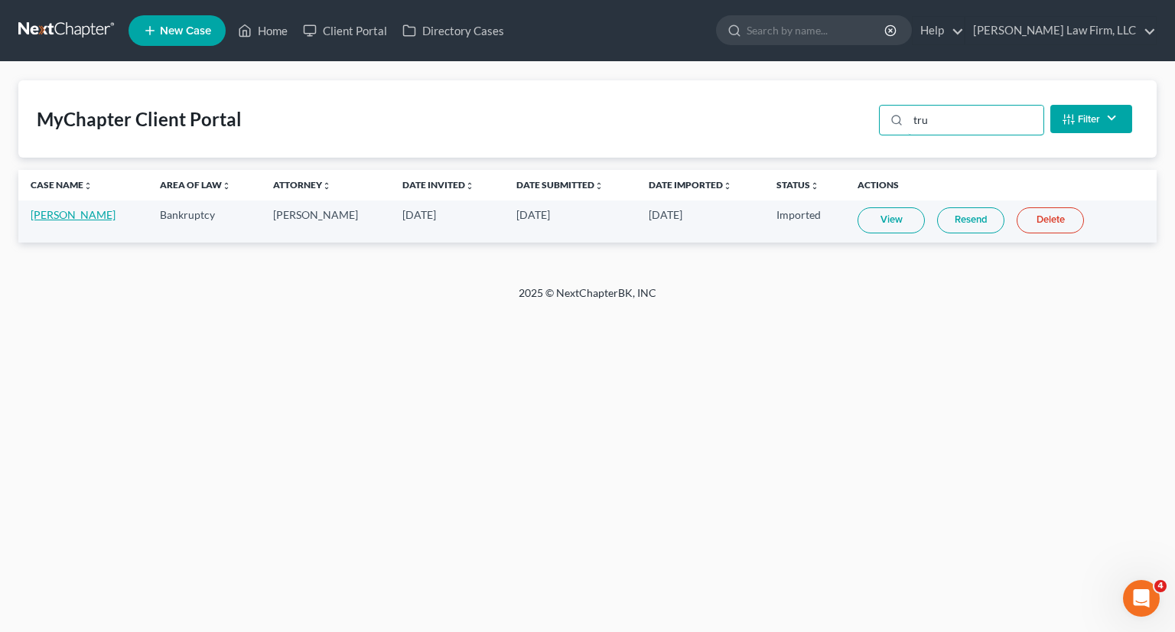
type input "tru"
click at [96, 218] on link "[PERSON_NAME]" at bounding box center [73, 214] width 85 height 13
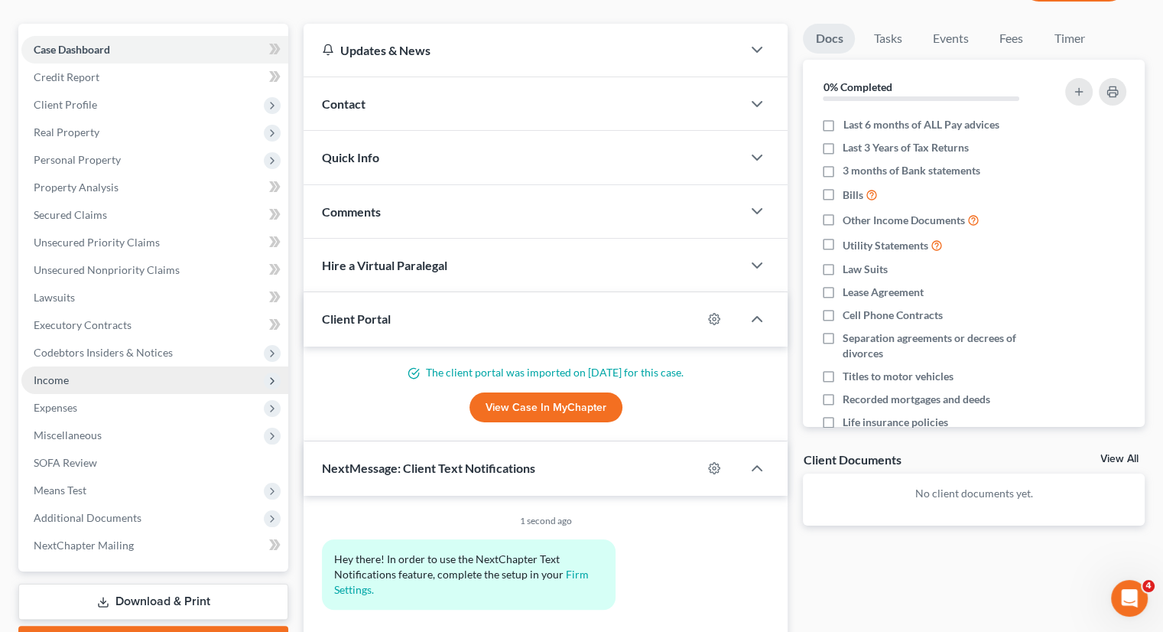
scroll to position [153, 0]
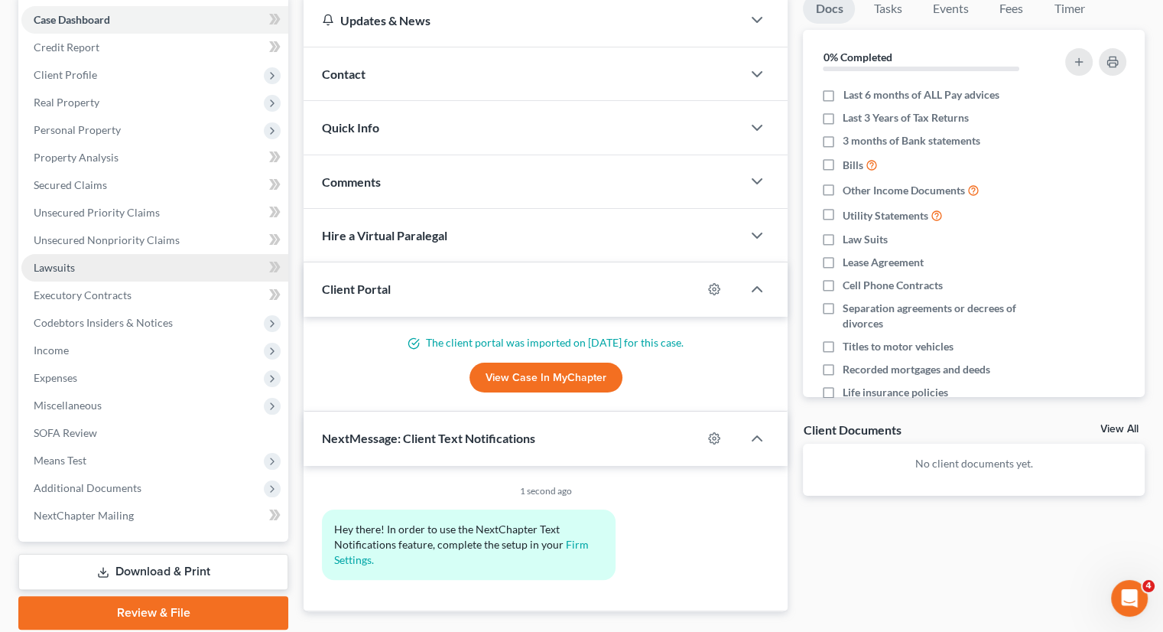
click at [86, 268] on link "Lawsuits" at bounding box center [154, 268] width 267 height 28
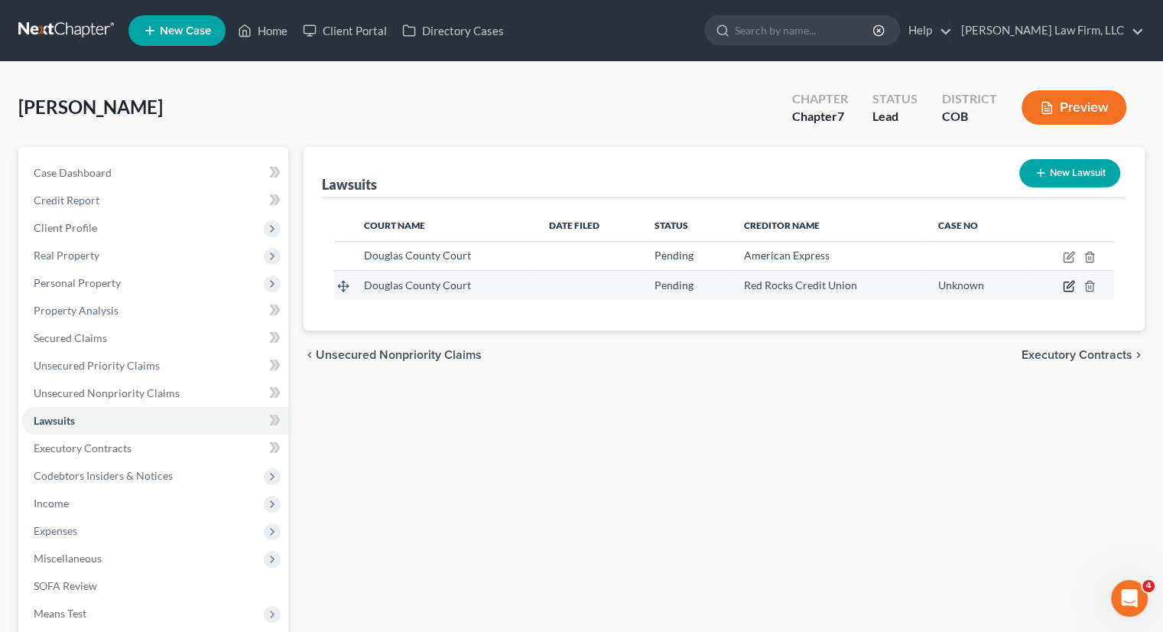
click at [1065, 285] on icon "button" at bounding box center [1069, 286] width 12 height 12
select select "5"
select select "0"
select select "4"
select select "5"
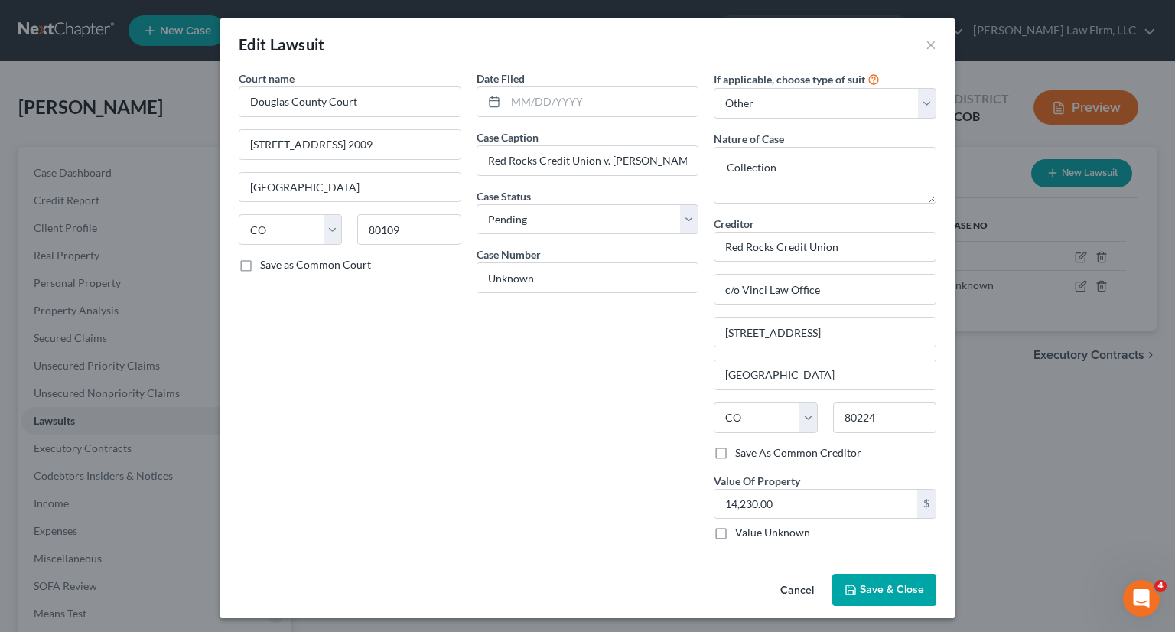
click at [784, 588] on button "Cancel" at bounding box center [797, 590] width 58 height 31
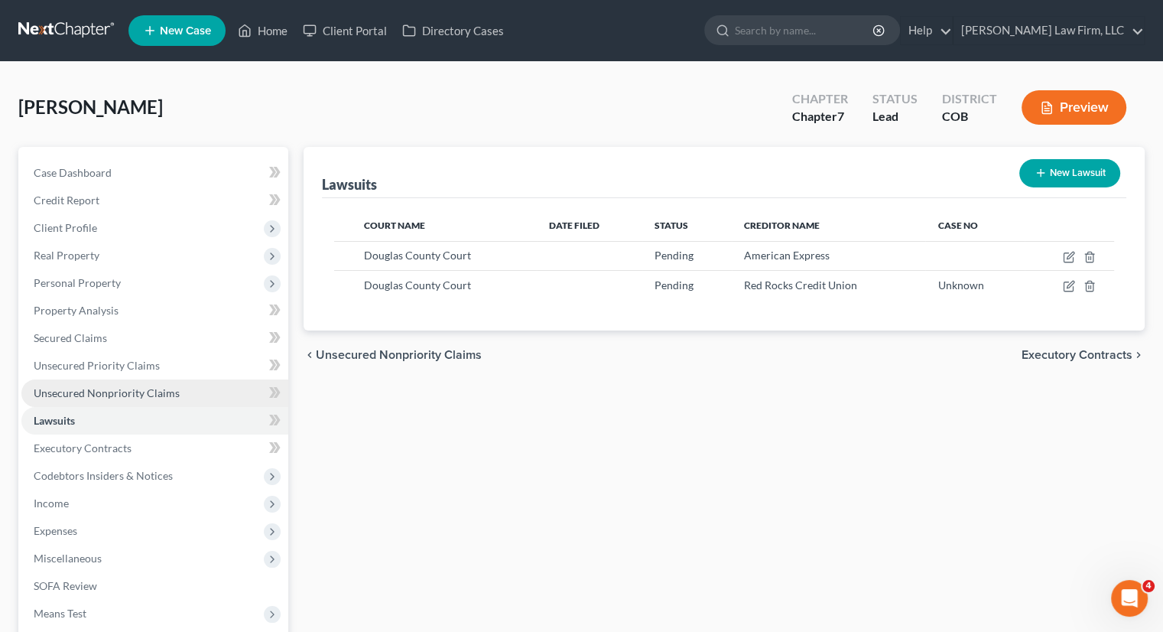
click at [104, 389] on span "Unsecured Nonpriority Claims" at bounding box center [107, 392] width 146 height 13
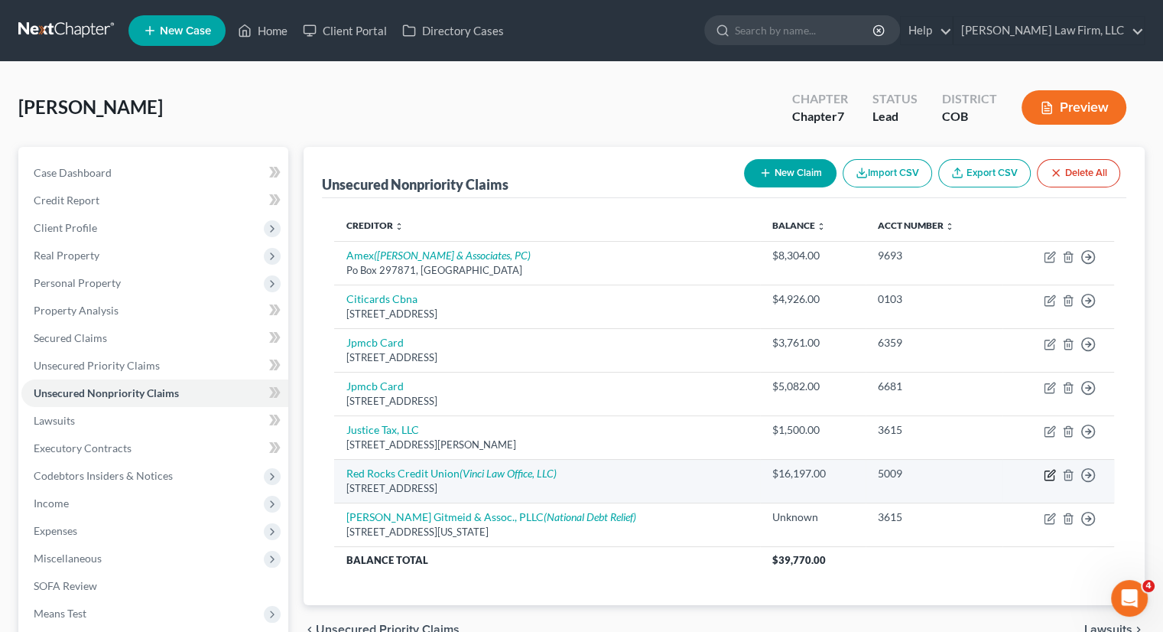
click at [1047, 472] on icon "button" at bounding box center [1050, 475] width 12 height 12
select select "5"
select select "2"
select select "0"
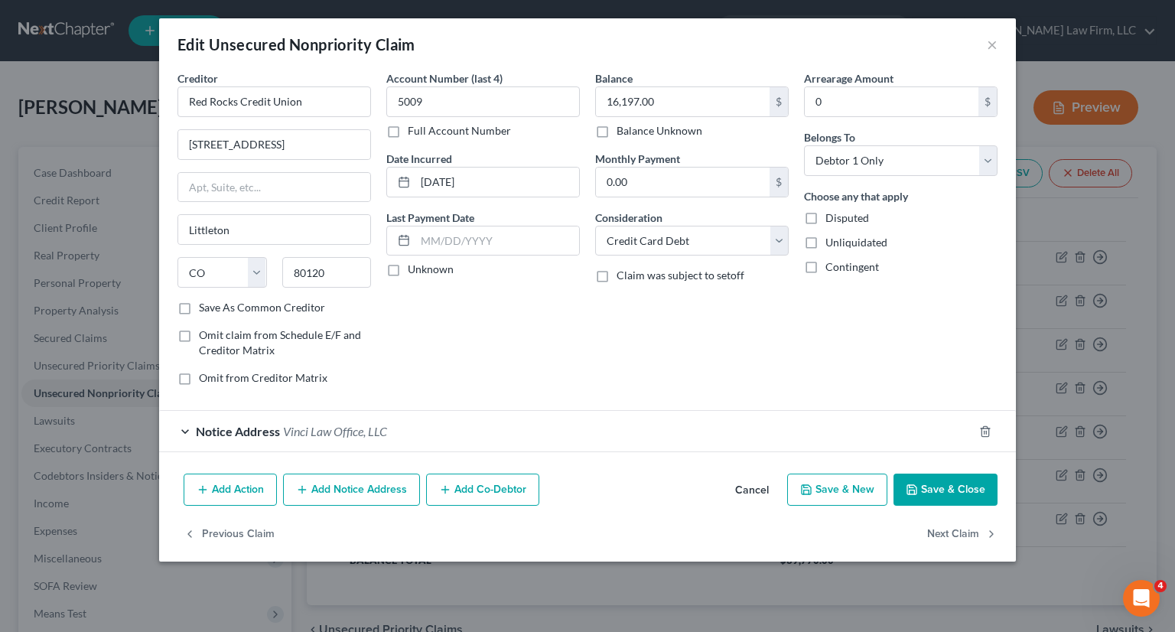
click at [634, 437] on div "Notice Address Vinci Law Office, LLC" at bounding box center [566, 431] width 814 height 41
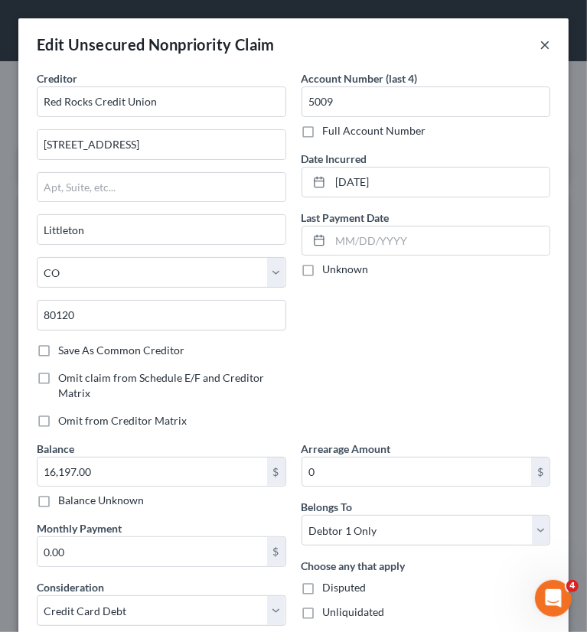
click at [539, 44] on button "×" at bounding box center [544, 44] width 11 height 18
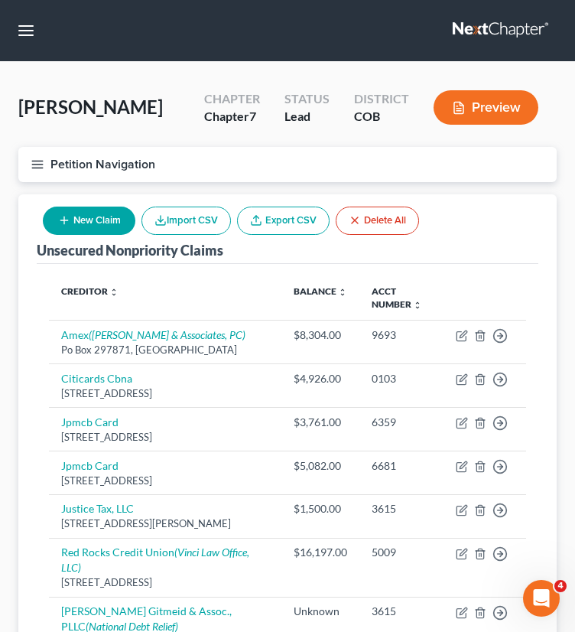
click at [120, 155] on button "Petition Navigation" at bounding box center [287, 164] width 538 height 35
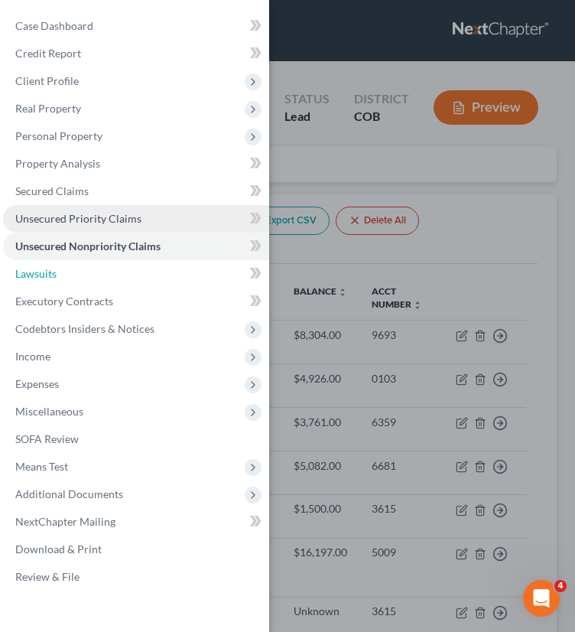
drag, startPoint x: 53, startPoint y: 270, endPoint x: 222, endPoint y: 206, distance: 180.8
click at [53, 270] on span "Lawsuits" at bounding box center [35, 273] width 41 height 13
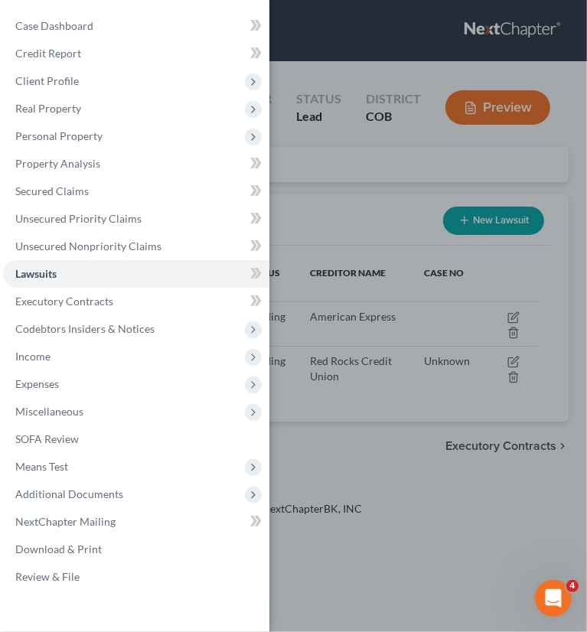
click at [314, 258] on div "Case Dashboard Payments Invoices Payments Payments Credit Report Client Profile" at bounding box center [293, 316] width 587 height 632
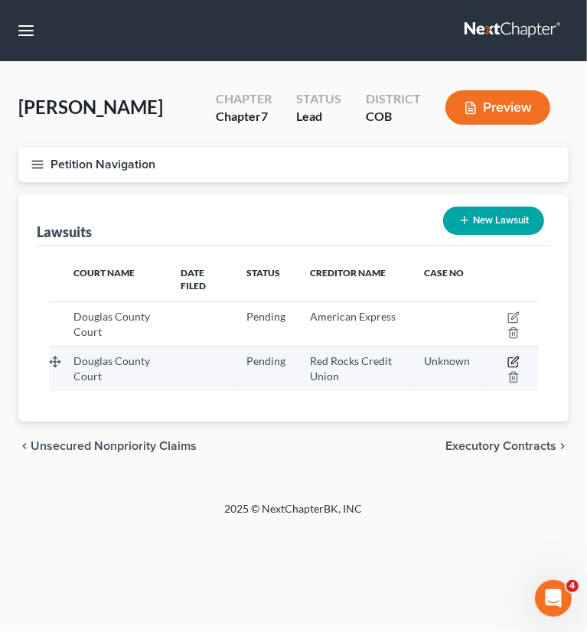
click at [513, 360] on icon "button" at bounding box center [513, 362] width 12 height 12
select select "5"
select select "0"
select select "4"
select select "5"
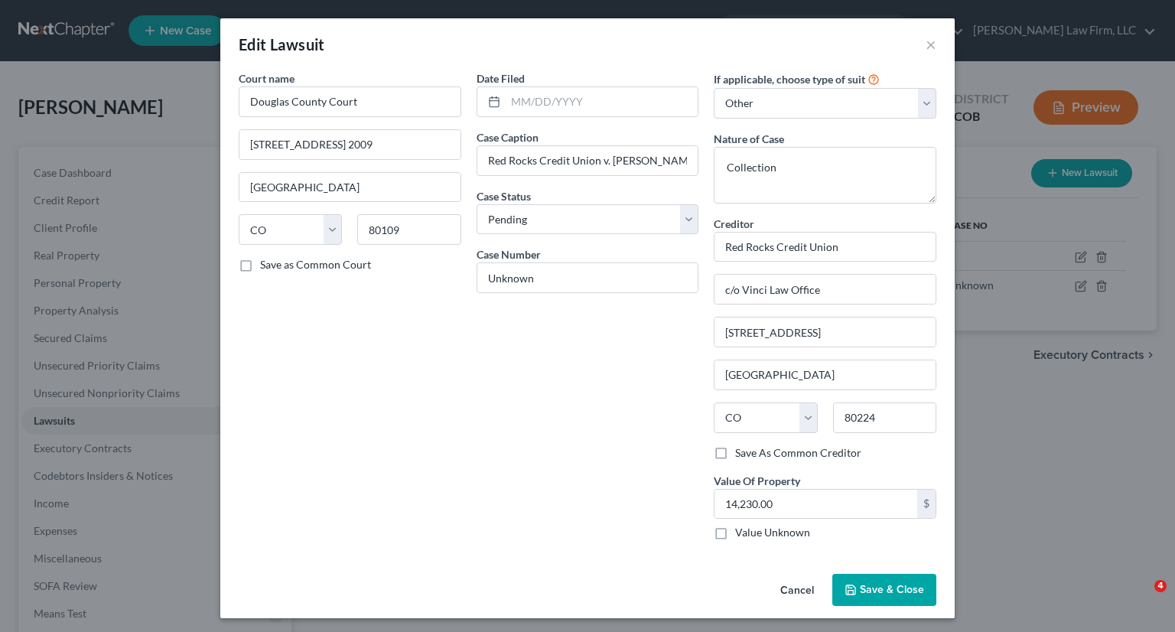
select select "5"
select select "0"
select select "4"
select select "5"
click at [797, 582] on button "Cancel" at bounding box center [797, 590] width 58 height 31
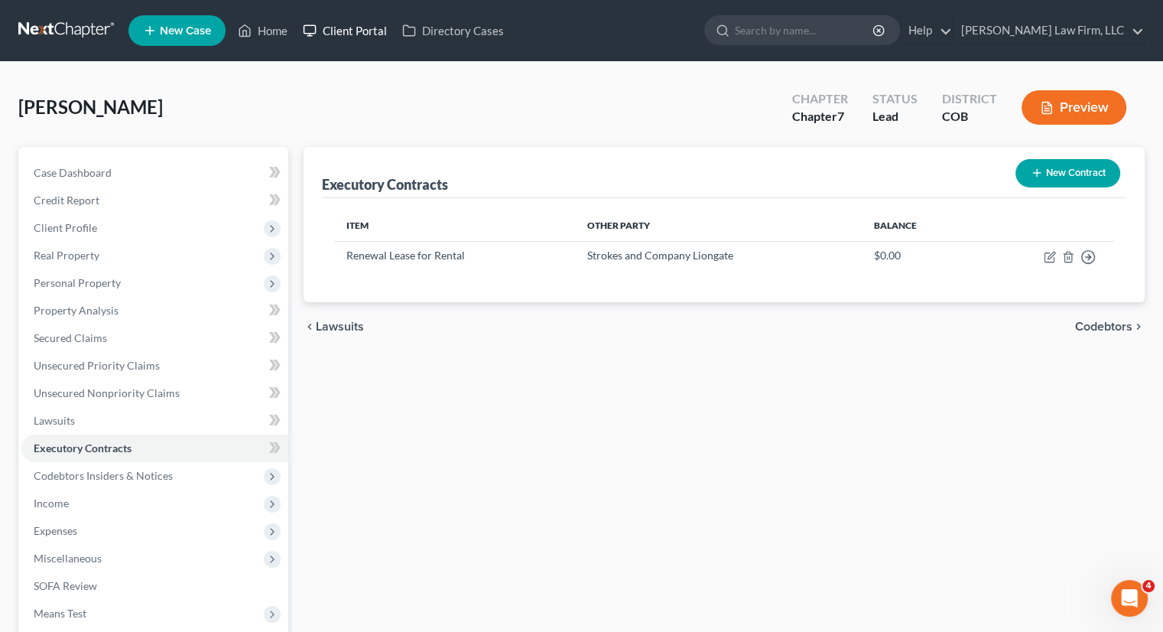
drag, startPoint x: 304, startPoint y: 28, endPoint x: 325, endPoint y: 25, distance: 21.5
click at [304, 28] on icon at bounding box center [310, 30] width 14 height 18
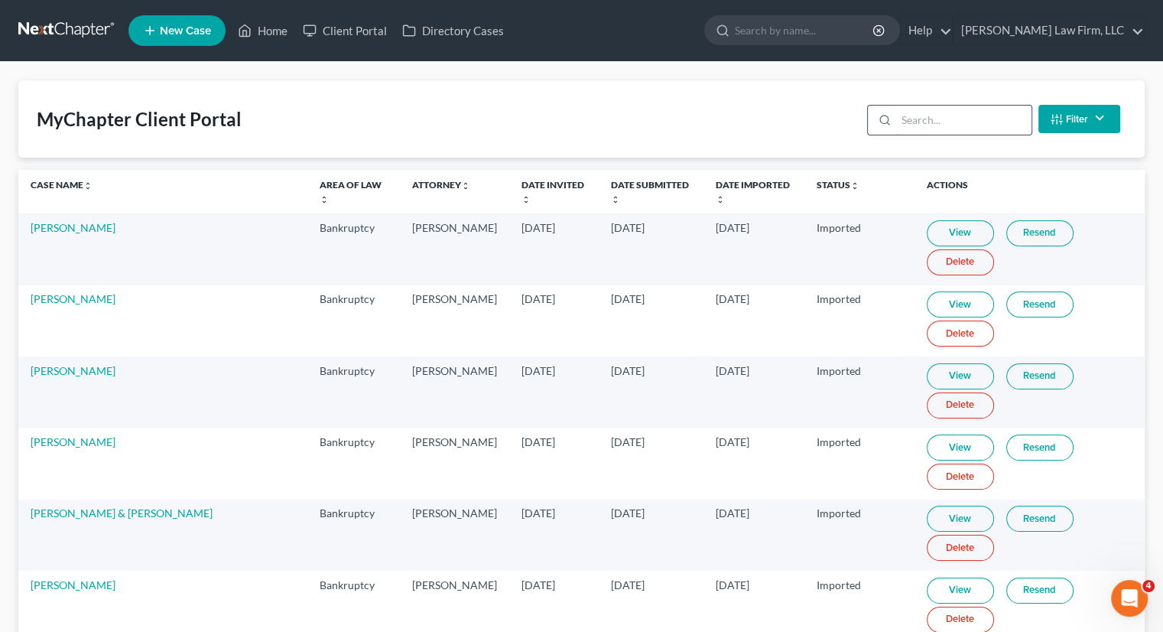
click at [916, 118] on input "search" at bounding box center [963, 120] width 135 height 29
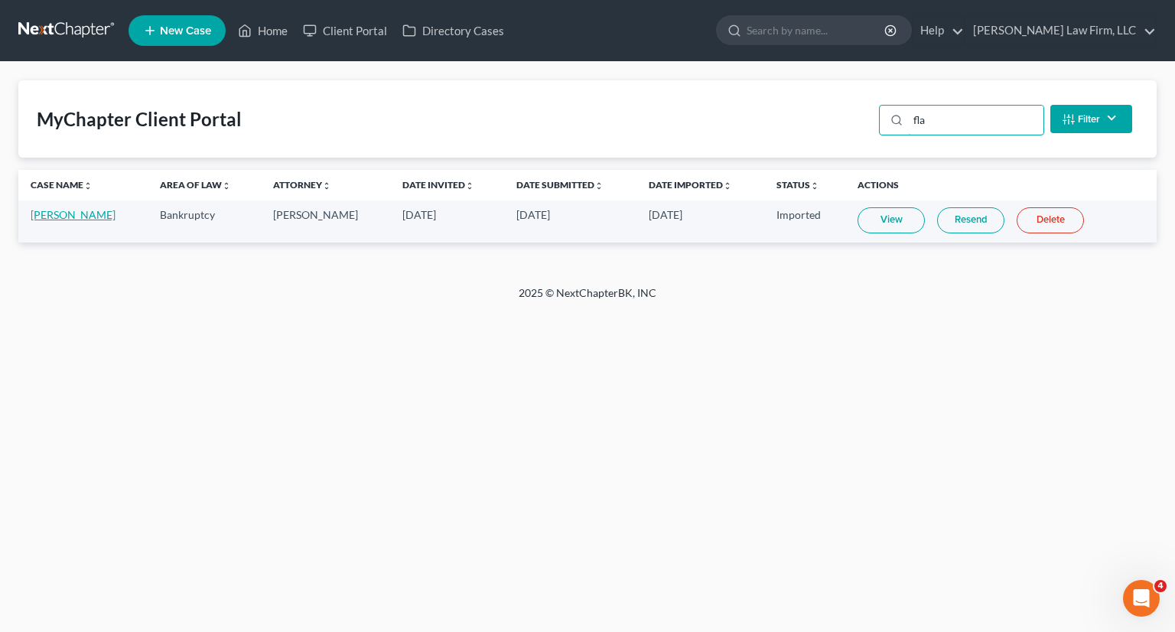
type input "fla"
click at [94, 216] on link "Thomas Flautt" at bounding box center [73, 214] width 85 height 13
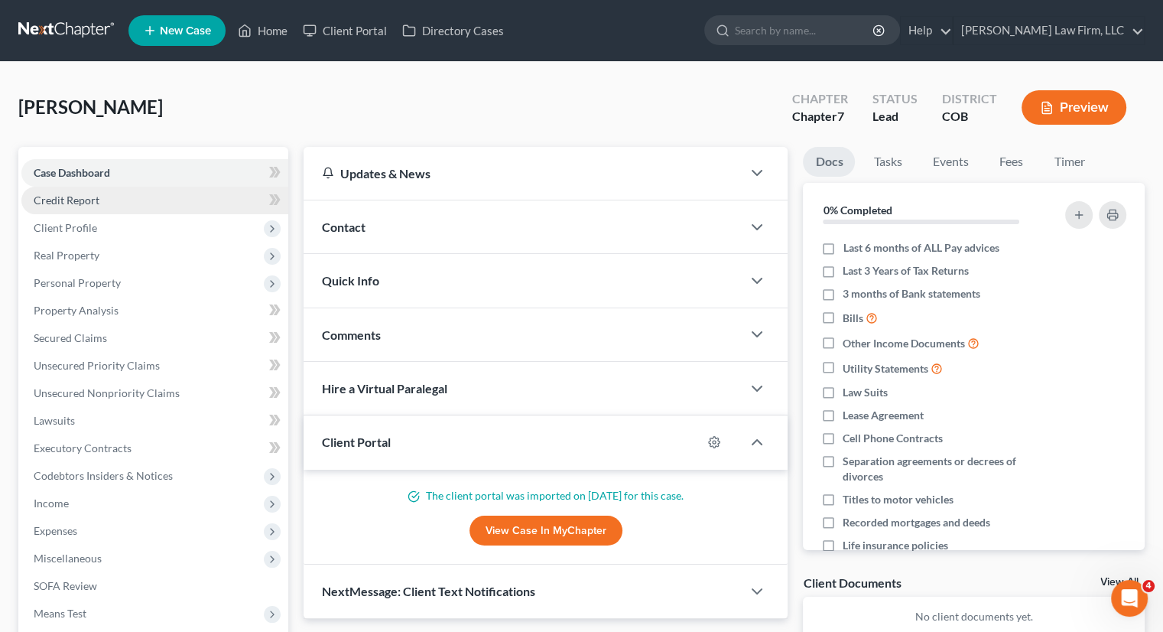
click at [71, 208] on link "Credit Report" at bounding box center [154, 201] width 267 height 28
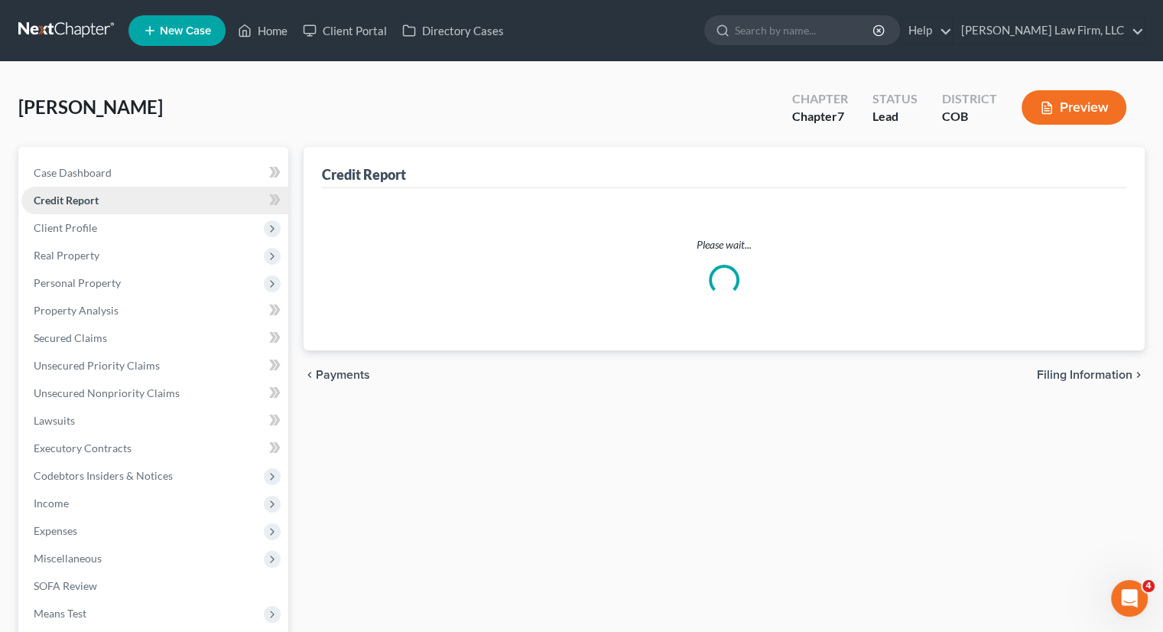
click at [67, 206] on link "Credit Report" at bounding box center [154, 201] width 267 height 28
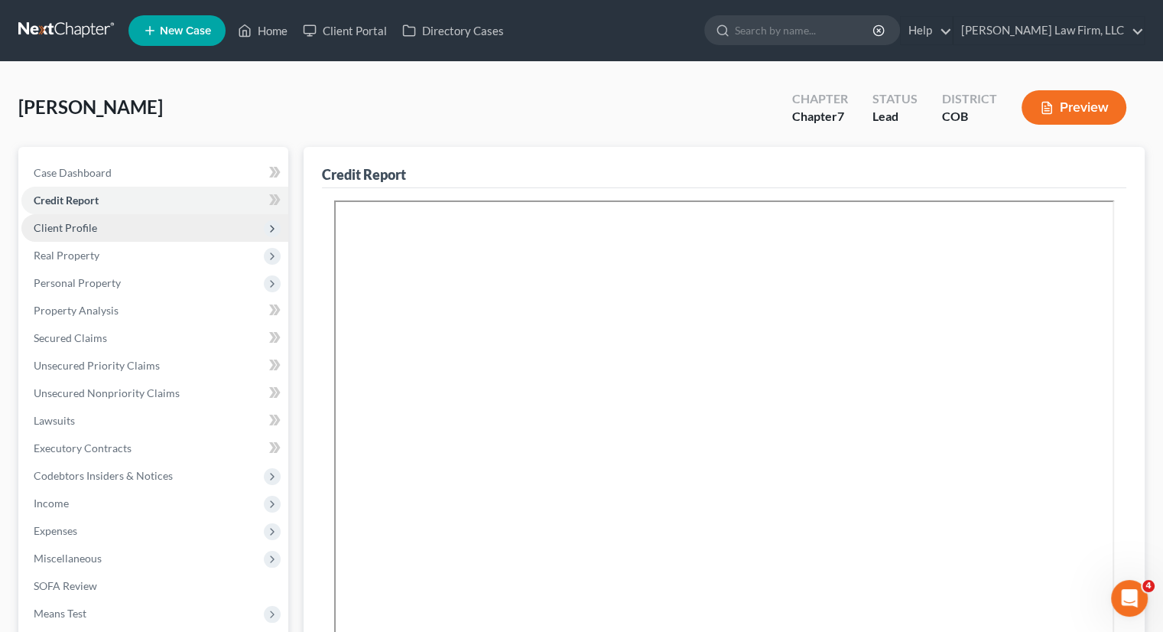
drag, startPoint x: 88, startPoint y: 230, endPoint x: 107, endPoint y: 220, distance: 21.9
click at [88, 230] on span "Client Profile" at bounding box center [65, 227] width 63 height 13
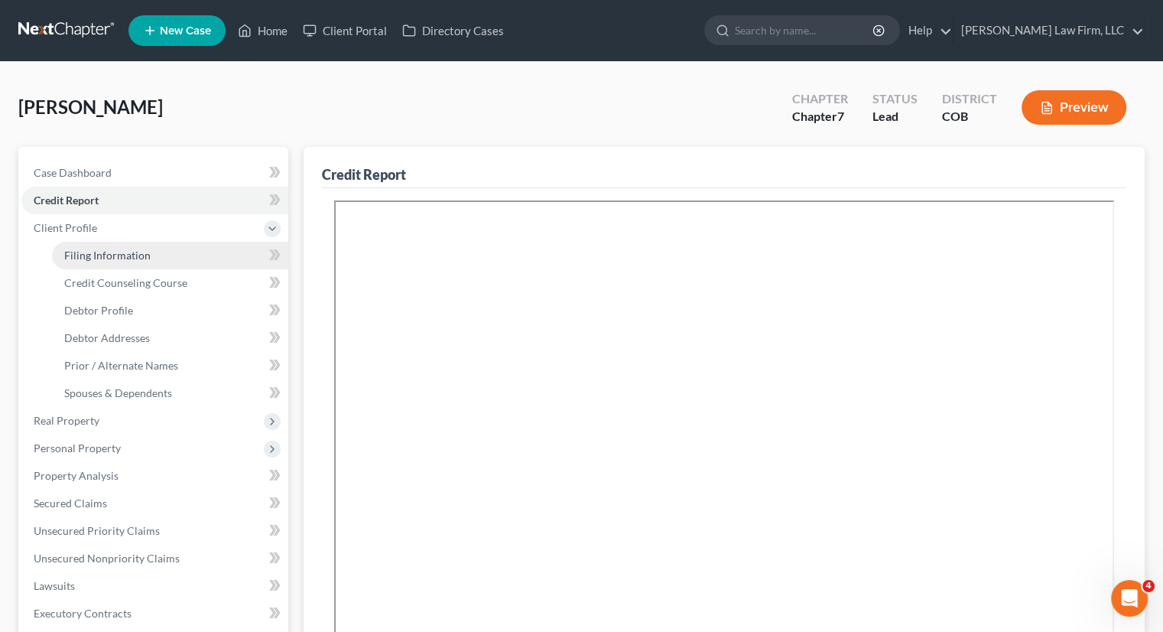
click at [98, 251] on span "Filing Information" at bounding box center [107, 255] width 86 height 13
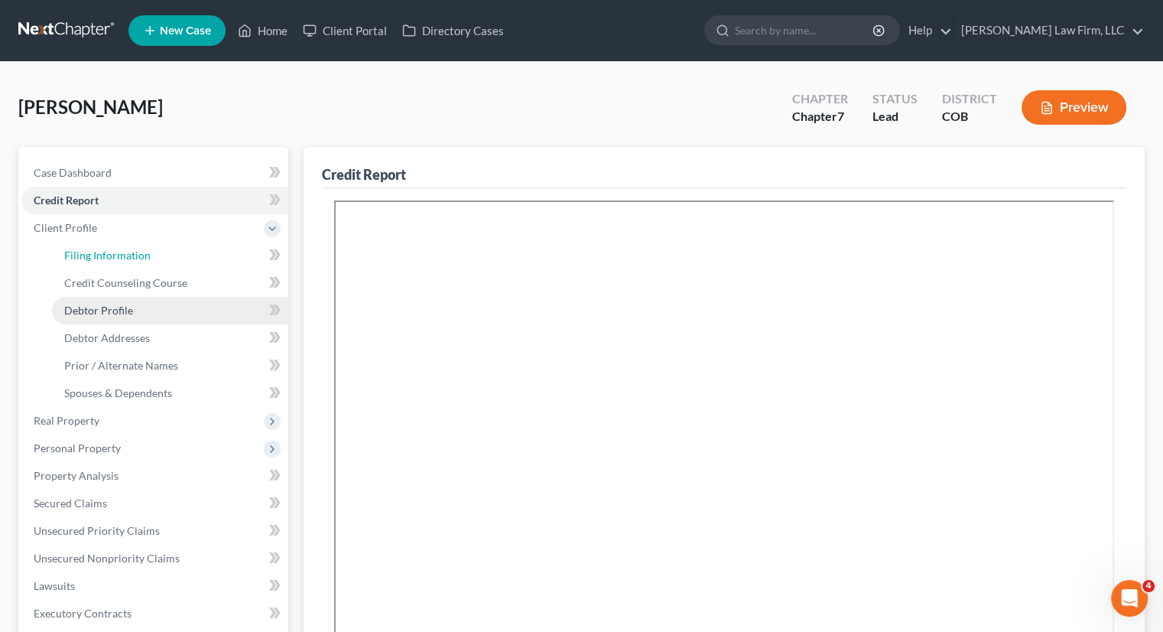
select select "1"
select select "0"
select select "11"
select select "0"
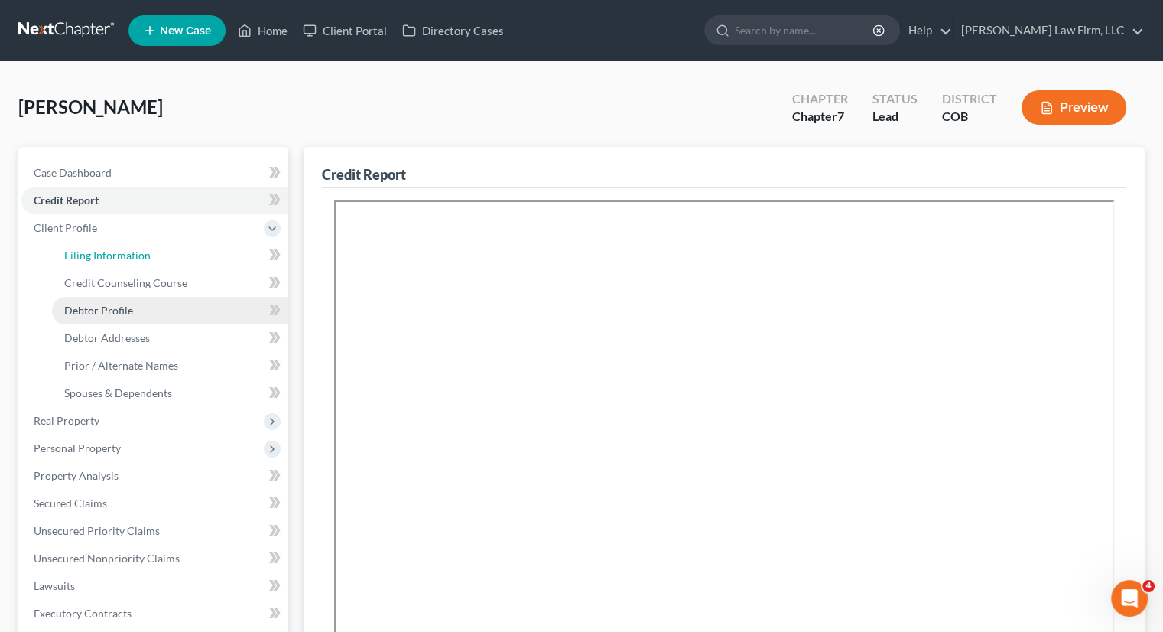
select select "5"
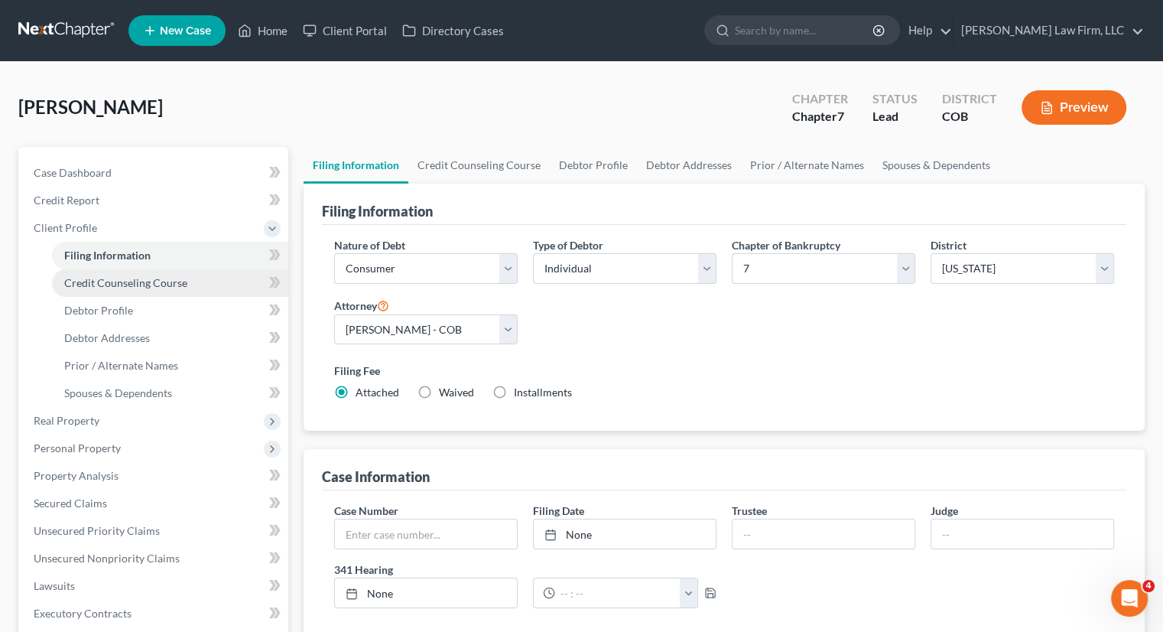
drag, startPoint x: 113, startPoint y: 285, endPoint x: 125, endPoint y: 275, distance: 15.8
click at [113, 285] on span "Credit Counseling Course" at bounding box center [125, 282] width 123 height 13
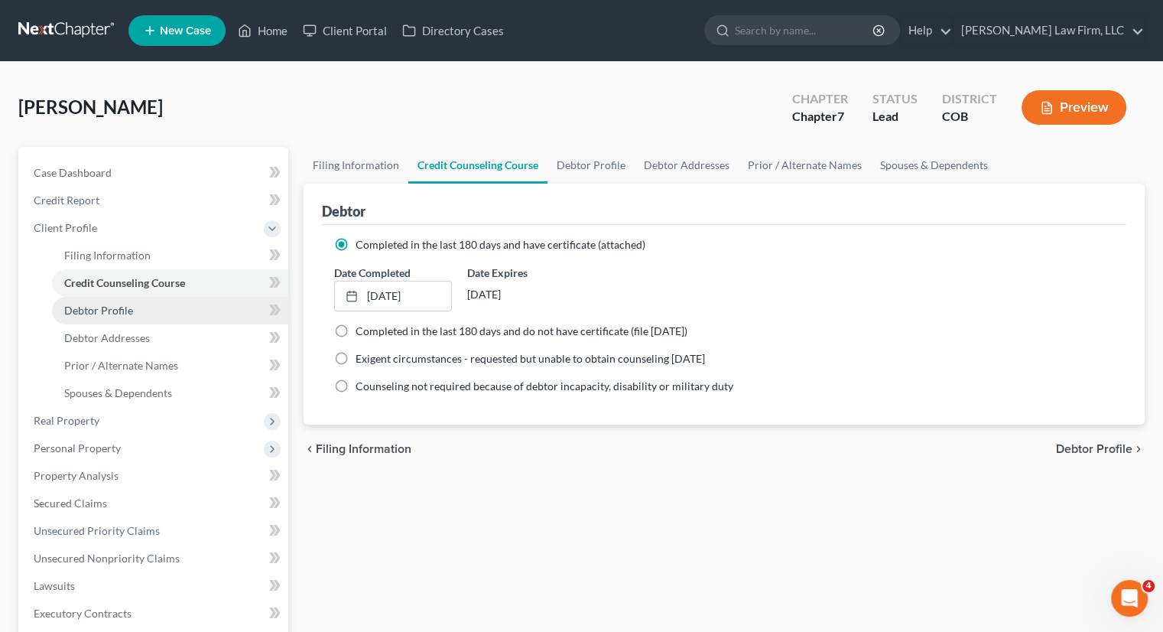
click at [142, 308] on link "Debtor Profile" at bounding box center [170, 311] width 236 height 28
select select "1"
select select "0"
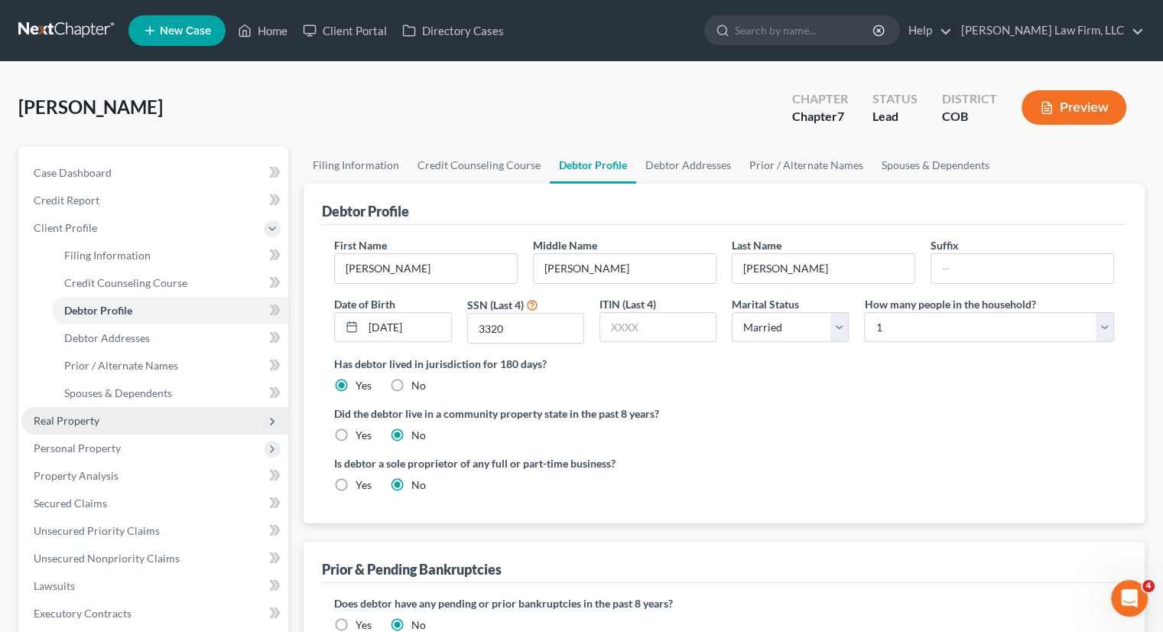
click at [101, 427] on span "Real Property" at bounding box center [154, 421] width 267 height 28
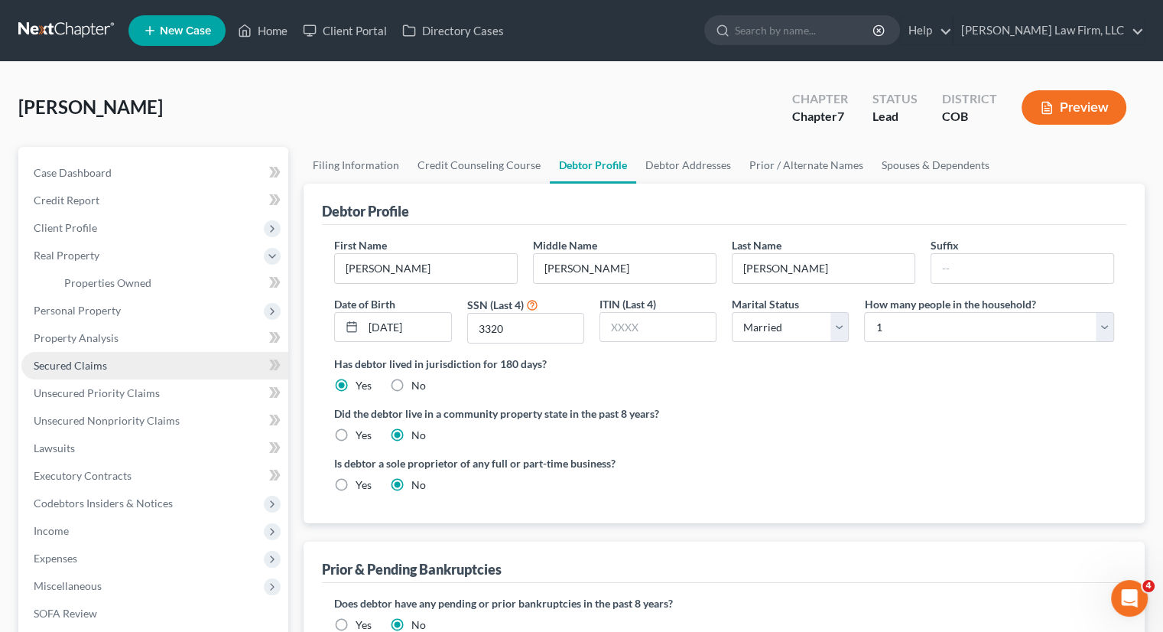
click at [98, 365] on span "Secured Claims" at bounding box center [70, 365] width 73 height 13
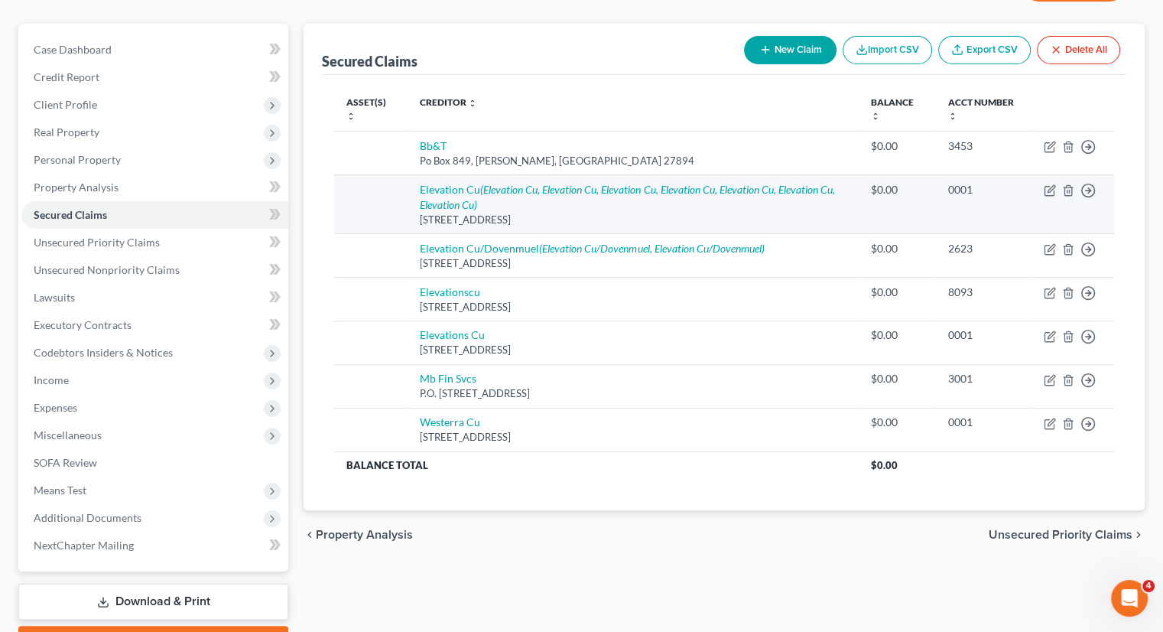
scroll to position [153, 0]
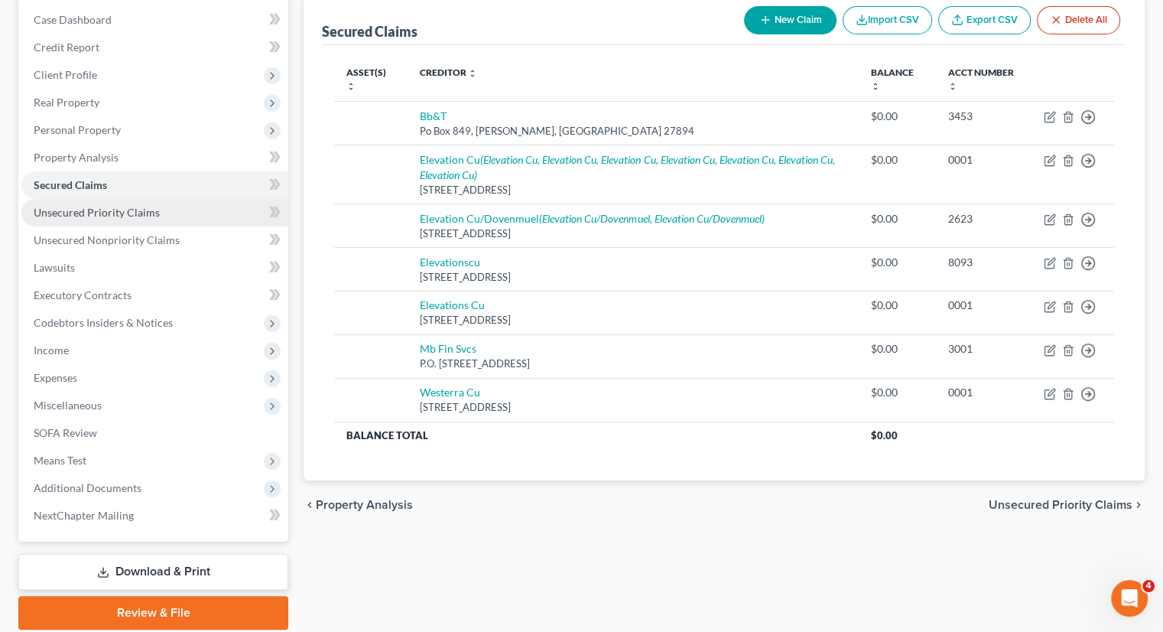
click at [83, 215] on span "Unsecured Priority Claims" at bounding box center [97, 212] width 126 height 13
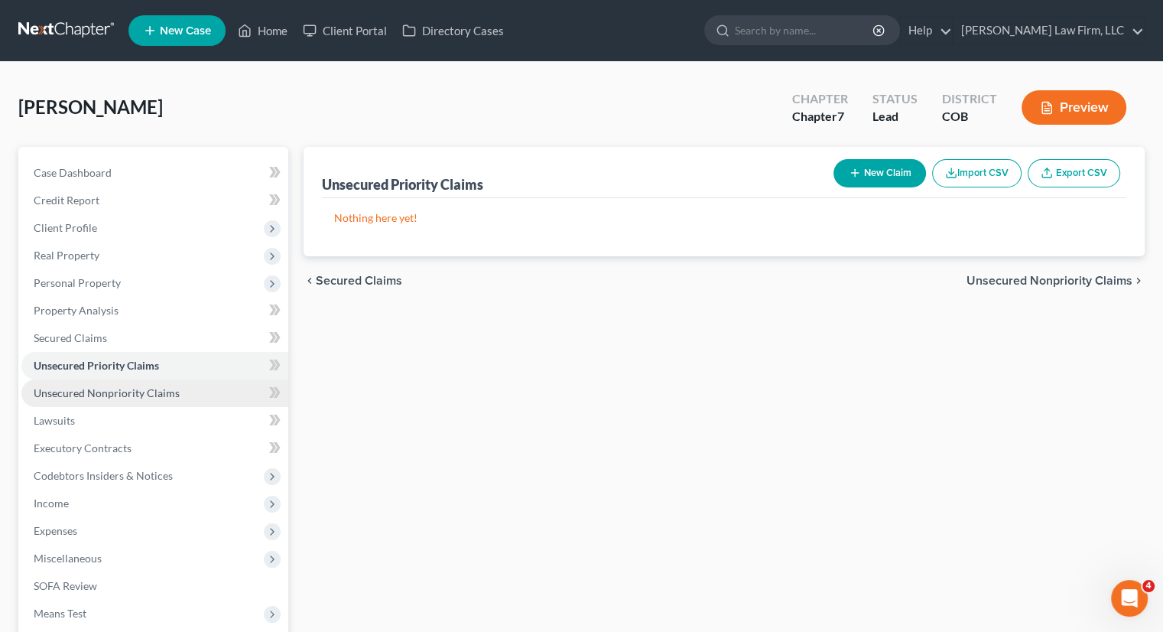
click at [89, 394] on span "Unsecured Nonpriority Claims" at bounding box center [107, 392] width 146 height 13
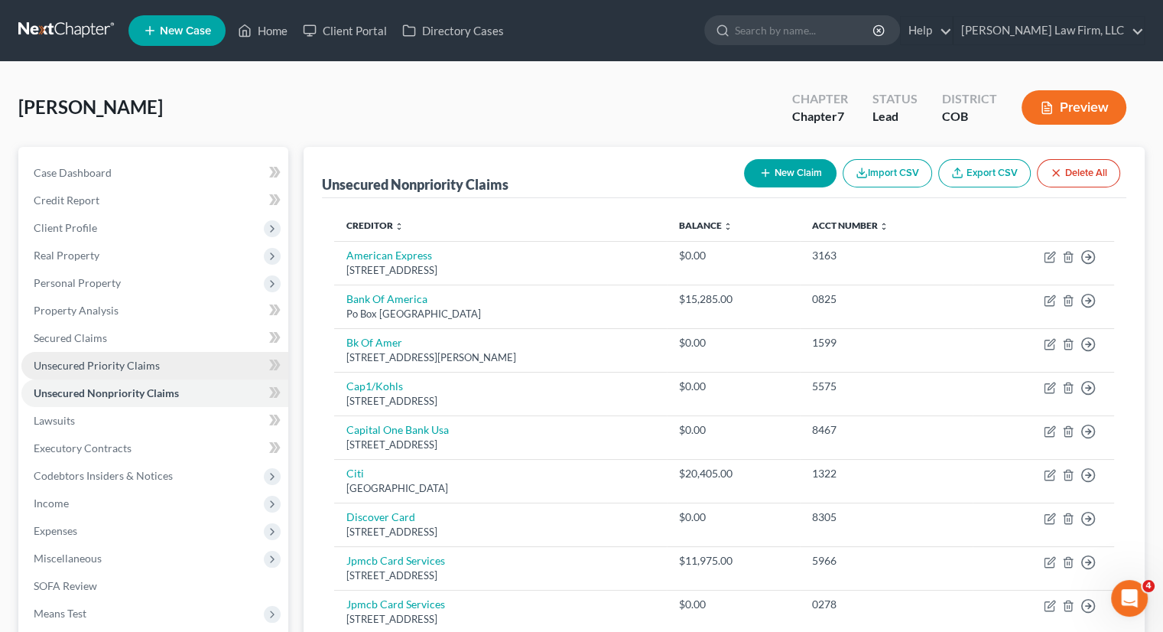
click at [78, 374] on link "Unsecured Priority Claims" at bounding box center [154, 366] width 267 height 28
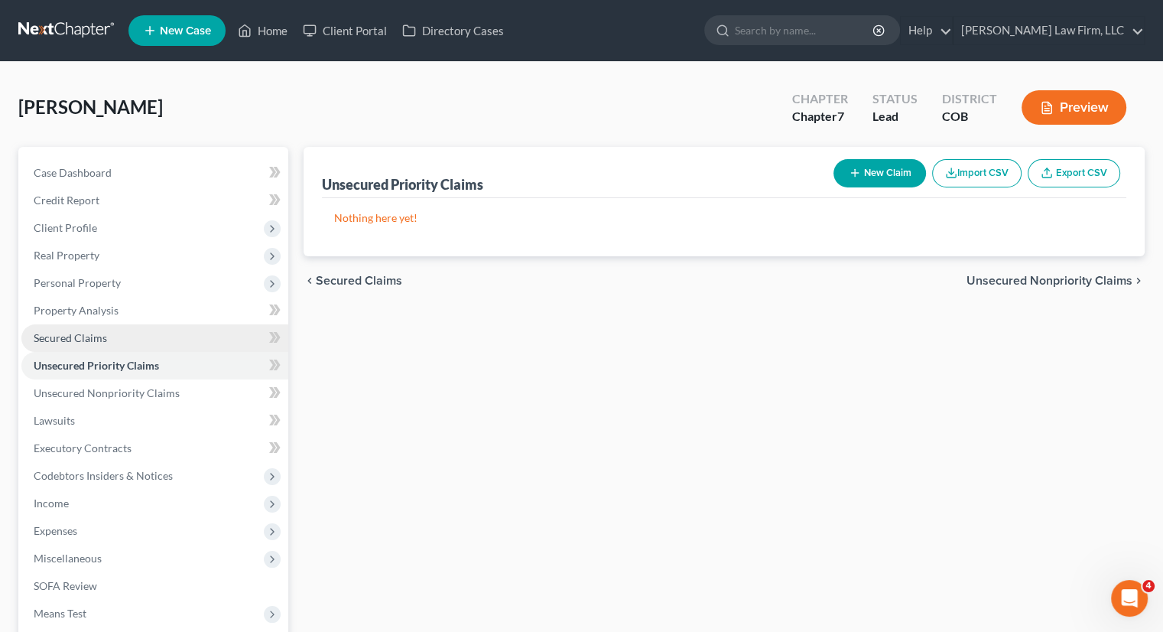
click at [129, 335] on link "Secured Claims" at bounding box center [154, 338] width 267 height 28
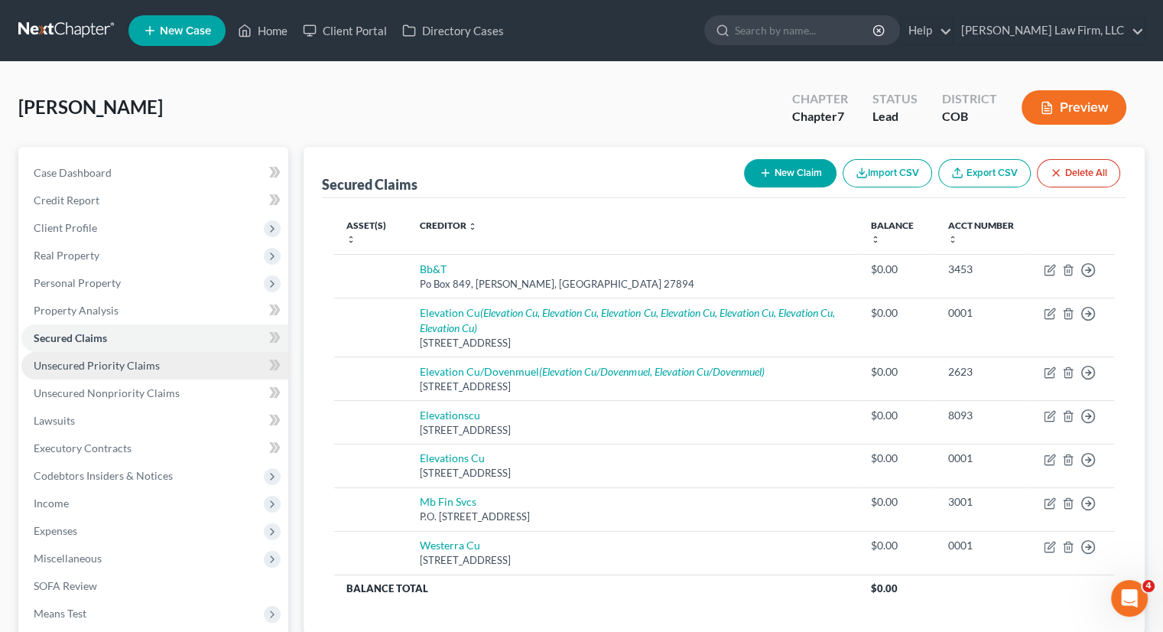
click at [80, 371] on span "Unsecured Priority Claims" at bounding box center [97, 365] width 126 height 13
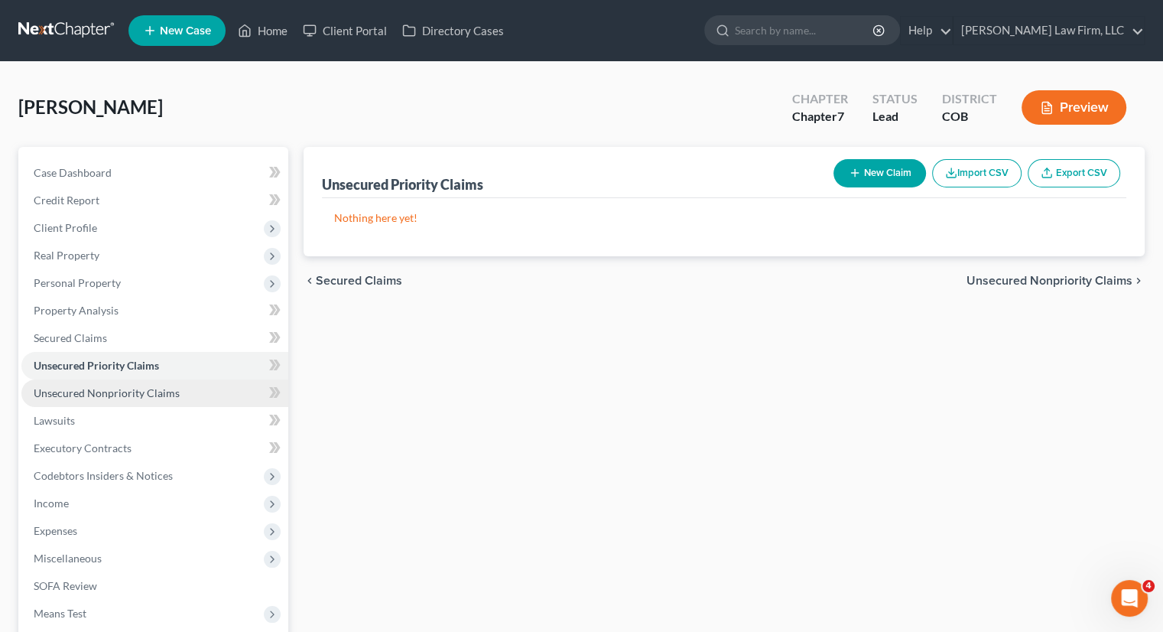
click at [83, 389] on span "Unsecured Nonpriority Claims" at bounding box center [107, 392] width 146 height 13
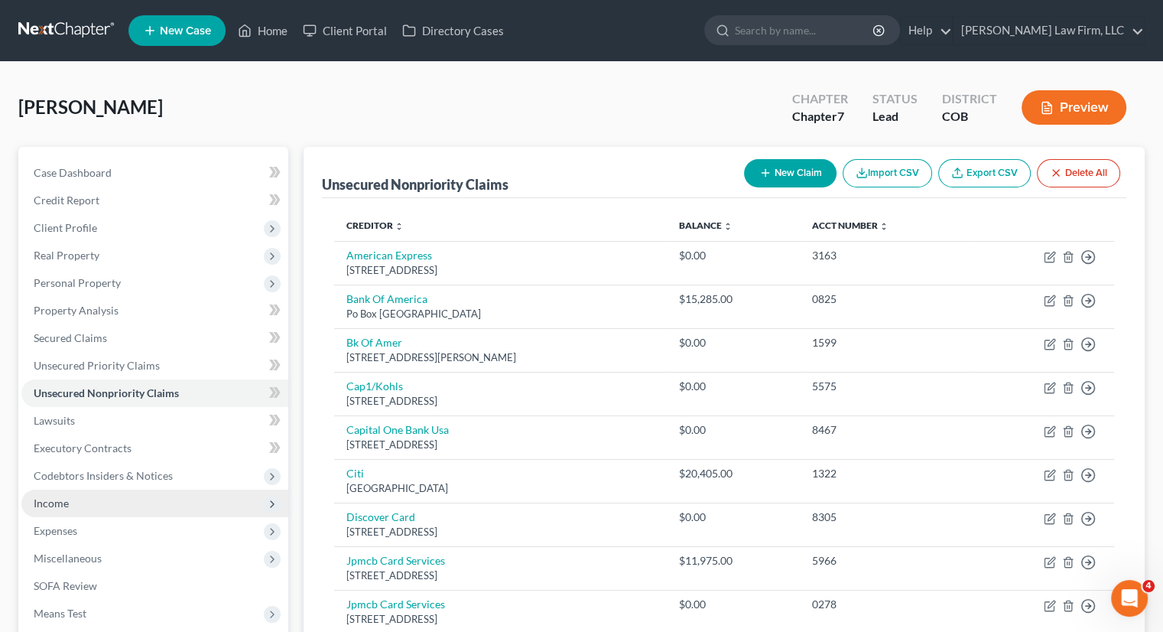
click at [73, 504] on span "Income" at bounding box center [154, 504] width 267 height 28
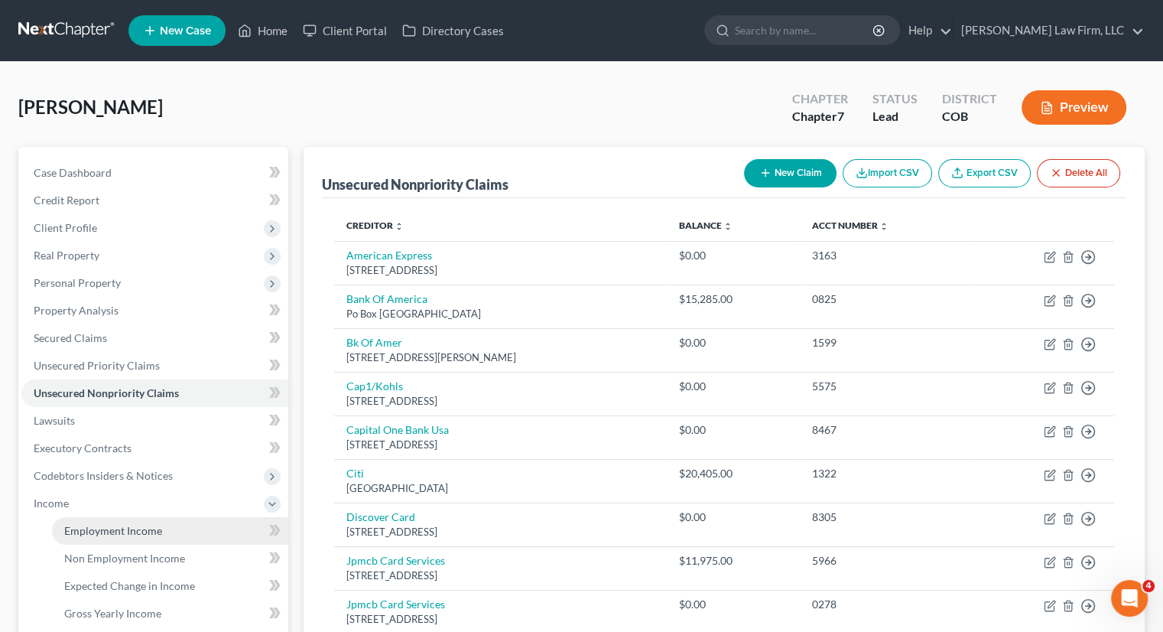
click at [85, 532] on span "Employment Income" at bounding box center [113, 530] width 98 height 13
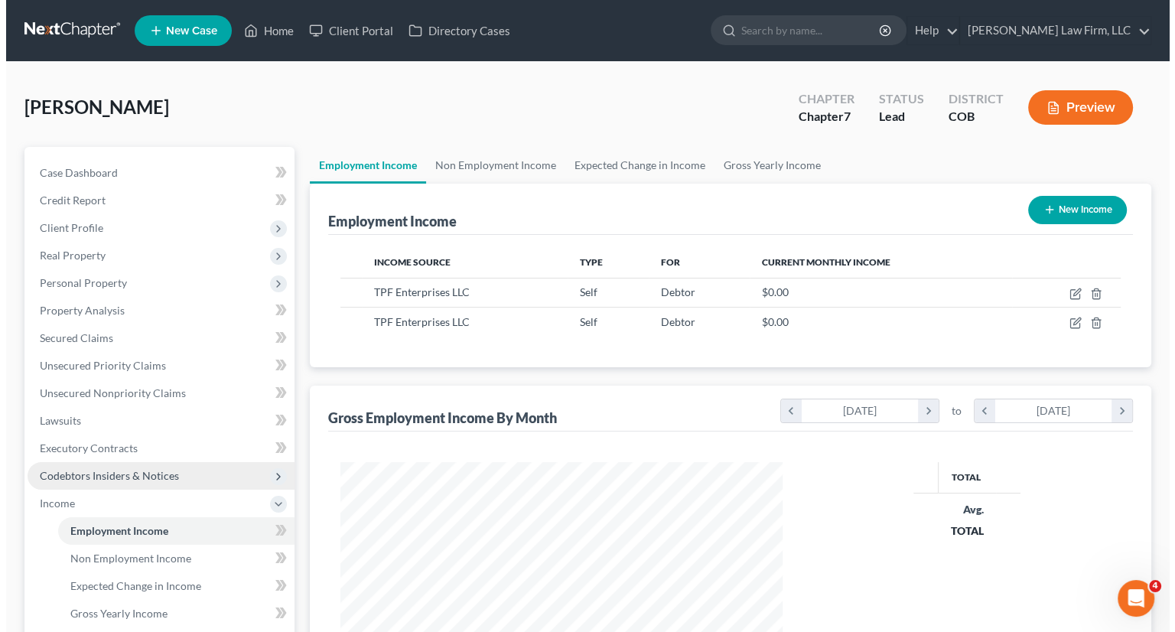
scroll to position [272, 472]
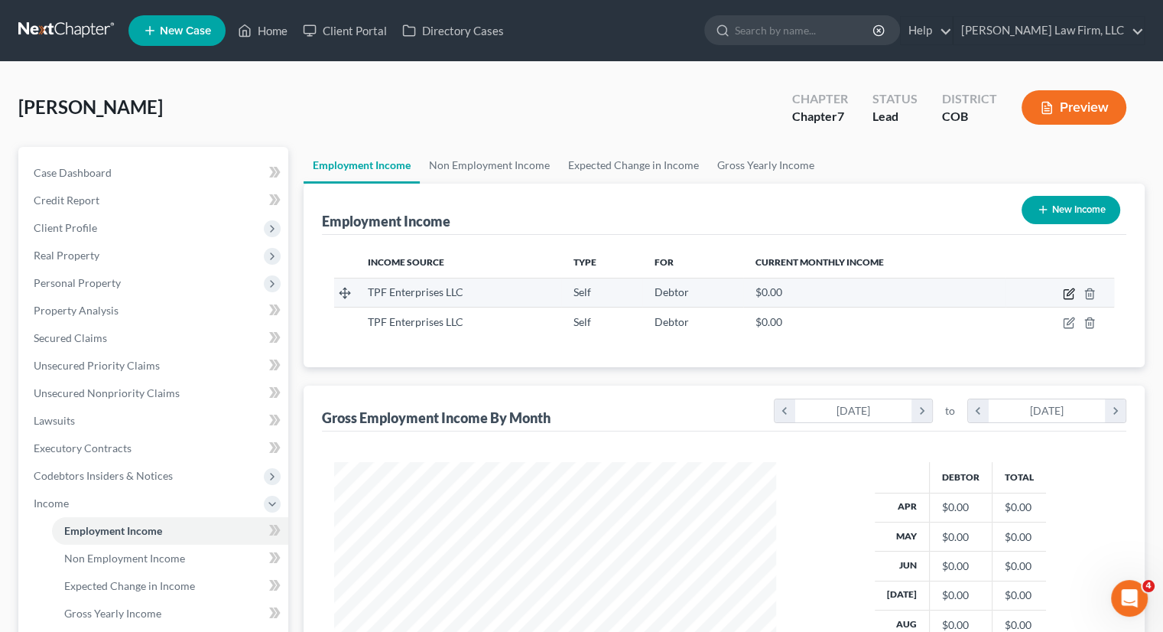
click at [1069, 295] on icon "button" at bounding box center [1069, 294] width 12 height 12
select select "1"
select select "5"
select select "0"
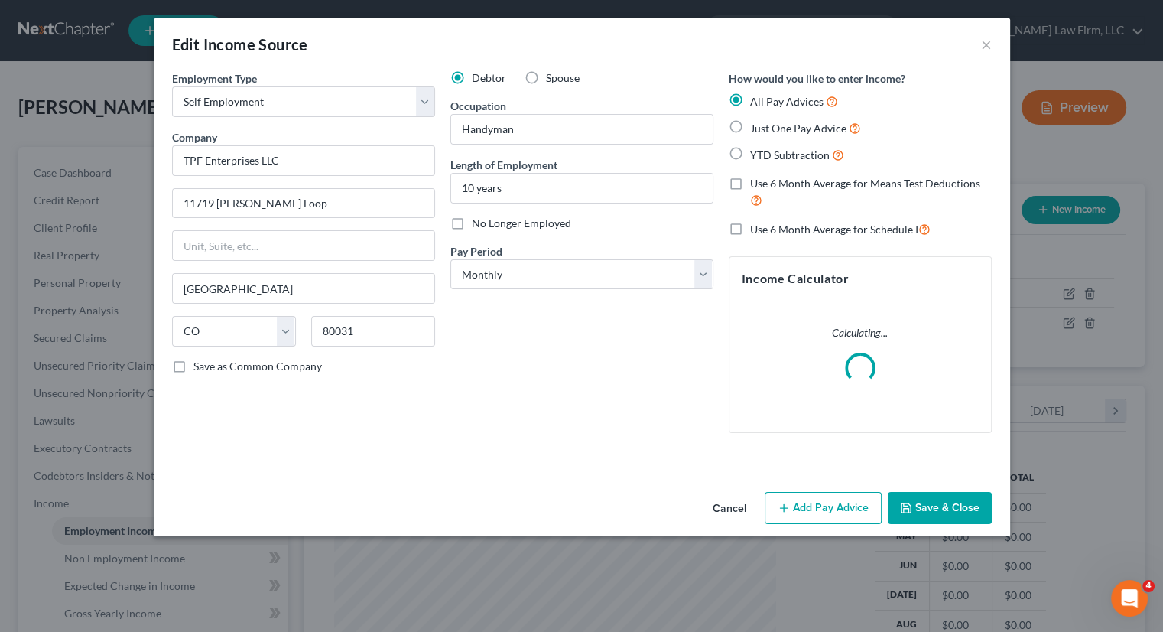
scroll to position [272, 477]
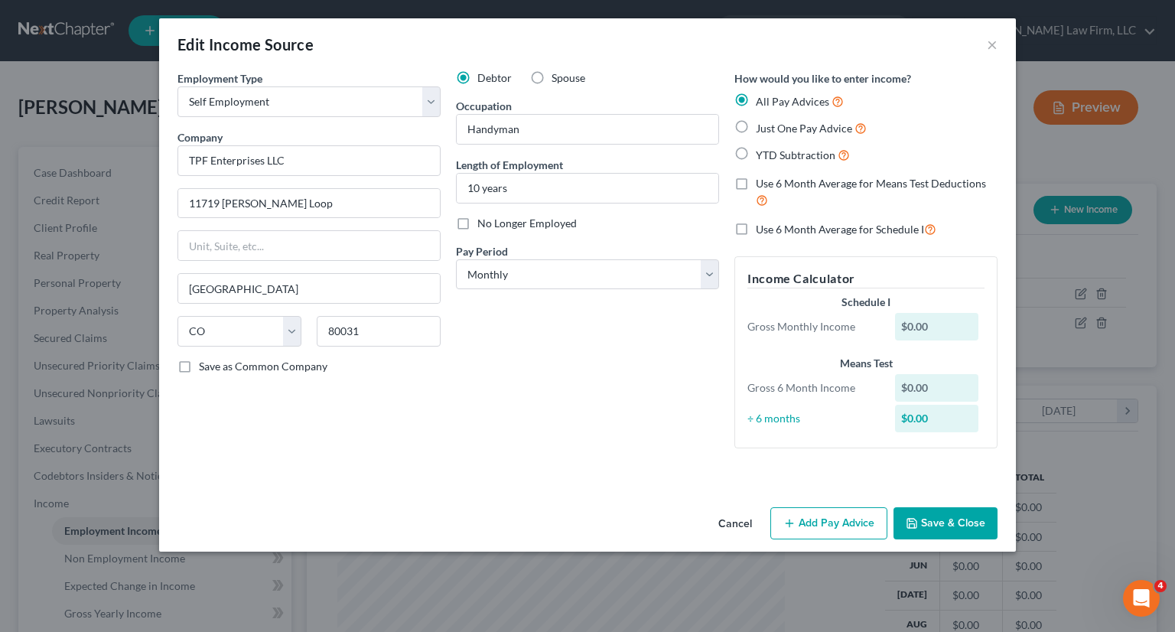
click at [727, 525] on button "Cancel" at bounding box center [735, 524] width 58 height 31
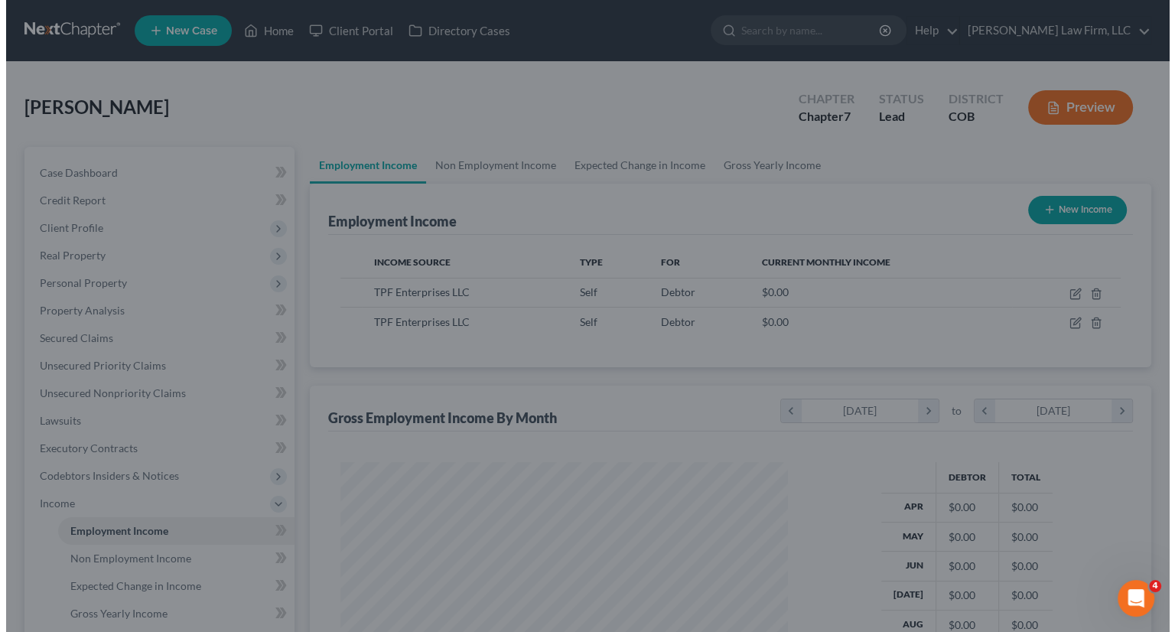
scroll to position [764617, 764417]
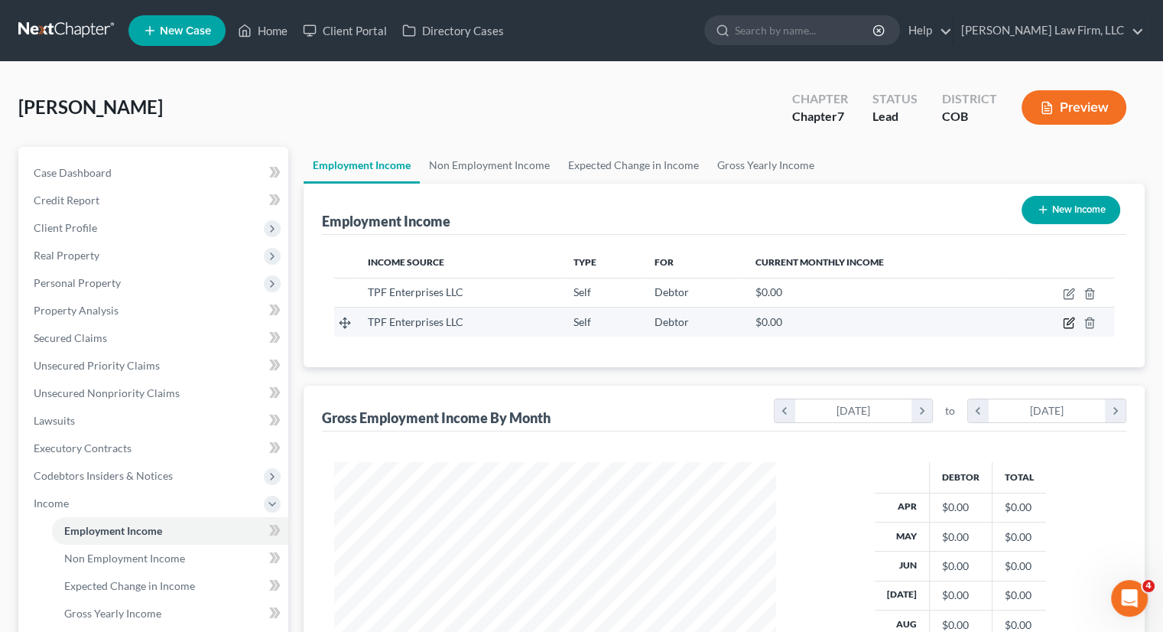
click at [1070, 320] on icon "button" at bounding box center [1070, 321] width 7 height 7
select select "1"
select select "5"
select select "0"
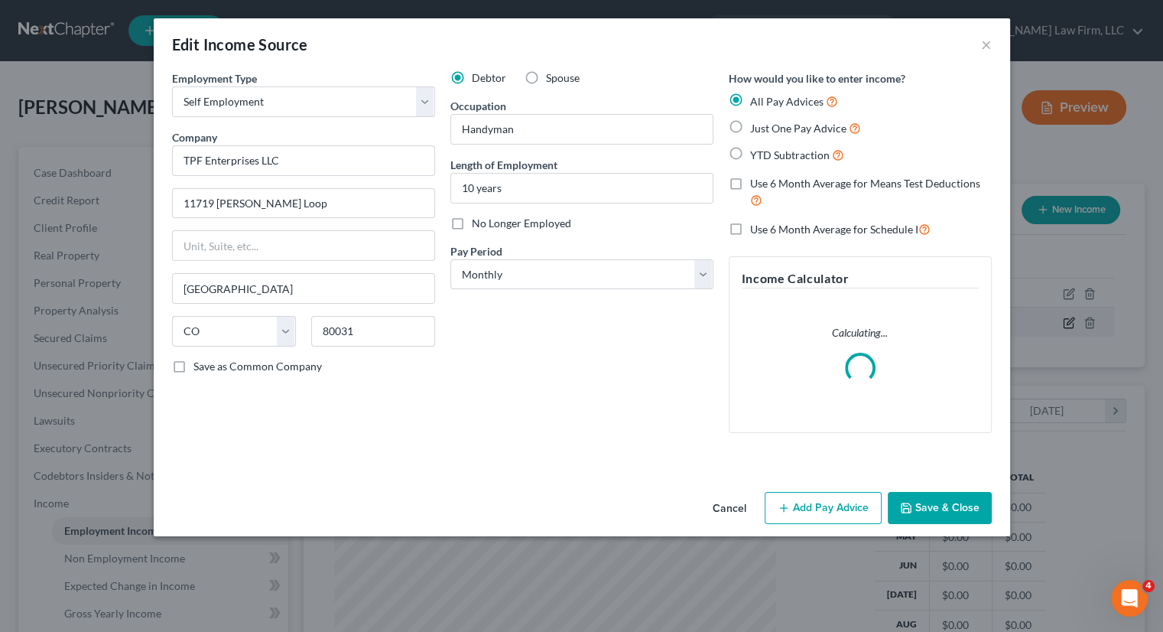
scroll to position [272, 477]
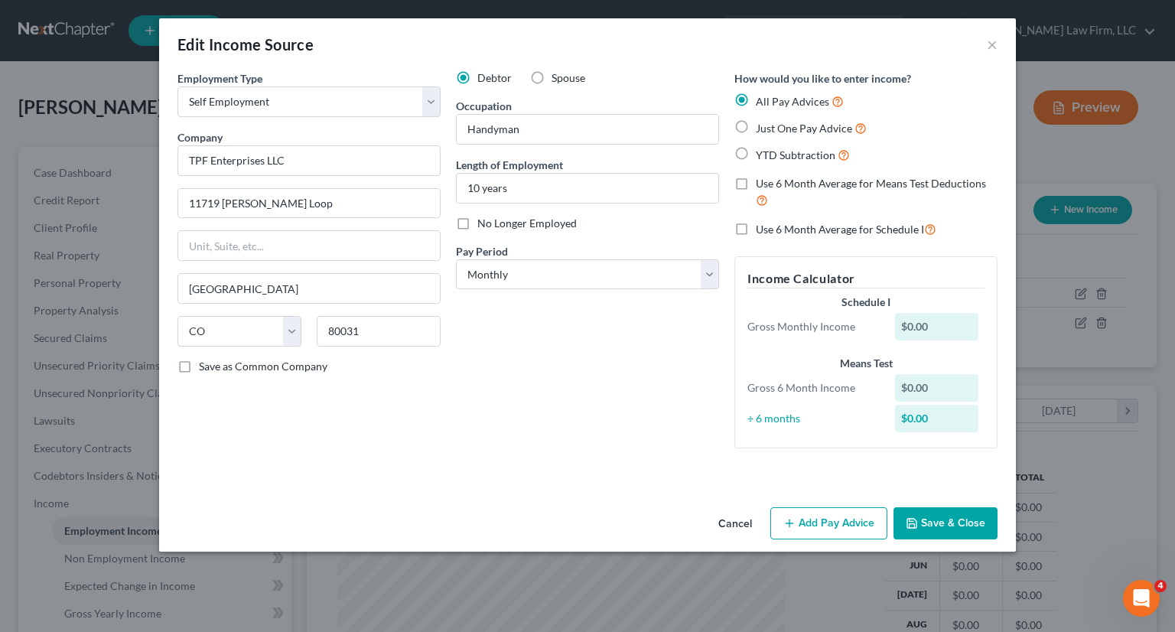
click at [728, 519] on button "Cancel" at bounding box center [735, 524] width 58 height 31
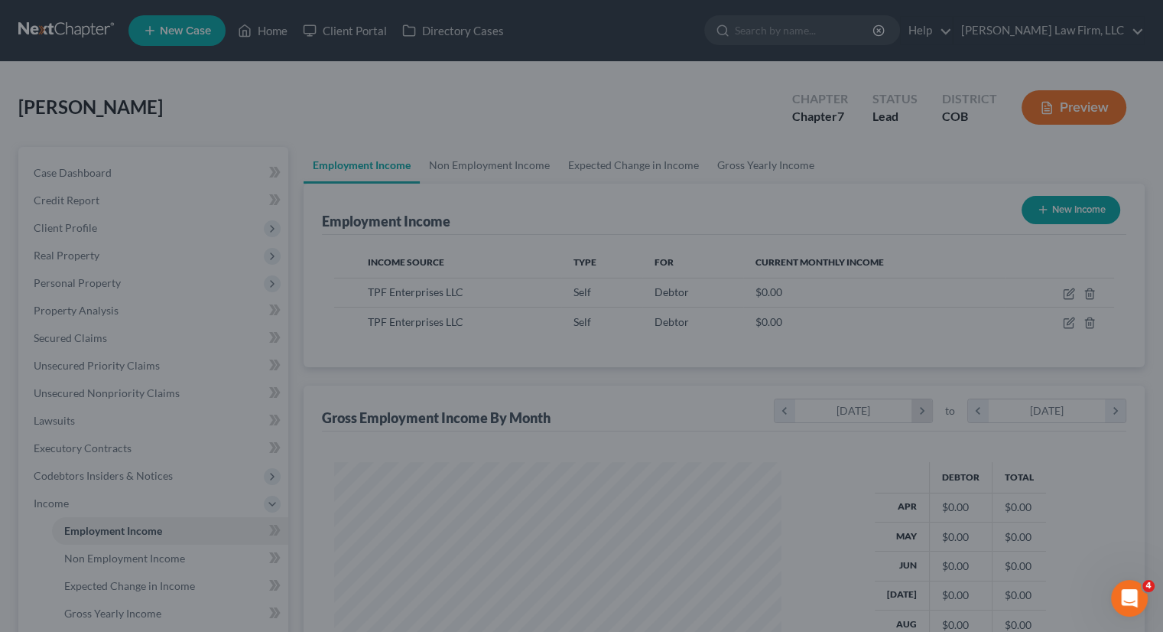
scroll to position [764617, 764417]
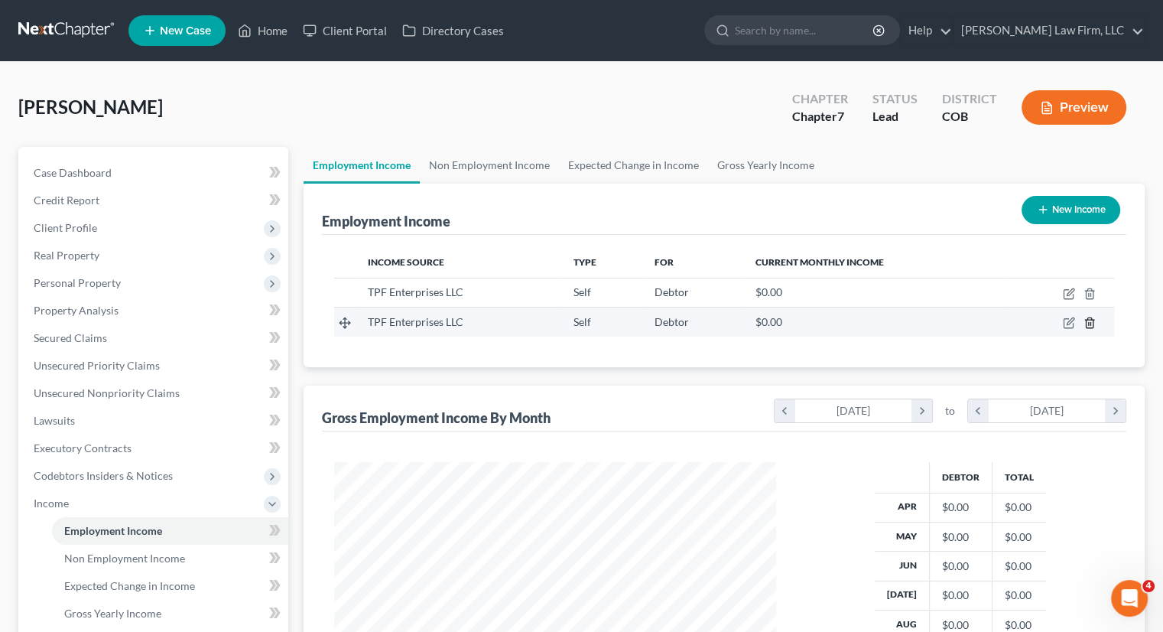
click at [1086, 320] on icon "button" at bounding box center [1089, 323] width 7 height 10
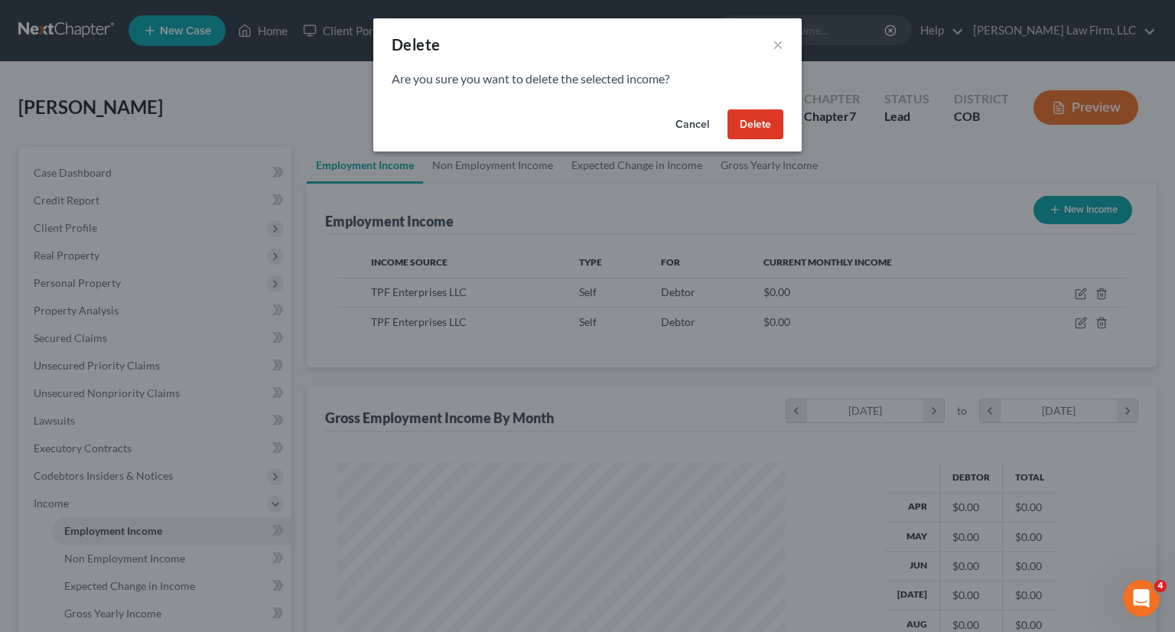
click at [741, 127] on button "Delete" at bounding box center [755, 124] width 56 height 31
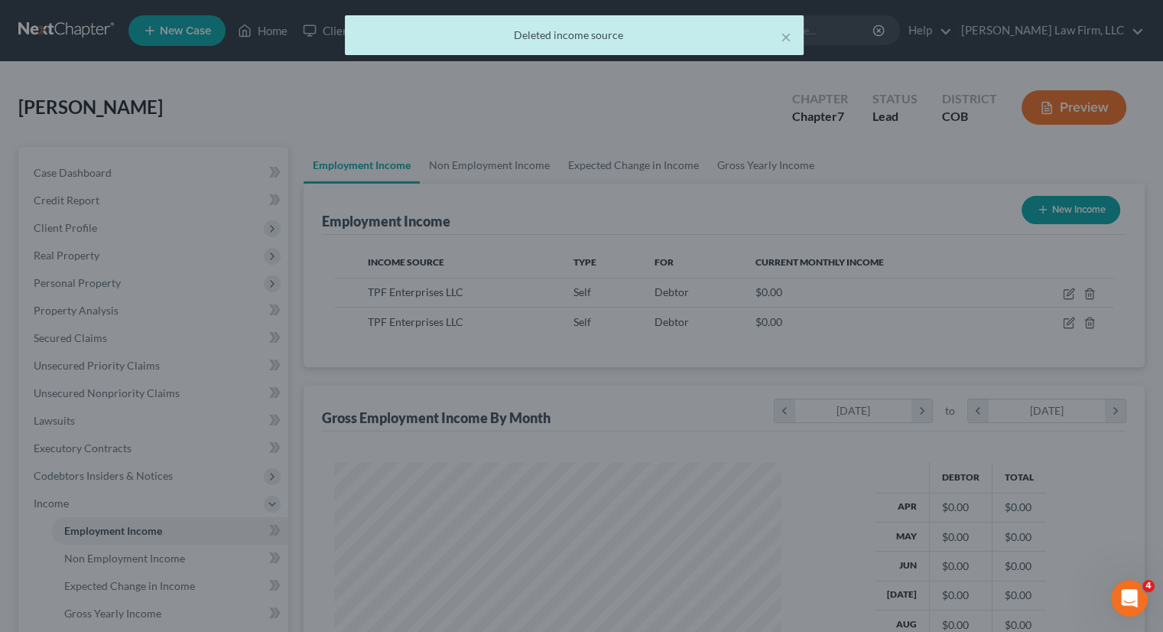
scroll to position [764617, 764417]
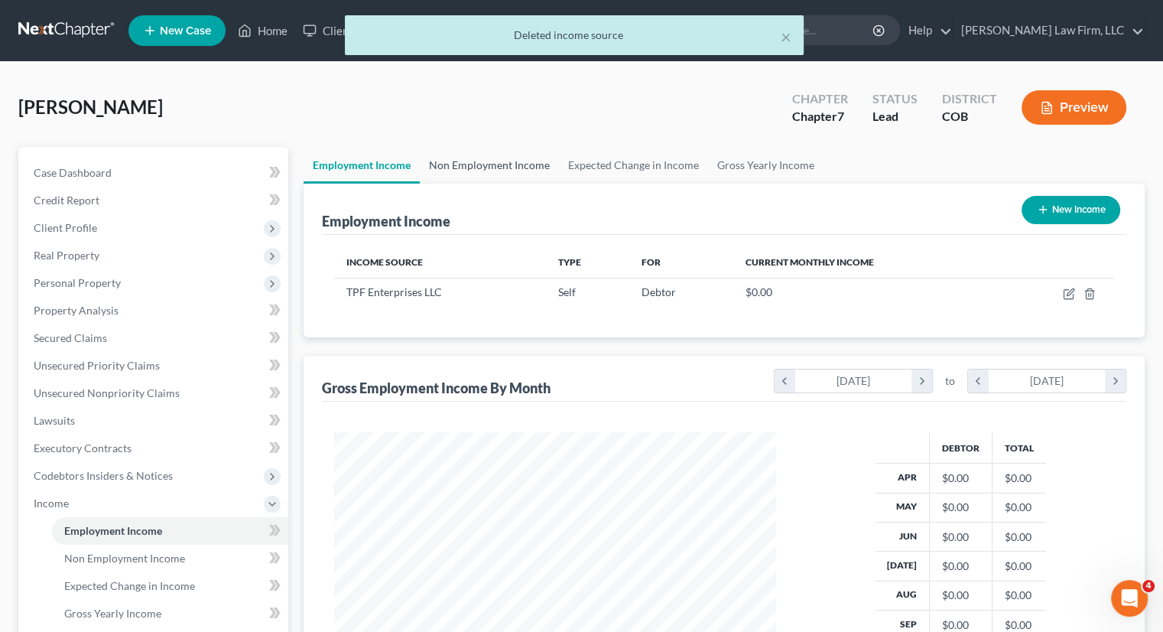
click at [462, 158] on link "Non Employment Income" at bounding box center [489, 165] width 139 height 37
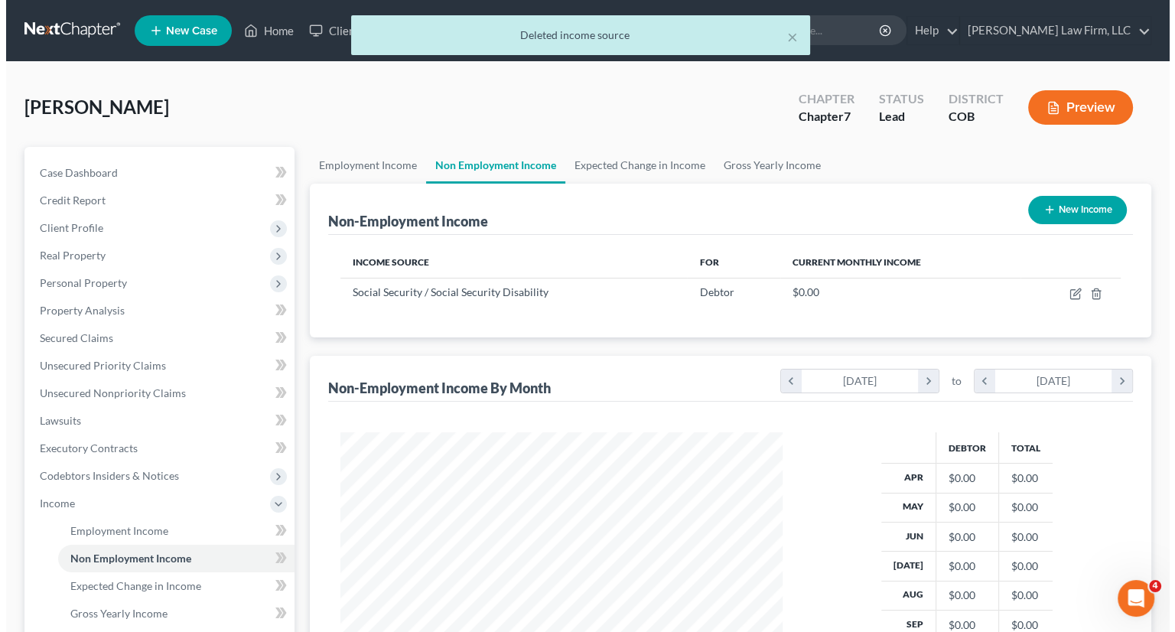
scroll to position [272, 472]
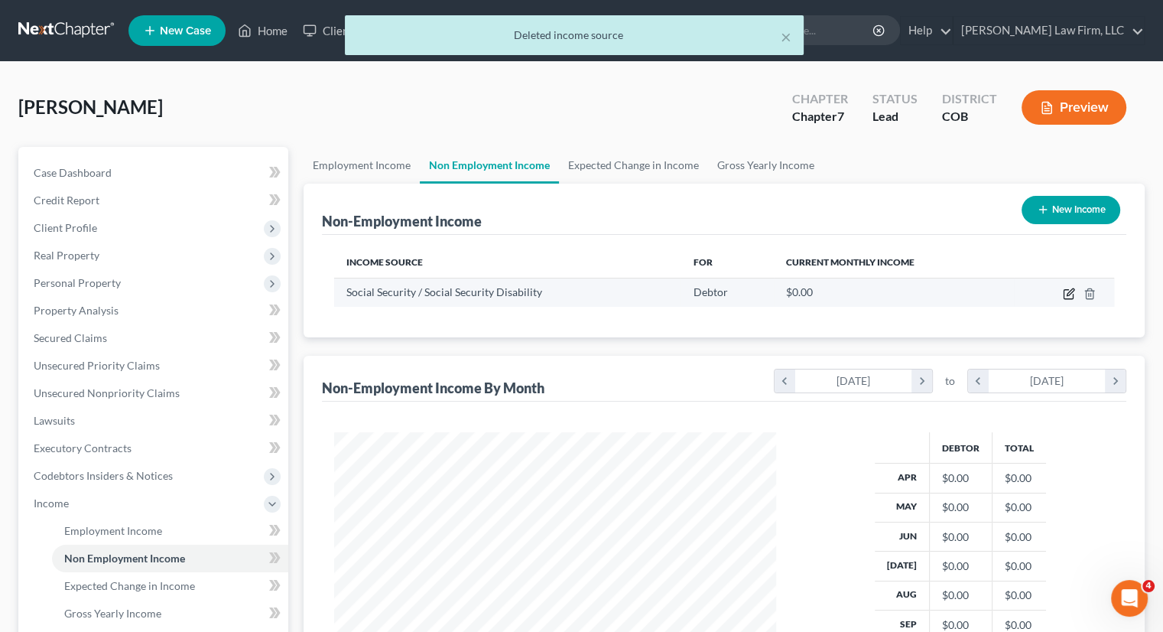
click at [1072, 292] on icon "button" at bounding box center [1069, 294] width 12 height 12
select select "4"
select select "0"
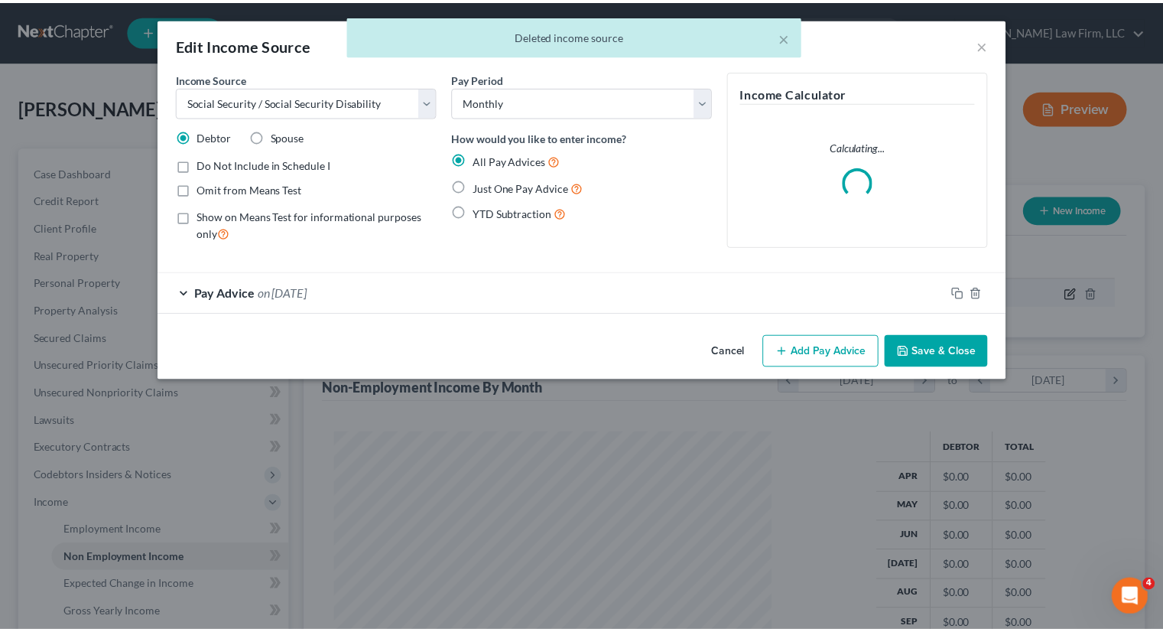
scroll to position [272, 477]
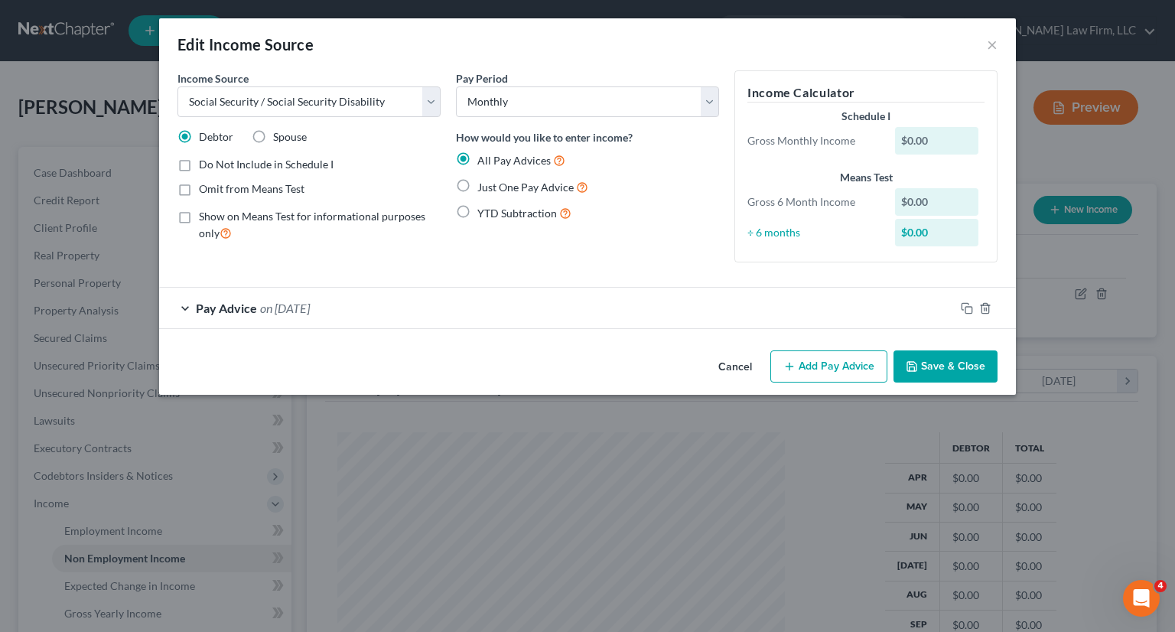
click at [407, 318] on div "Pay Advice on 09/30/2025" at bounding box center [556, 308] width 795 height 41
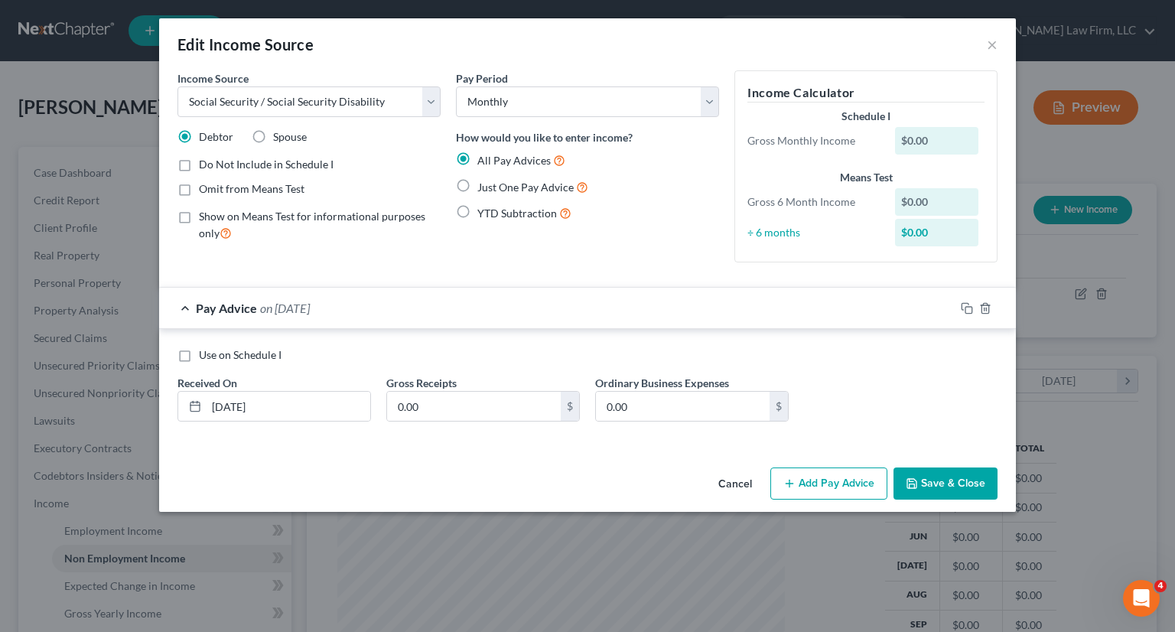
click at [477, 184] on label "Just One Pay Advice" at bounding box center [532, 187] width 111 height 18
click at [483, 184] on input "Just One Pay Advice" at bounding box center [488, 183] width 10 height 10
radio input "true"
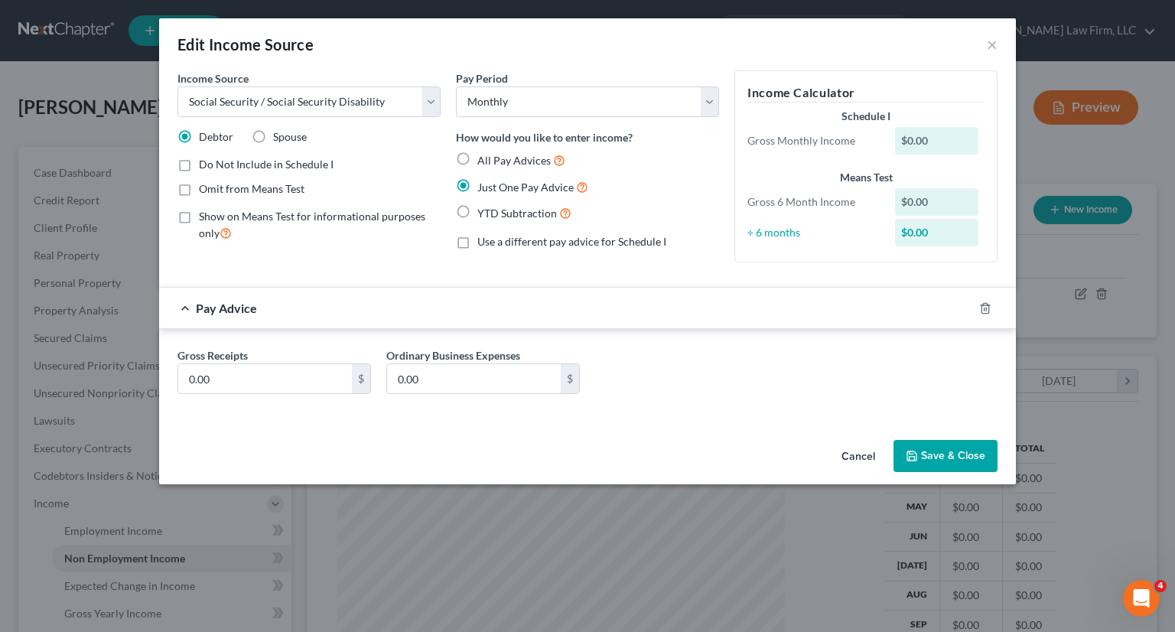
click at [477, 160] on label "All Pay Advices" at bounding box center [521, 160] width 88 height 18
click at [483, 160] on input "All Pay Advices" at bounding box center [488, 156] width 10 height 10
radio input "true"
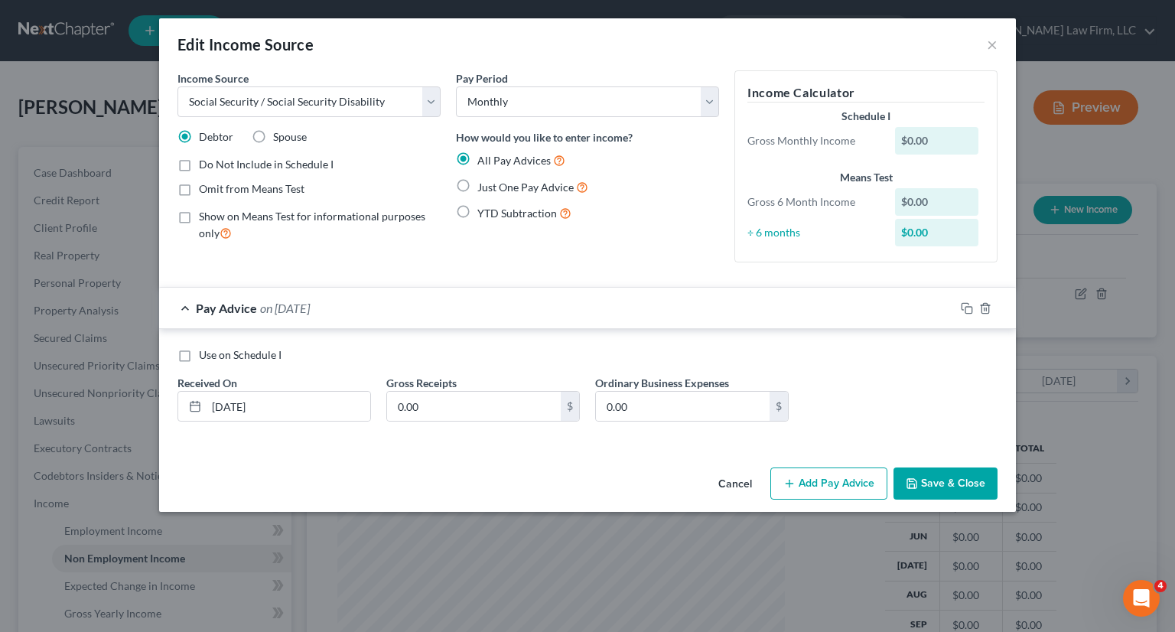
click at [737, 482] on button "Cancel" at bounding box center [735, 484] width 58 height 31
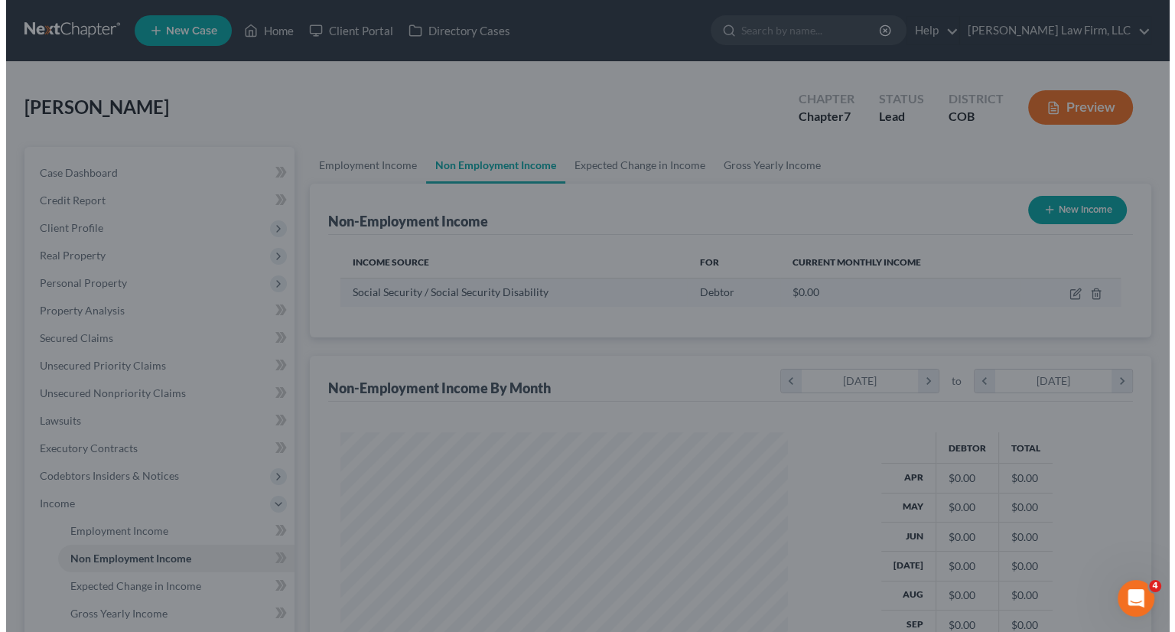
scroll to position [764617, 764417]
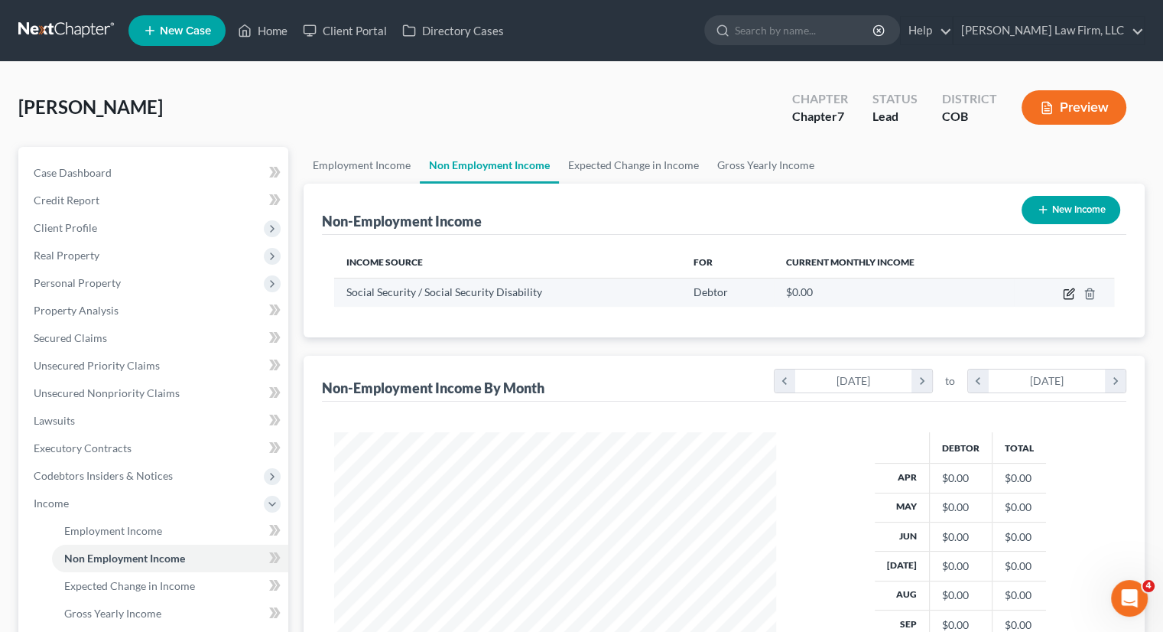
click at [1066, 294] on icon "button" at bounding box center [1069, 294] width 12 height 12
select select "4"
select select "0"
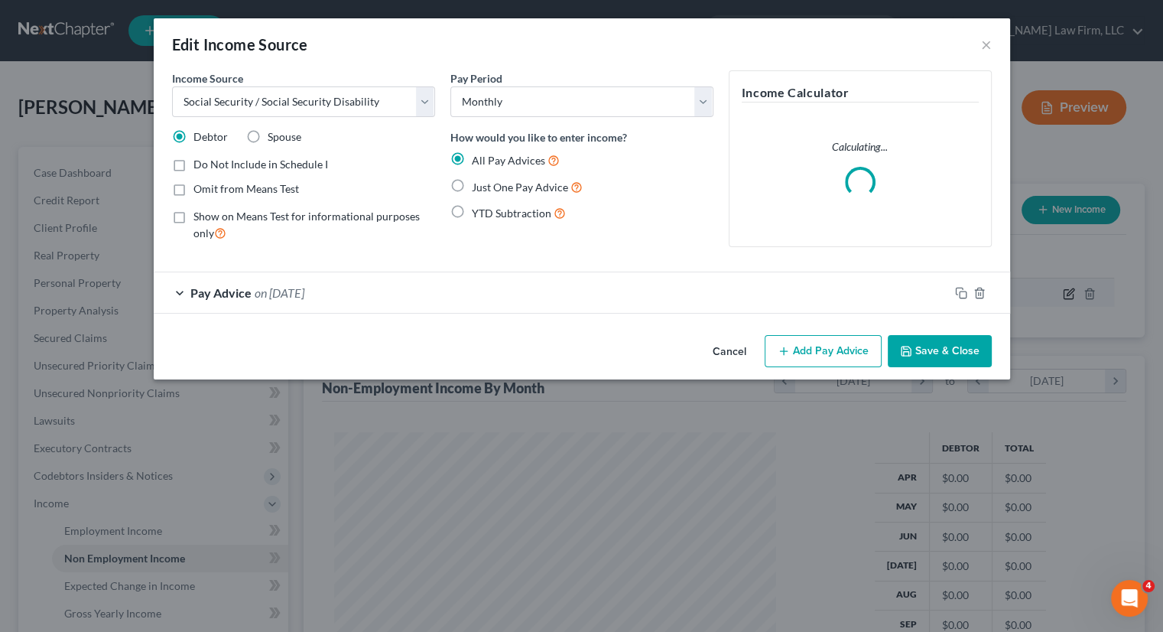
scroll to position [272, 477]
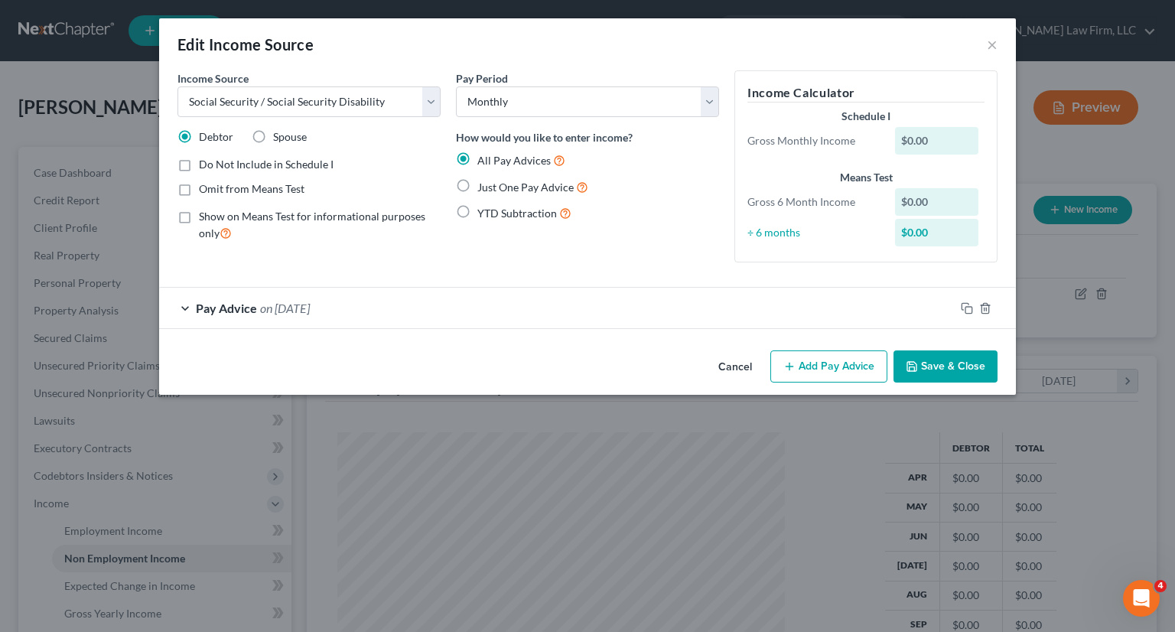
click at [496, 315] on div "Pay Advice on 09/30/2025" at bounding box center [556, 308] width 795 height 41
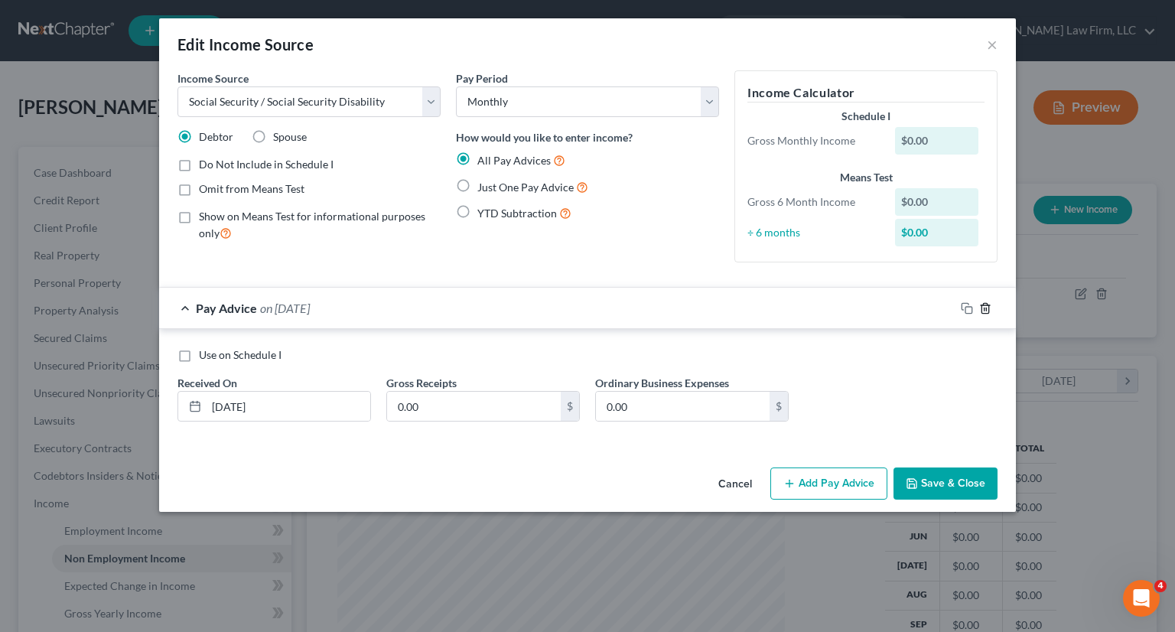
click at [984, 311] on icon "button" at bounding box center [985, 308] width 12 height 12
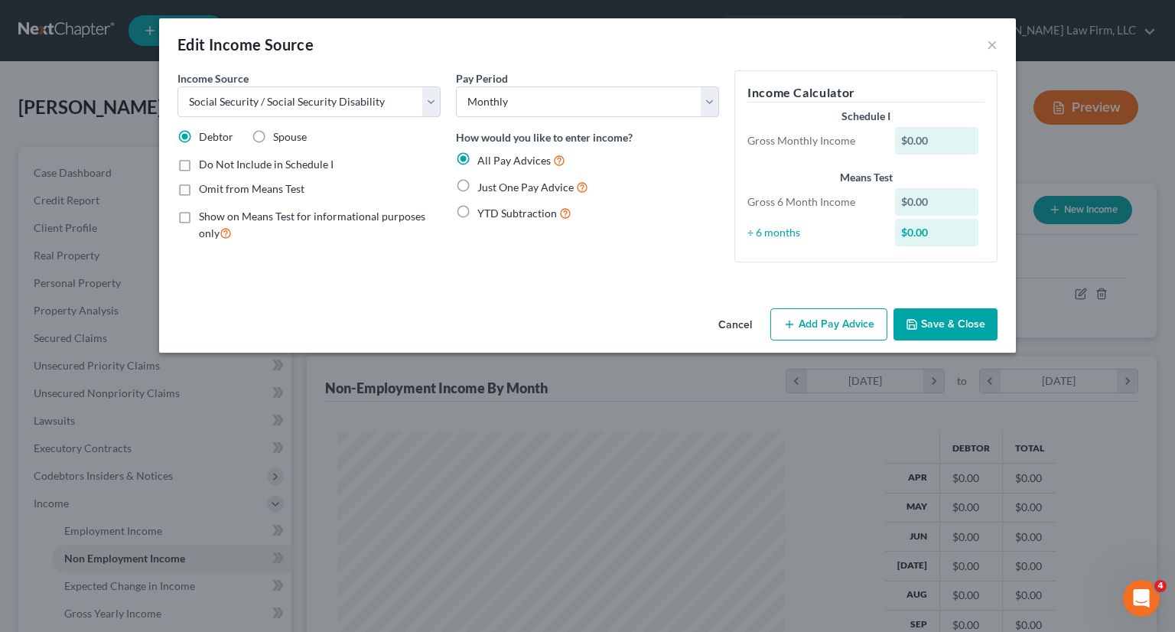
click at [477, 184] on label "Just One Pay Advice" at bounding box center [532, 187] width 111 height 18
click at [483, 184] on input "Just One Pay Advice" at bounding box center [488, 183] width 10 height 10
radio input "true"
click at [952, 326] on button "Save & Close" at bounding box center [945, 324] width 104 height 32
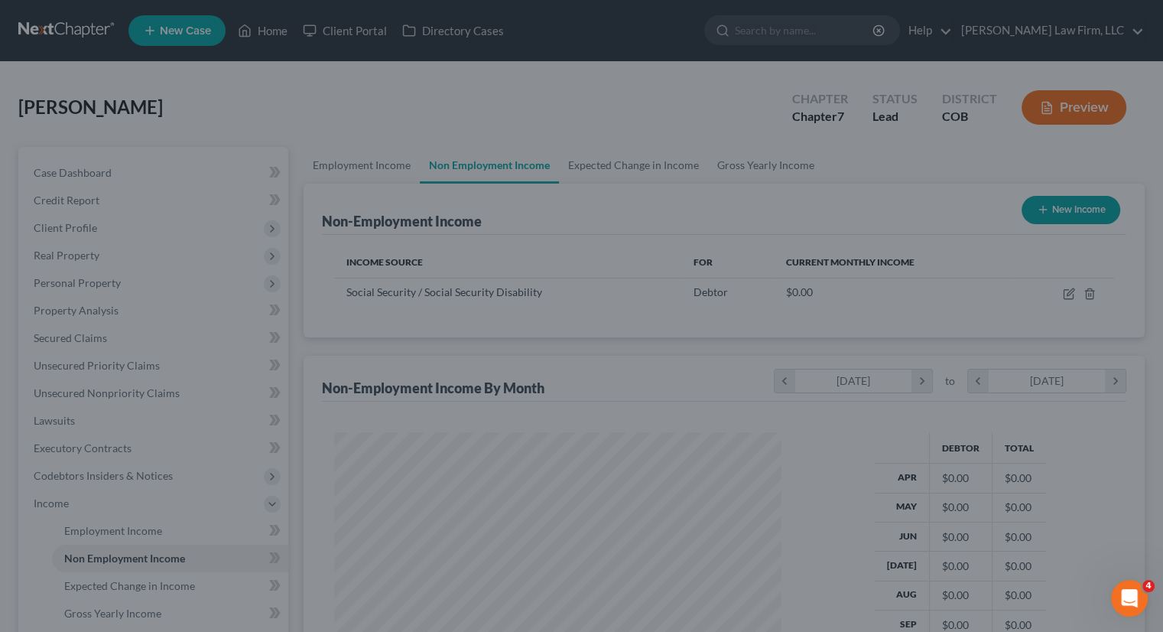
scroll to position [764617, 764417]
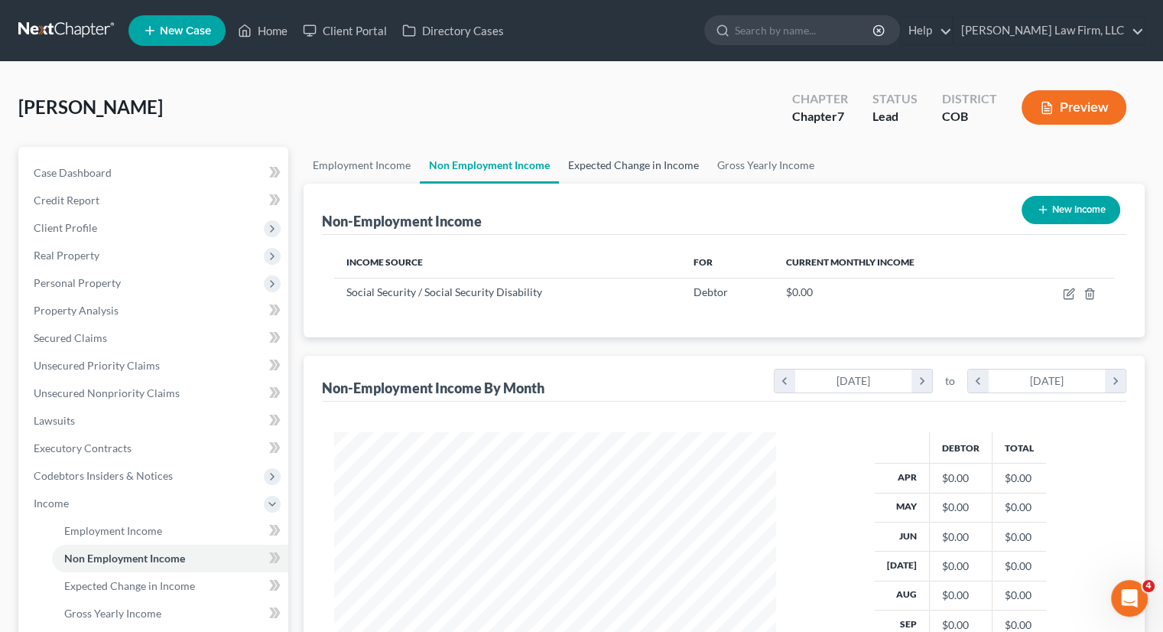
click at [643, 170] on link "Expected Change in Income" at bounding box center [633, 165] width 149 height 37
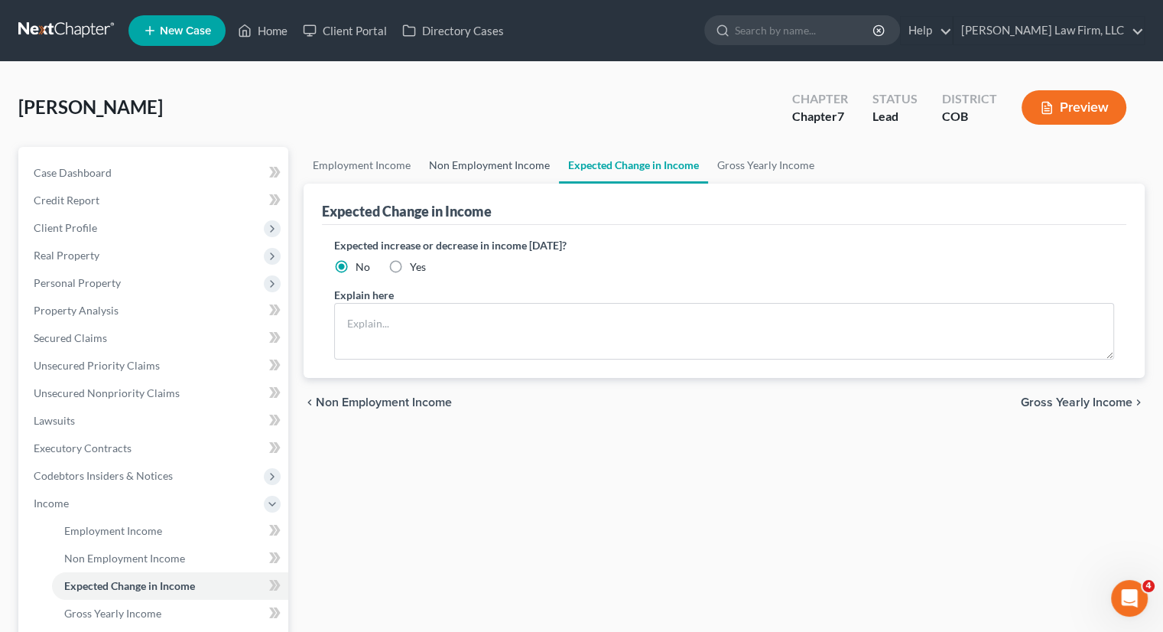
click at [514, 168] on link "Non Employment Income" at bounding box center [489, 165] width 139 height 37
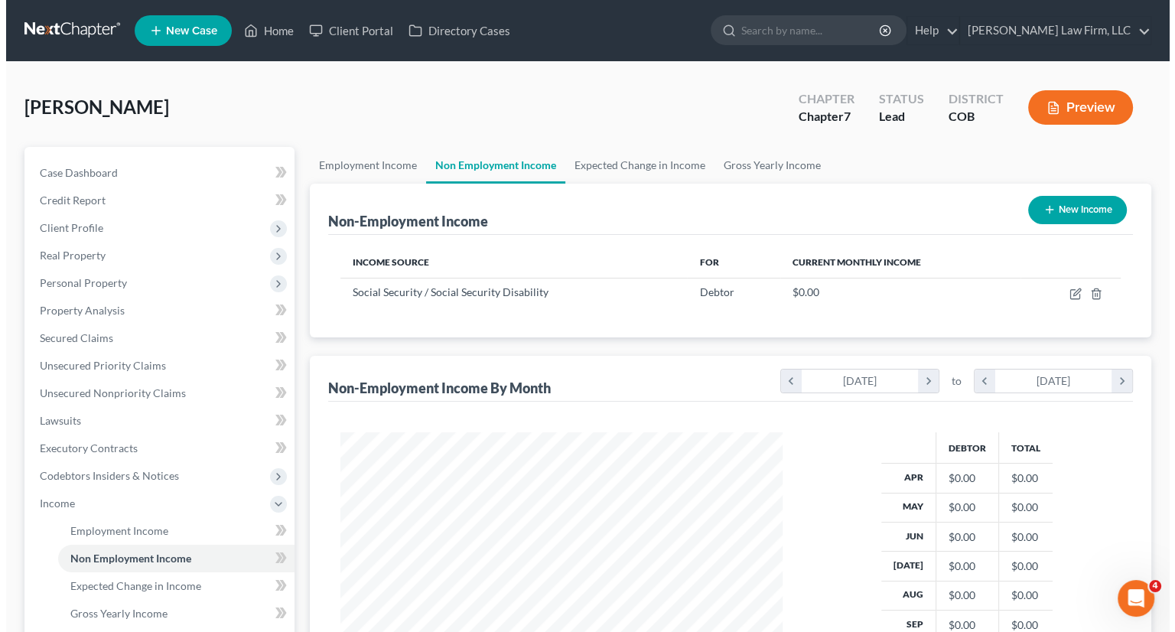
scroll to position [272, 472]
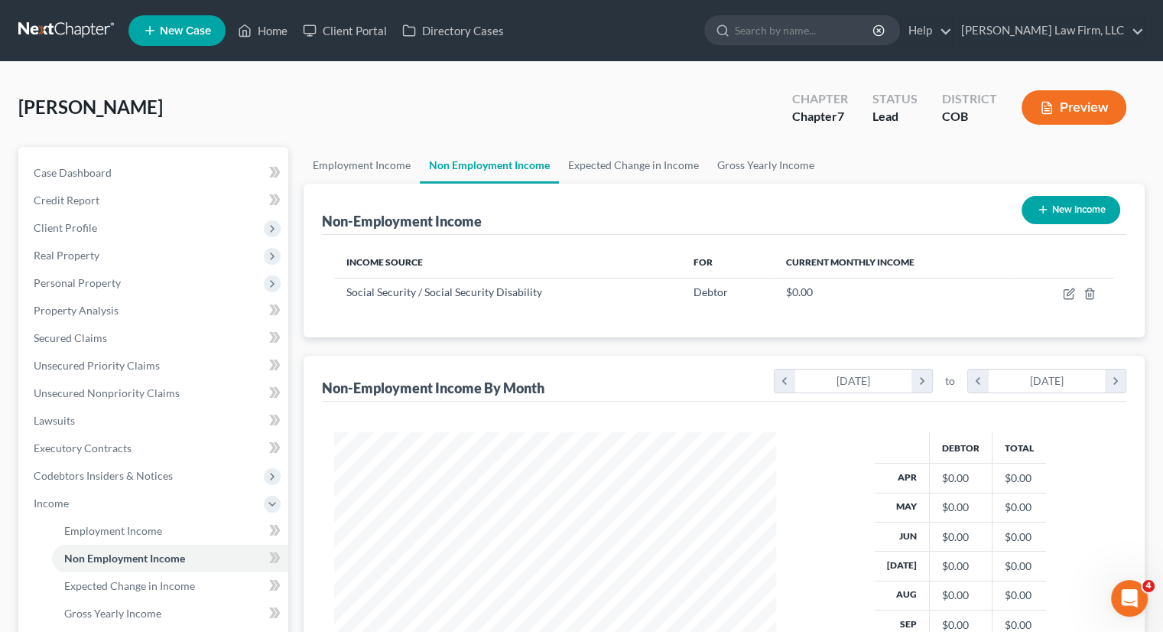
click at [1045, 209] on icon "button" at bounding box center [1043, 209] width 12 height 12
select select "0"
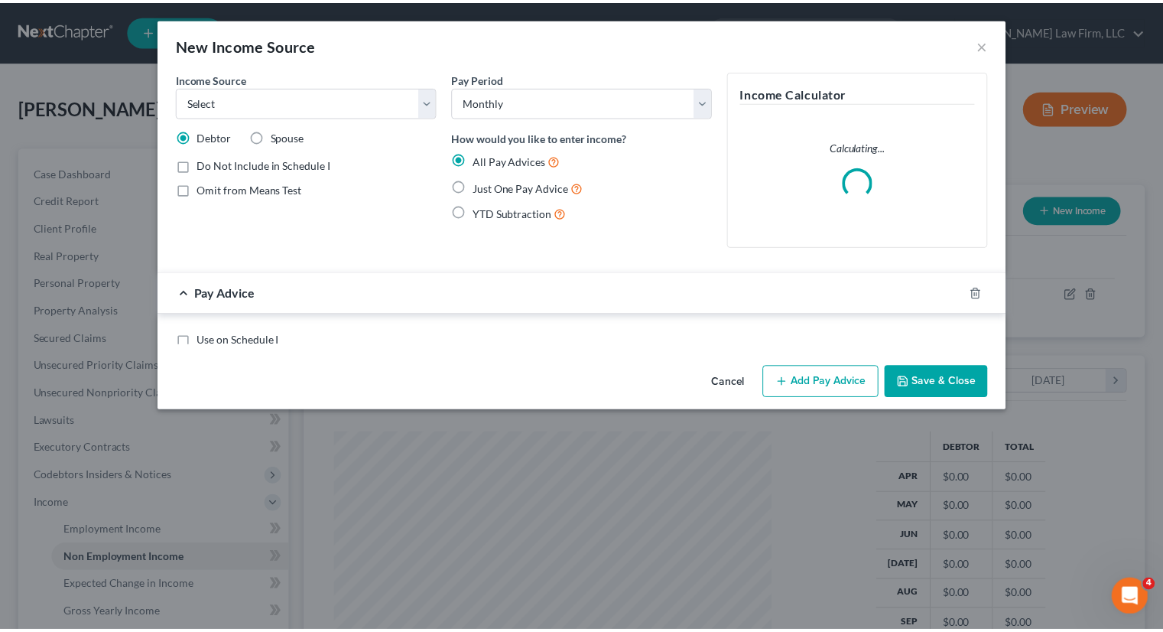
scroll to position [272, 477]
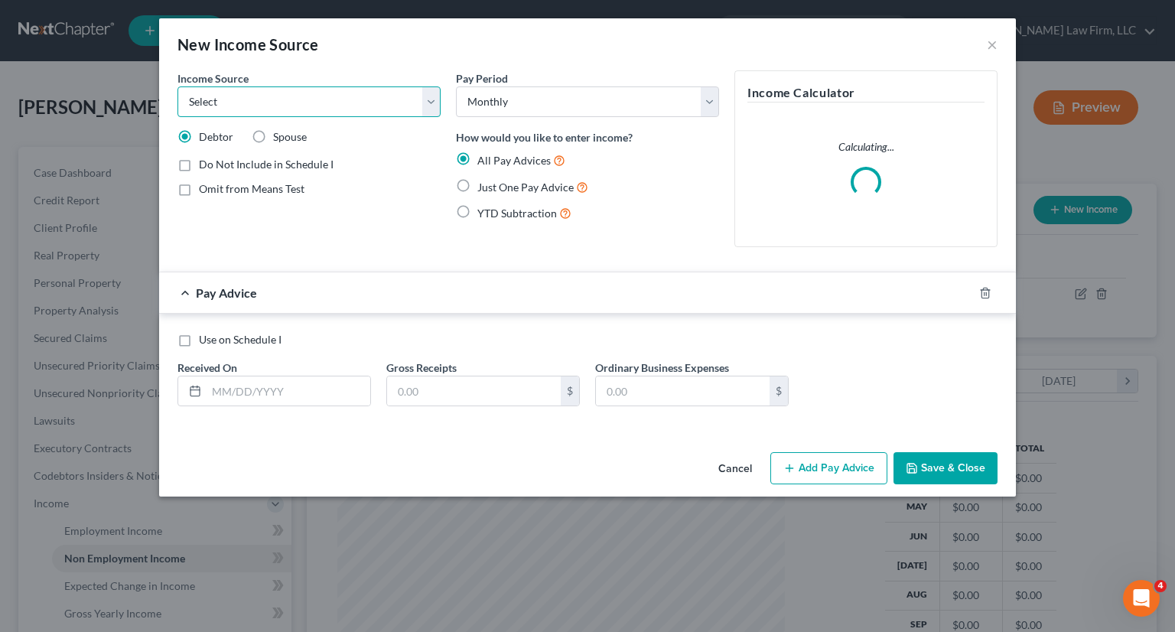
click at [222, 105] on select "Select Unemployment Disability (from employer) Pension Retirement Social Securi…" at bounding box center [308, 101] width 263 height 31
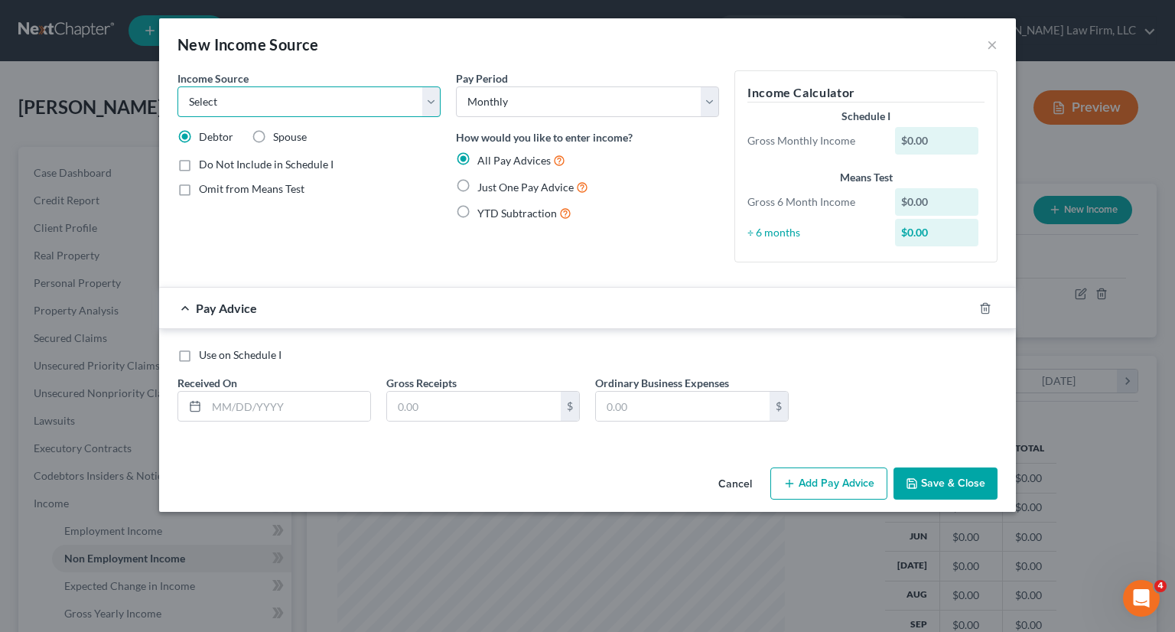
select select "4"
click at [177, 86] on select "Select Unemployment Disability (from employer) Pension Retirement Social Securi…" at bounding box center [308, 101] width 263 height 31
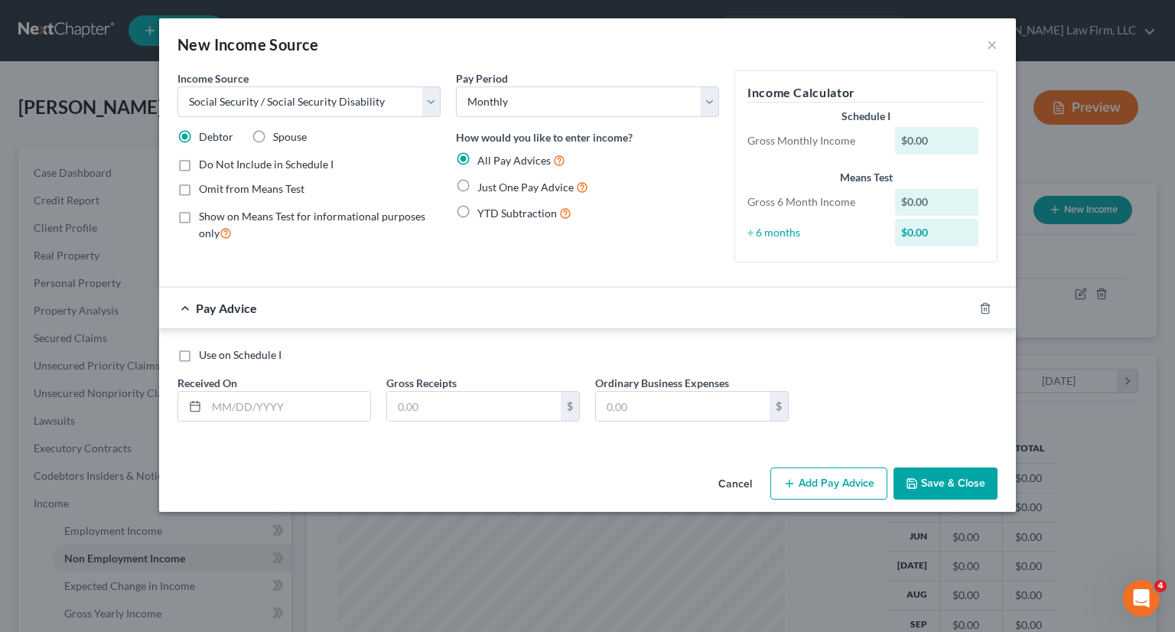
click at [274, 132] on span "Spouse" at bounding box center [290, 136] width 34 height 13
click at [279, 132] on input "Spouse" at bounding box center [284, 134] width 10 height 10
radio input "true"
click at [506, 176] on div "All Pay Advices Just One Pay Advice YTD Subtraction" at bounding box center [587, 186] width 263 height 71
click at [506, 184] on span "Just One Pay Advice" at bounding box center [525, 187] width 96 height 13
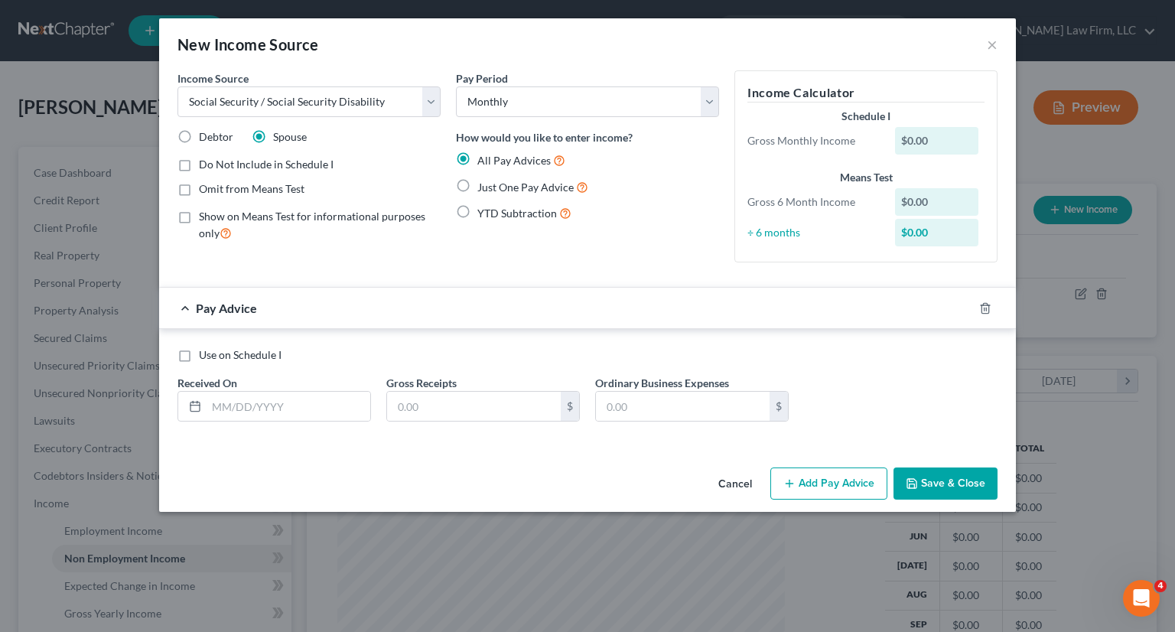
click at [493, 184] on input "Just One Pay Advice" at bounding box center [488, 183] width 10 height 10
radio input "true"
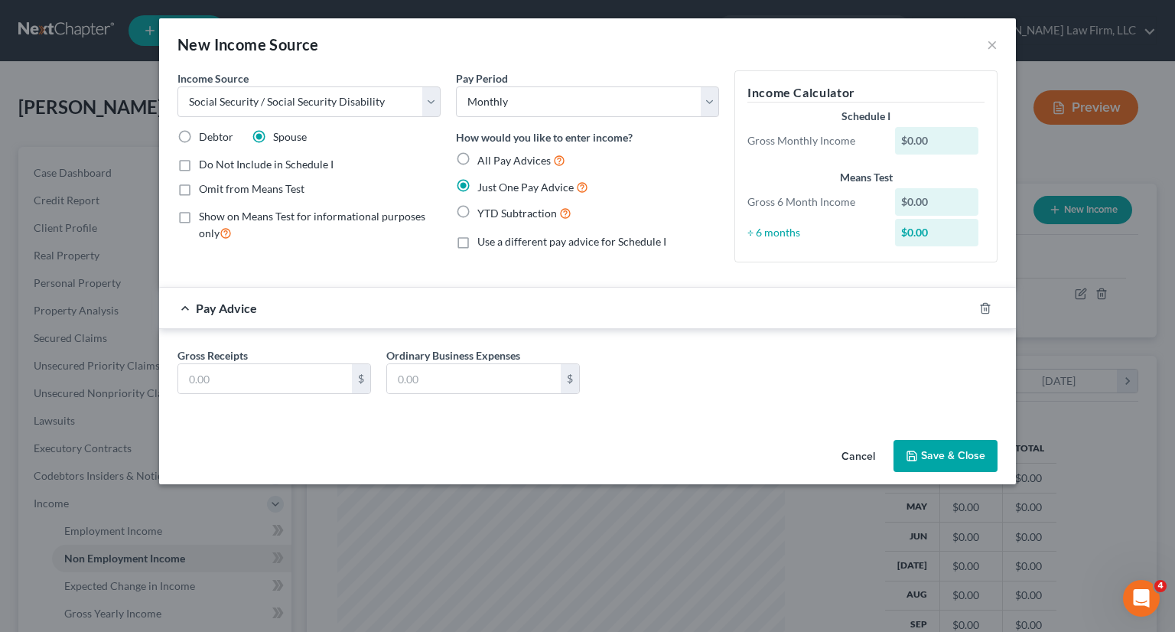
click at [939, 454] on button "Save & Close" at bounding box center [945, 456] width 104 height 32
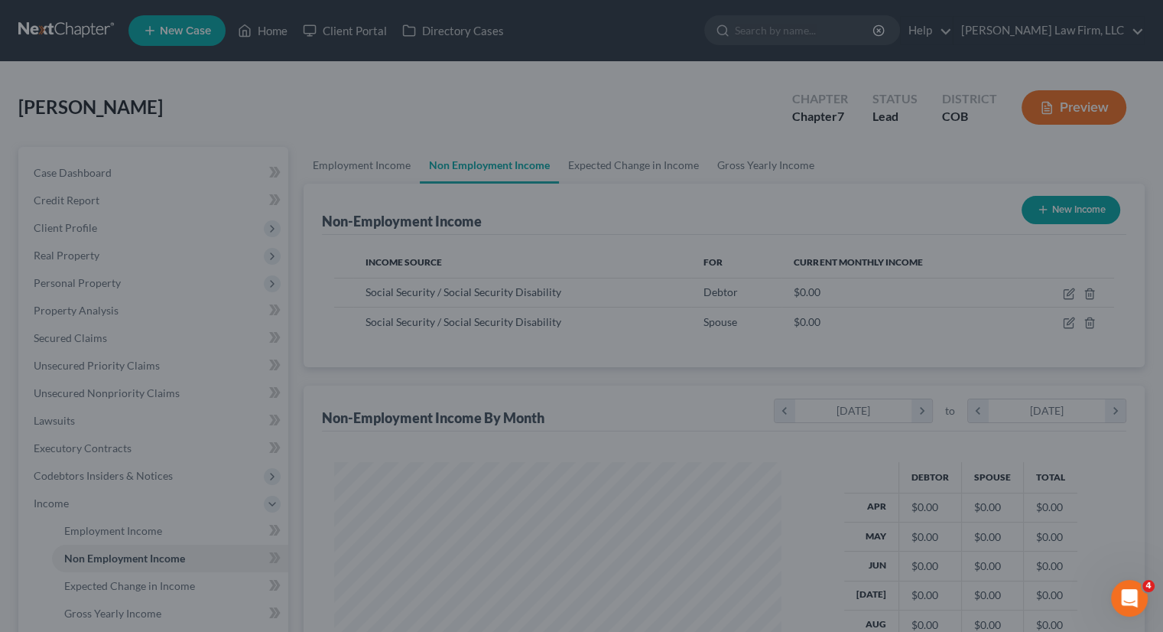
scroll to position [764617, 764417]
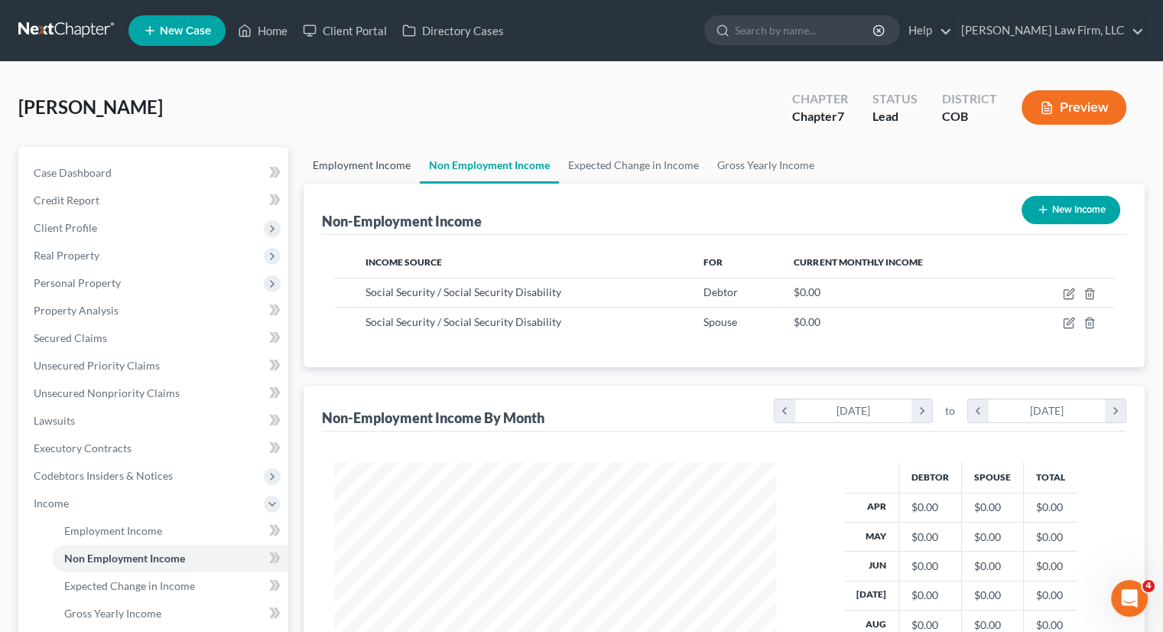
click at [386, 158] on link "Employment Income" at bounding box center [362, 165] width 116 height 37
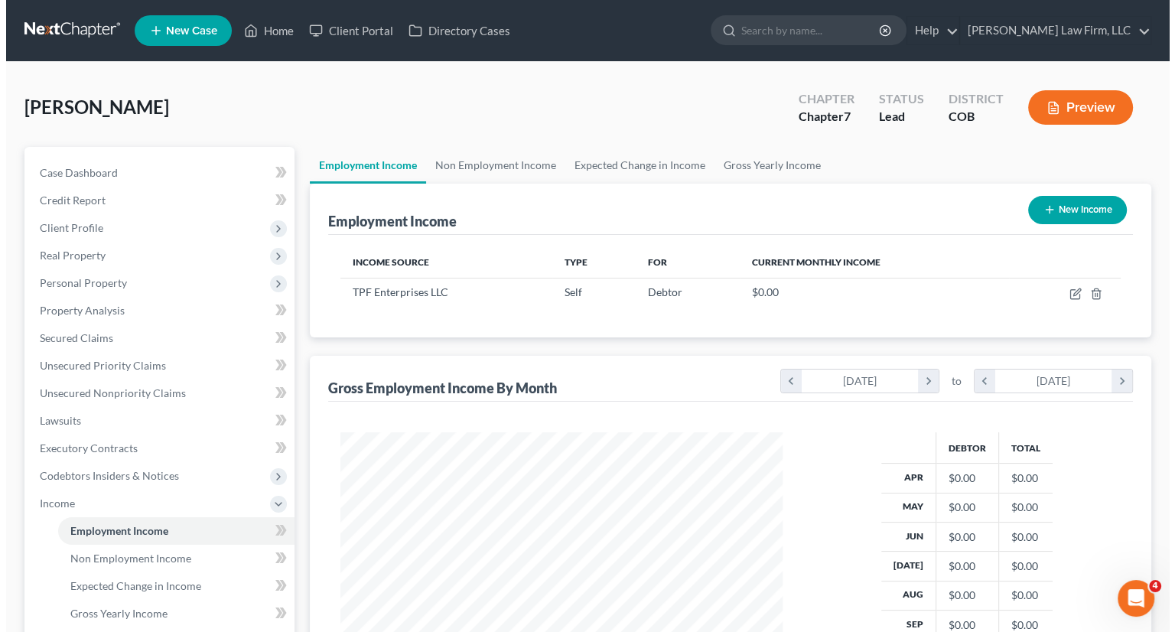
scroll to position [272, 472]
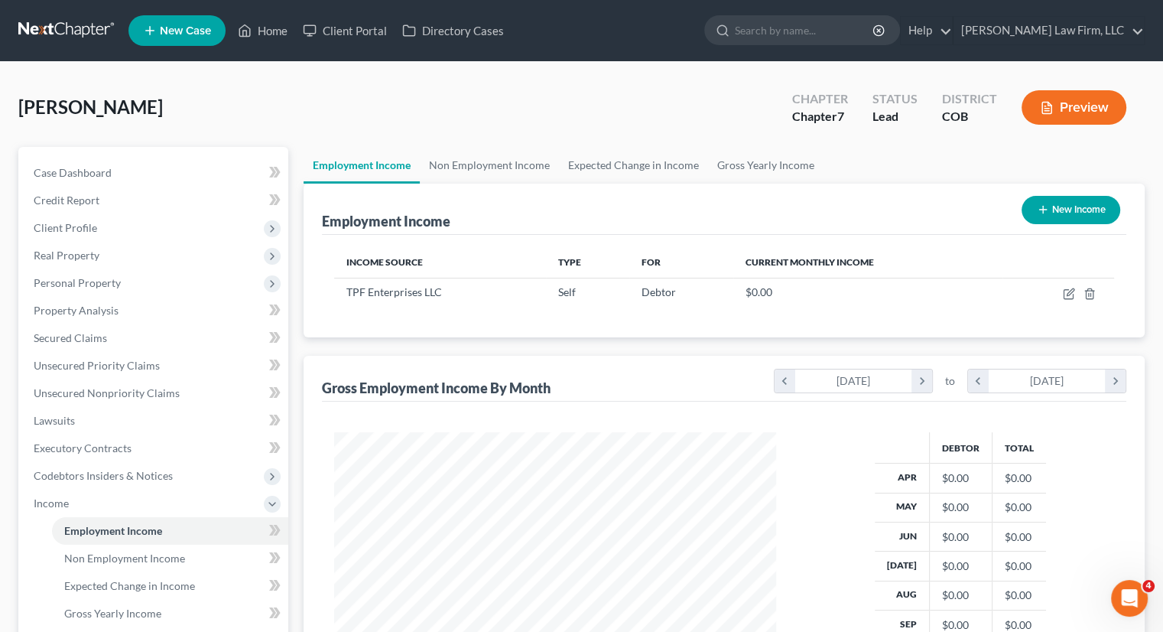
click at [1068, 207] on button "New Income" at bounding box center [1071, 210] width 99 height 28
select select "0"
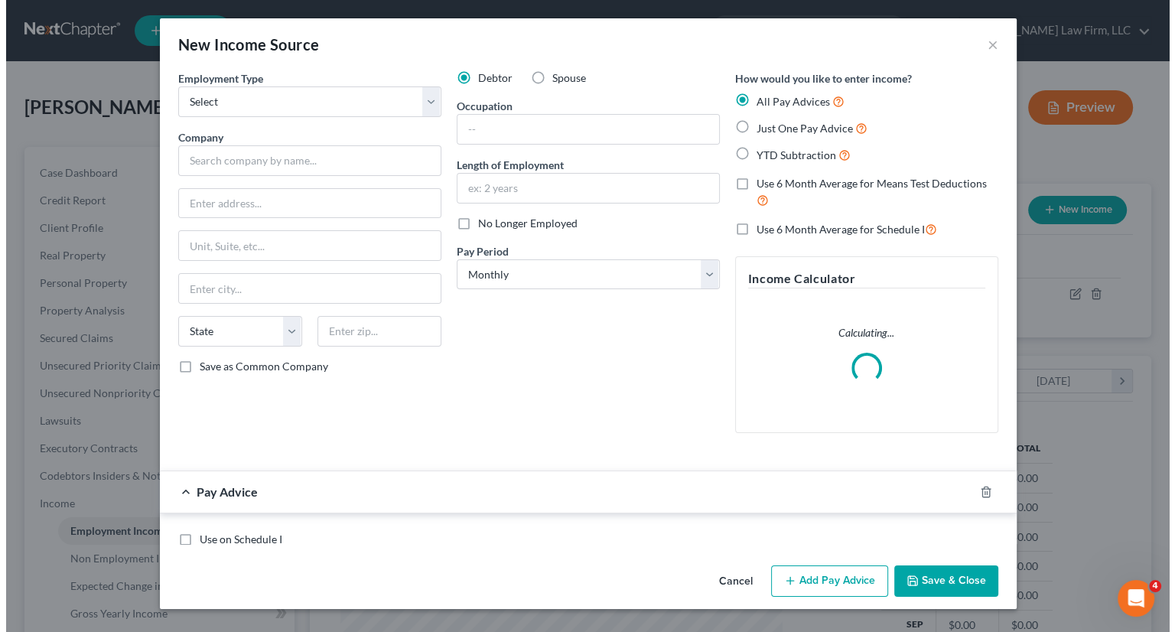
scroll to position [272, 477]
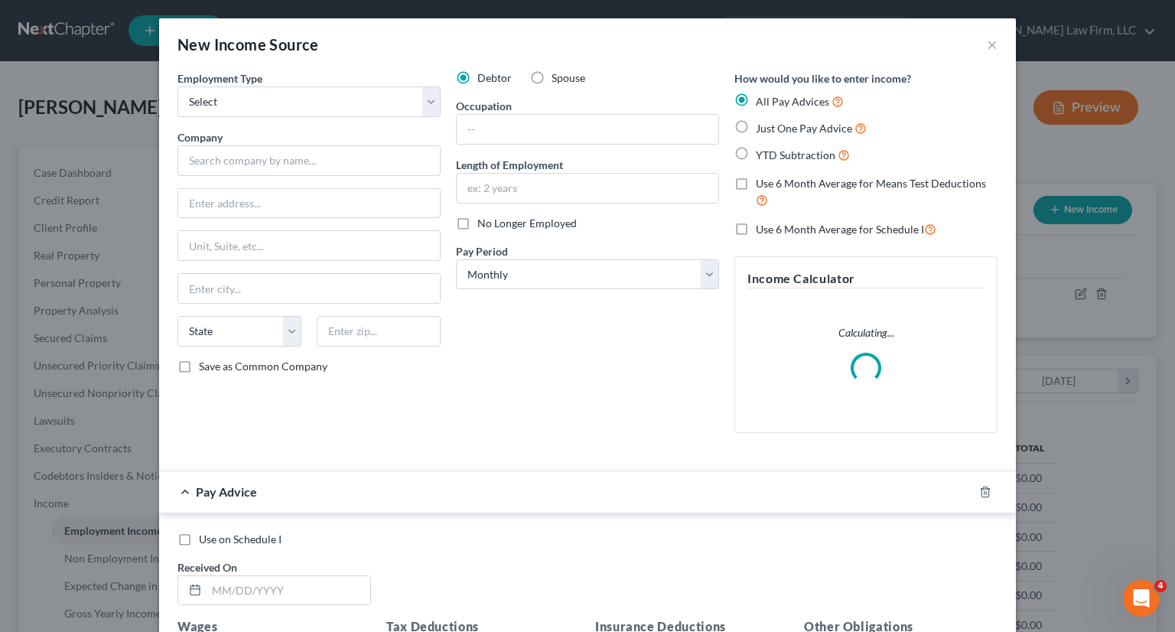
click at [555, 87] on div "Debtor Spouse Occupation Length of Employment No Longer Employed Pay Period * S…" at bounding box center [587, 257] width 278 height 375
drag, startPoint x: 555, startPoint y: 83, endPoint x: 379, endPoint y: 112, distance: 177.6
click at [555, 83] on span "Spouse" at bounding box center [568, 77] width 34 height 13
click at [558, 80] on input "Spouse" at bounding box center [563, 75] width 10 height 10
radio input "true"
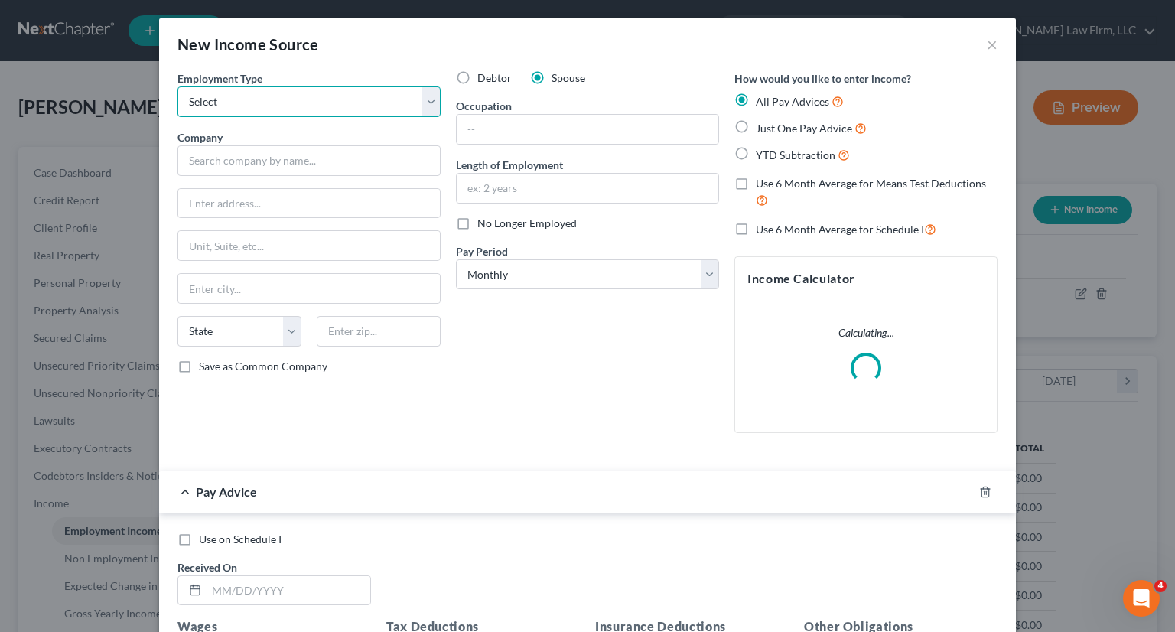
click at [376, 108] on select "Select Full or Part Time Employment Self Employment" at bounding box center [308, 101] width 263 height 31
select select "1"
click at [177, 86] on select "Select Full or Part Time Employment Self Employment" at bounding box center [308, 101] width 263 height 31
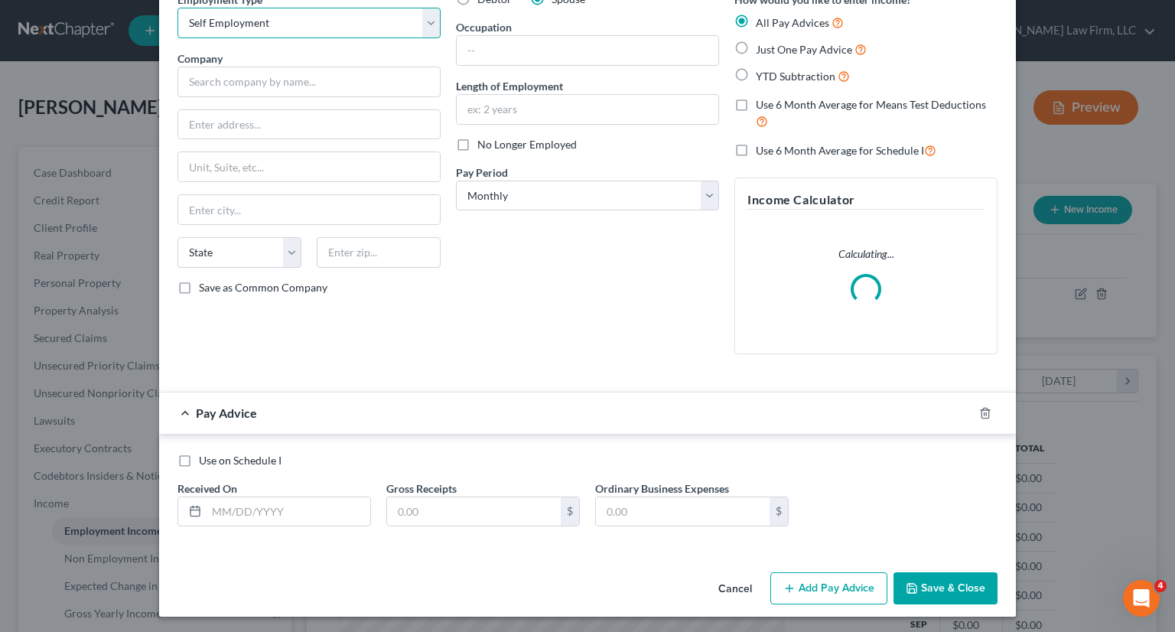
scroll to position [80, 0]
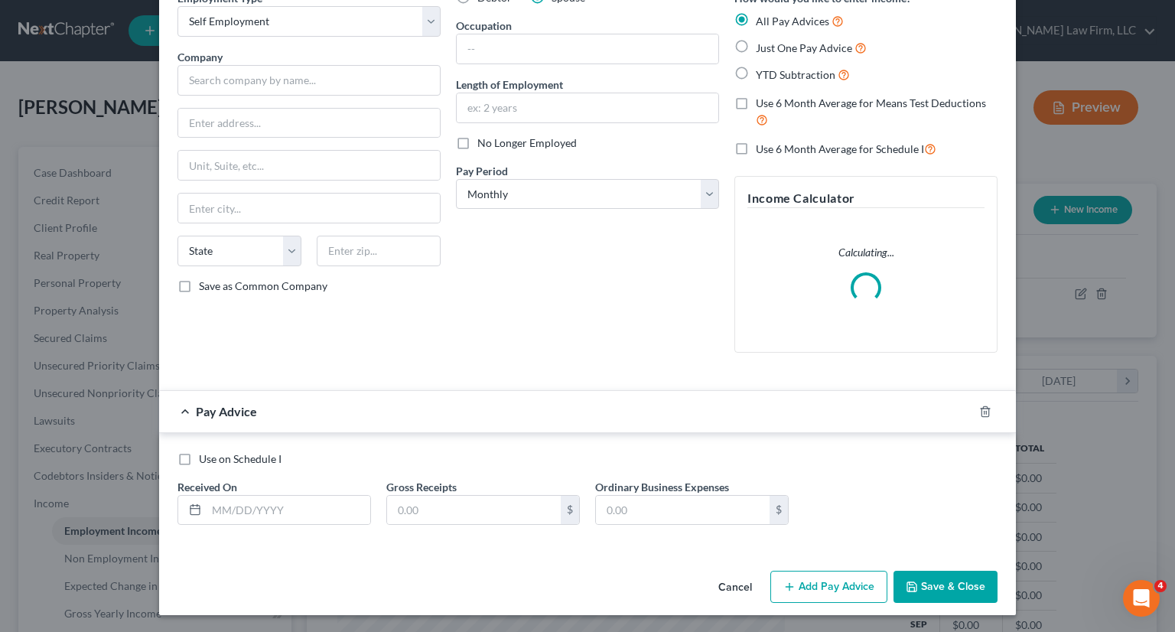
click at [954, 589] on button "Save & Close" at bounding box center [945, 587] width 104 height 32
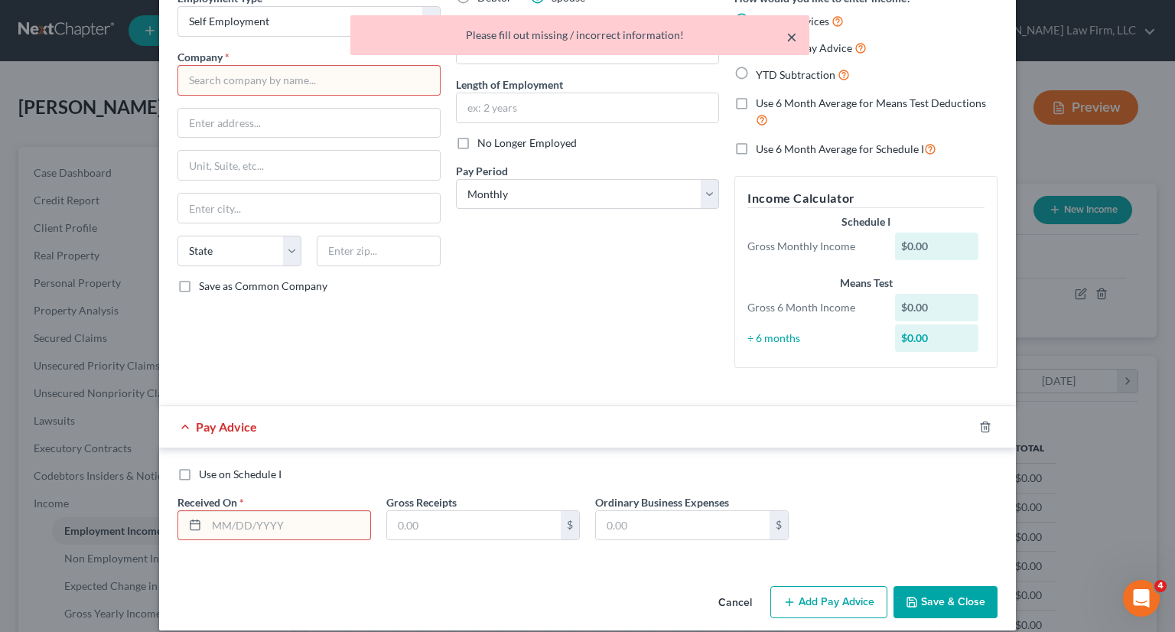
click at [790, 37] on button "×" at bounding box center [791, 37] width 11 height 18
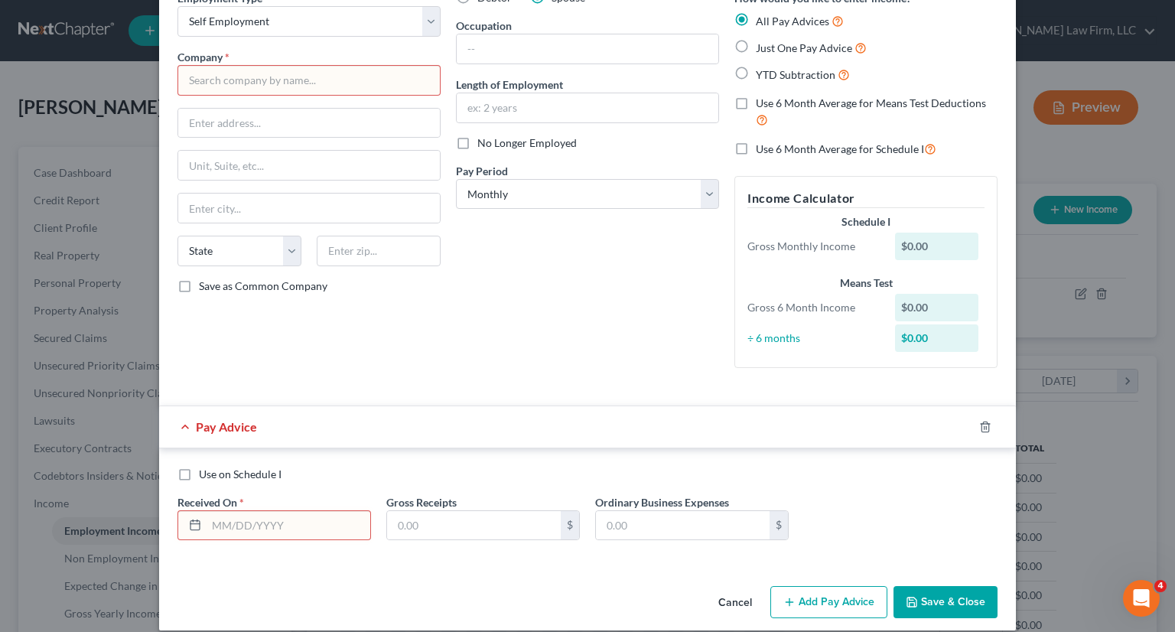
click at [973, 425] on div at bounding box center [994, 427] width 43 height 24
click at [981, 428] on icon "button" at bounding box center [985, 427] width 12 height 12
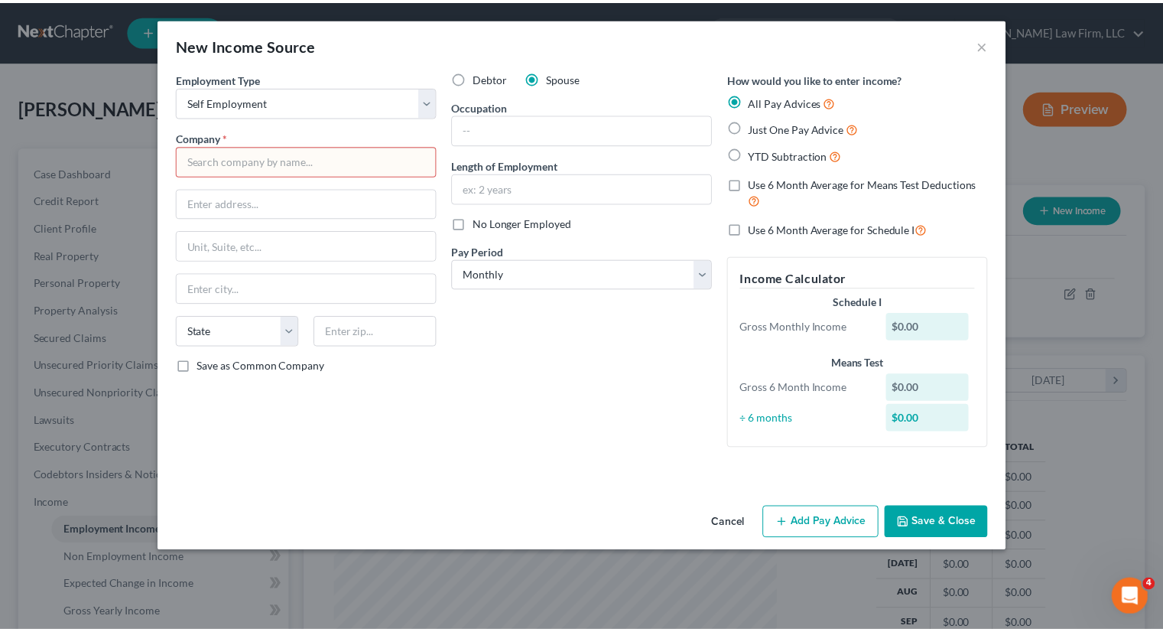
scroll to position [0, 0]
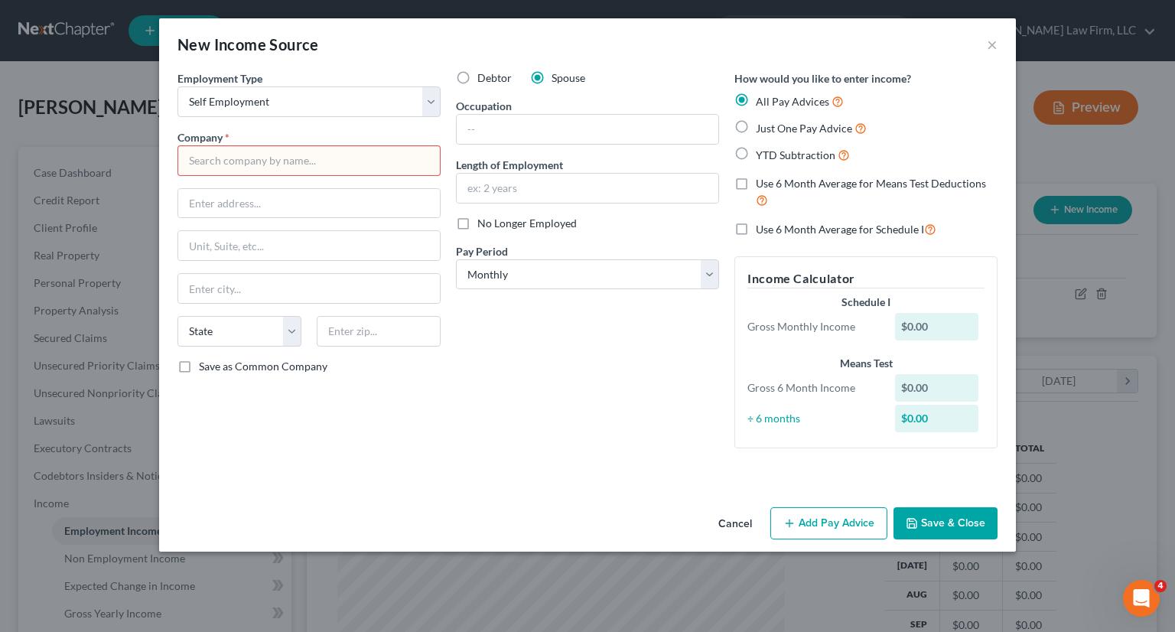
click at [965, 527] on button "Save & Close" at bounding box center [945, 523] width 104 height 32
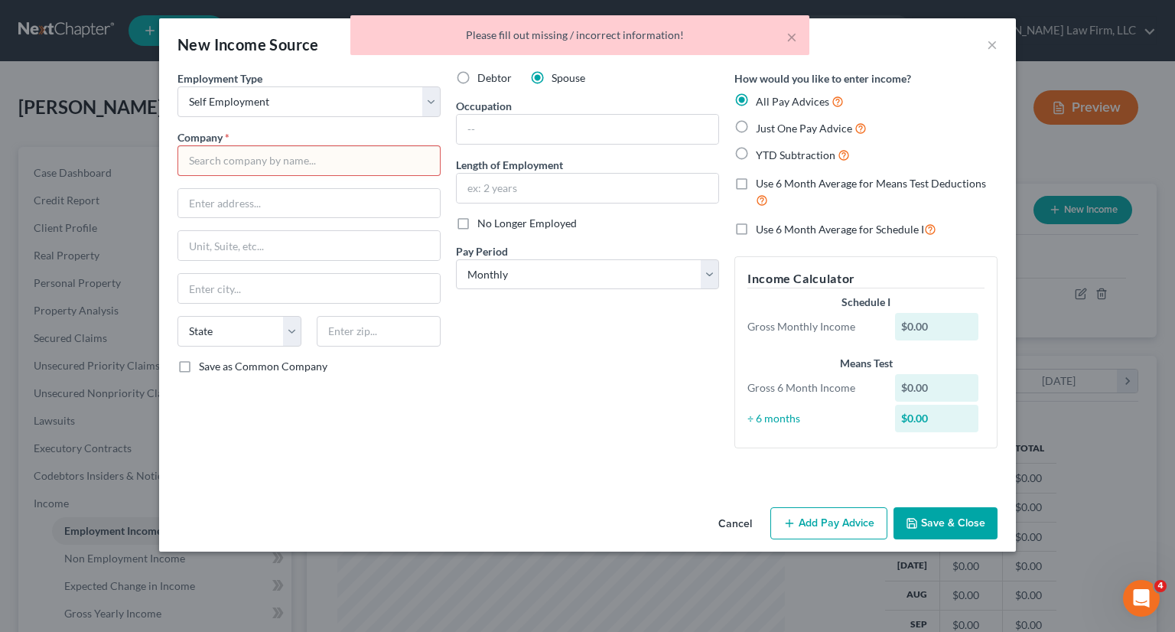
click at [292, 155] on input "text" at bounding box center [308, 160] width 263 height 31
type input "NEED"
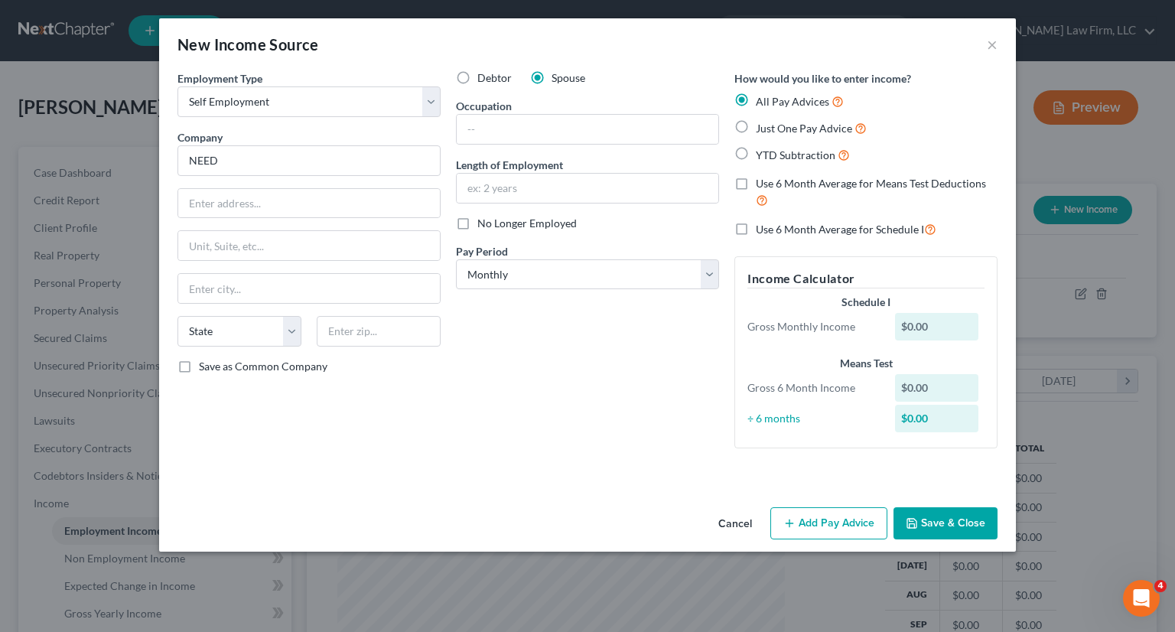
click at [936, 530] on button "Save & Close" at bounding box center [945, 523] width 104 height 32
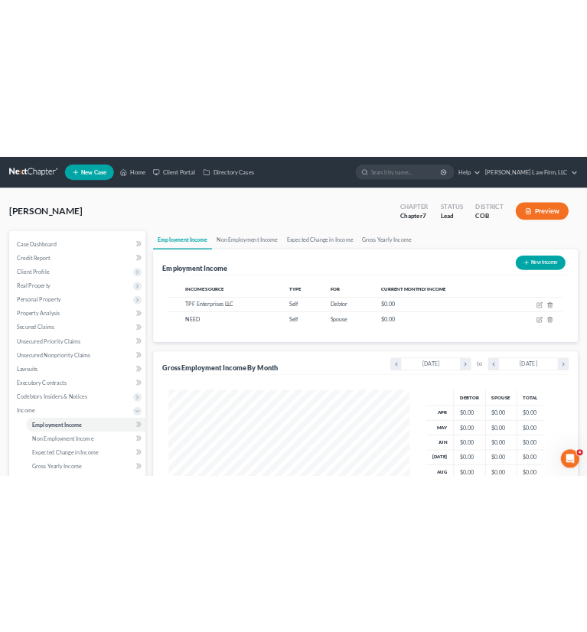
scroll to position [239, 508]
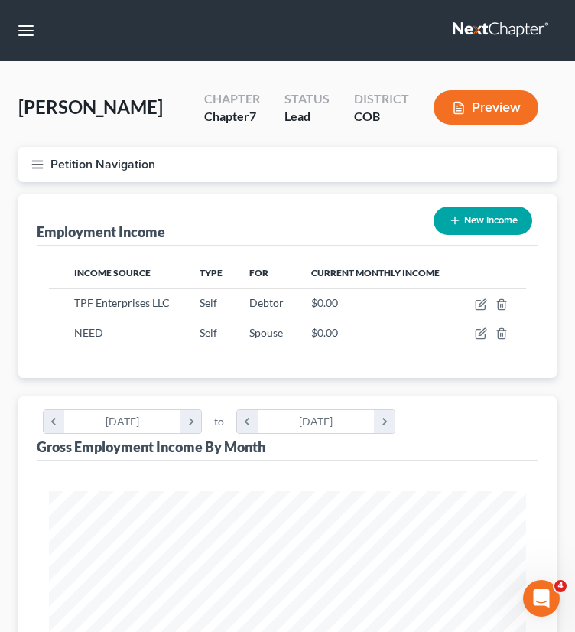
click at [187, 161] on button "Petition Navigation" at bounding box center [287, 164] width 538 height 35
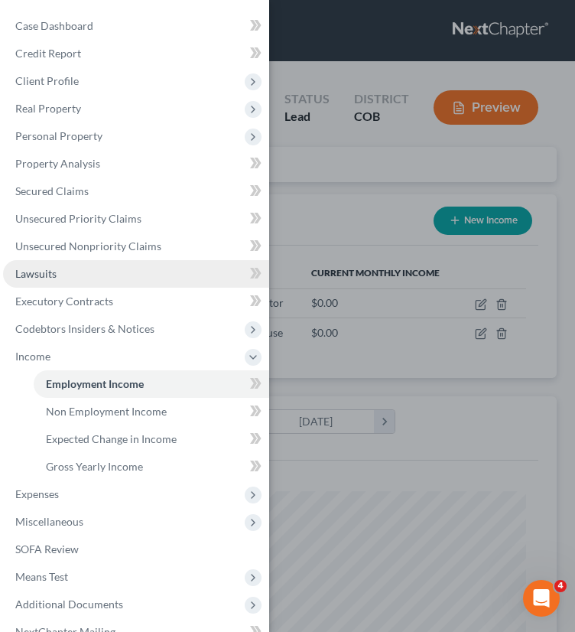
click at [38, 270] on span "Lawsuits" at bounding box center [35, 273] width 41 height 13
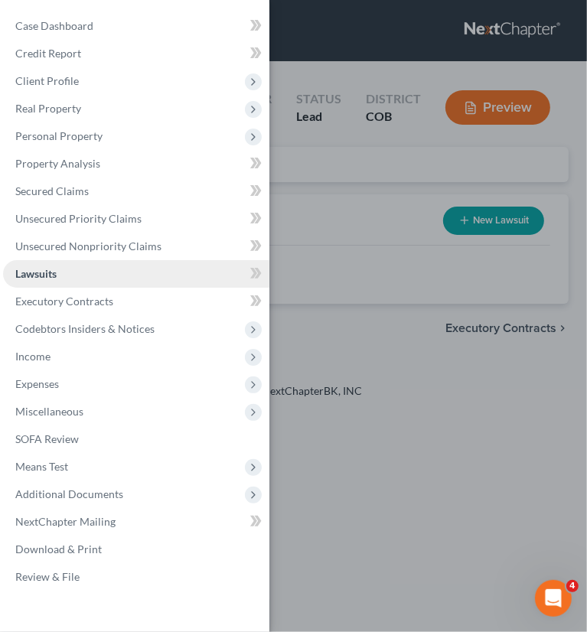
click at [39, 266] on link "Lawsuits" at bounding box center [136, 274] width 266 height 28
click at [51, 272] on span "Lawsuits" at bounding box center [35, 273] width 41 height 13
click at [444, 242] on div "Case Dashboard Payments Invoices Payments Payments Credit Report Client Profile" at bounding box center [293, 316] width 587 height 632
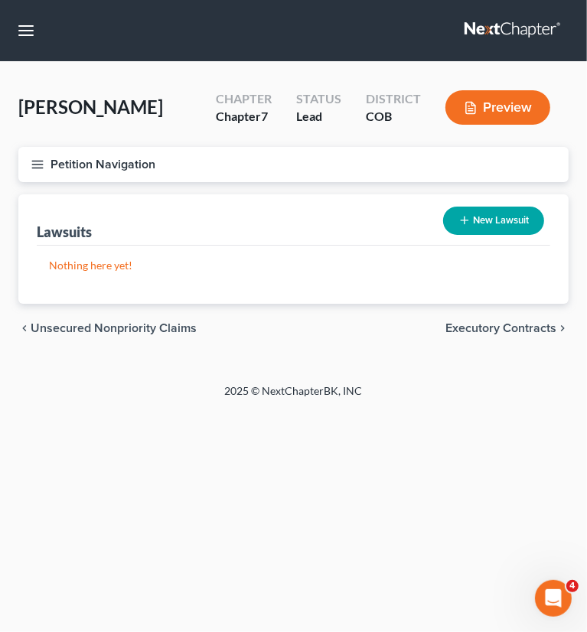
click at [482, 212] on button "New Lawsuit" at bounding box center [493, 221] width 101 height 28
select select "0"
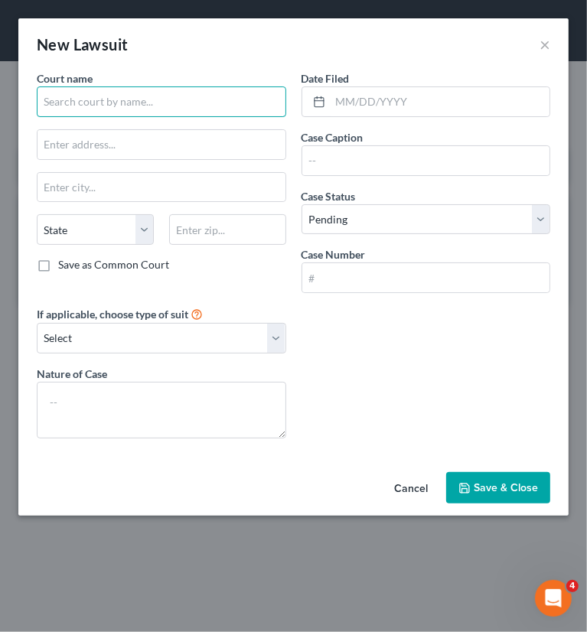
click at [135, 107] on input "text" at bounding box center [161, 101] width 249 height 31
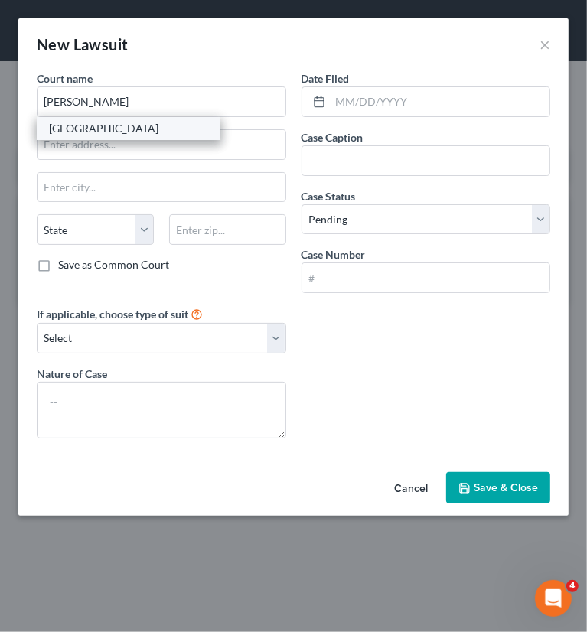
click at [127, 137] on div "Adams County" at bounding box center [129, 128] width 184 height 23
type input "Adams County"
type input "1100 Judicial Center Drive"
type input "Brighton"
select select "5"
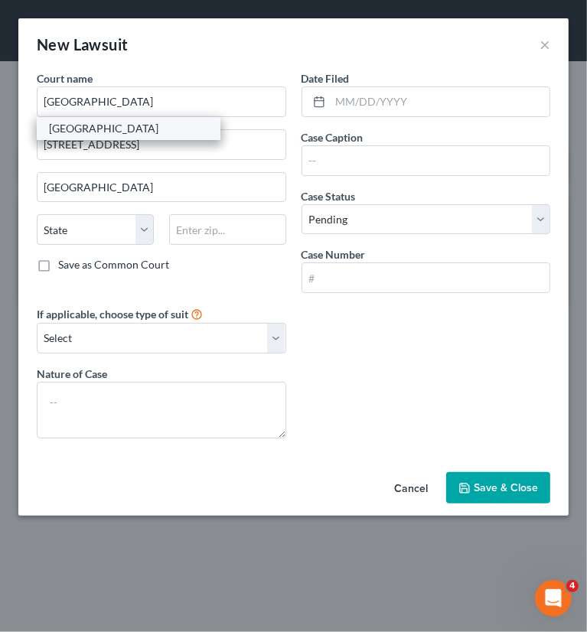
type input "80601"
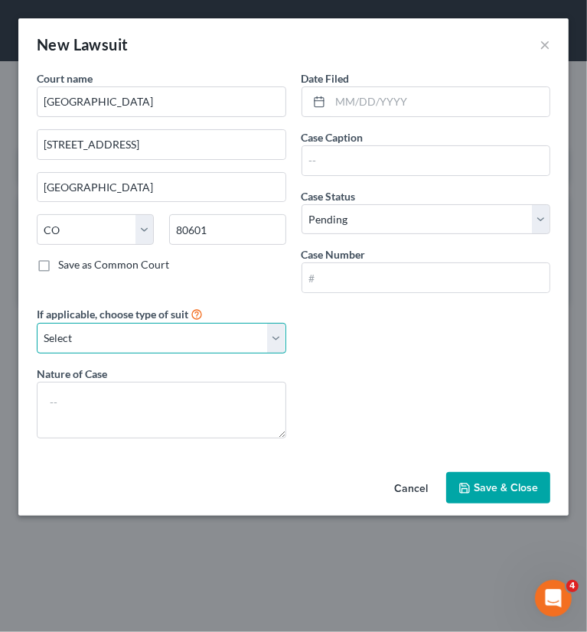
click at [151, 329] on select "Select Repossession Garnishment Foreclosure Attached, Seized, Or Levied Other" at bounding box center [161, 338] width 249 height 31
select select "4"
click at [37, 323] on select "Select Repossession Garnishment Foreclosure Attached, Seized, Or Levied Other" at bounding box center [161, 338] width 249 height 31
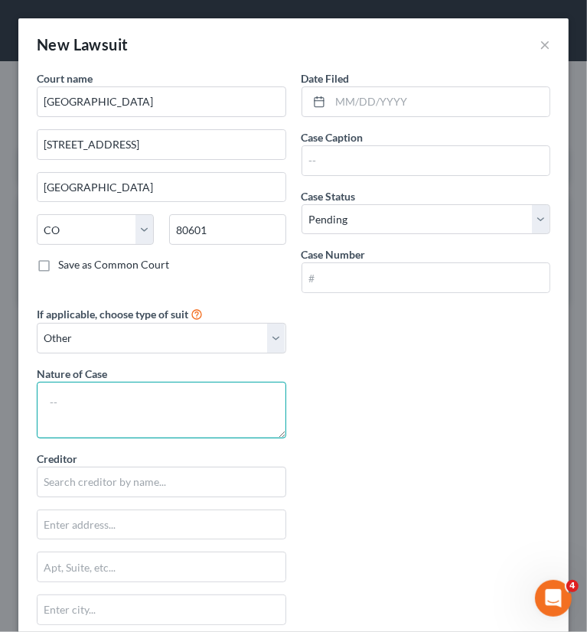
click at [120, 407] on textarea at bounding box center [161, 410] width 249 height 57
type textarea "Collection"
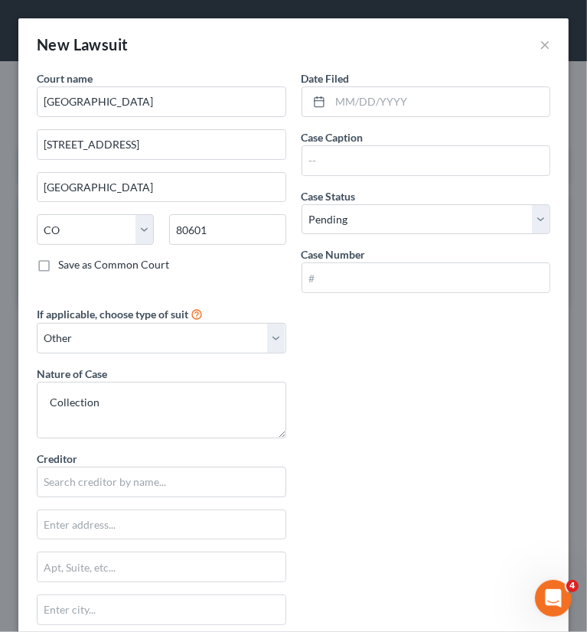
click at [463, 354] on div "Court name * Adams County 1100 Judicial Center Drive Brighton State AL AK AR AZ…" at bounding box center [293, 450] width 529 height 760
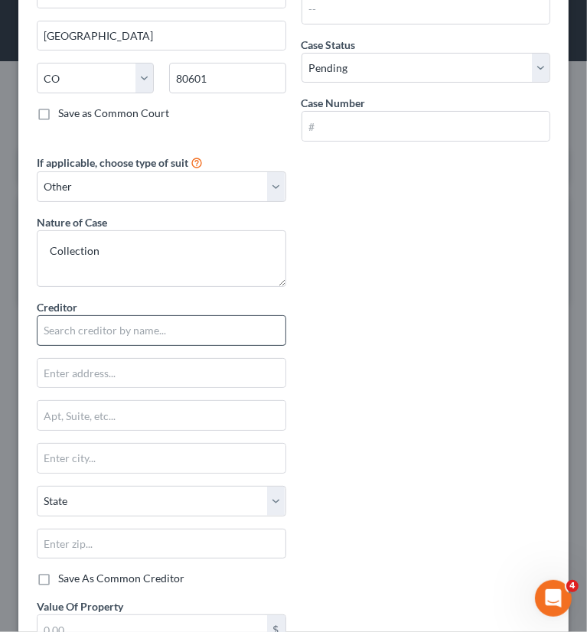
scroll to position [153, 0]
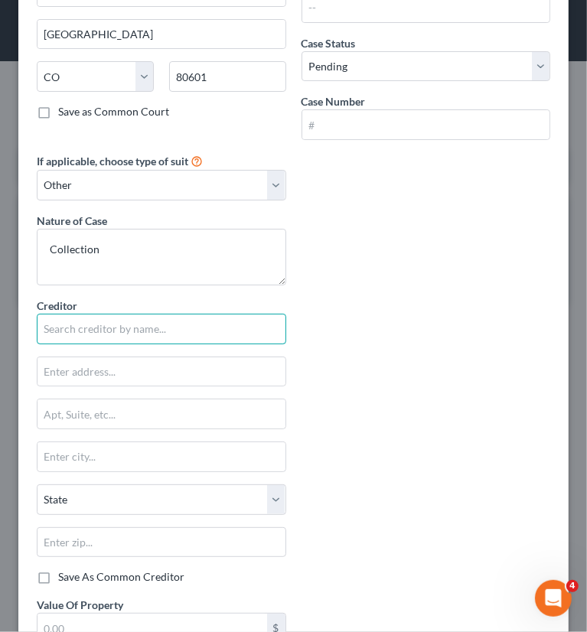
click at [76, 325] on input "text" at bounding box center [161, 329] width 249 height 31
type input "C"
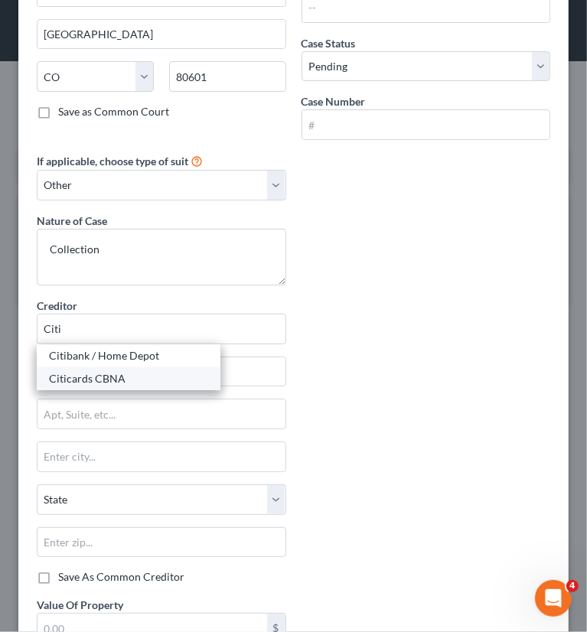
click at [103, 374] on div "Citicards CBNA" at bounding box center [128, 378] width 159 height 15
type input "Citicards CBNA"
type input "PO Box 6077"
type input "Sioux Falls"
select select "43"
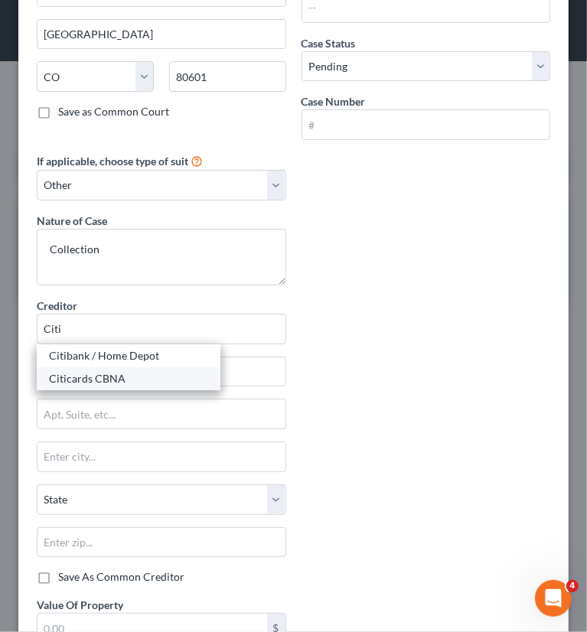
type input "57117"
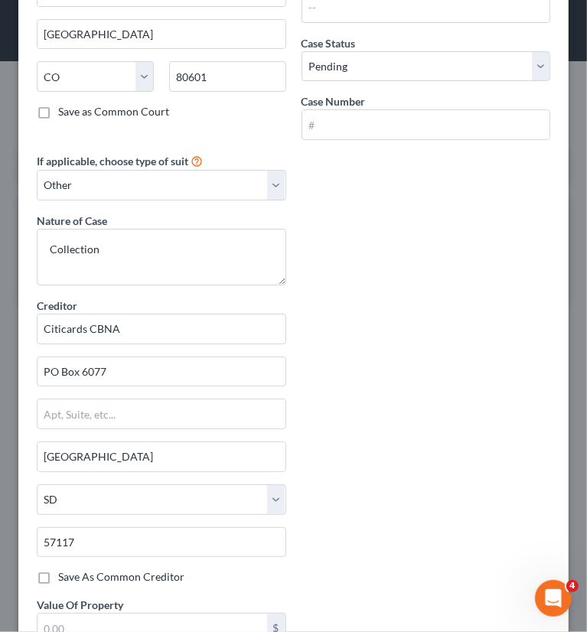
drag, startPoint x: 422, startPoint y: 236, endPoint x: 263, endPoint y: 161, distance: 176.2
click at [422, 236] on div "Court name * Adams County 1100 Judicial Center Drive Brighton State AL AK AR AZ…" at bounding box center [293, 297] width 529 height 760
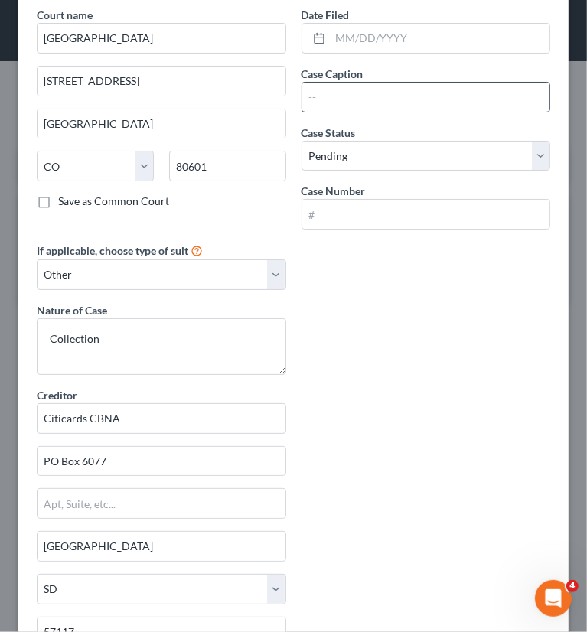
scroll to position [0, 0]
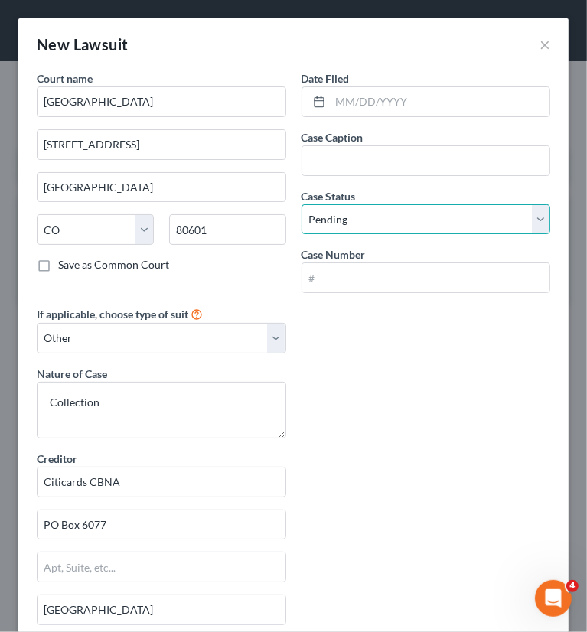
click at [335, 210] on select "Select Pending On Appeal Concluded" at bounding box center [425, 219] width 249 height 31
drag, startPoint x: 336, startPoint y: 207, endPoint x: 309, endPoint y: 194, distance: 29.4
click at [336, 207] on select "Select Pending On Appeal Concluded" at bounding box center [425, 219] width 249 height 31
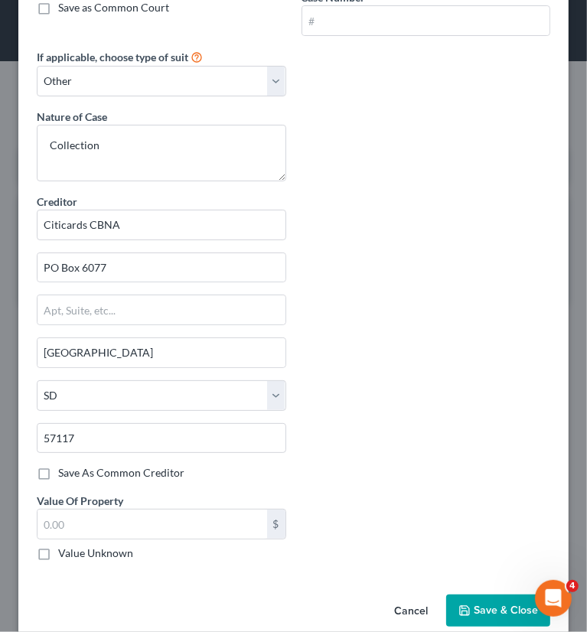
scroll to position [278, 0]
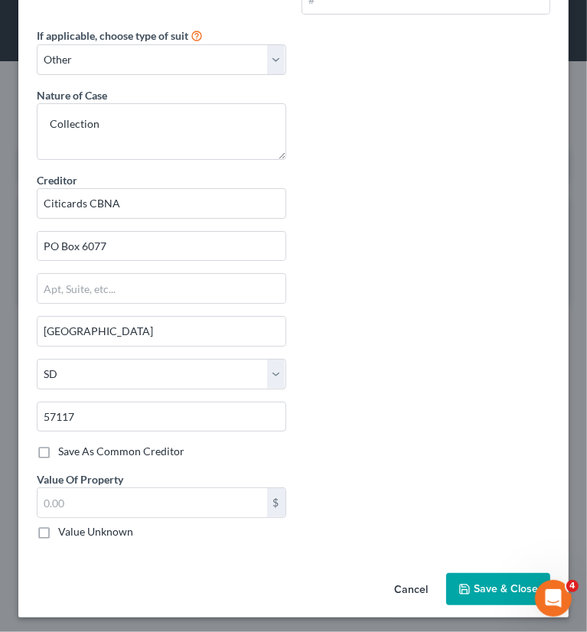
click at [395, 255] on div "Court name * Adams County 1100 Judicial Center Drive Brighton State AL AK AR AZ…" at bounding box center [293, 172] width 529 height 760
drag, startPoint x: 480, startPoint y: 590, endPoint x: 534, endPoint y: 582, distance: 54.8
click at [480, 590] on span "Save & Close" at bounding box center [505, 588] width 64 height 13
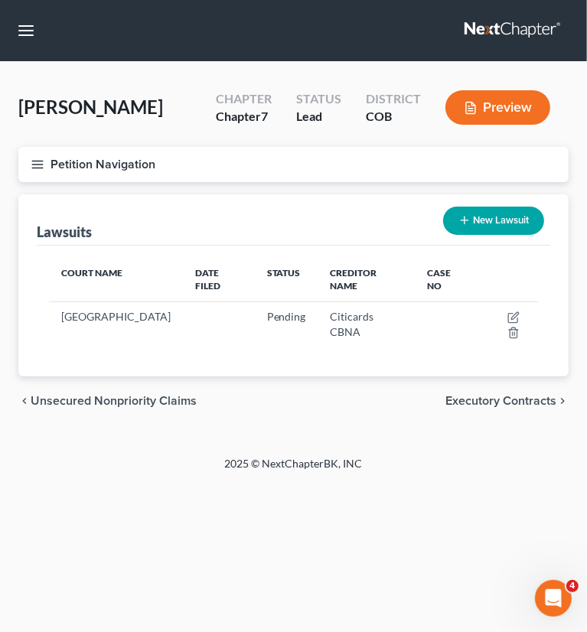
click at [464, 220] on line "button" at bounding box center [463, 220] width 7 height 0
select select "0"
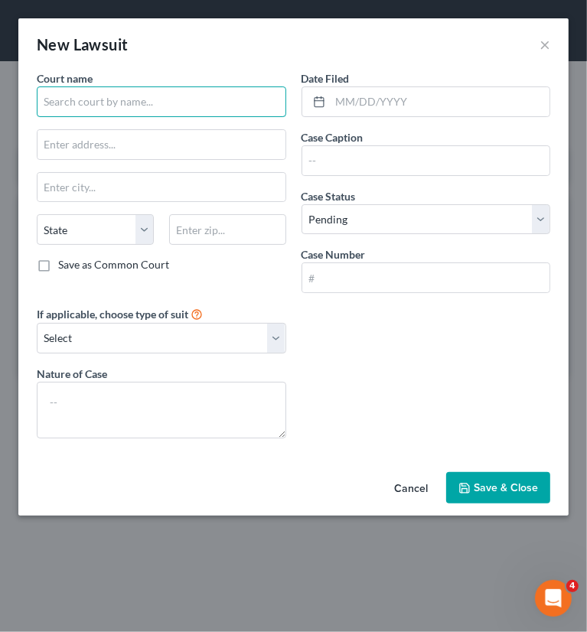
click at [124, 104] on input "text" at bounding box center [161, 101] width 249 height 31
type input "C"
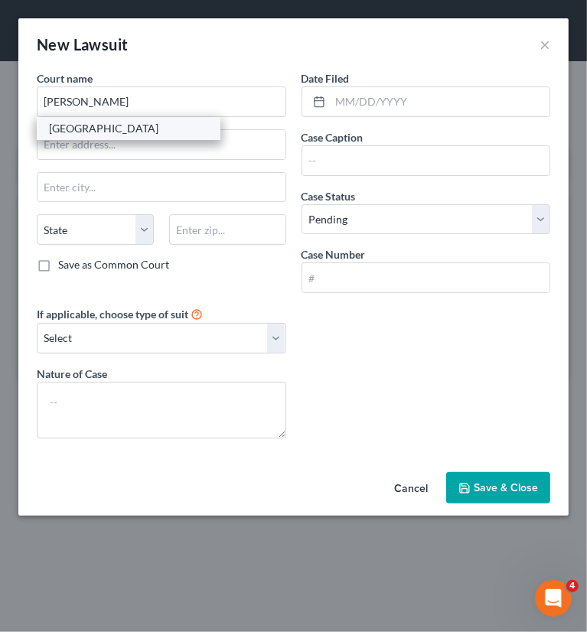
click at [96, 129] on div "Adams County" at bounding box center [128, 128] width 159 height 15
type input "Adams County"
type input "1100 Judicial Center Drive"
type input "Brighton"
select select "5"
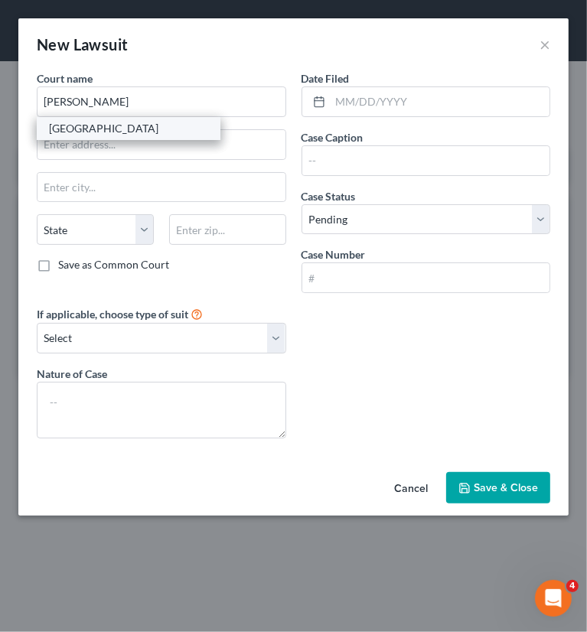
type input "80601"
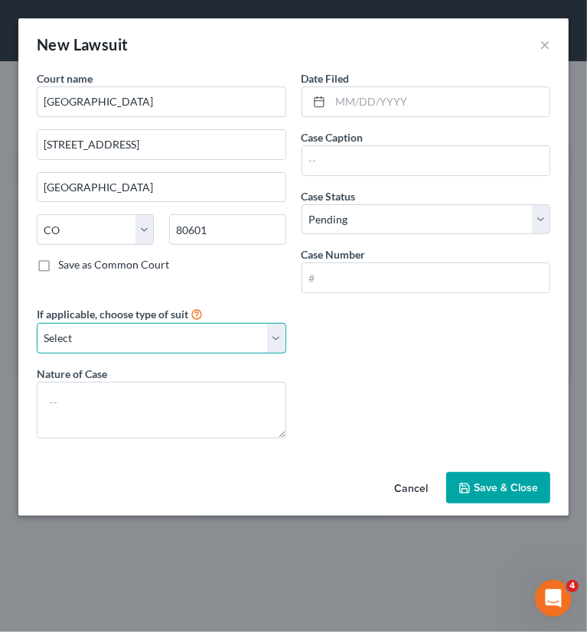
click at [128, 345] on select "Select Repossession Garnishment Foreclosure Attached, Seized, Or Levied Other" at bounding box center [161, 338] width 249 height 31
select select "4"
click at [37, 323] on select "Select Repossession Garnishment Foreclosure Attached, Seized, Or Levied Other" at bounding box center [161, 338] width 249 height 31
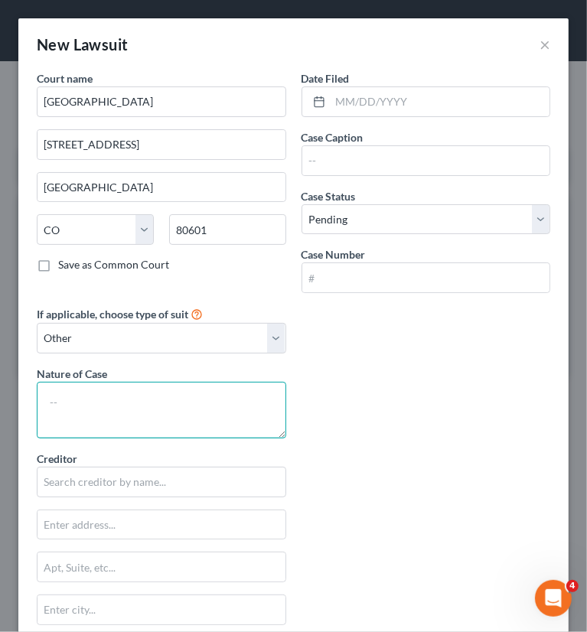
click at [115, 395] on textarea at bounding box center [161, 410] width 249 height 57
type textarea "Collection"
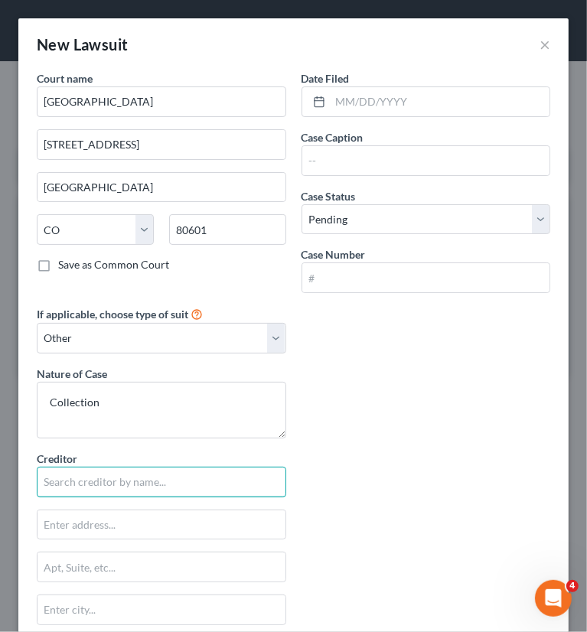
click at [141, 473] on input "text" at bounding box center [161, 482] width 249 height 31
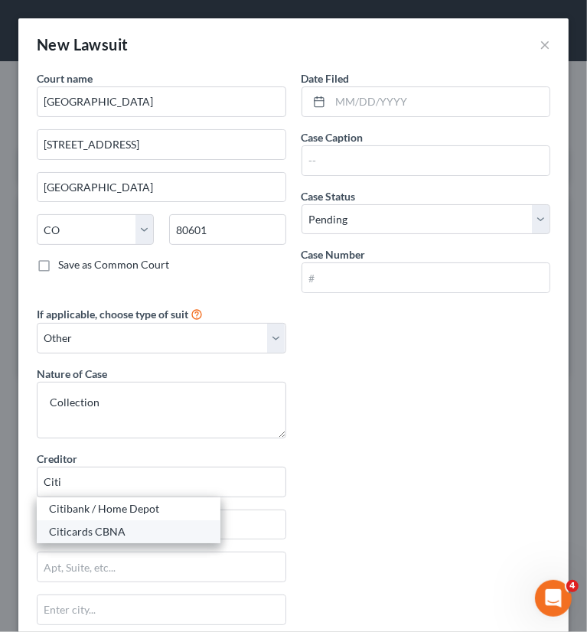
click at [150, 528] on div "Citicards CBNA" at bounding box center [128, 531] width 159 height 15
type input "Citicards CBNA"
type input "PO Box 6077"
type input "Sioux Falls"
select select "43"
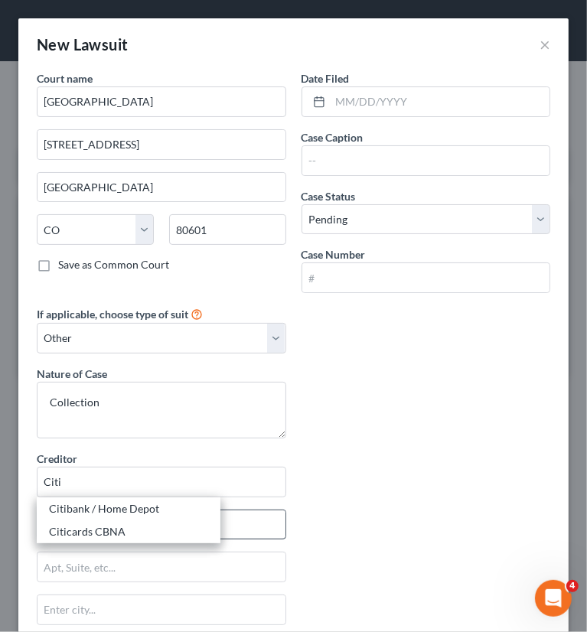
type input "57117"
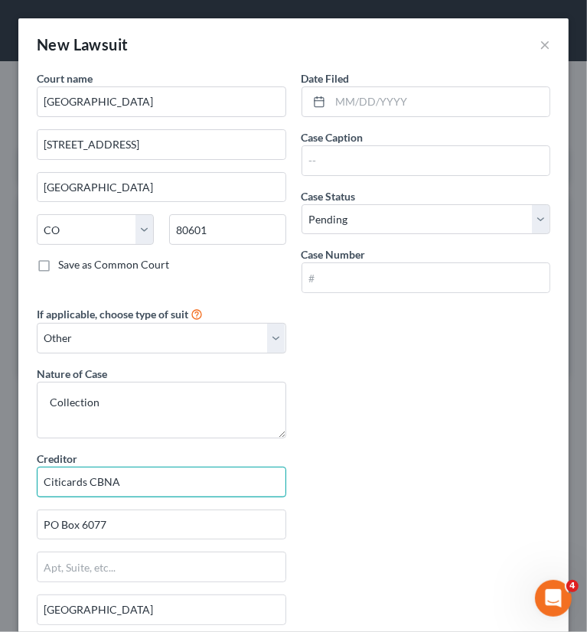
drag, startPoint x: 141, startPoint y: 478, endPoint x: 91, endPoint y: 489, distance: 50.9
click at [91, 489] on input "Citicards CBNA" at bounding box center [161, 482] width 249 height 31
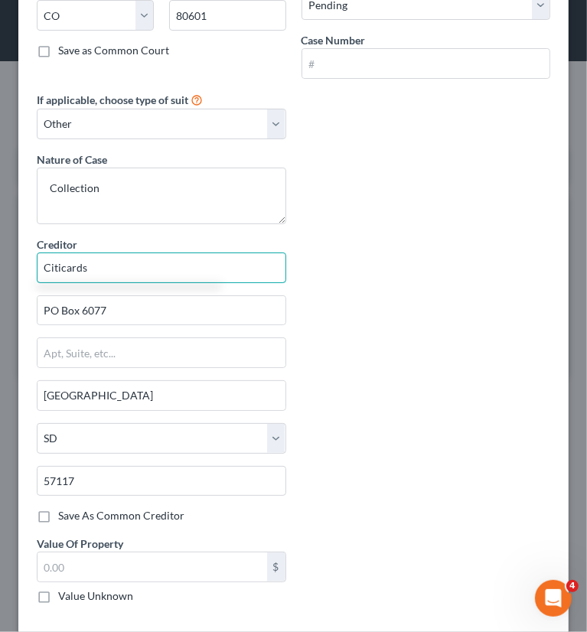
scroll to position [229, 0]
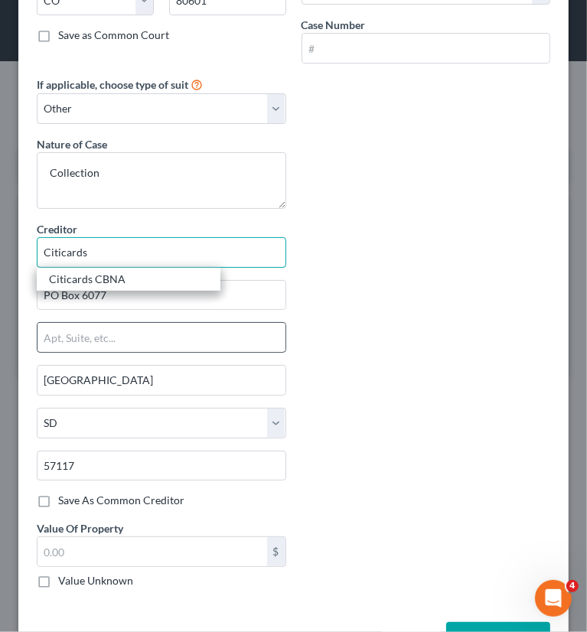
type input "Citicards"
click at [58, 496] on label "Save As Common Creditor" at bounding box center [121, 500] width 126 height 15
click at [64, 496] on input "Save As Common Creditor" at bounding box center [69, 498] width 10 height 10
checkbox input "true"
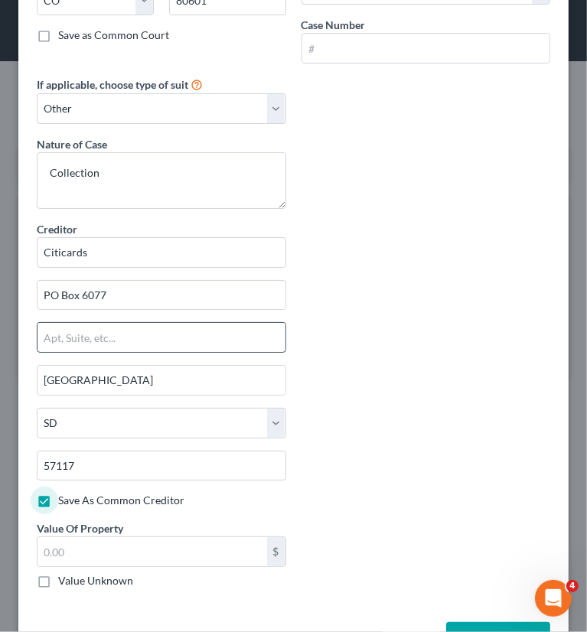
type input "Citicards"
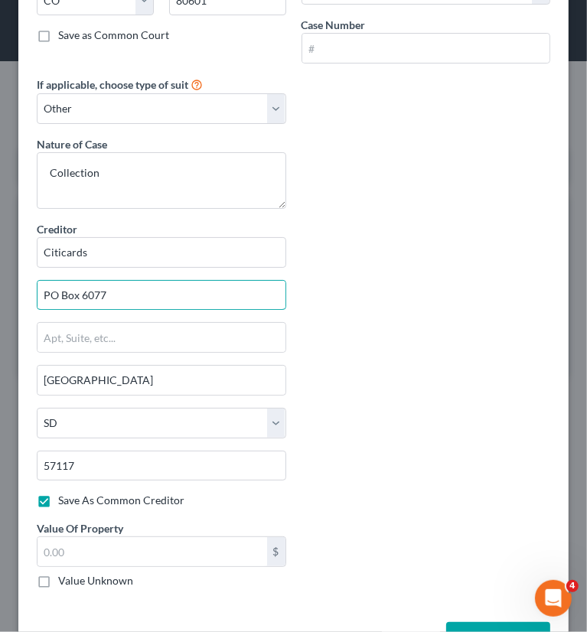
drag, startPoint x: 122, startPoint y: 291, endPoint x: -8, endPoint y: 295, distance: 129.3
click at [0, 295] on html "Home New Case Client Portal Directory Cases Curtis Law Firm, LLC msanchez@cmcur…" at bounding box center [293, 316] width 587 height 632
click at [72, 325] on input "text" at bounding box center [161, 337] width 248 height 29
paste input "PO Box 6077"
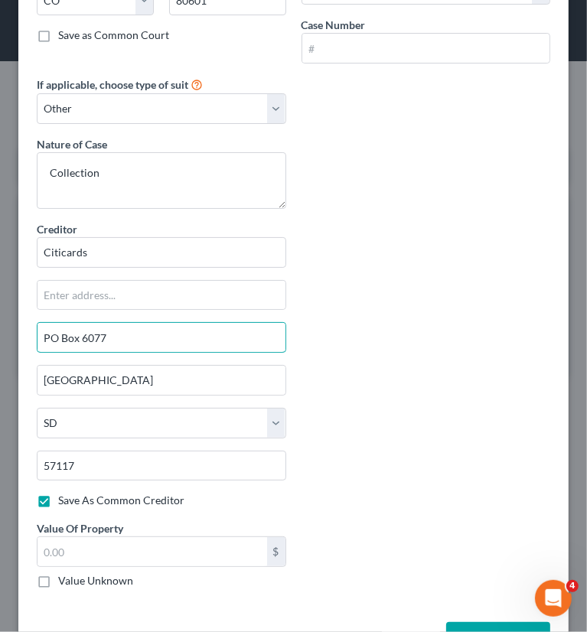
type input "PO Box 6077"
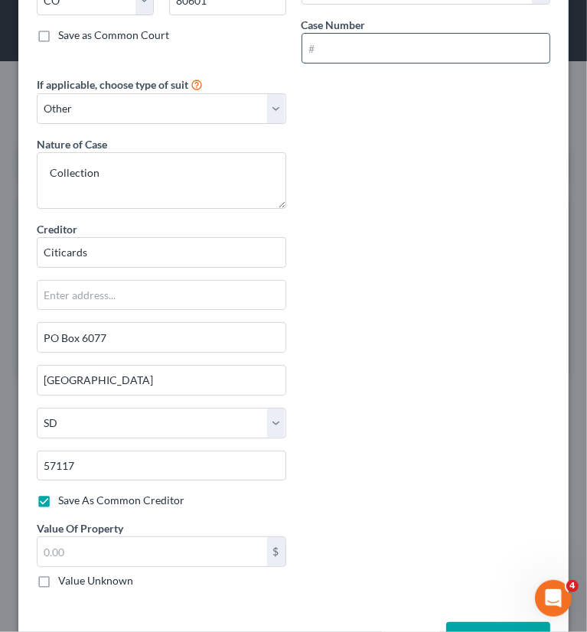
click at [354, 50] on input "text" at bounding box center [426, 48] width 248 height 29
type input "2025C46451"
click at [89, 587] on div "If applicable, choose type of suit Select Repossession Garnishment Foreclosure …" at bounding box center [161, 338] width 265 height 525
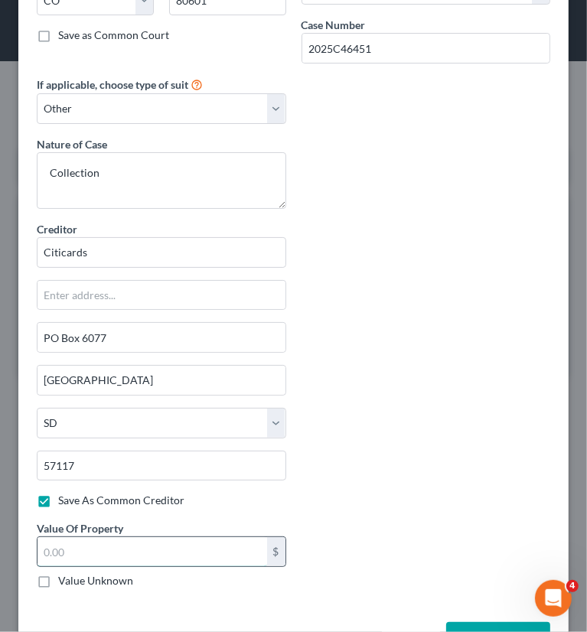
click at [102, 551] on input "text" at bounding box center [151, 551] width 229 height 29
type input "0"
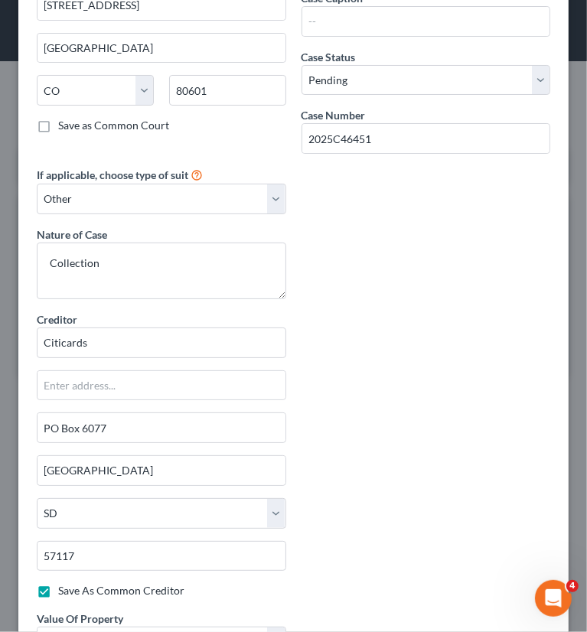
scroll to position [0, 0]
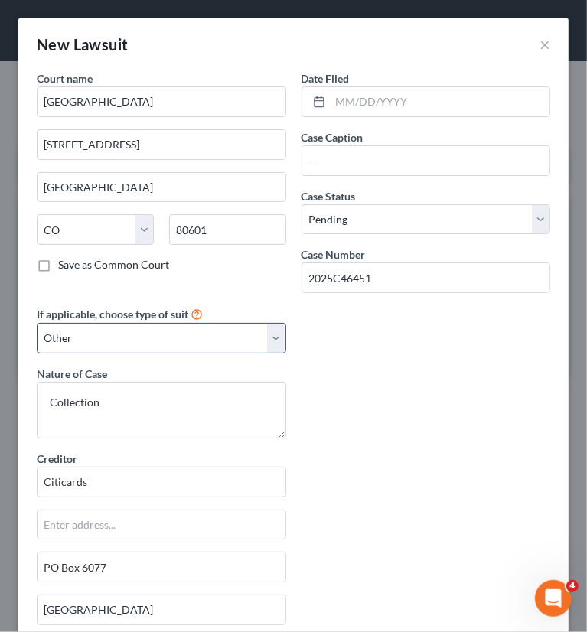
drag, startPoint x: 346, startPoint y: 386, endPoint x: 98, endPoint y: 350, distance: 250.5
click at [346, 386] on div "Court name * Adams County 1100 Judicial Center Drive Brighton State AL AK AR AZ…" at bounding box center [293, 450] width 529 height 760
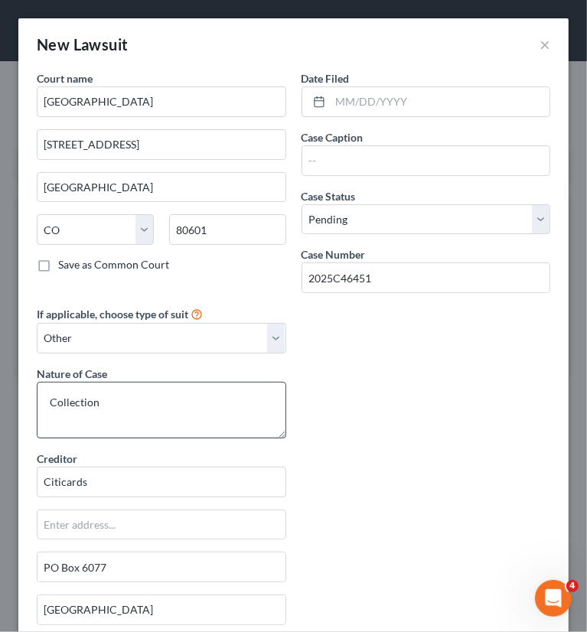
drag, startPoint x: 382, startPoint y: 438, endPoint x: 94, endPoint y: 395, distance: 291.5
click at [382, 438] on div "Court name * Adams County 1100 Judicial Center Drive Brighton State AL AK AR AZ…" at bounding box center [293, 450] width 529 height 760
drag, startPoint x: 107, startPoint y: 516, endPoint x: 82, endPoint y: 496, distance: 32.1
click at [107, 516] on input "text" at bounding box center [161, 524] width 248 height 29
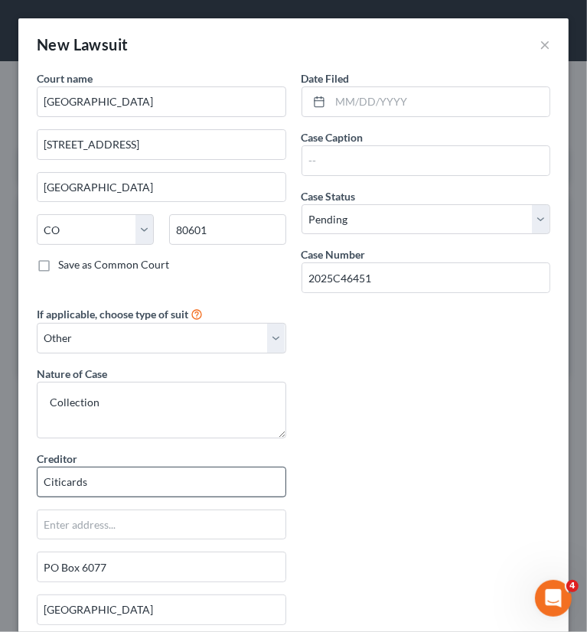
drag, startPoint x: 190, startPoint y: 462, endPoint x: 184, endPoint y: 486, distance: 24.5
click at [190, 463] on div "Creditor * Citicards" at bounding box center [161, 474] width 249 height 47
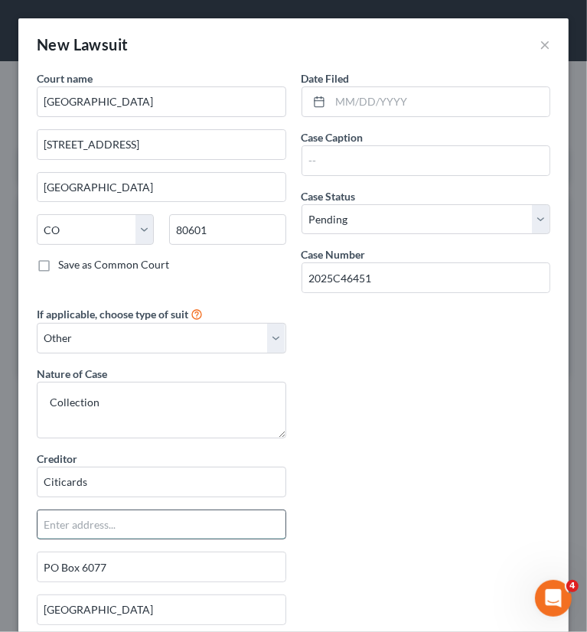
click at [175, 518] on input "text" at bounding box center [161, 524] width 248 height 29
type input "C"
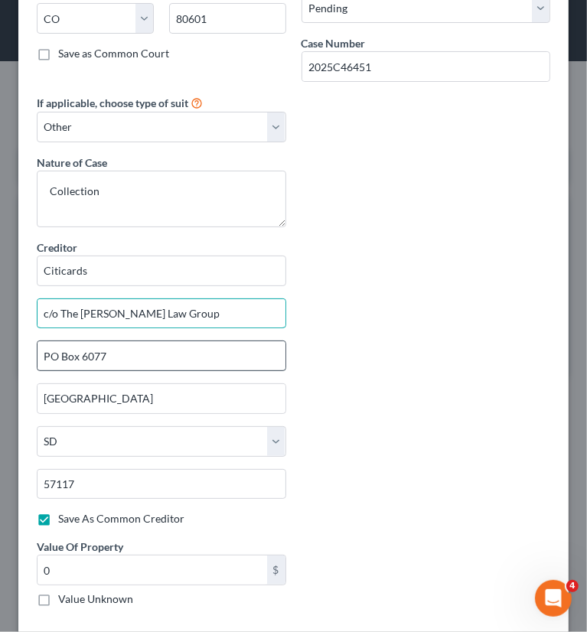
scroll to position [229, 0]
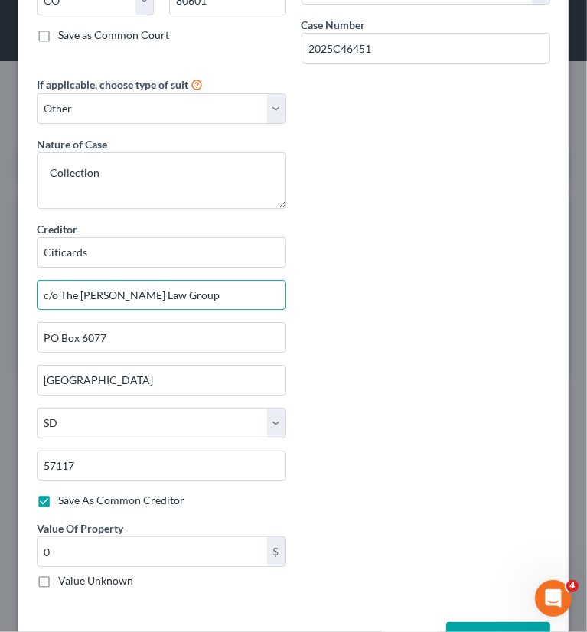
type input "c/o The Moore Law Group"
click at [340, 308] on div "Court name * Adams County 1100 Judicial Center Drive Brighton State AL AK AR AZ…" at bounding box center [293, 221] width 529 height 760
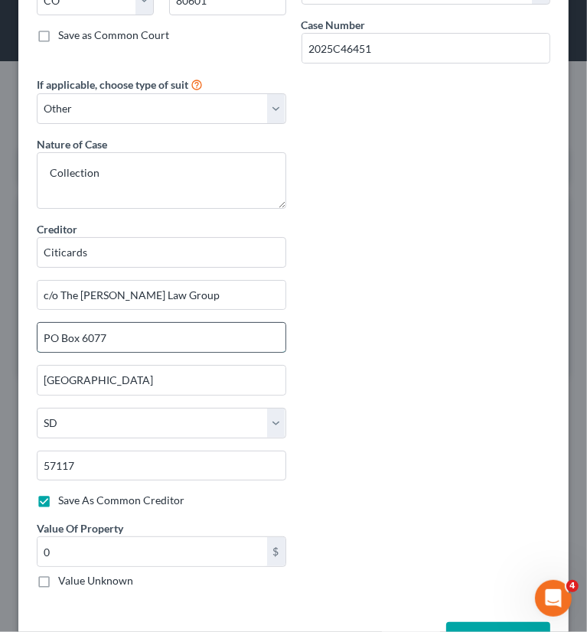
drag, startPoint x: 118, startPoint y: 335, endPoint x: 80, endPoint y: 337, distance: 38.3
click at [80, 337] on input "PO Box 6077" at bounding box center [161, 337] width 248 height 29
type input "PO Box 60734"
click at [410, 494] on div "Court name * Adams County 1100 Judicial Center Drive Brighton State AL AK AR AZ…" at bounding box center [293, 221] width 529 height 760
click at [496, 460] on div "Court name * Adams County 1100 Judicial Center Drive Brighton State AL AK AR AZ…" at bounding box center [293, 221] width 529 height 760
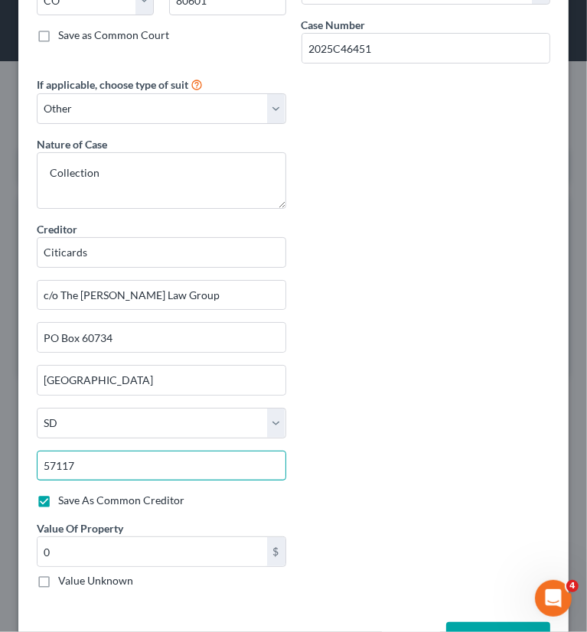
drag, startPoint x: 116, startPoint y: 464, endPoint x: 5, endPoint y: 463, distance: 110.9
click at [5, 463] on div "New Lawsuit × Court name * Adams County 1100 Judicial Center Drive Brighton Sta…" at bounding box center [293, 316] width 587 height 632
type input "91716-0734"
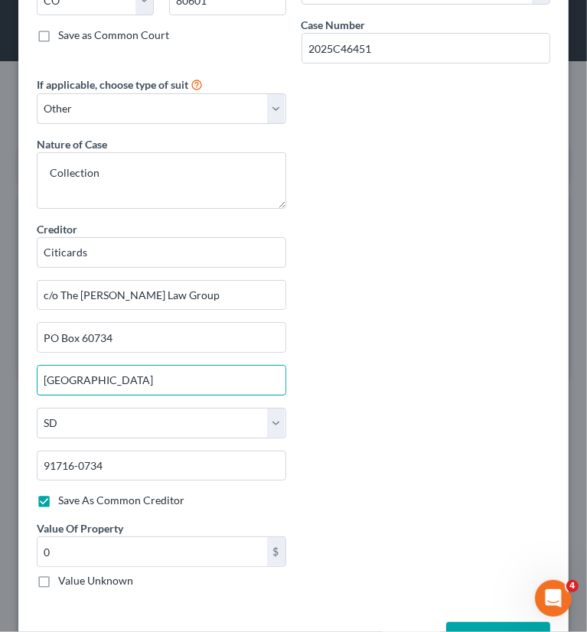
drag, startPoint x: 112, startPoint y: 379, endPoint x: 19, endPoint y: 375, distance: 93.4
click at [19, 375] on div "Court name * Adams County 1100 Judicial Center Drive Brighton State AL AK AR AZ…" at bounding box center [293, 228] width 550 height 775
type input "City of Industry"
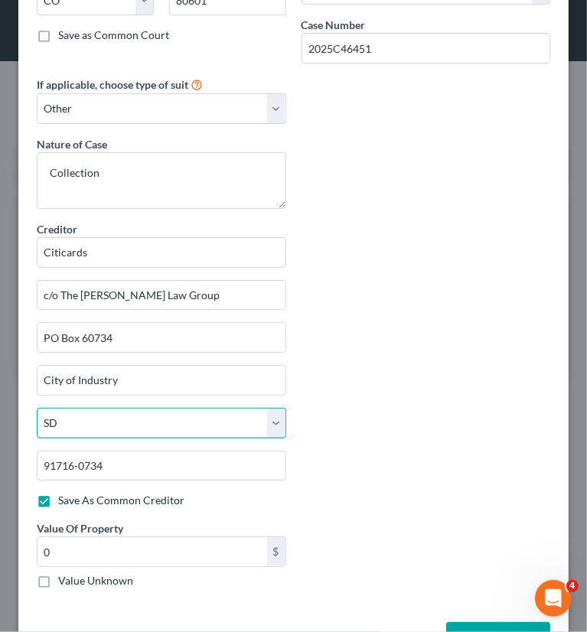
select select "4"
click at [398, 469] on div "Court name * Adams County 1100 Judicial Center Drive Brighton State AL AK AR AZ…" at bounding box center [293, 221] width 529 height 760
click at [68, 577] on label "Value Unknown" at bounding box center [95, 580] width 75 height 15
click at [68, 577] on input "Value Unknown" at bounding box center [69, 578] width 10 height 10
checkbox input "true"
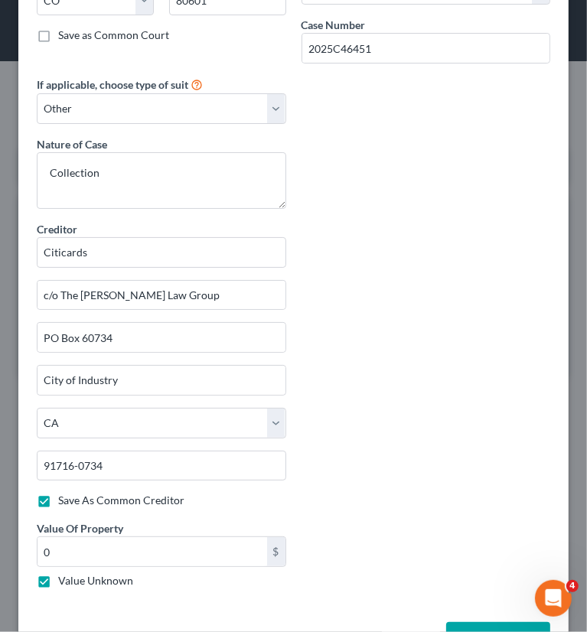
type input "0.00"
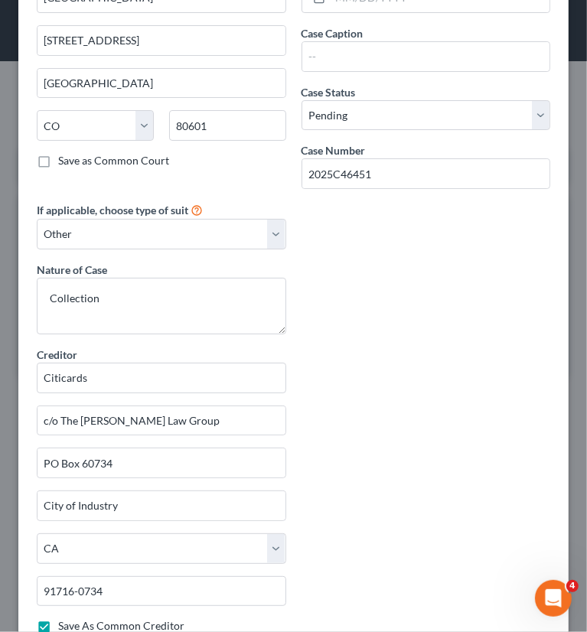
scroll to position [0, 0]
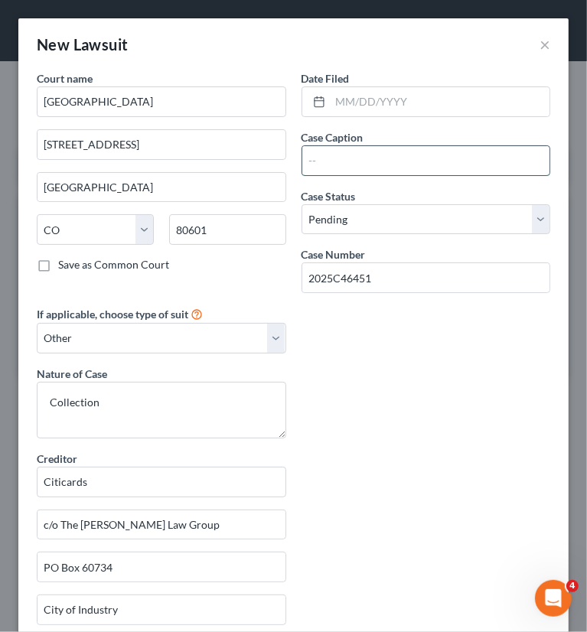
click at [359, 149] on input "text" at bounding box center [426, 160] width 248 height 29
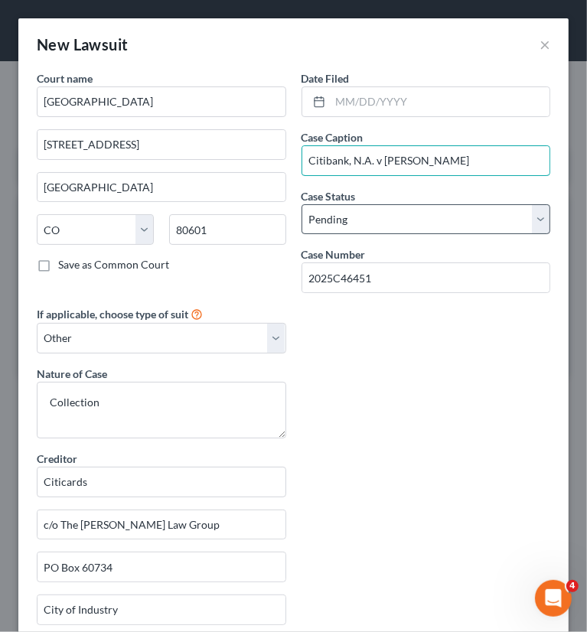
type input "Citibank, N.A. v Thomas P Flautt"
click at [434, 209] on select "Select Pending On Appeal Concluded" at bounding box center [425, 219] width 249 height 31
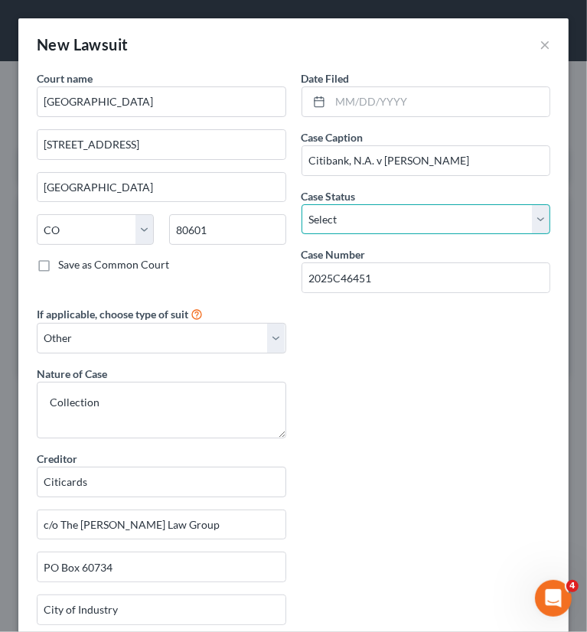
click at [301, 204] on select "Select Pending On Appeal Concluded" at bounding box center [425, 219] width 249 height 31
click at [382, 223] on select "Select Pending On Appeal Concluded" at bounding box center [425, 219] width 249 height 31
select select "0"
click at [301, 204] on select "Select Pending On Appeal Concluded" at bounding box center [425, 219] width 249 height 31
click at [408, 431] on div "Court name * Adams County 1100 Judicial Center Drive Brighton State AL AK AR AZ…" at bounding box center [293, 450] width 529 height 760
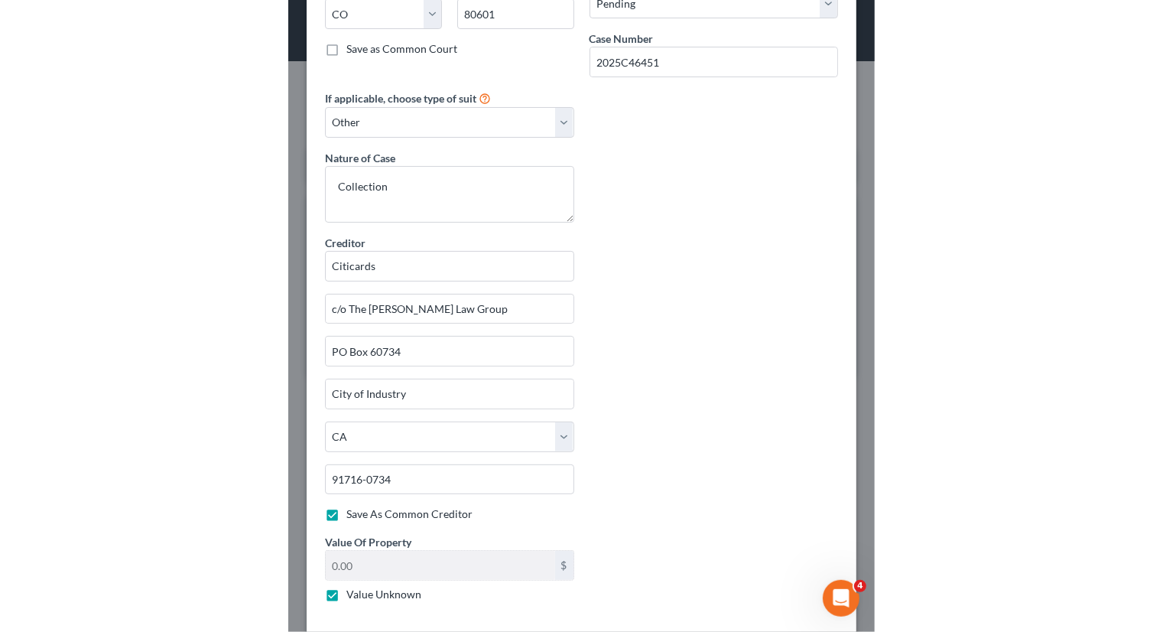
scroll to position [278, 0]
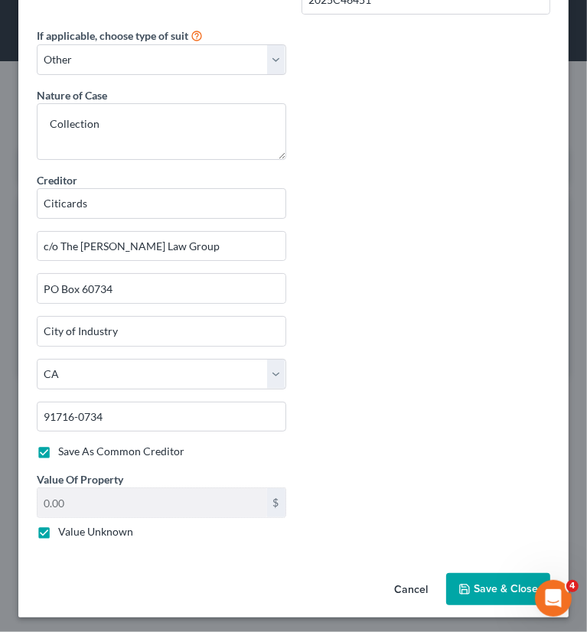
click at [481, 584] on span "Save & Close" at bounding box center [505, 588] width 64 height 13
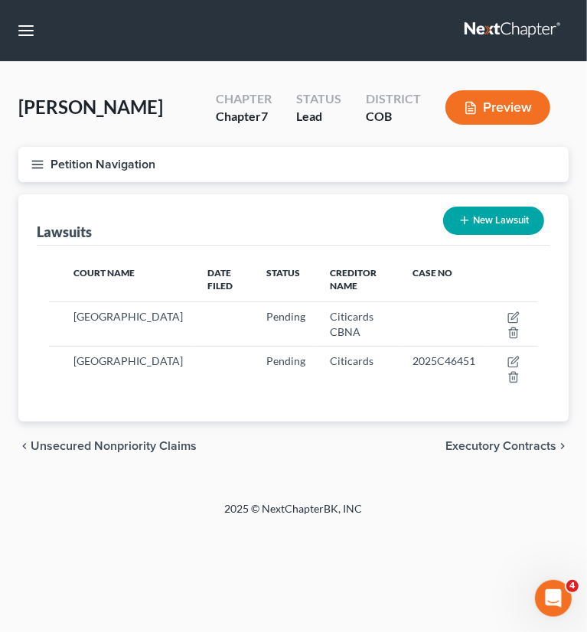
drag, startPoint x: 129, startPoint y: 163, endPoint x: 139, endPoint y: 157, distance: 11.7
click at [129, 163] on button "Petition Navigation" at bounding box center [293, 164] width 550 height 35
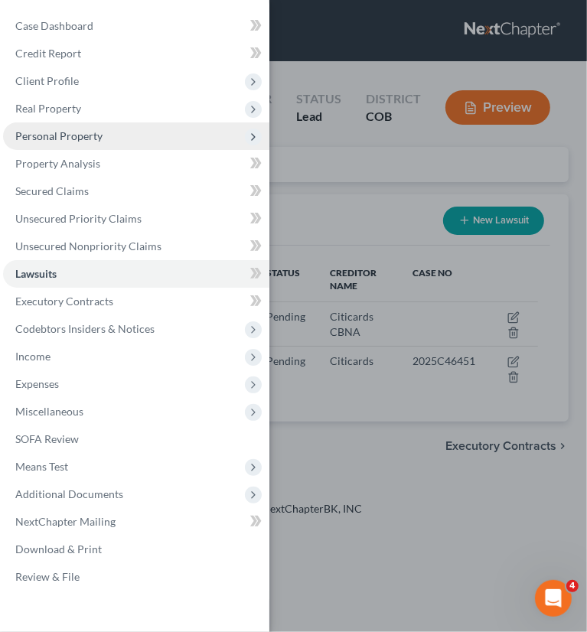
click at [62, 145] on span "Personal Property" at bounding box center [136, 136] width 266 height 28
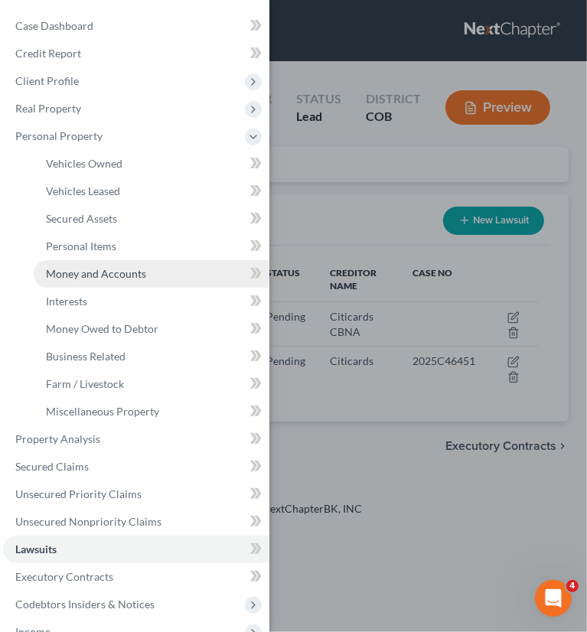
click at [67, 273] on span "Money and Accounts" at bounding box center [96, 273] width 100 height 13
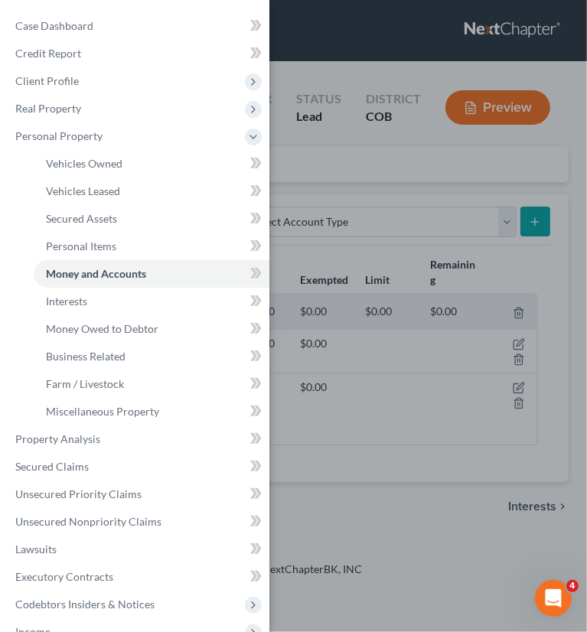
drag, startPoint x: 389, startPoint y: 472, endPoint x: 356, endPoint y: 459, distance: 34.7
click at [389, 472] on div "Case Dashboard Payments Invoices Payments Payments Credit Report Client Profile" at bounding box center [293, 316] width 587 height 632
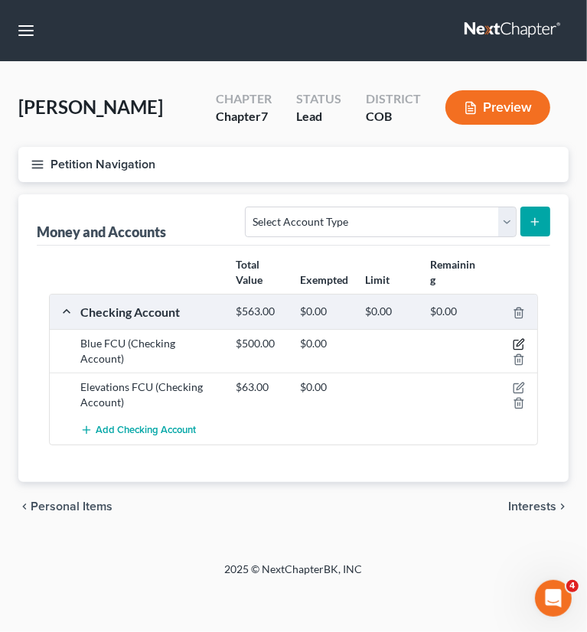
click at [522, 340] on icon "button" at bounding box center [518, 344] width 12 height 12
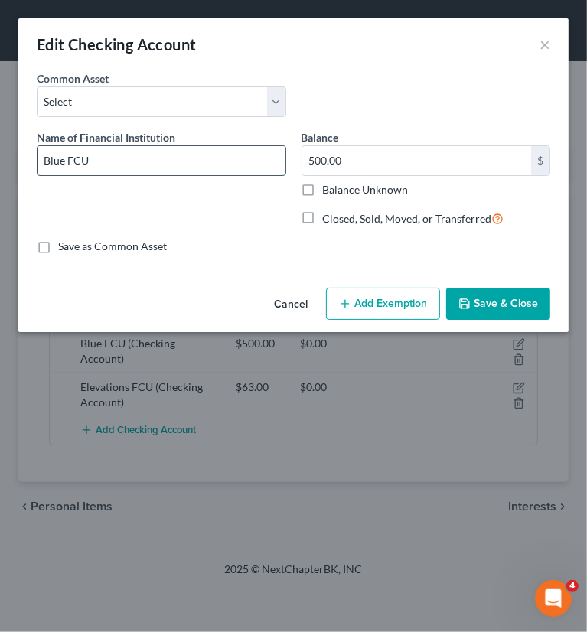
click at [146, 162] on input "Blue FCU" at bounding box center [161, 160] width 248 height 29
click at [194, 163] on input "Blue FCU" at bounding box center [161, 160] width 248 height 29
type input "Blue FCU"
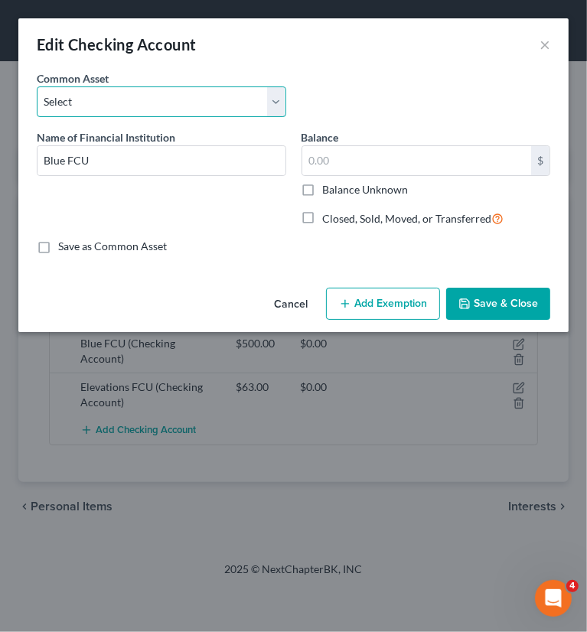
click at [278, 102] on select "Select Wells Fargo Chase" at bounding box center [161, 101] width 249 height 31
click at [343, 86] on div "Common Asset Select Wells Fargo Chase" at bounding box center [293, 99] width 529 height 59
click at [481, 304] on button "Save & Close" at bounding box center [498, 304] width 104 height 32
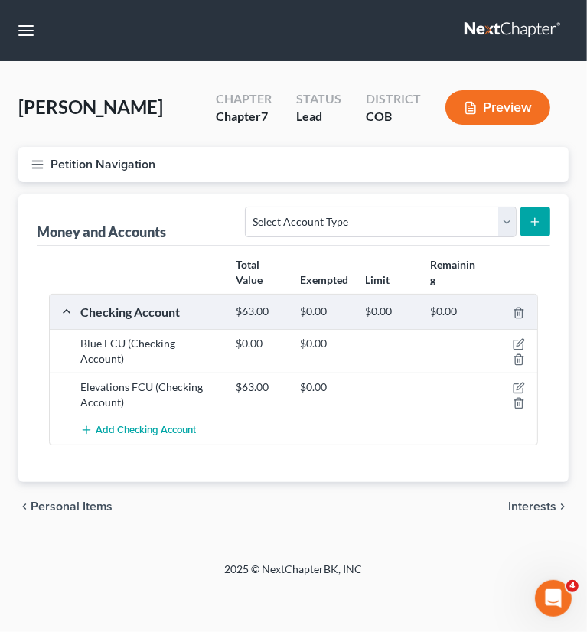
click at [532, 218] on icon "submit" at bounding box center [535, 222] width 12 height 12
drag, startPoint x: 509, startPoint y: 216, endPoint x: 489, endPoint y: 224, distance: 22.0
click at [509, 216] on select "Select Account Type Brokerage Cash on Hand Certificates of Deposit Checking Acc…" at bounding box center [380, 222] width 271 height 31
select select "savings"
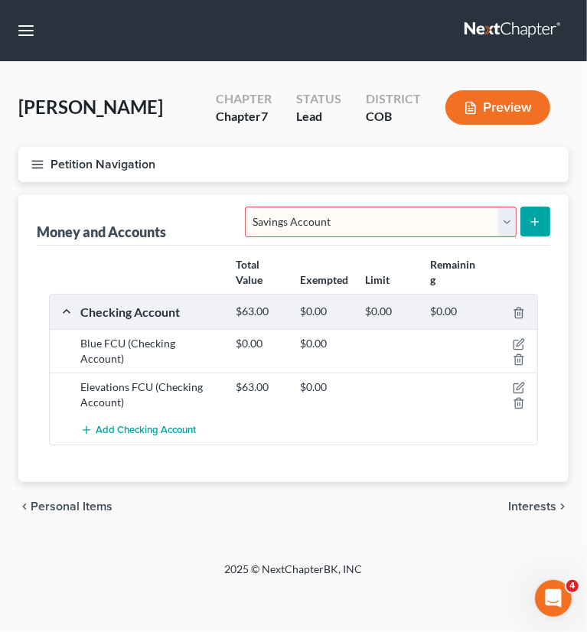
click at [249, 207] on select "Select Account Type Brokerage Cash on Hand Certificates of Deposit Checking Acc…" at bounding box center [380, 222] width 271 height 31
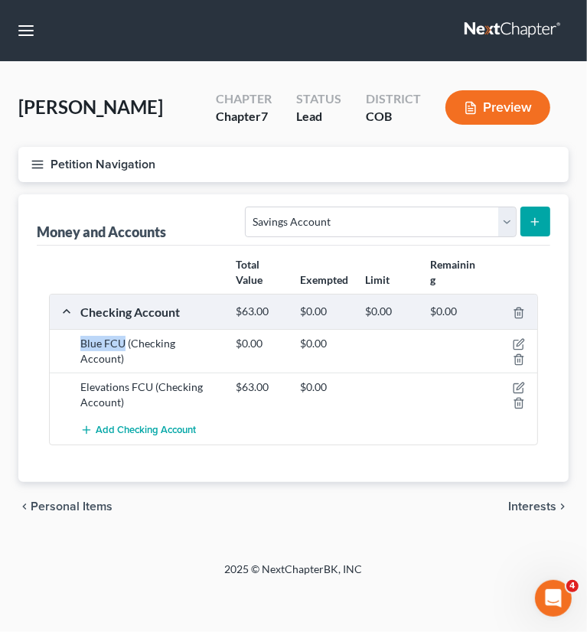
drag, startPoint x: 80, startPoint y: 340, endPoint x: 122, endPoint y: 338, distance: 42.9
click at [122, 338] on div "Blue FCU (Checking Account)" at bounding box center [150, 351] width 155 height 31
copy div "Blue FCU"
click at [529, 230] on button "submit" at bounding box center [535, 222] width 30 height 30
click at [533, 216] on icon "submit" at bounding box center [535, 222] width 12 height 12
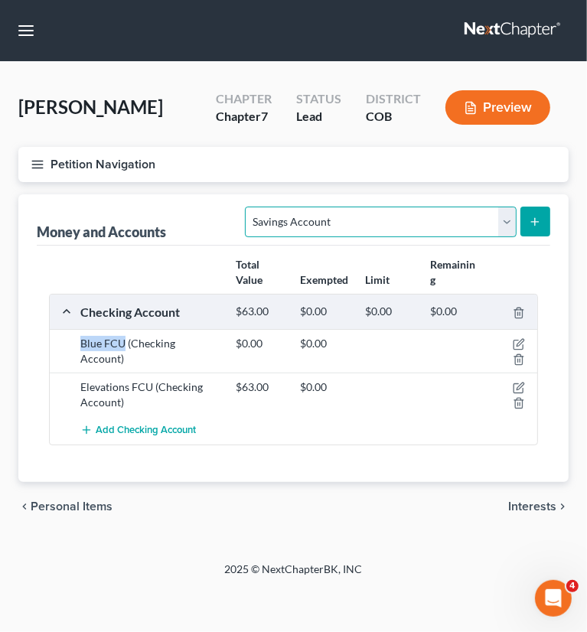
drag, startPoint x: 422, startPoint y: 220, endPoint x: 431, endPoint y: 220, distance: 9.2
click at [422, 220] on select "Select Account Type Brokerage Cash on Hand Certificates of Deposit Checking Acc…" at bounding box center [380, 222] width 271 height 31
click at [249, 207] on select "Select Account Type Brokerage Cash on Hand Certificates of Deposit Checking Acc…" at bounding box center [380, 222] width 271 height 31
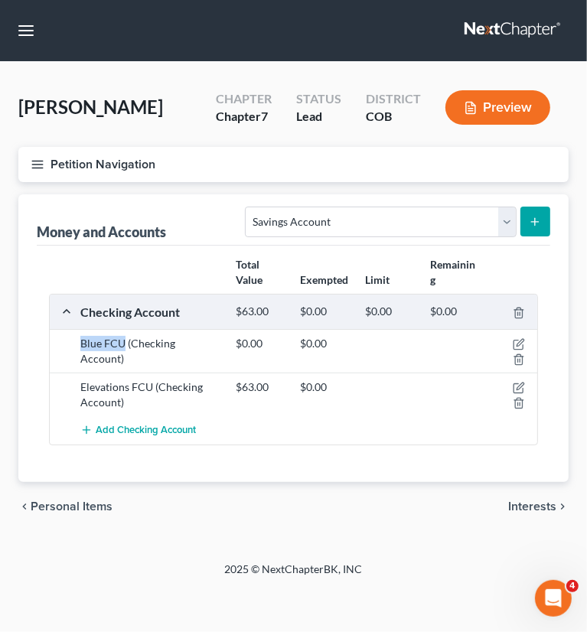
click at [538, 218] on icon "submit" at bounding box center [535, 222] width 12 height 12
click at [213, 252] on div "Total Value Exempted Limit Remaining" at bounding box center [293, 273] width 504 height 42
click at [530, 221] on icon "submit" at bounding box center [535, 222] width 12 height 12
click at [529, 221] on icon "submit" at bounding box center [535, 222] width 12 height 12
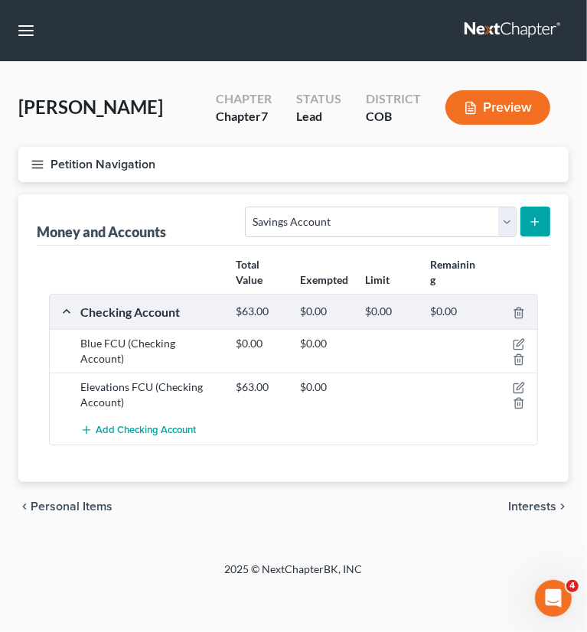
click at [529, 221] on icon "submit" at bounding box center [535, 222] width 12 height 12
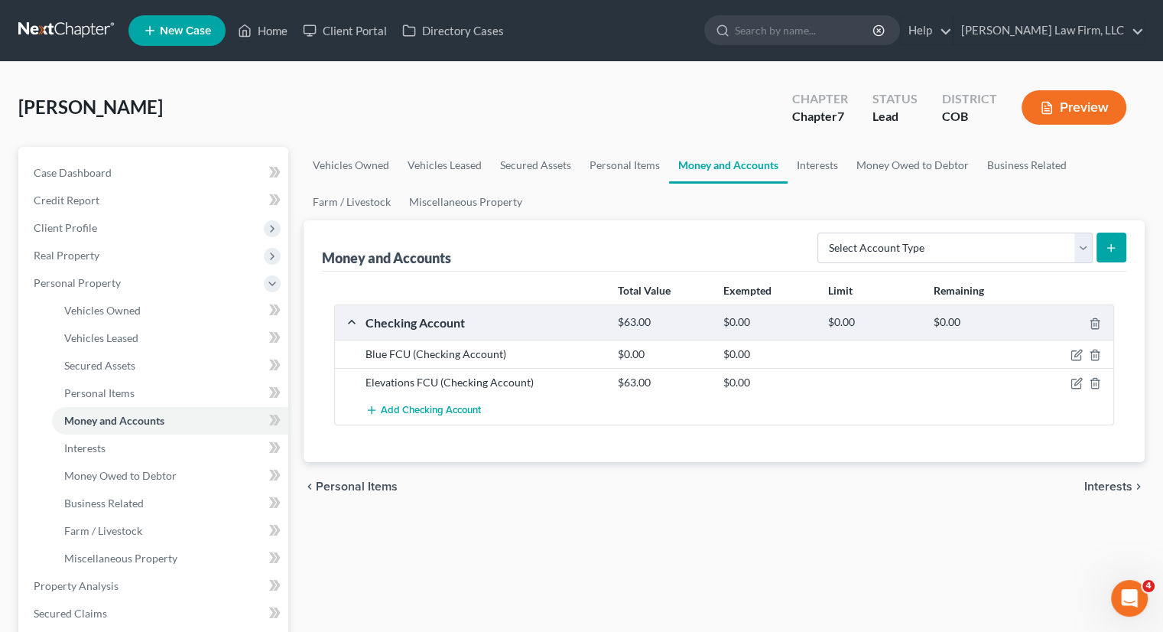
click at [1105, 242] on icon "submit" at bounding box center [1111, 248] width 12 height 12
click at [1056, 247] on select "Select Account Type Brokerage Cash on Hand Certificates of Deposit Checking Acc…" at bounding box center [955, 248] width 275 height 31
select select "savings"
click at [821, 233] on select "Select Account Type Brokerage Cash on Hand Certificates of Deposit Checking Acc…" at bounding box center [955, 248] width 275 height 31
click at [1112, 237] on button "submit" at bounding box center [1112, 248] width 30 height 30
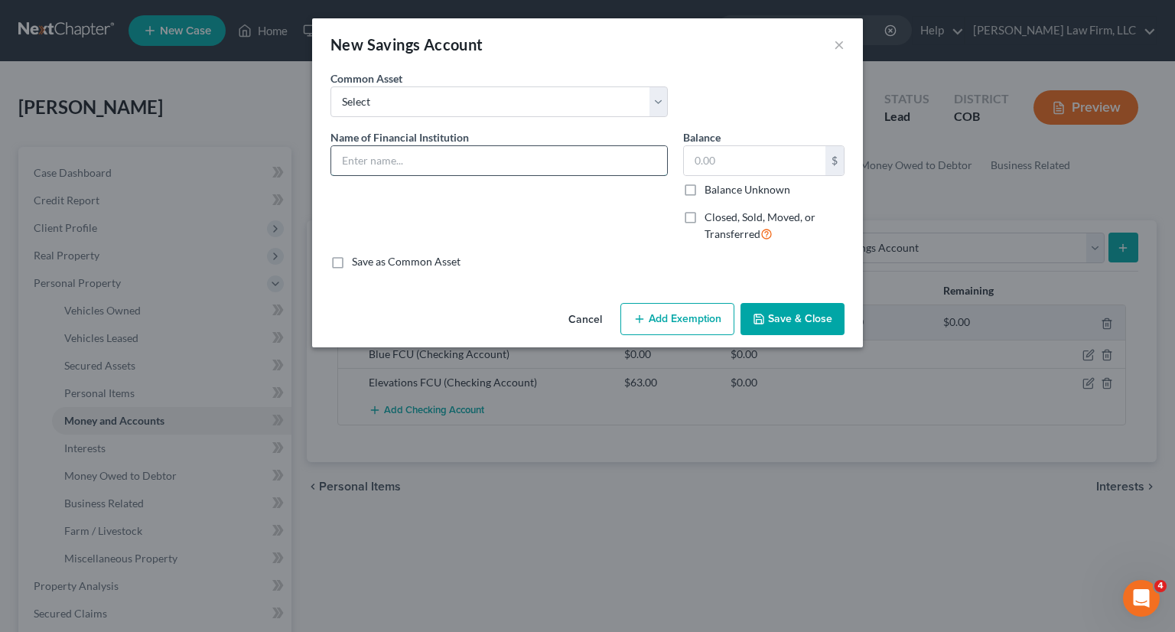
click at [529, 165] on input "text" at bounding box center [499, 160] width 336 height 29
paste input "Blue FCU"
type input "Blue FCU"
click at [774, 320] on button "Save & Close" at bounding box center [792, 319] width 104 height 32
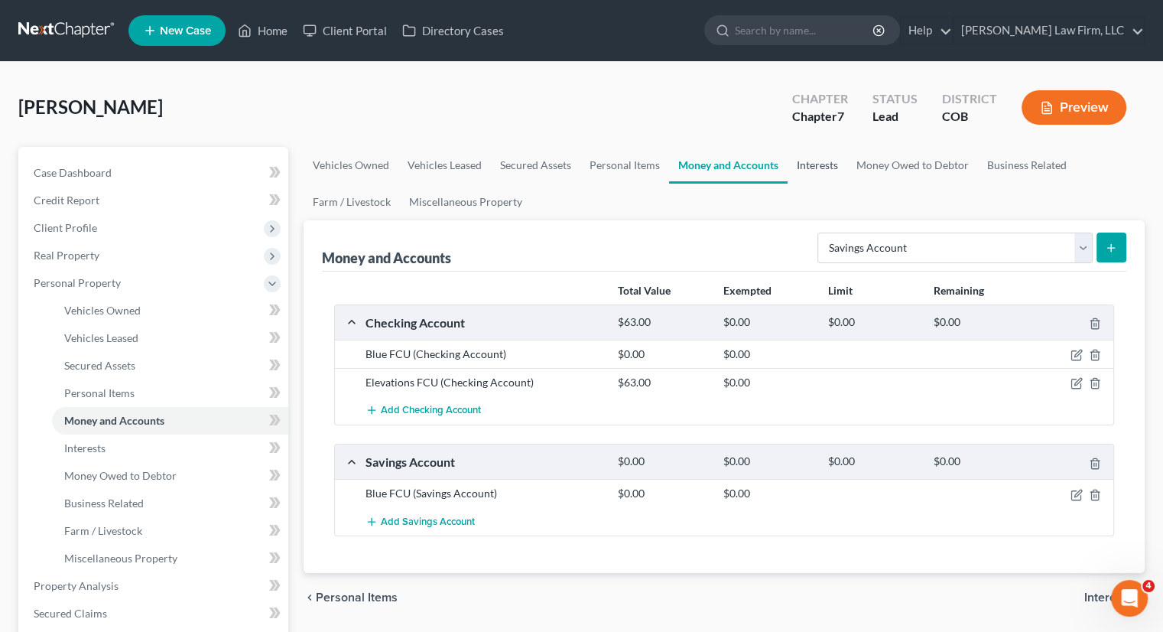
click at [812, 163] on link "Interests" at bounding box center [818, 165] width 60 height 37
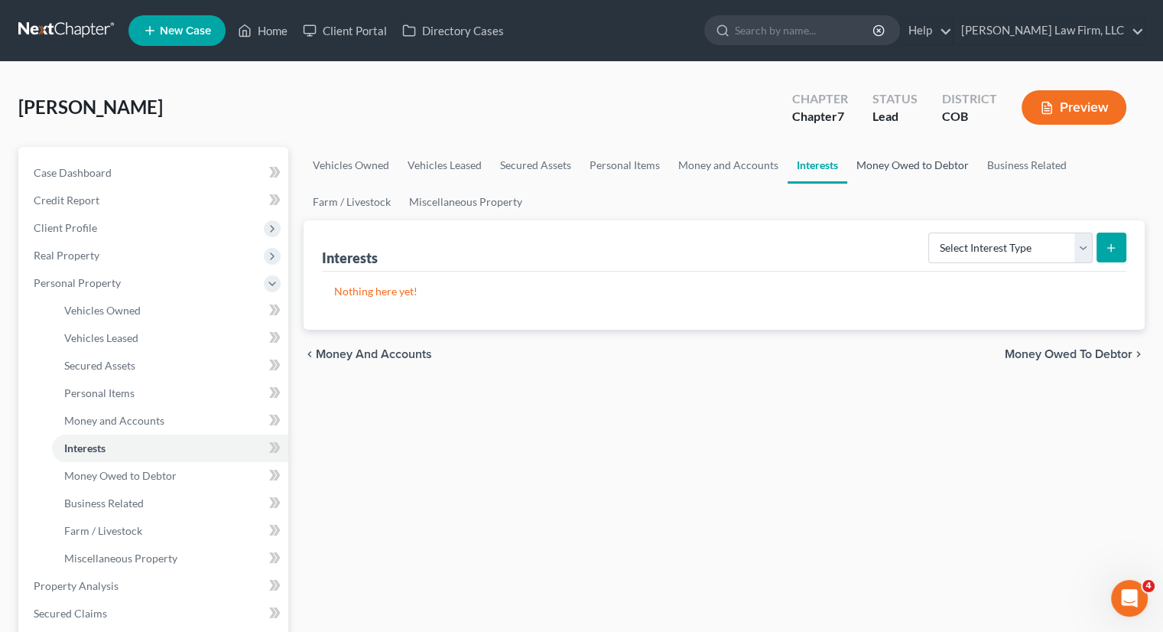
click at [862, 160] on link "Money Owed to Debtor" at bounding box center [912, 165] width 131 height 37
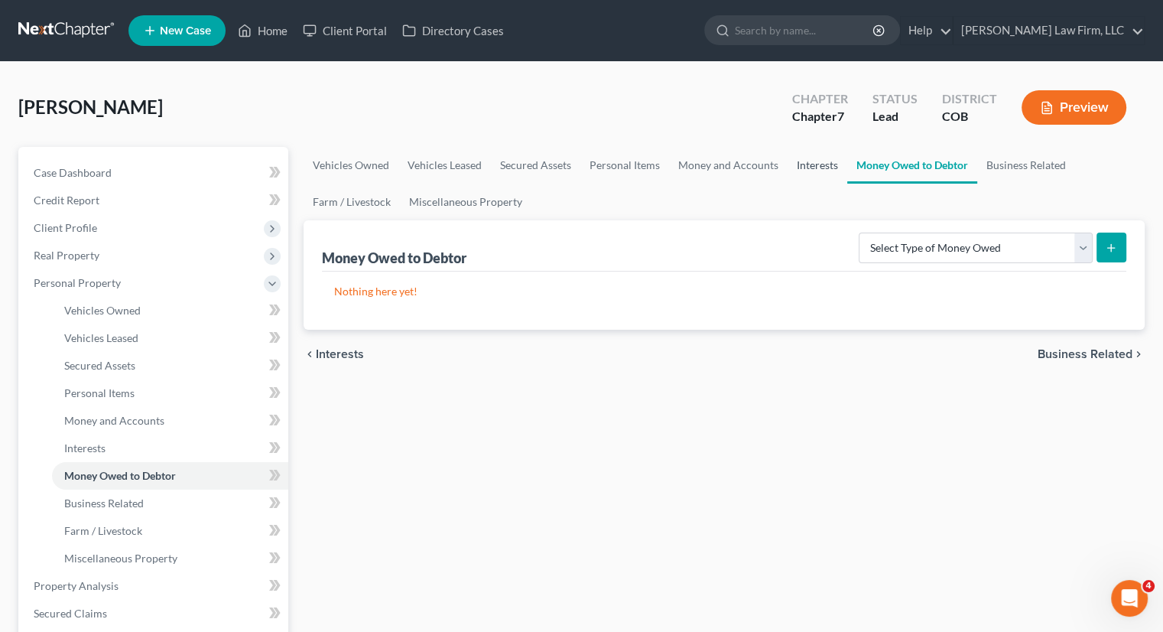
click at [824, 163] on link "Interests" at bounding box center [818, 165] width 60 height 37
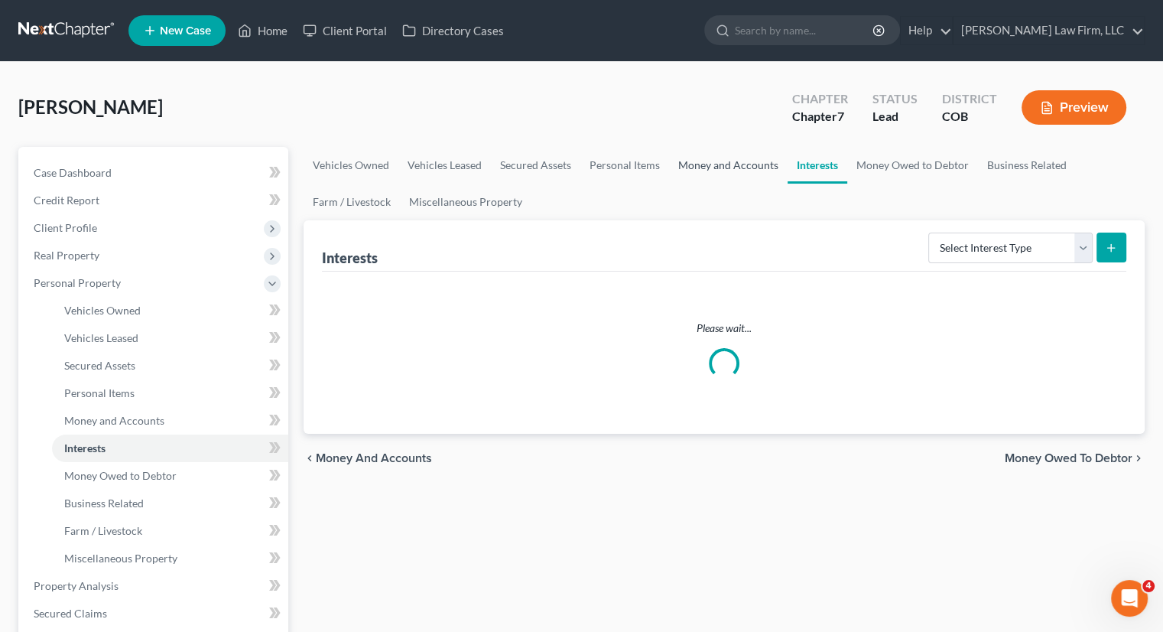
click at [728, 169] on link "Money and Accounts" at bounding box center [728, 165] width 119 height 37
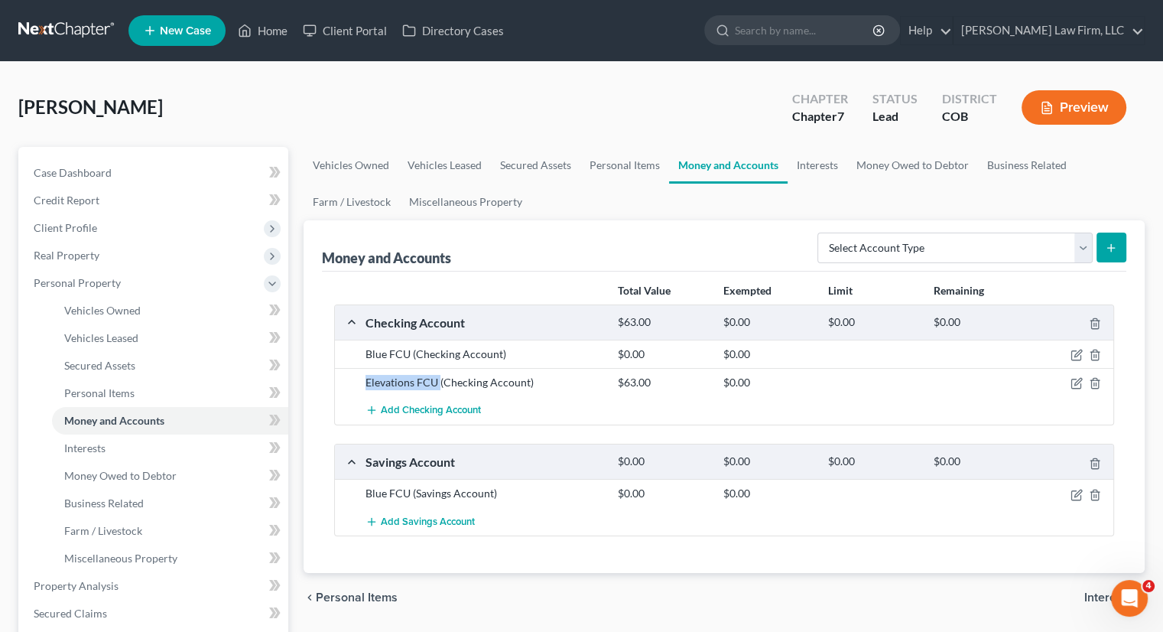
drag, startPoint x: 367, startPoint y: 380, endPoint x: 439, endPoint y: 380, distance: 71.9
click at [439, 380] on div "Elevations FCU (Checking Account)" at bounding box center [484, 382] width 252 height 15
copy div "Elevations FCU"
click at [1069, 249] on select "Select Account Type Brokerage Cash on Hand Certificates of Deposit Checking Acc…" at bounding box center [955, 248] width 275 height 31
select select "savings"
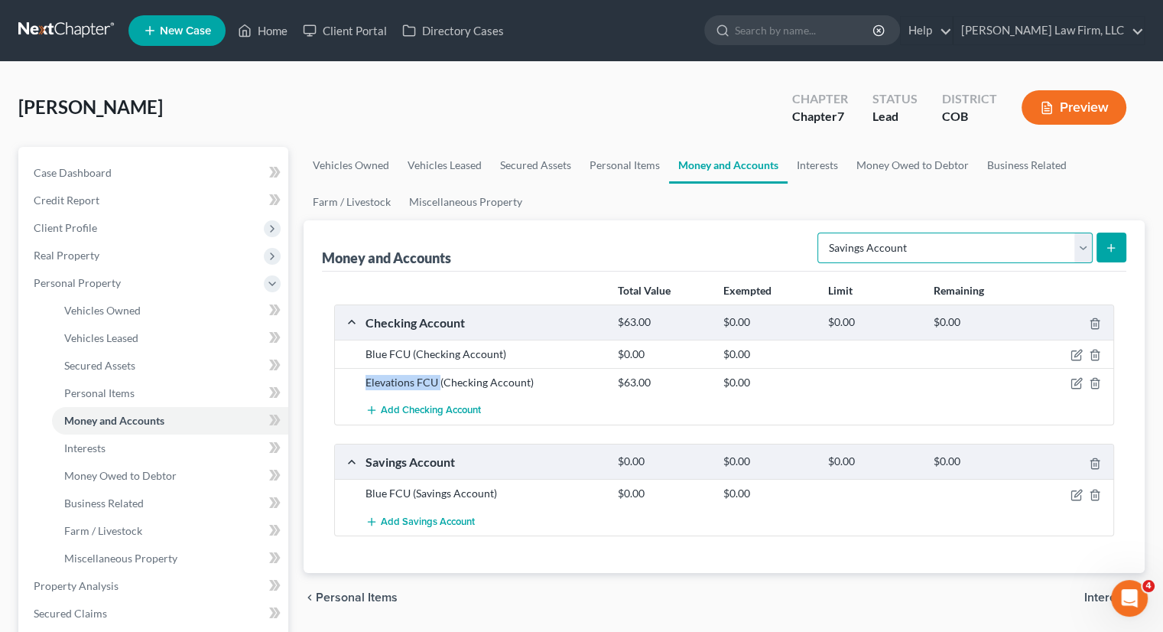
click at [821, 233] on select "Select Account Type Brokerage Cash on Hand Certificates of Deposit Checking Acc…" at bounding box center [955, 248] width 275 height 31
click at [1103, 242] on button "submit" at bounding box center [1112, 248] width 30 height 30
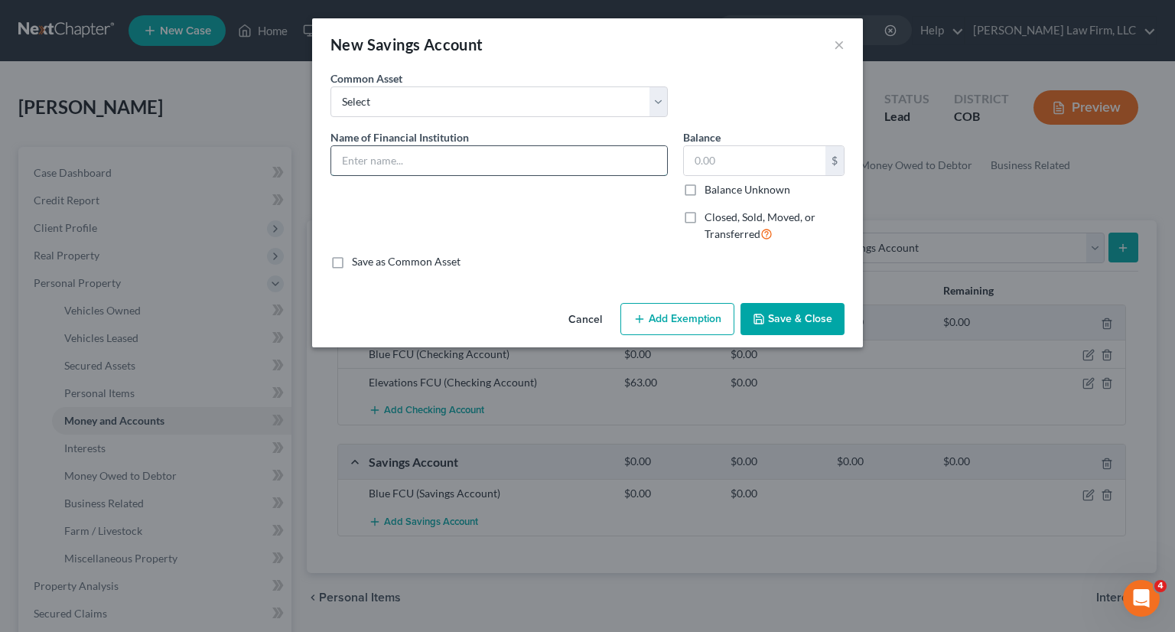
click at [568, 169] on input "text" at bounding box center [499, 160] width 336 height 29
paste input "Elevations FCU"
type input "Elevations FCU"
click at [763, 316] on icon "button" at bounding box center [758, 318] width 9 height 9
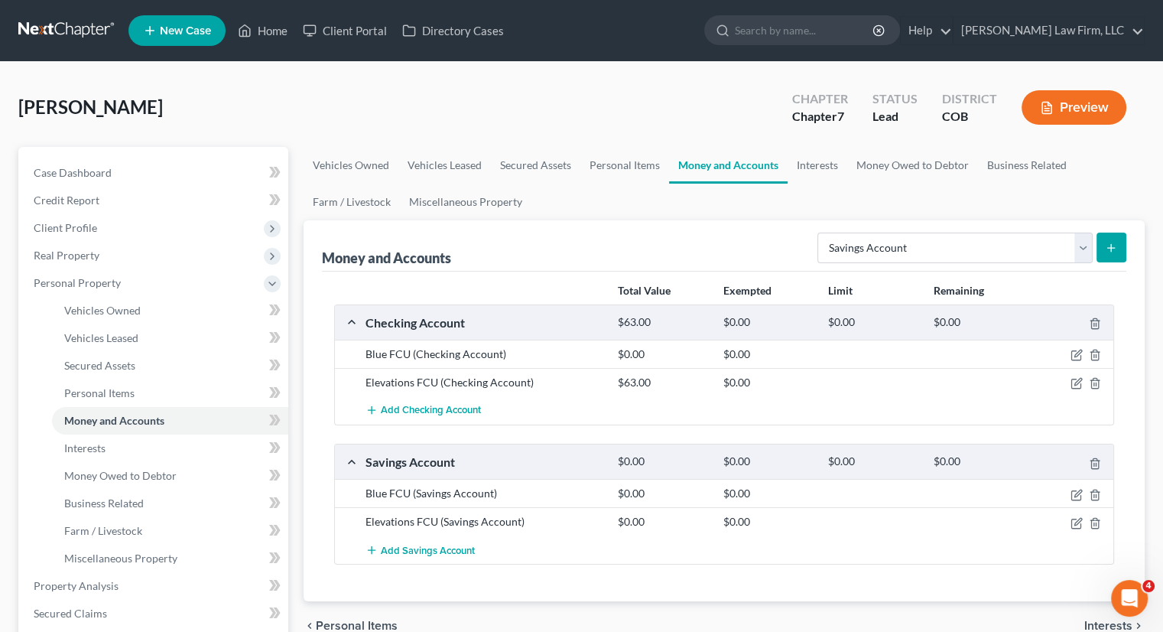
click at [387, 128] on div "Flautt, Thomas Upgraded Chapter Chapter 7 Status Lead District COB Preview" at bounding box center [581, 113] width 1127 height 67
click at [80, 199] on span "Credit Report" at bounding box center [67, 200] width 66 height 13
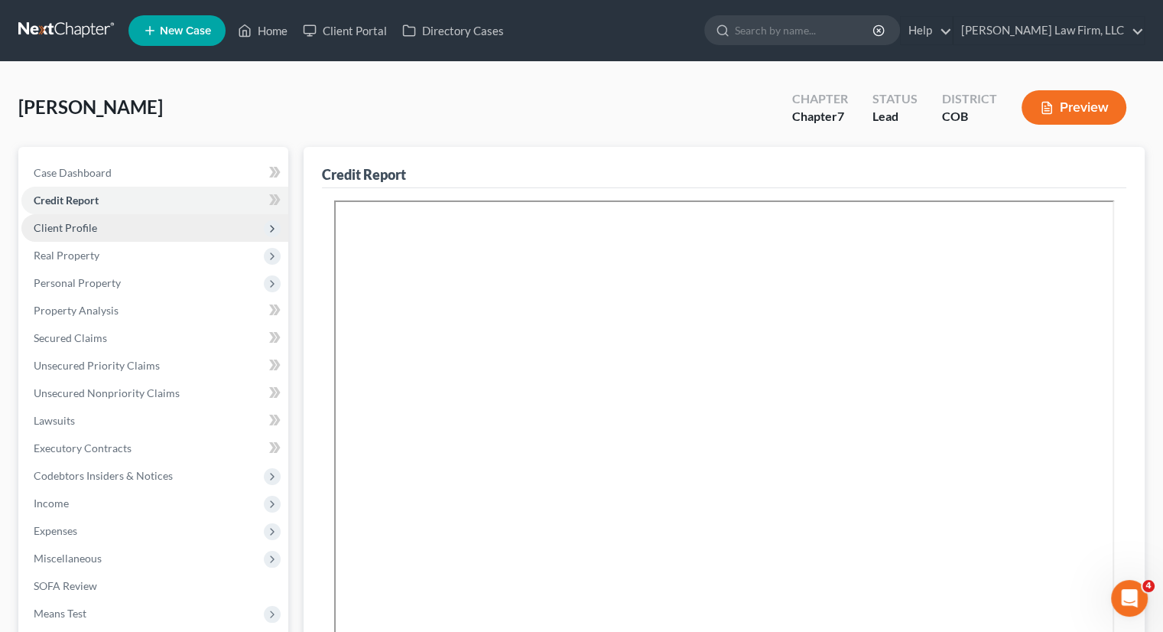
click at [97, 228] on span "Client Profile" at bounding box center [154, 228] width 267 height 28
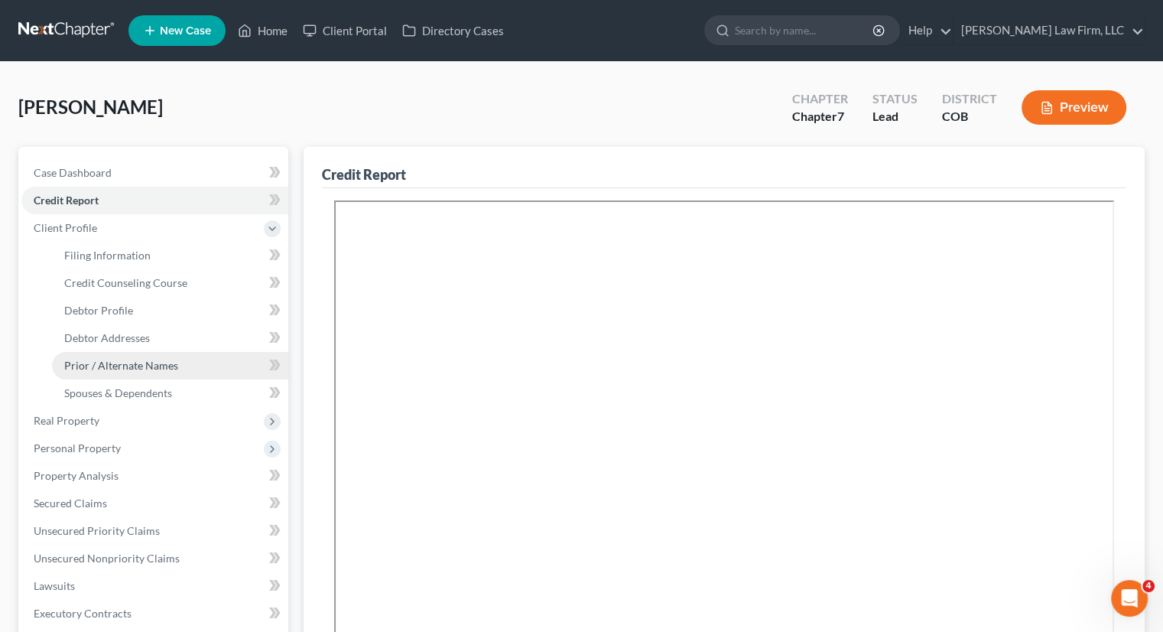
click at [102, 370] on span "Prior / Alternate Names" at bounding box center [121, 365] width 114 height 13
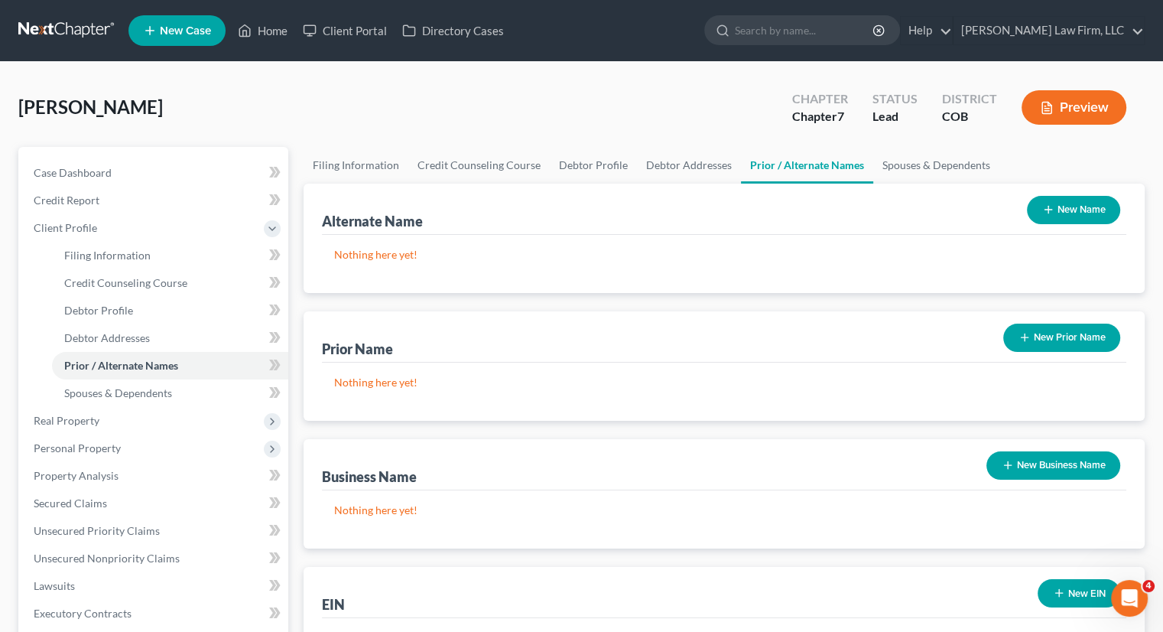
click at [902, 236] on div "Nothing here yet!" at bounding box center [724, 264] width 805 height 58
click at [1070, 209] on button "New Name" at bounding box center [1073, 210] width 93 height 28
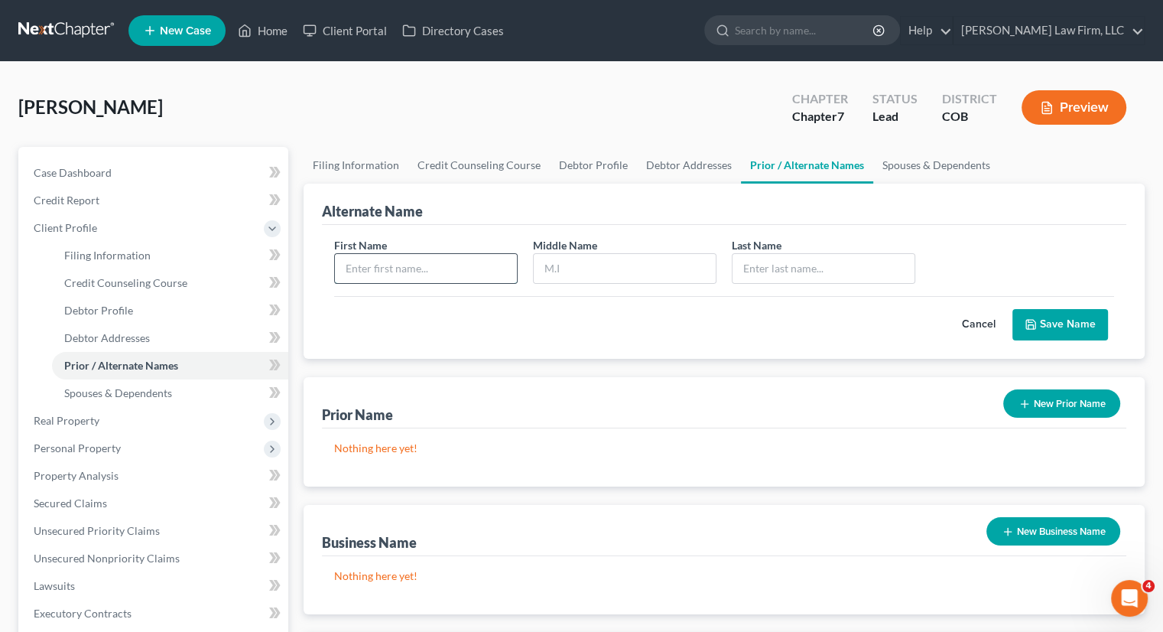
click at [450, 273] on input "text" at bounding box center [426, 268] width 182 height 29
type input "Tom"
type input "Flautt"
click at [1064, 321] on button "Save Name" at bounding box center [1061, 325] width 96 height 32
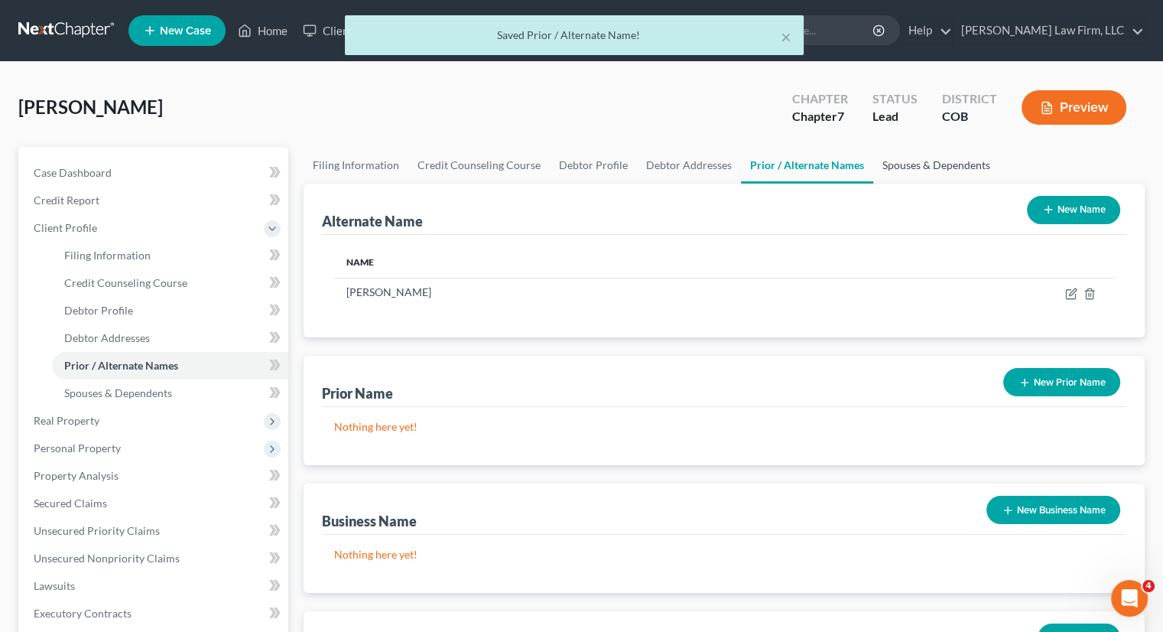
click at [939, 172] on link "Spouses & Dependents" at bounding box center [937, 165] width 126 height 37
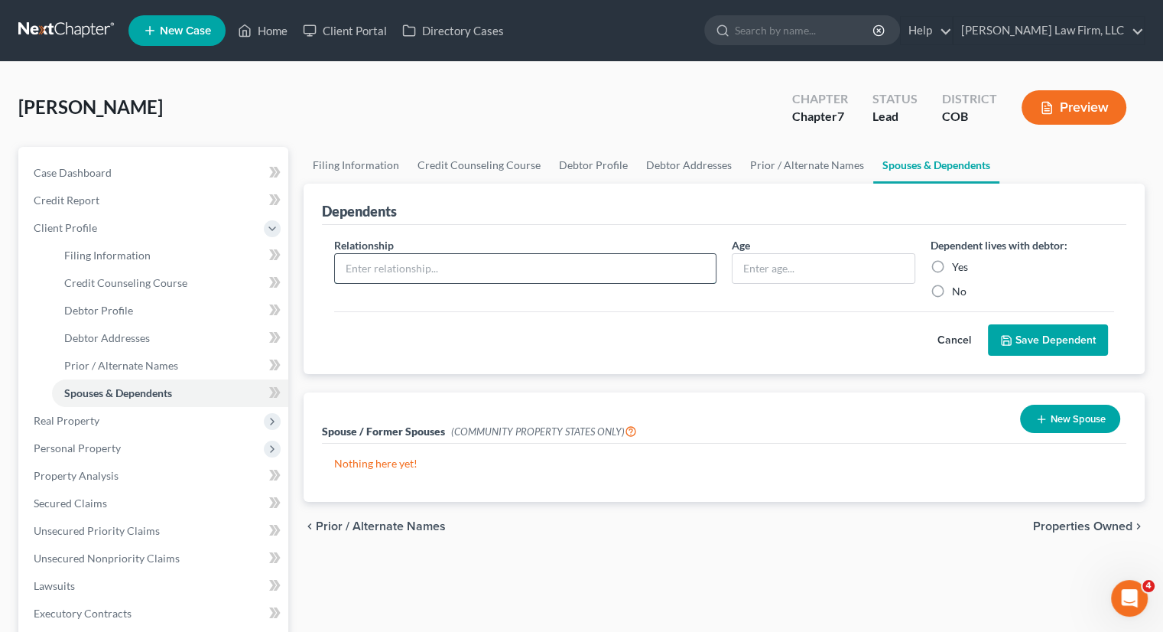
click at [639, 272] on input "text" at bounding box center [525, 268] width 381 height 29
click at [952, 337] on button "Cancel" at bounding box center [954, 340] width 67 height 31
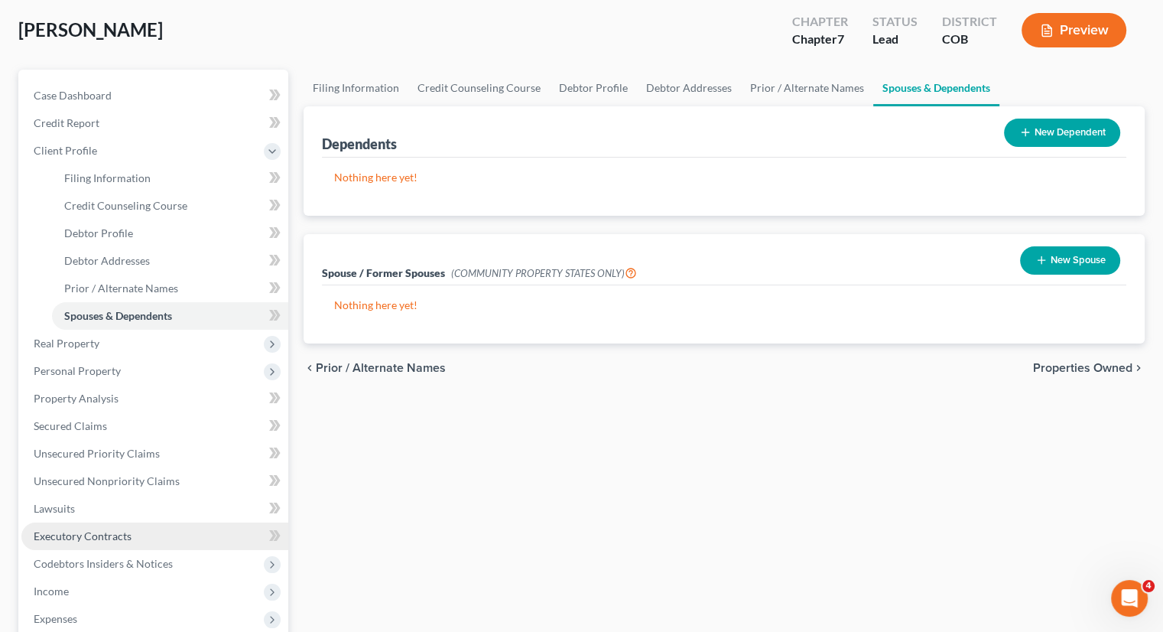
scroll to position [153, 0]
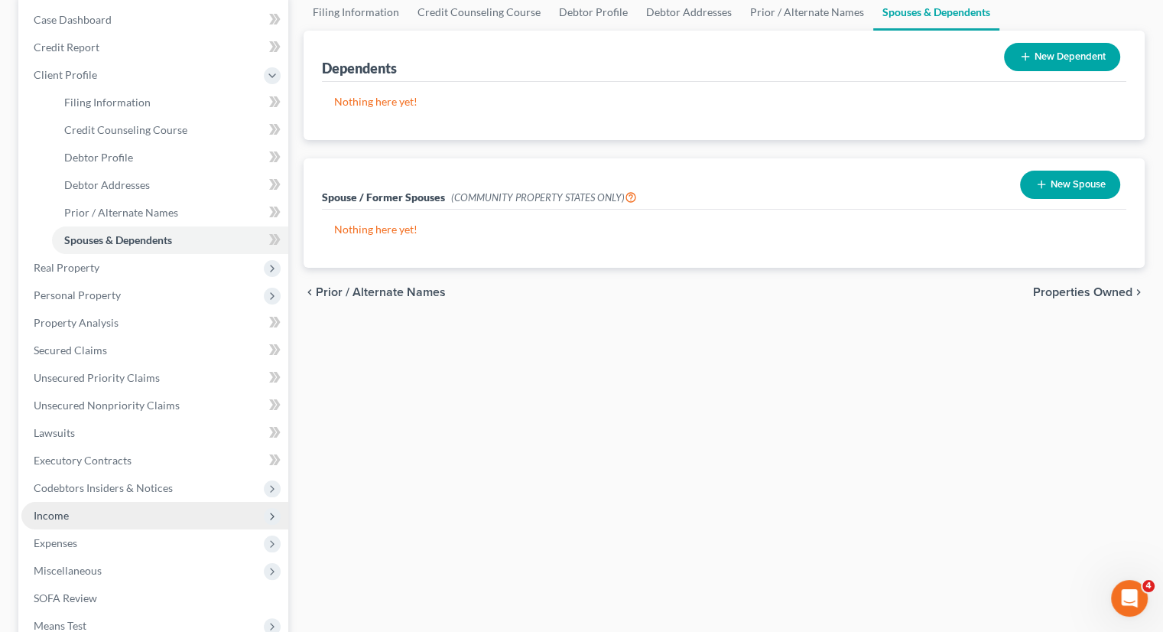
click at [76, 518] on span "Income" at bounding box center [154, 516] width 267 height 28
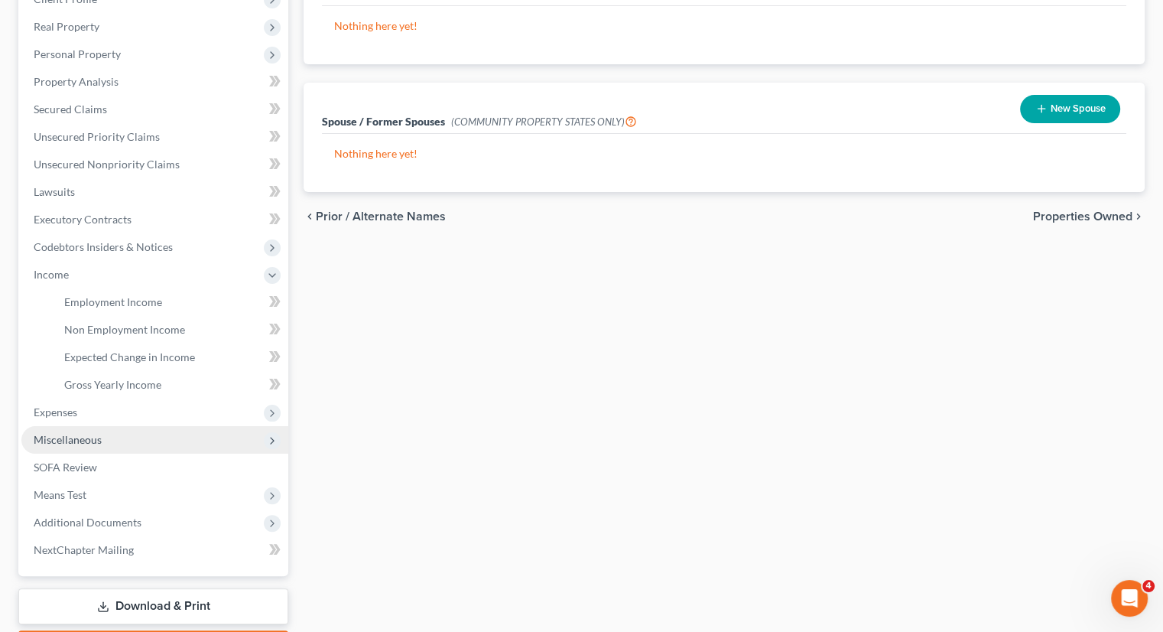
scroll to position [229, 0]
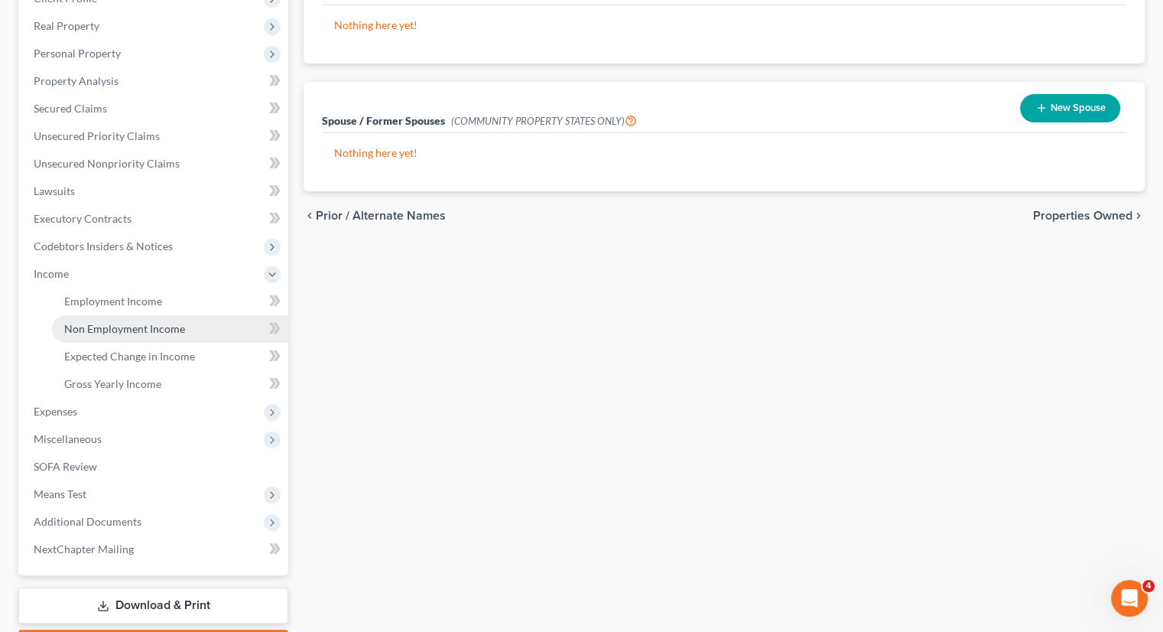
click at [110, 322] on span "Non Employment Income" at bounding box center [124, 328] width 121 height 13
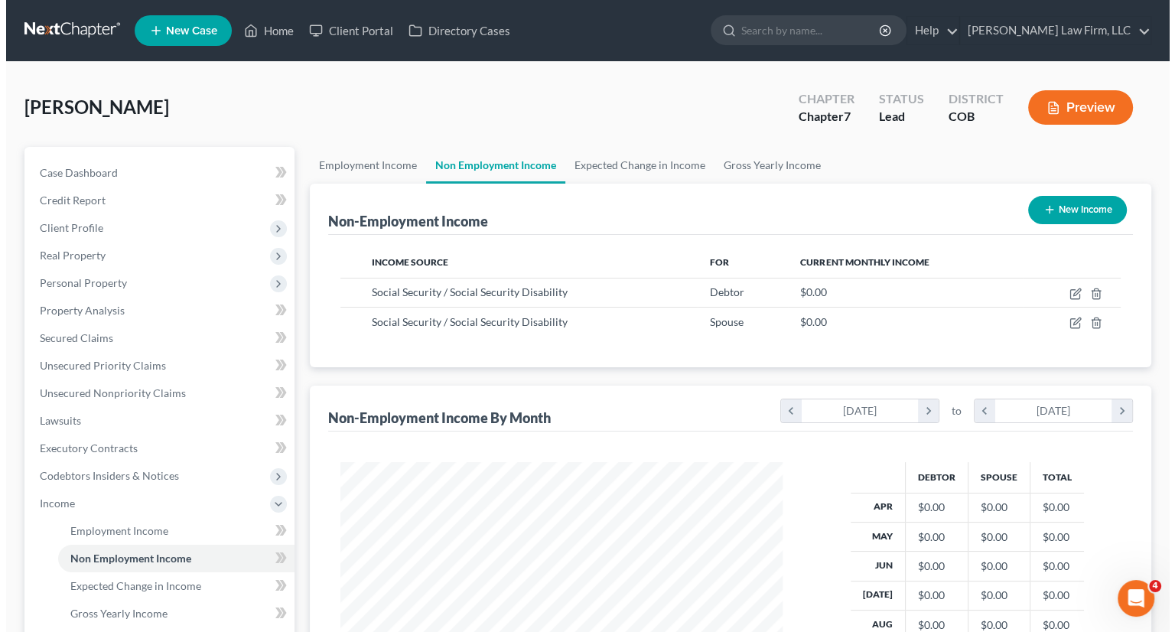
scroll to position [272, 472]
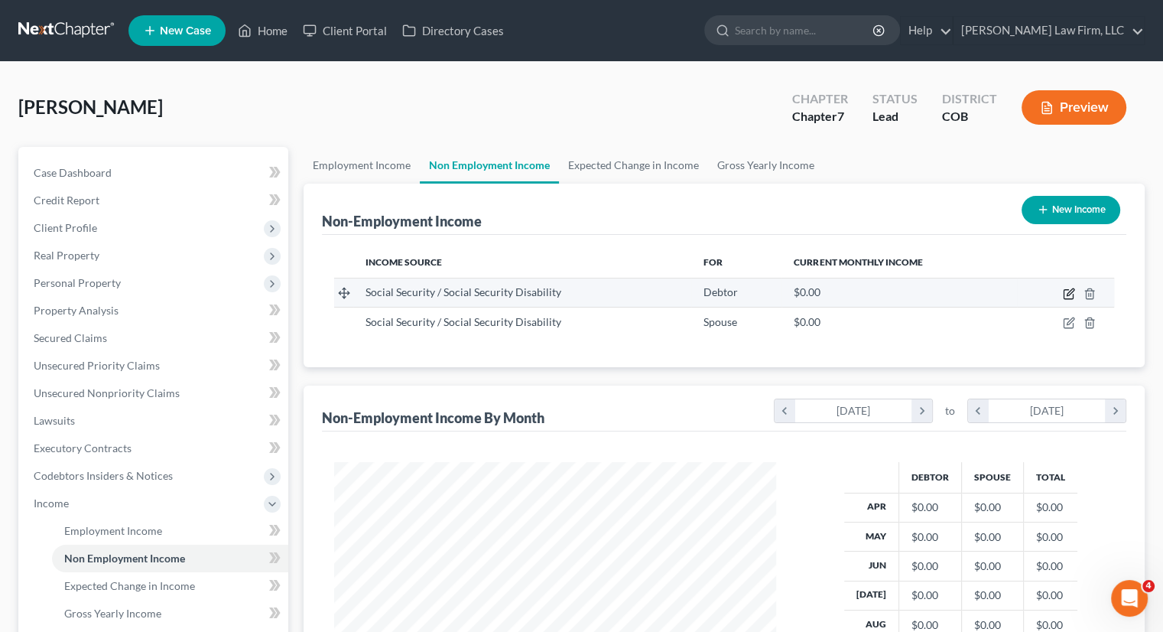
click at [1073, 294] on icon "button" at bounding box center [1068, 294] width 9 height 9
select select "4"
select select "0"
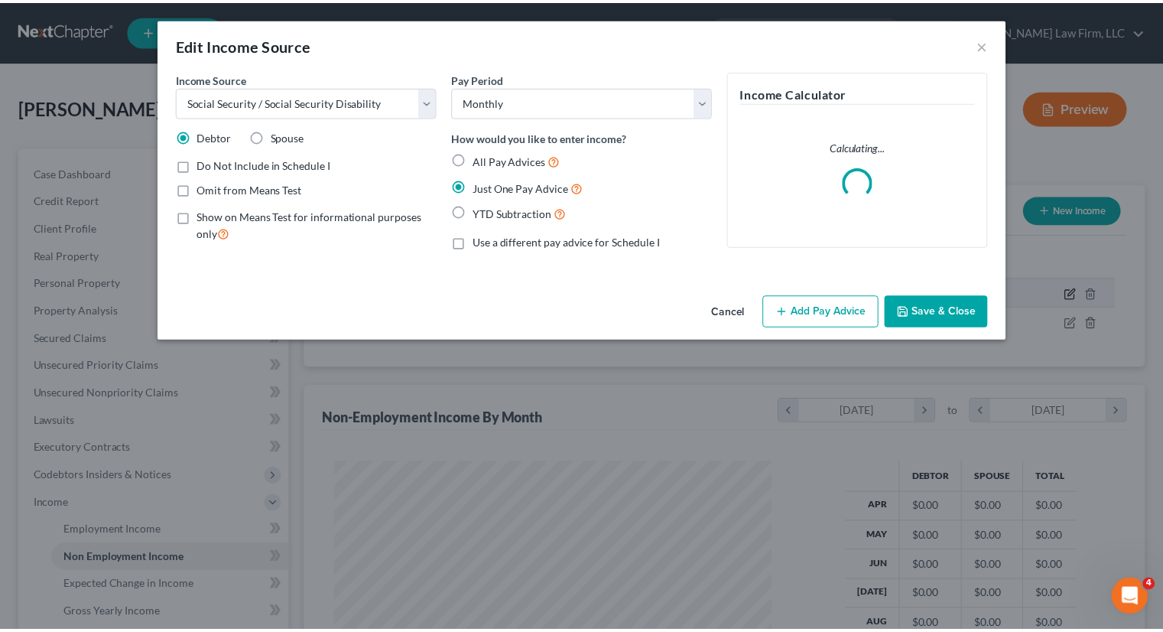
scroll to position [272, 477]
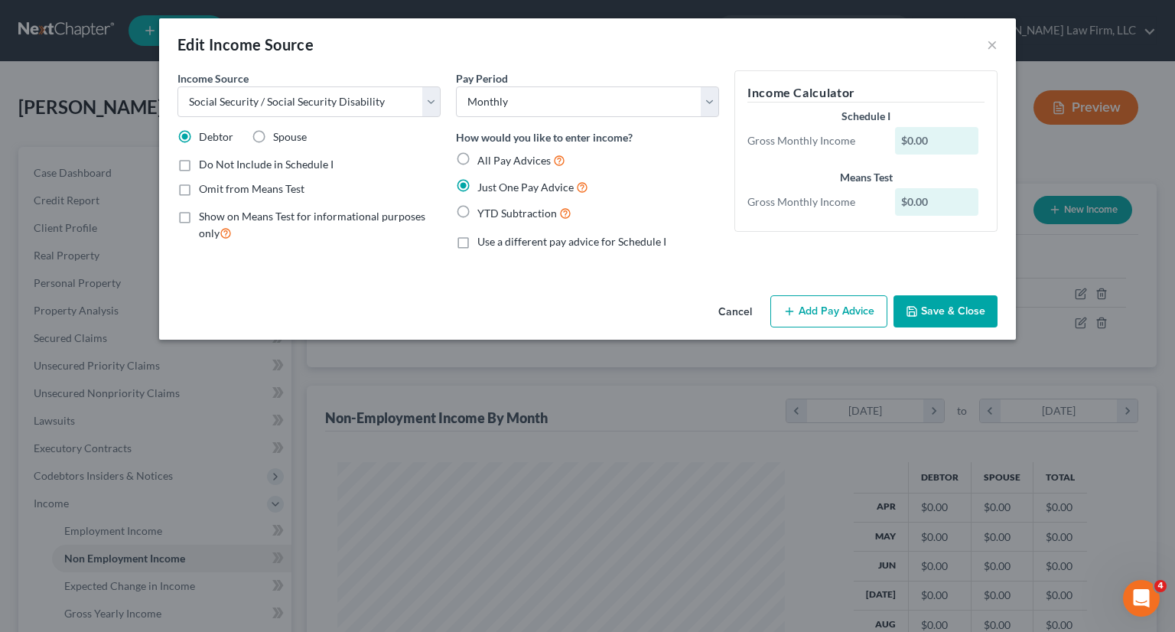
click at [745, 313] on button "Cancel" at bounding box center [735, 312] width 58 height 31
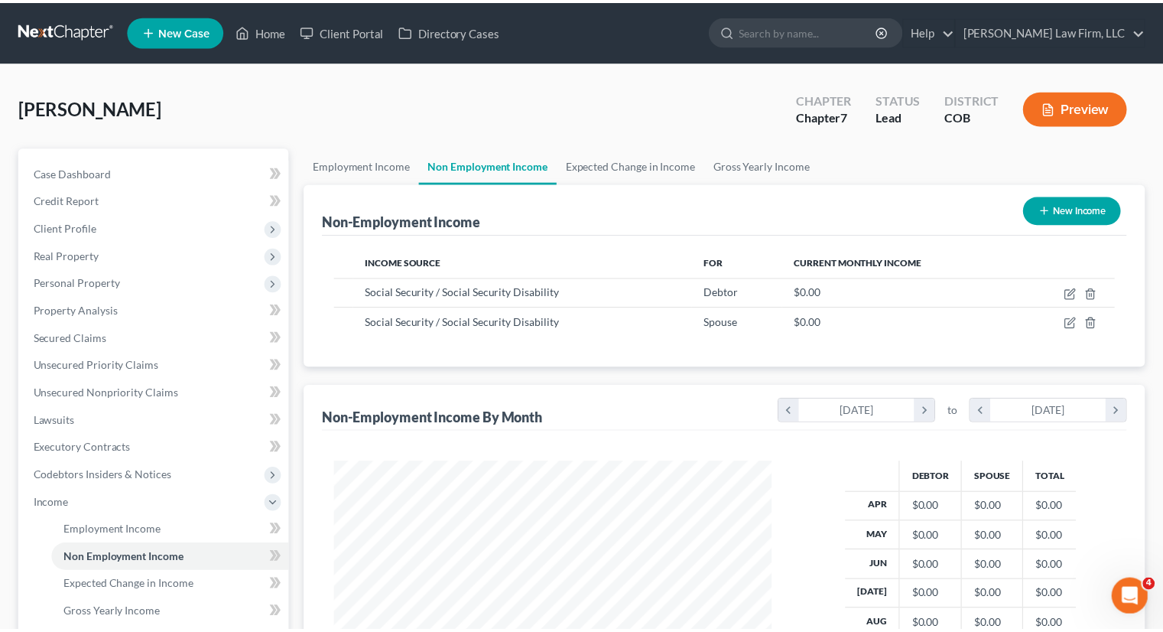
scroll to position [764617, 764417]
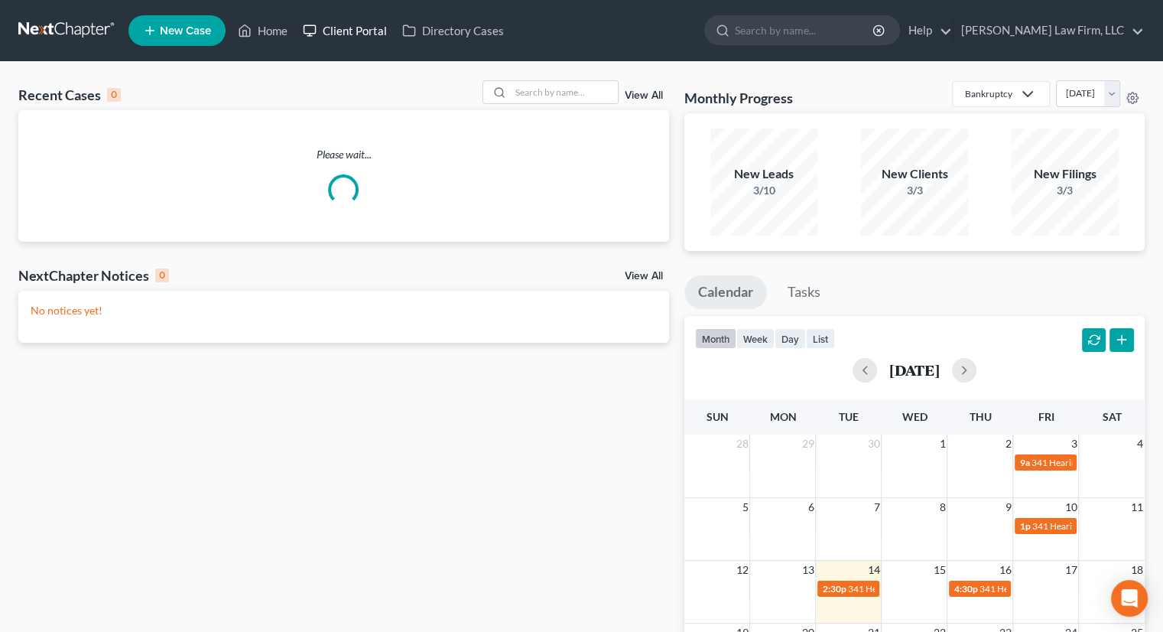
click at [352, 32] on link "Client Portal" at bounding box center [344, 31] width 99 height 28
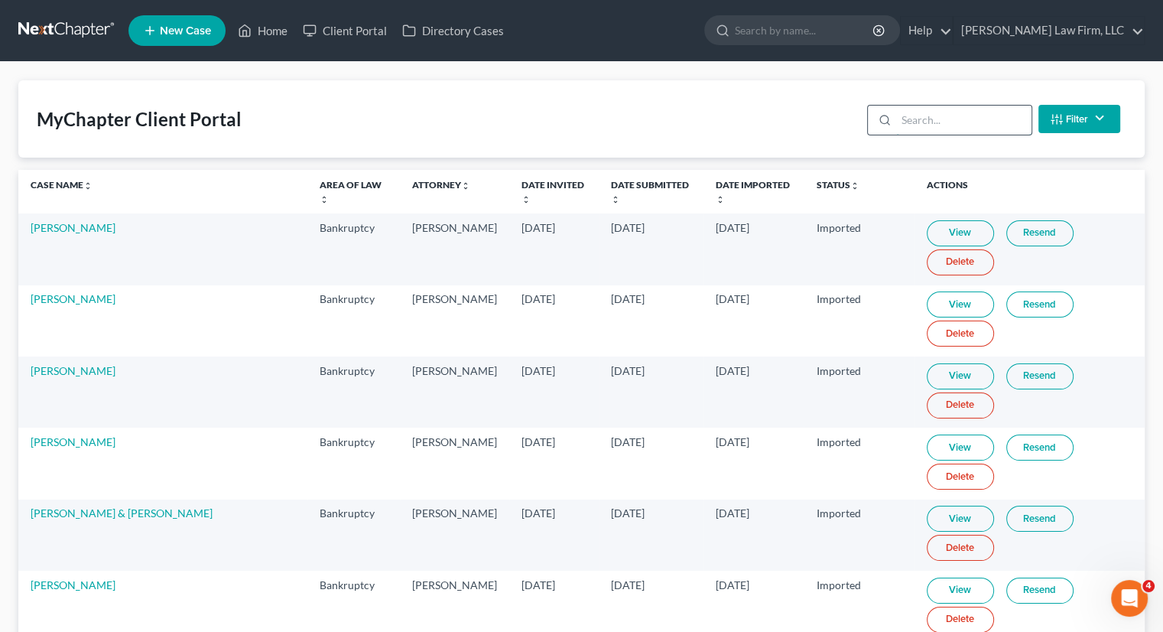
click at [940, 117] on input "search" at bounding box center [963, 120] width 135 height 29
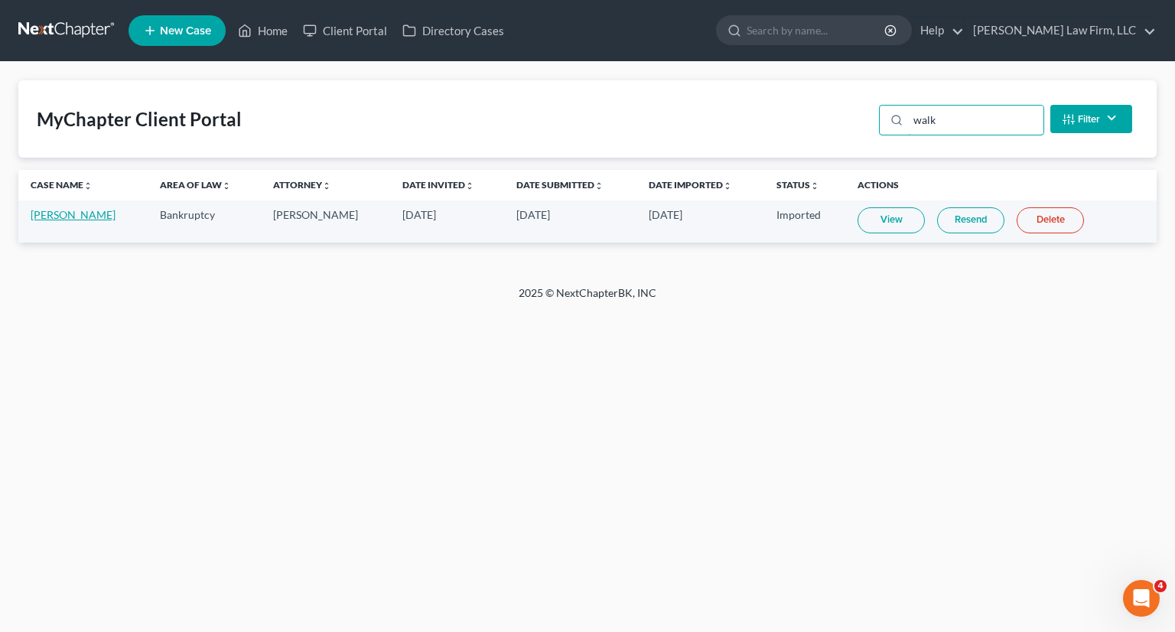
type input "walk"
click at [115, 218] on link "[PERSON_NAME]" at bounding box center [73, 214] width 85 height 13
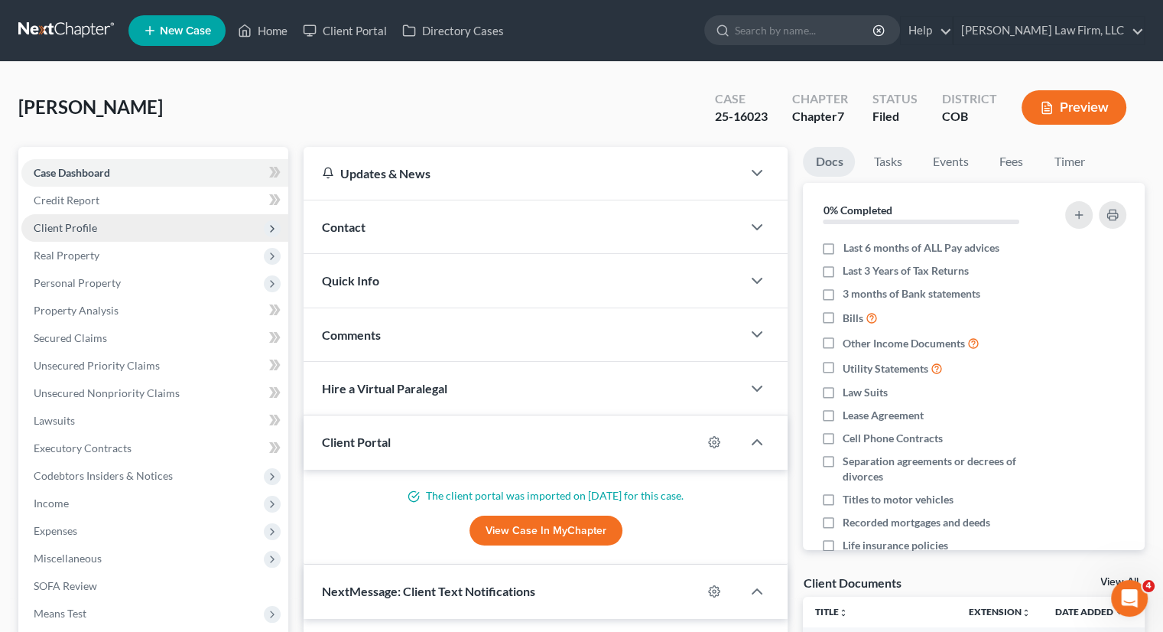
click at [101, 218] on span "Client Profile" at bounding box center [154, 228] width 267 height 28
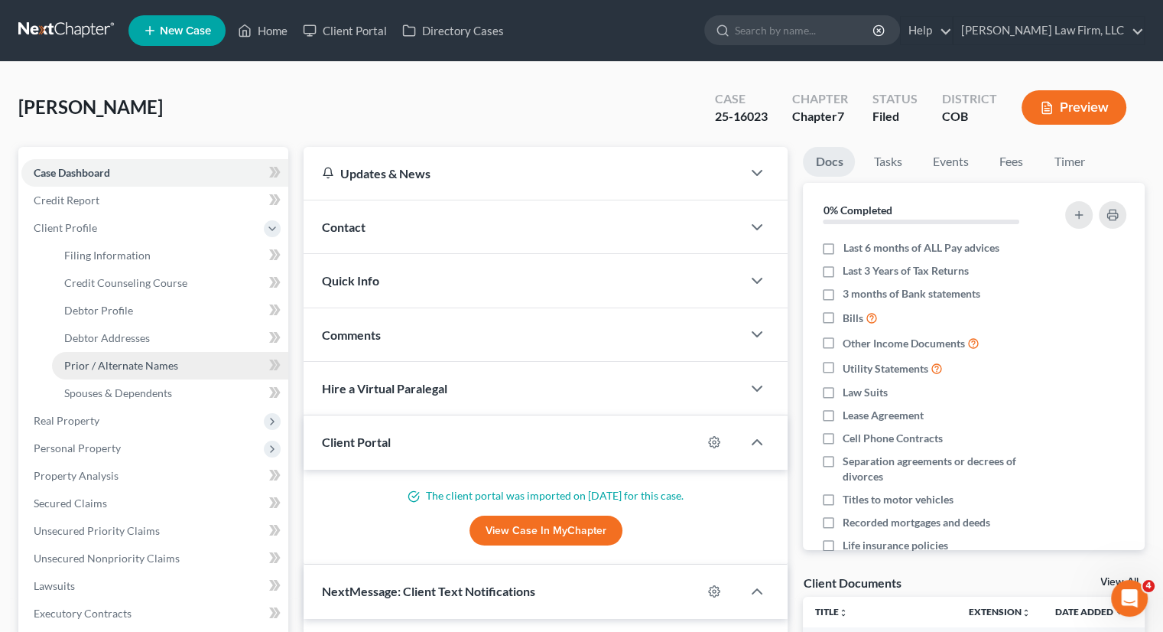
click at [110, 370] on span "Prior / Alternate Names" at bounding box center [121, 365] width 114 height 13
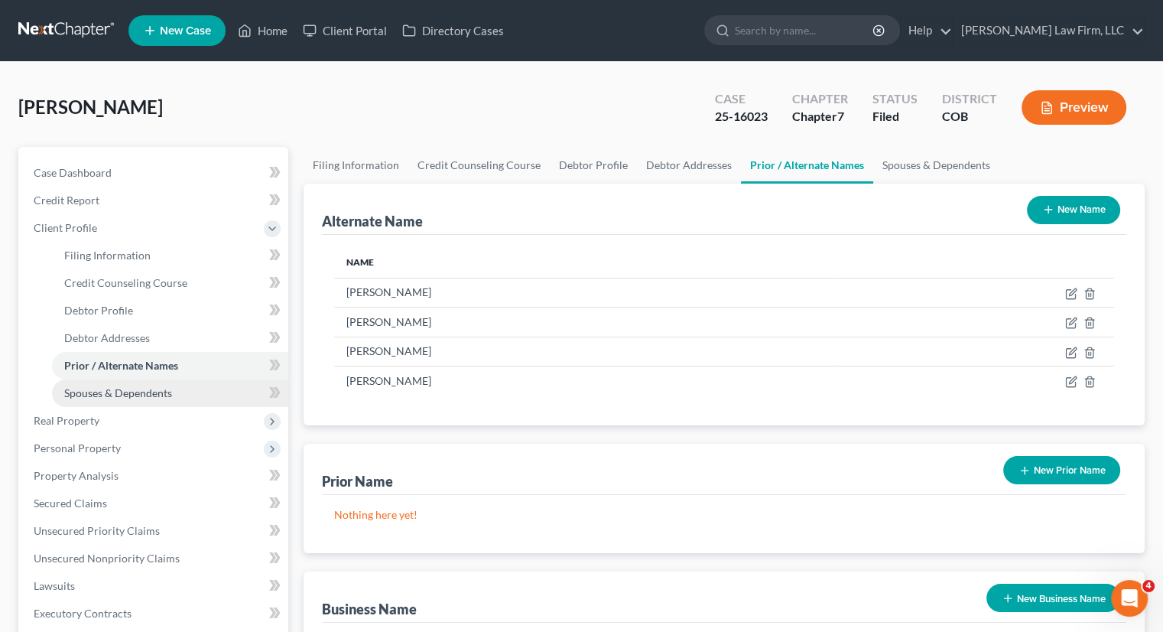
click at [149, 395] on span "Spouses & Dependents" at bounding box center [118, 392] width 108 height 13
